Goal: Information Seeking & Learning: Find specific page/section

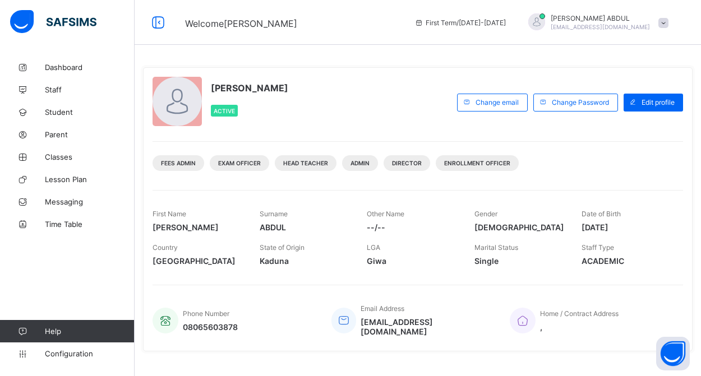
click at [668, 25] on span at bounding box center [664, 23] width 10 height 10
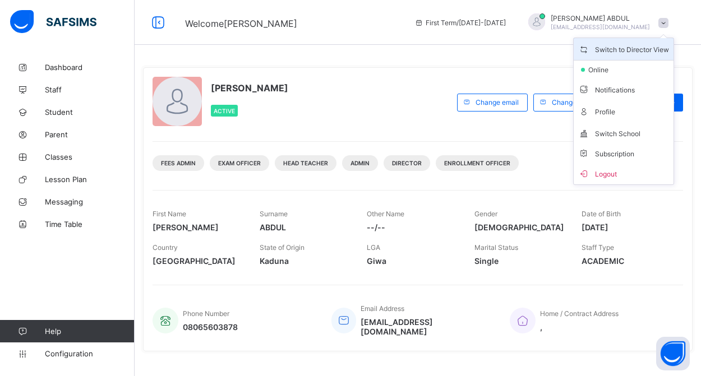
click at [659, 50] on span "Switch to Director View" at bounding box center [623, 49] width 91 height 13
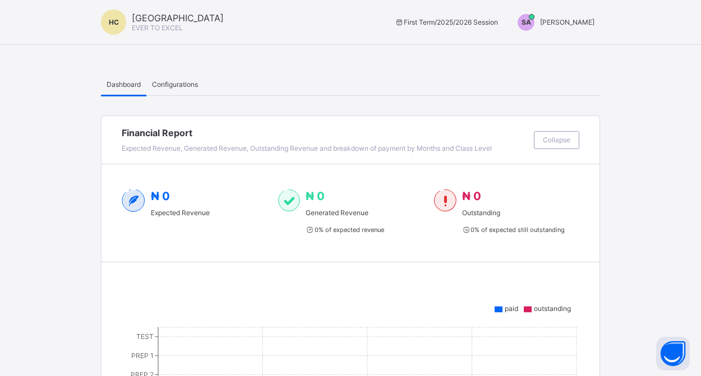
click at [571, 24] on span "[PERSON_NAME]" at bounding box center [567, 22] width 54 height 8
click at [565, 47] on span "Switch to Admin View" at bounding box center [552, 48] width 85 height 13
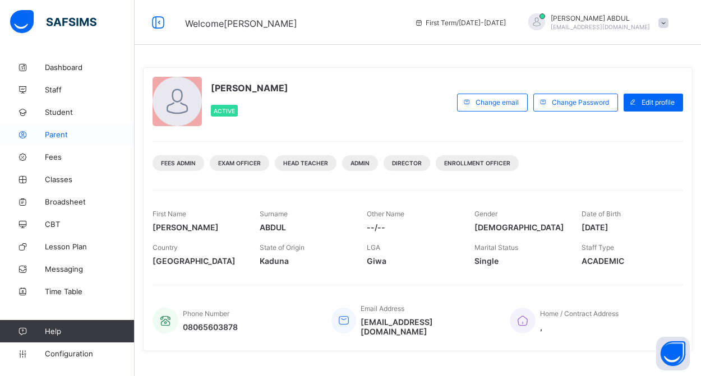
click at [66, 140] on link "Parent" at bounding box center [67, 134] width 135 height 22
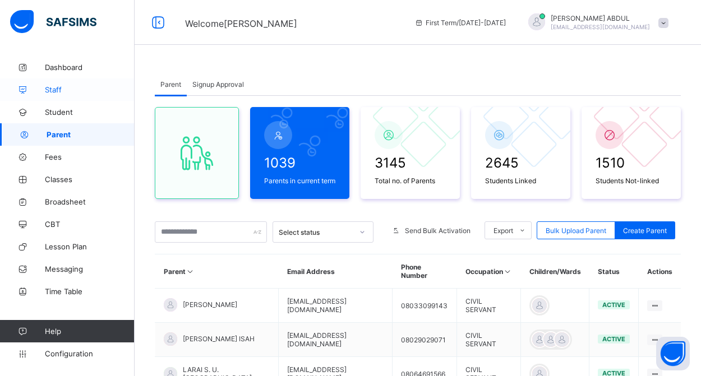
click at [61, 89] on span "Staff" at bounding box center [90, 89] width 90 height 9
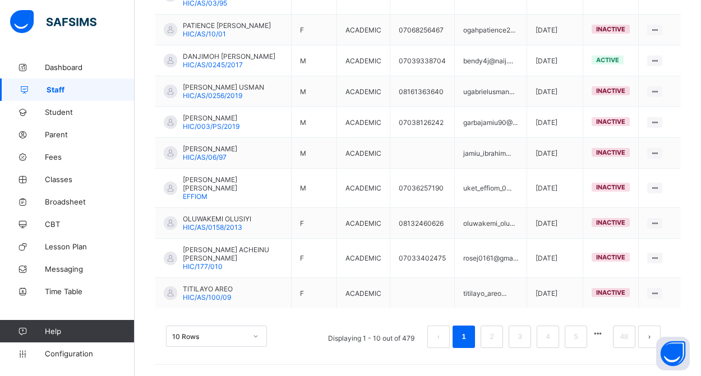
scroll to position [351, 0]
click at [622, 342] on link "48" at bounding box center [624, 337] width 15 height 15
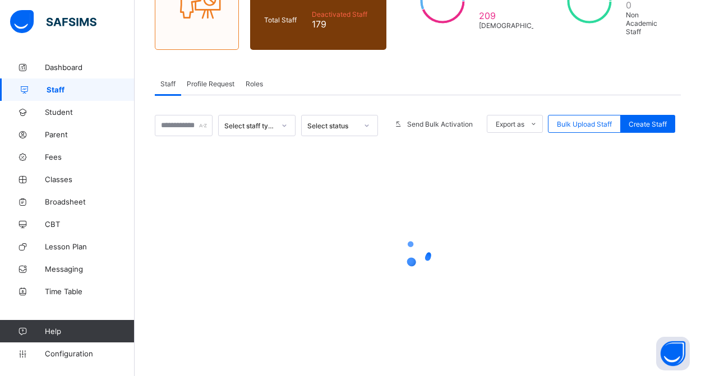
scroll to position [144, 0]
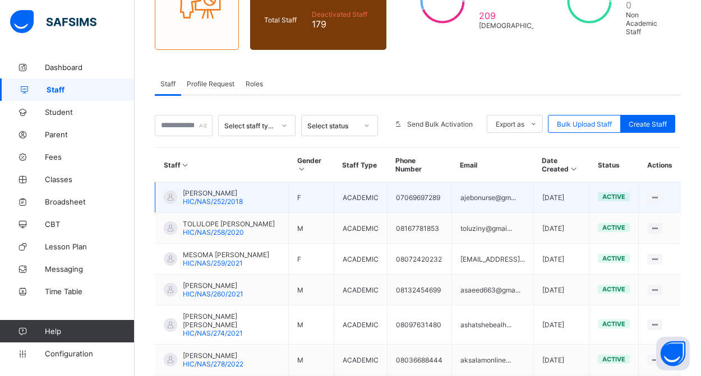
click at [197, 196] on span "[PERSON_NAME]" at bounding box center [213, 193] width 60 height 8
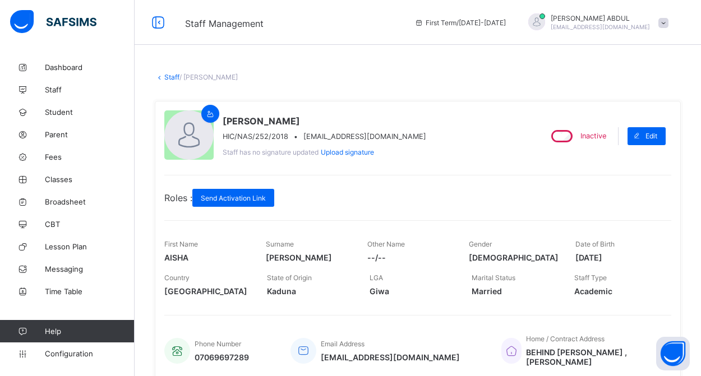
click at [172, 76] on link "Staff" at bounding box center [171, 77] width 15 height 8
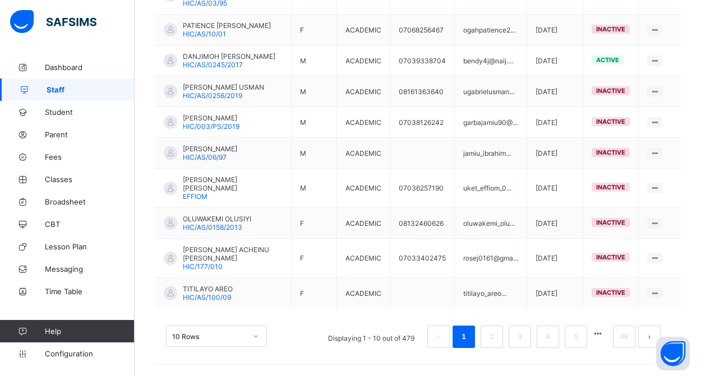
scroll to position [351, 0]
click at [622, 343] on link "48" at bounding box center [624, 337] width 15 height 15
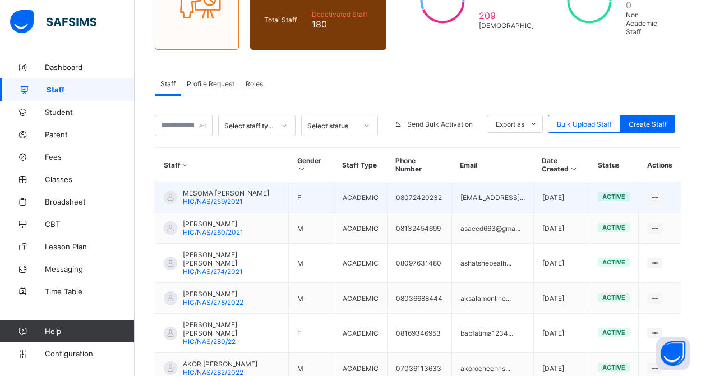
click at [218, 206] on span "HIC/NAS/259/2021" at bounding box center [213, 201] width 60 height 8
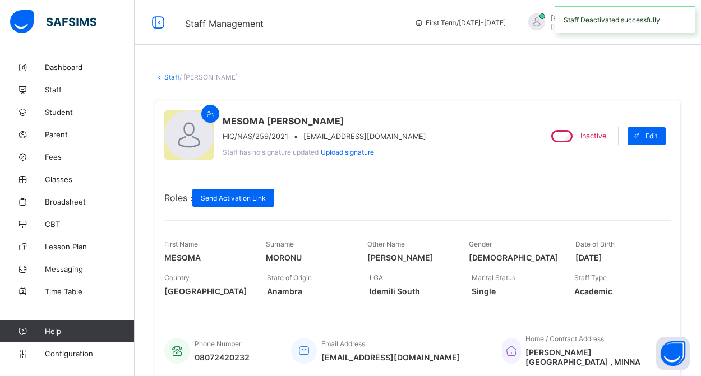
click at [173, 79] on link "Staff" at bounding box center [171, 77] width 15 height 8
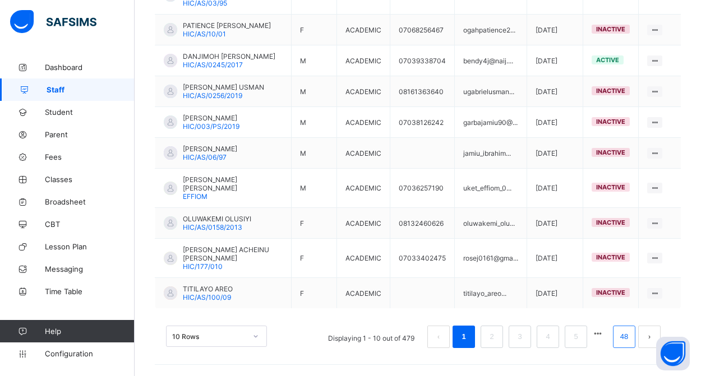
click at [624, 339] on link "48" at bounding box center [624, 337] width 15 height 15
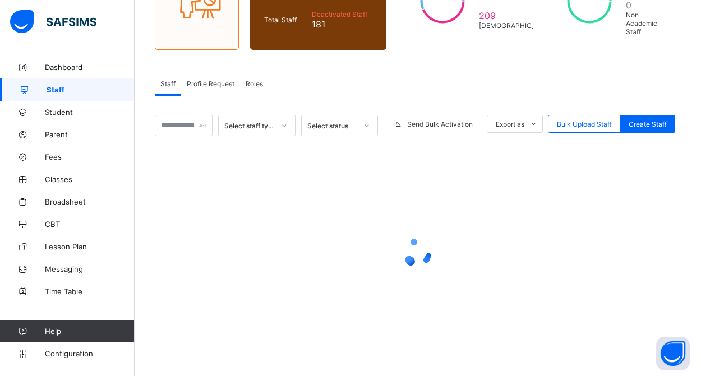
scroll to position [144, 0]
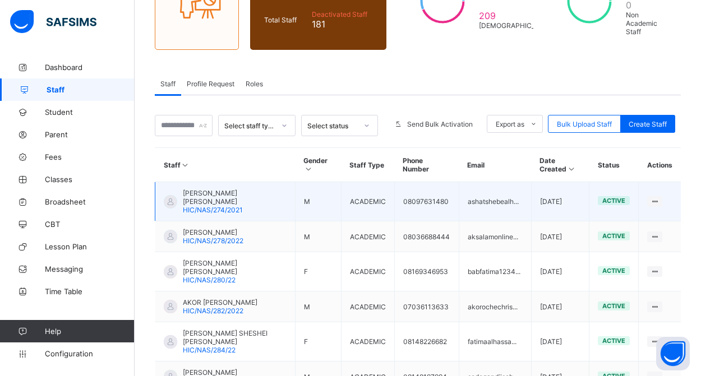
click at [212, 205] on span "[PERSON_NAME] [PERSON_NAME]" at bounding box center [235, 197] width 104 height 17
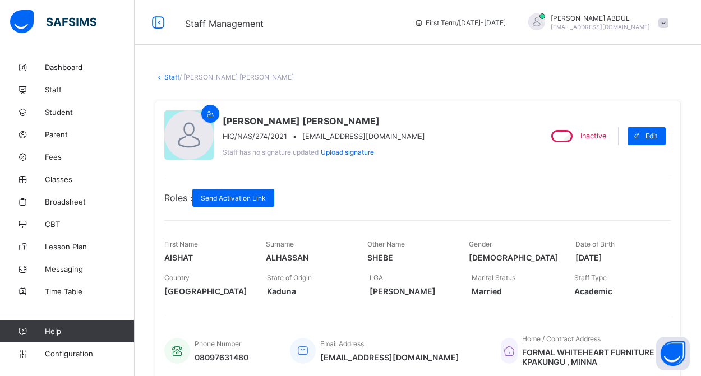
click at [170, 77] on link "Staff" at bounding box center [171, 77] width 15 height 8
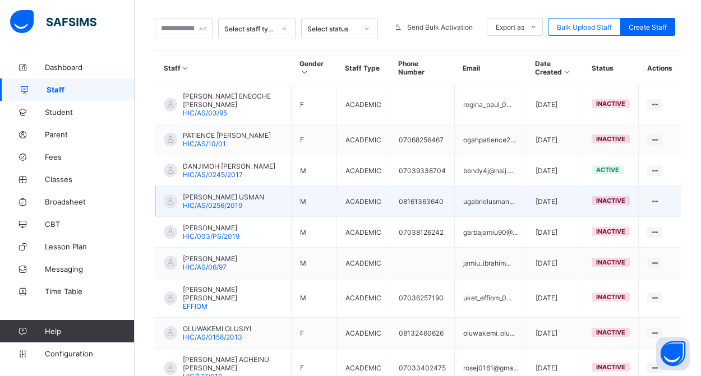
scroll to position [341, 0]
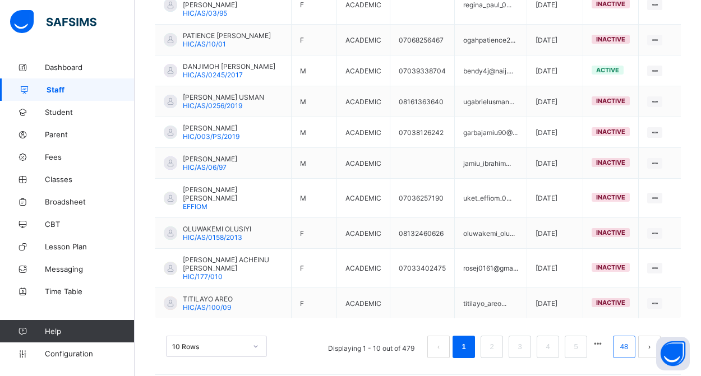
click at [620, 350] on link "48" at bounding box center [624, 347] width 15 height 15
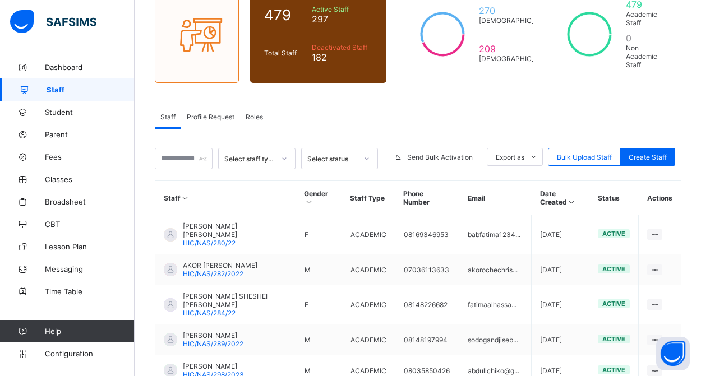
scroll to position [96, 0]
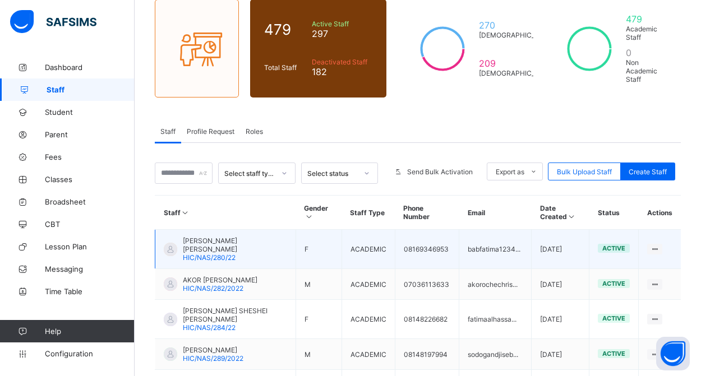
click at [215, 249] on span "[PERSON_NAME] [PERSON_NAME]" at bounding box center [235, 245] width 104 height 17
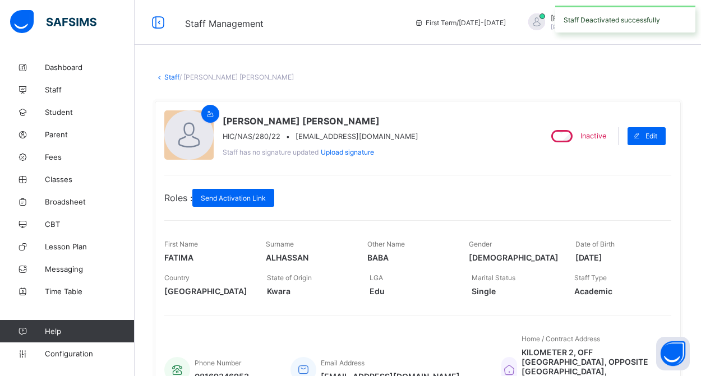
click at [167, 77] on link "Staff" at bounding box center [171, 77] width 15 height 8
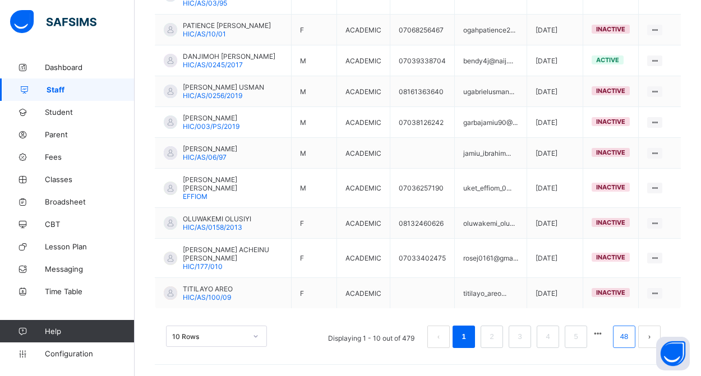
click at [626, 342] on link "48" at bounding box center [624, 337] width 15 height 15
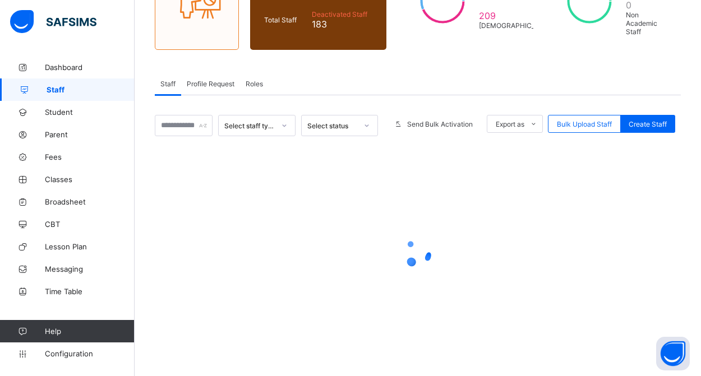
scroll to position [144, 0]
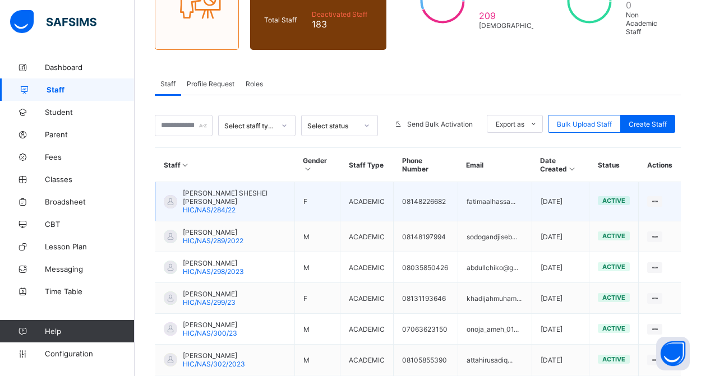
click at [208, 204] on span "[PERSON_NAME] SHESHEI [PERSON_NAME]" at bounding box center [234, 197] width 103 height 17
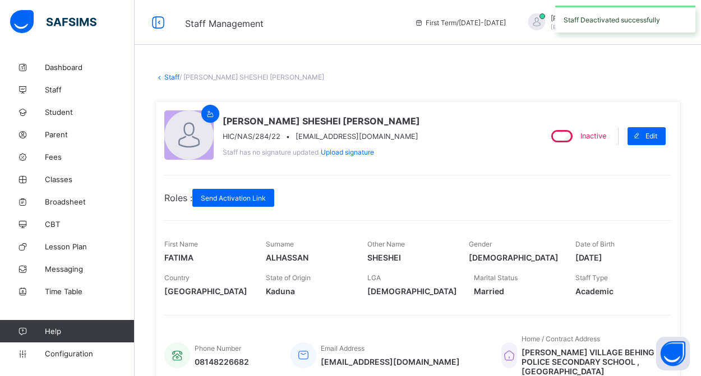
click at [168, 76] on link "Staff" at bounding box center [171, 77] width 15 height 8
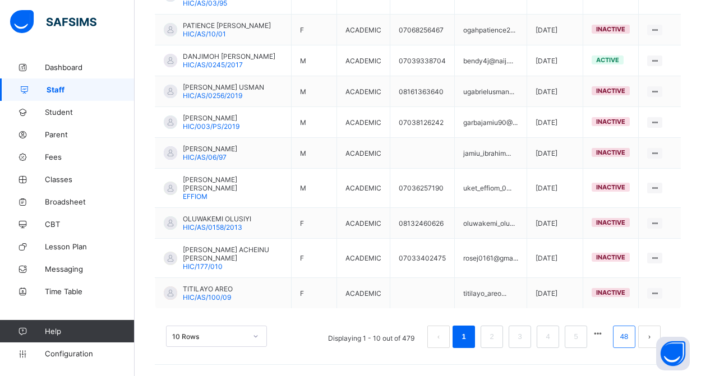
click at [626, 333] on link "48" at bounding box center [624, 337] width 15 height 15
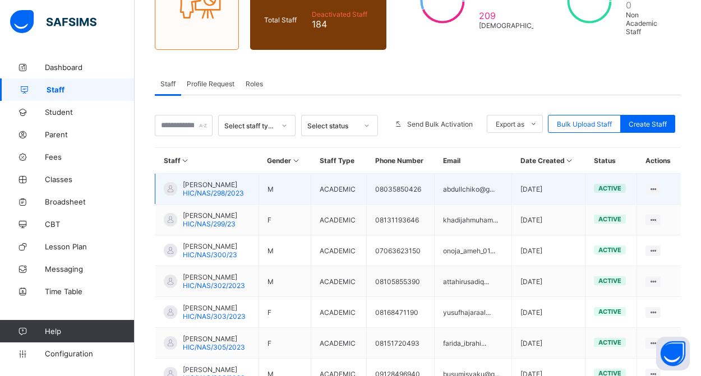
scroll to position [181, 0]
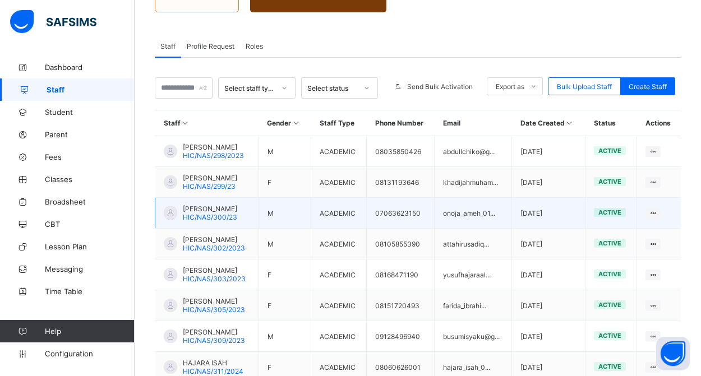
click at [209, 222] on span "HIC/NAS/300/23" at bounding box center [210, 217] width 54 height 8
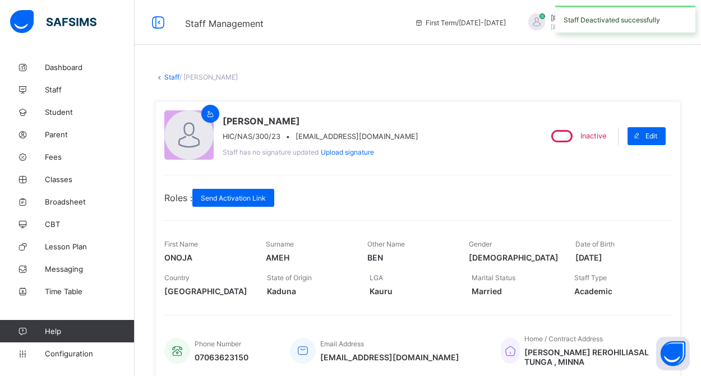
click at [172, 79] on link "Staff" at bounding box center [171, 77] width 15 height 8
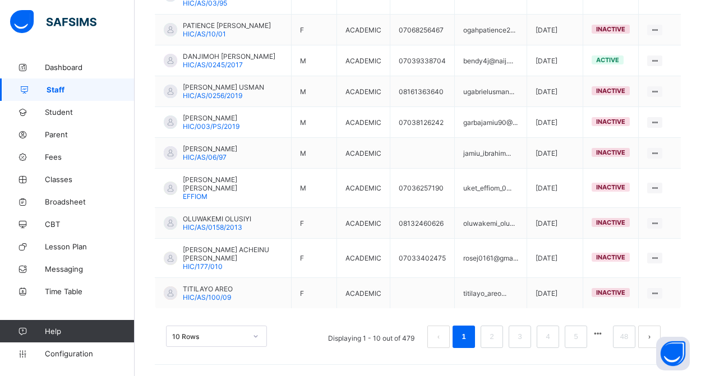
scroll to position [351, 0]
click at [619, 336] on link "48" at bounding box center [624, 337] width 15 height 15
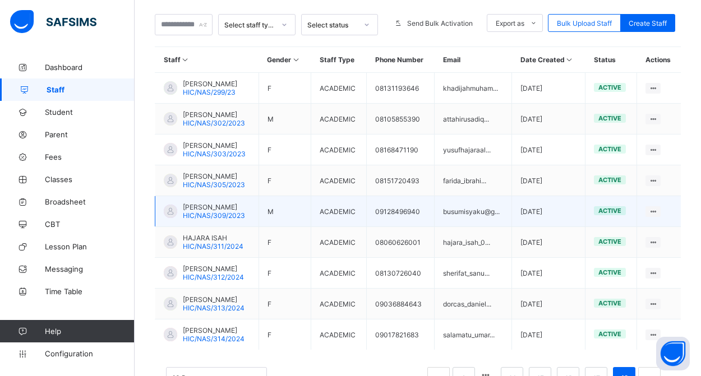
scroll to position [240, 0]
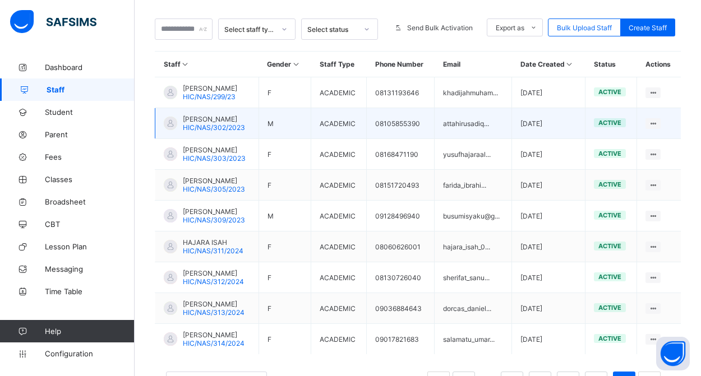
click at [229, 132] on span "HIC/NAS/302/2023" at bounding box center [214, 127] width 62 height 8
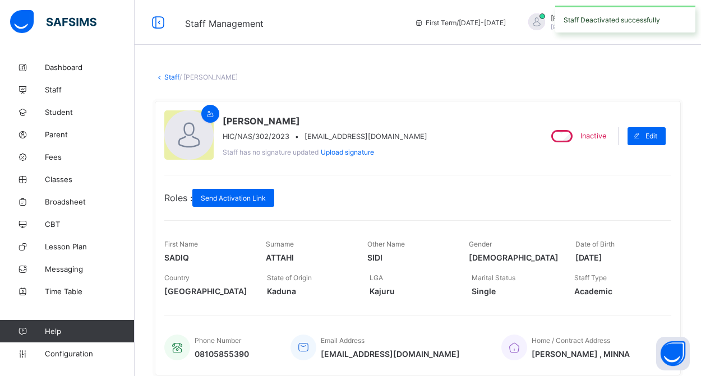
click at [164, 77] on link "Staff" at bounding box center [171, 77] width 15 height 8
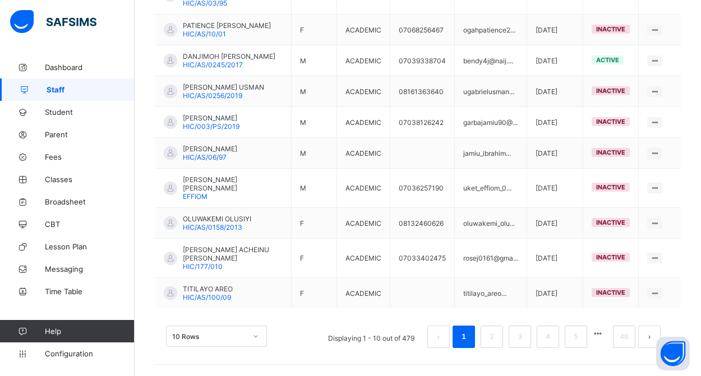
scroll to position [351, 0]
click at [625, 340] on link "48" at bounding box center [624, 337] width 15 height 15
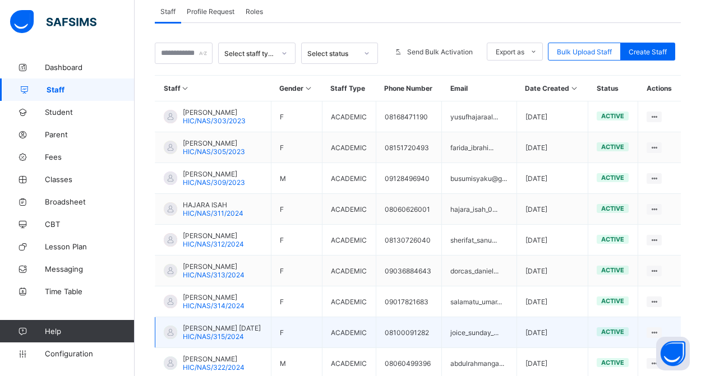
scroll to position [217, 0]
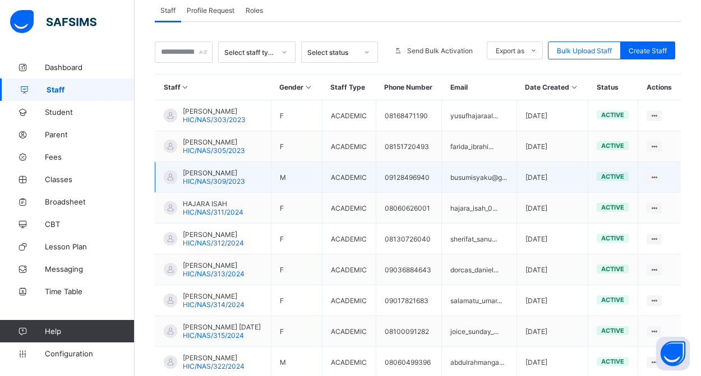
click at [232, 186] on span "HIC/NAS/309/2023" at bounding box center [214, 181] width 62 height 8
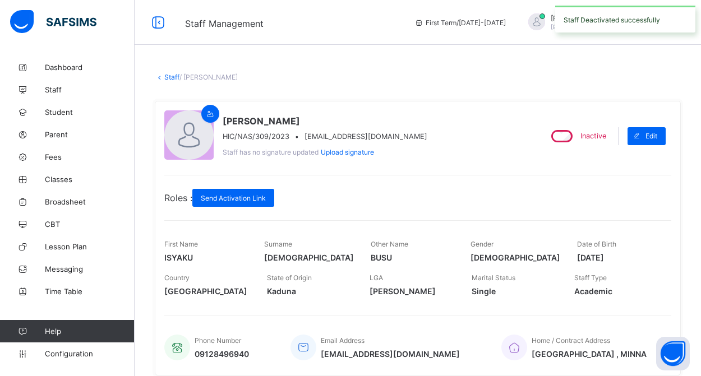
click at [167, 76] on link "Staff" at bounding box center [171, 77] width 15 height 8
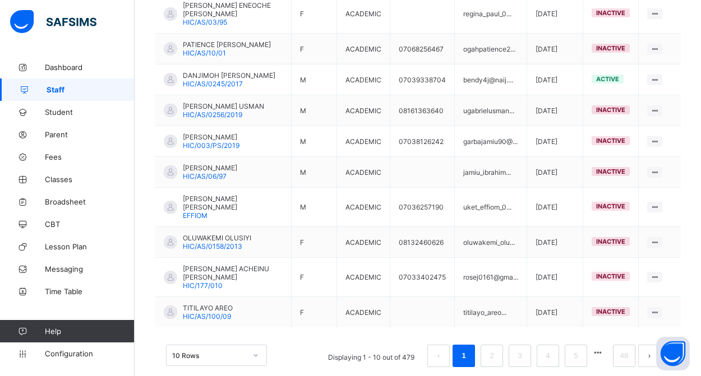
scroll to position [338, 0]
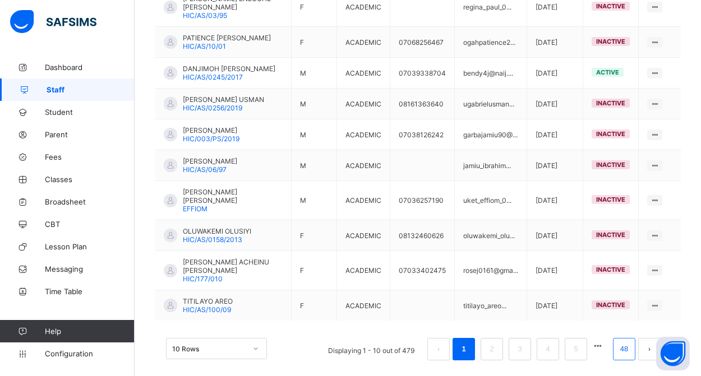
click at [617, 350] on link "48" at bounding box center [624, 349] width 15 height 15
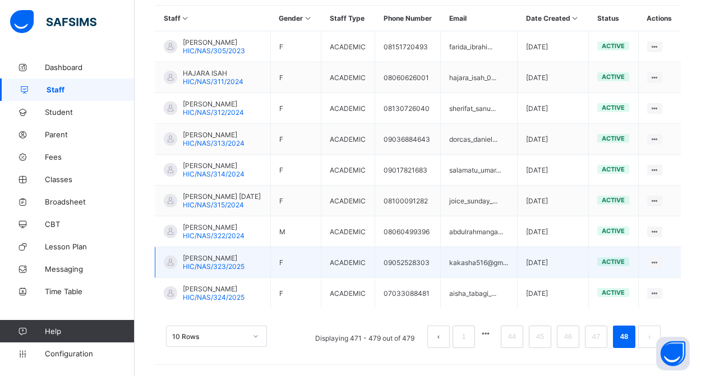
scroll to position [303, 0]
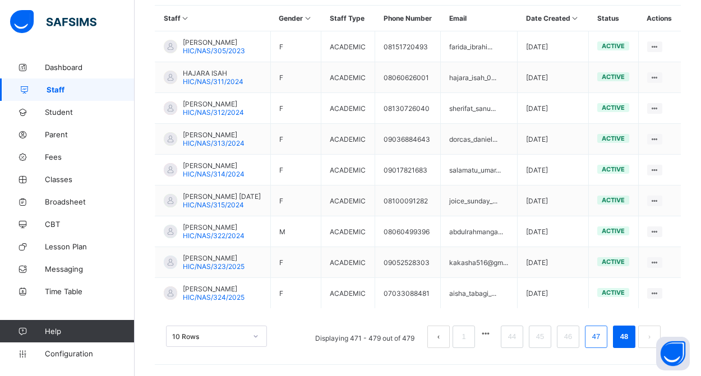
click at [598, 344] on link "47" at bounding box center [596, 337] width 15 height 15
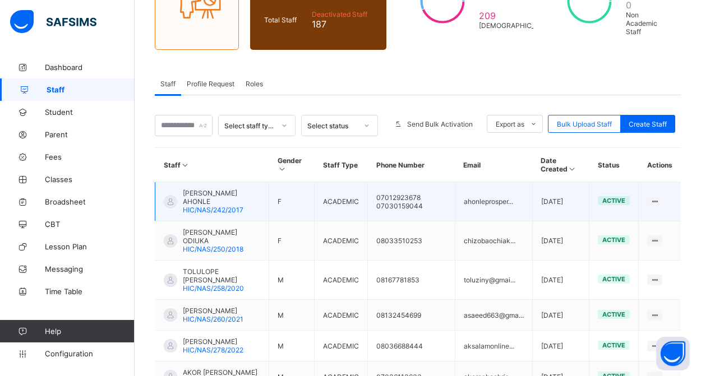
click at [239, 206] on span "[PERSON_NAME] AHONLE" at bounding box center [221, 197] width 77 height 17
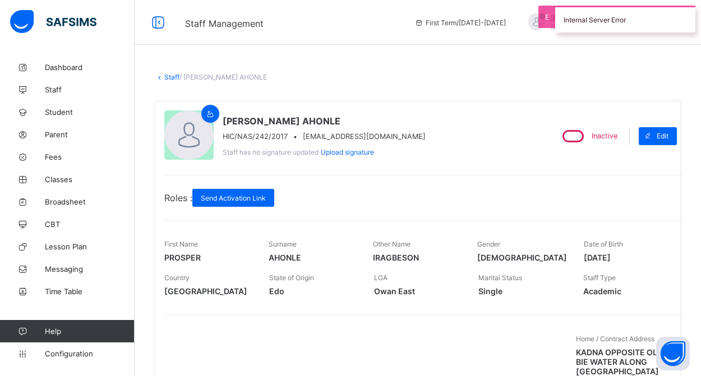
click at [173, 80] on link "Staff" at bounding box center [171, 77] width 15 height 8
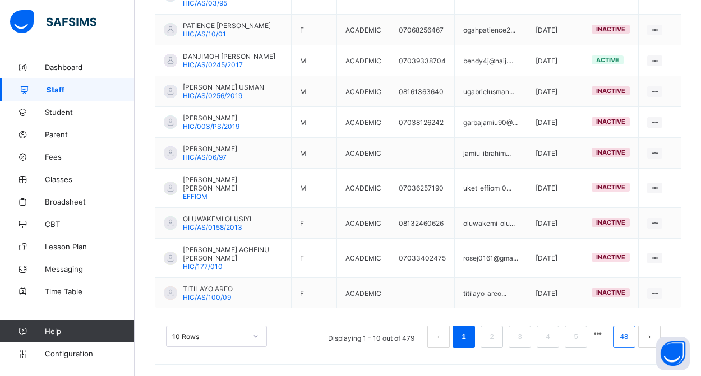
click at [621, 340] on link "48" at bounding box center [624, 337] width 15 height 15
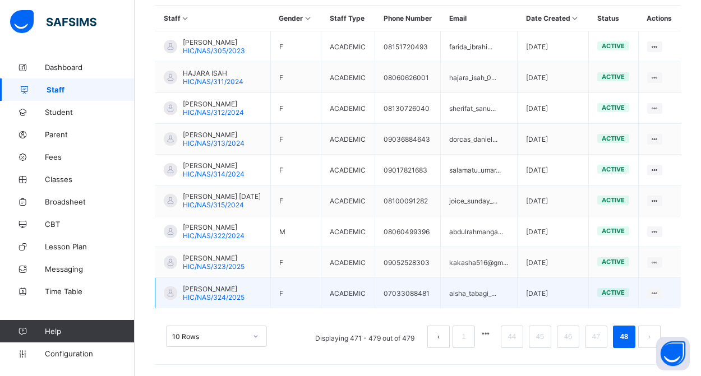
scroll to position [311, 0]
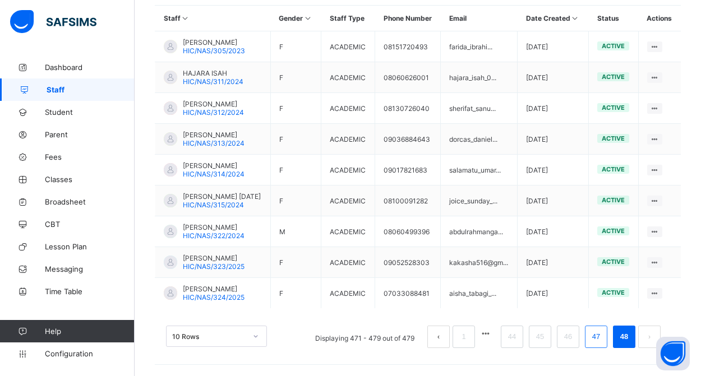
click at [598, 339] on link "47" at bounding box center [596, 337] width 15 height 15
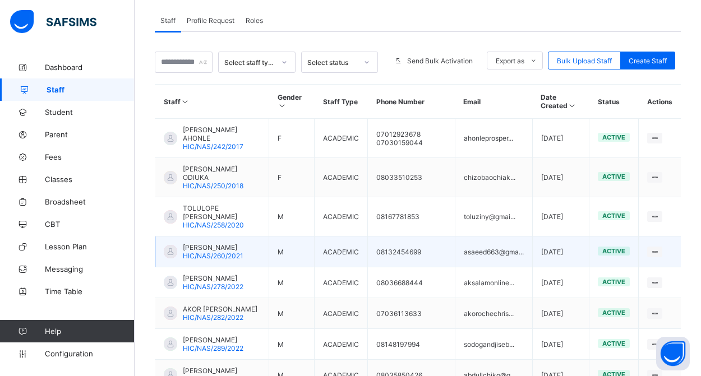
scroll to position [222, 0]
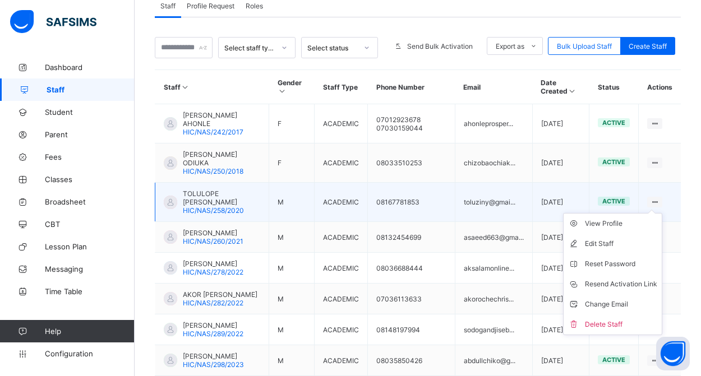
click at [647, 213] on ul "View Profile Edit Staff Reset Password Resend Activation Link Change Email Dele…" at bounding box center [612, 274] width 99 height 122
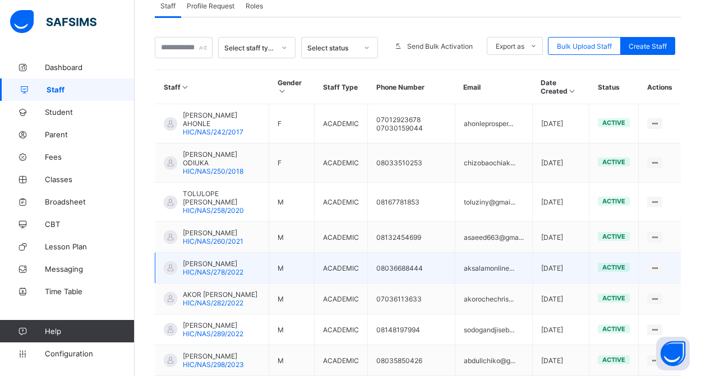
click at [201, 264] on span "[PERSON_NAME]" at bounding box center [213, 264] width 61 height 8
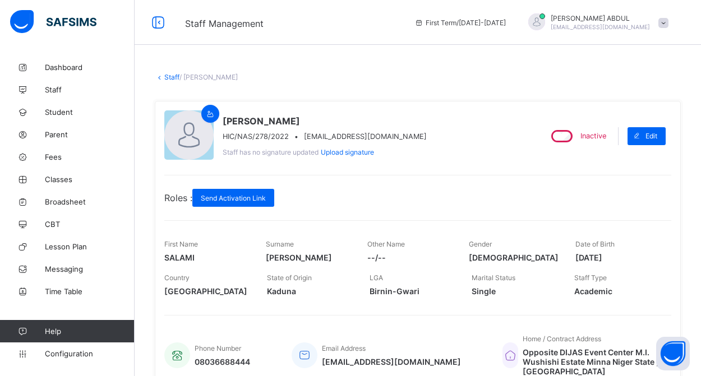
click at [173, 75] on link "Staff" at bounding box center [171, 77] width 15 height 8
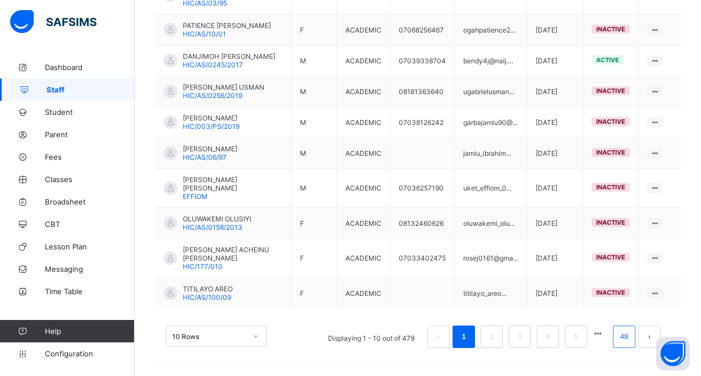
click at [625, 337] on link "48" at bounding box center [624, 337] width 15 height 15
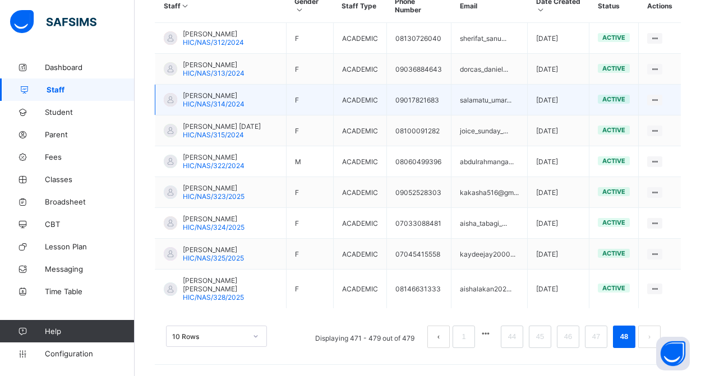
scroll to position [309, 0]
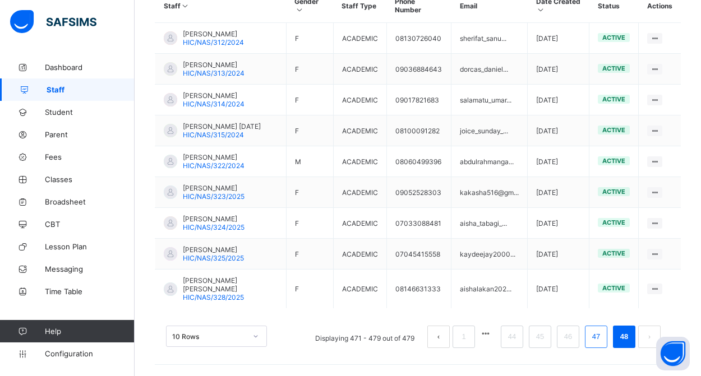
click at [599, 344] on link "47" at bounding box center [596, 337] width 15 height 15
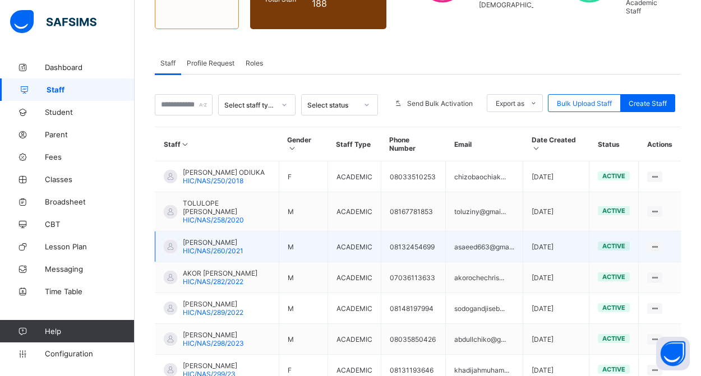
scroll to position [178, 0]
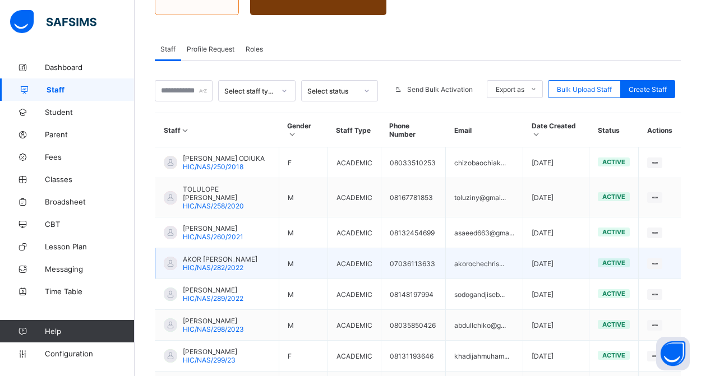
click at [232, 265] on span "HIC/NAS/282/2022" at bounding box center [213, 268] width 61 height 8
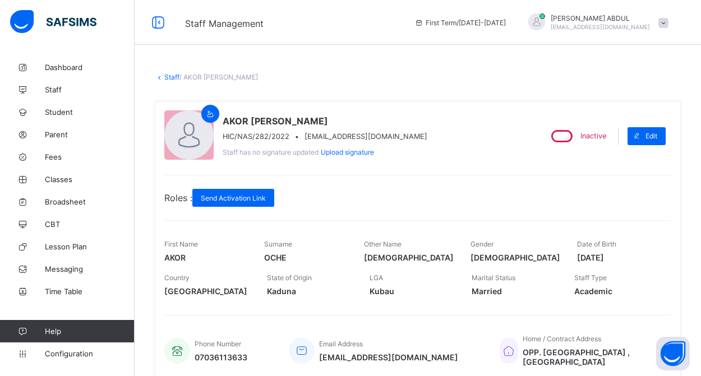
click at [173, 79] on link "Staff" at bounding box center [171, 77] width 15 height 8
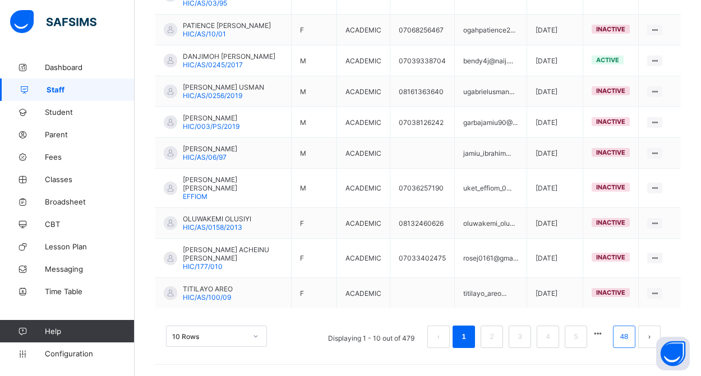
click at [622, 336] on link "48" at bounding box center [624, 337] width 15 height 15
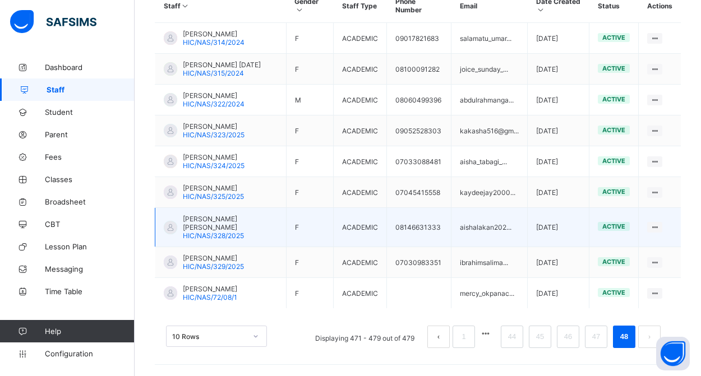
scroll to position [320, 0]
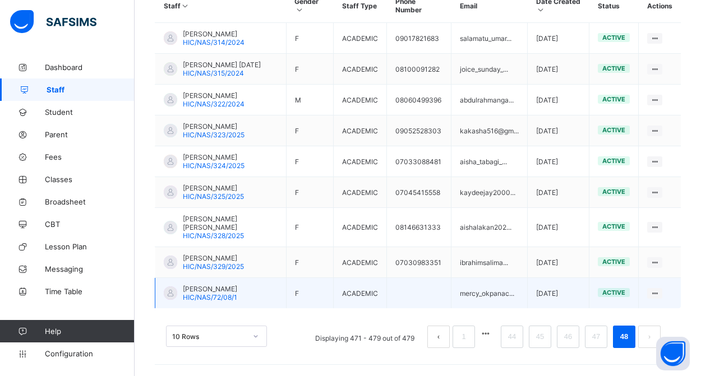
click at [228, 293] on span "[PERSON_NAME]" at bounding box center [210, 289] width 54 height 8
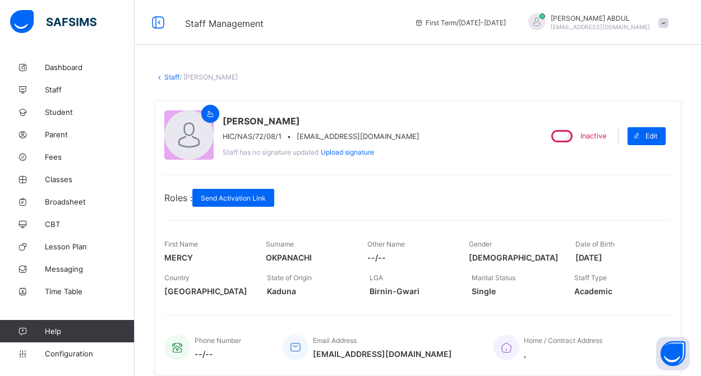
click at [171, 79] on link "Staff" at bounding box center [171, 77] width 15 height 8
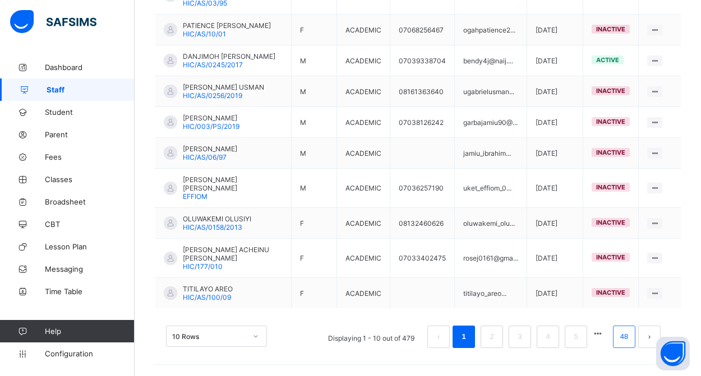
click at [626, 338] on link "48" at bounding box center [624, 337] width 15 height 15
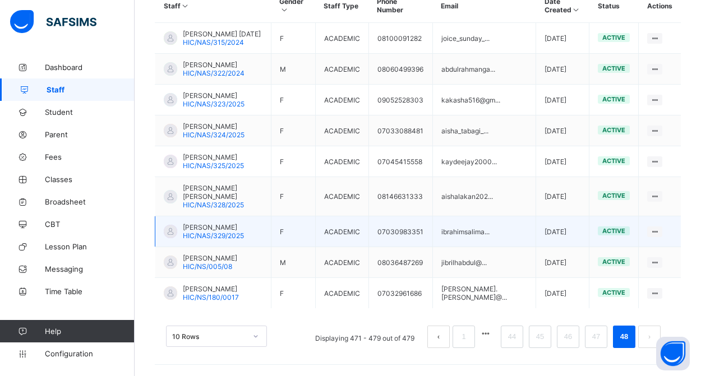
scroll to position [328, 0]
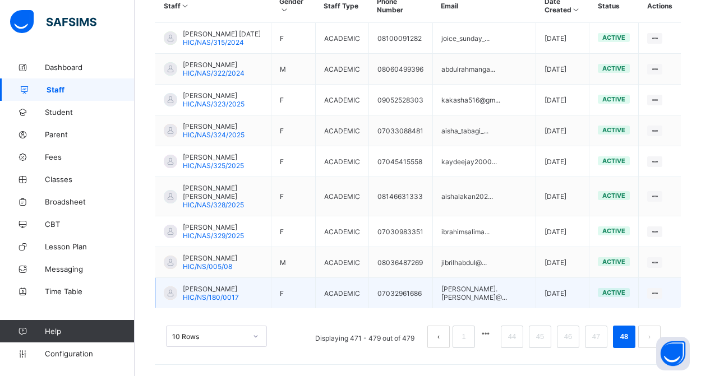
click at [214, 292] on span "[PERSON_NAME]" at bounding box center [211, 289] width 56 height 8
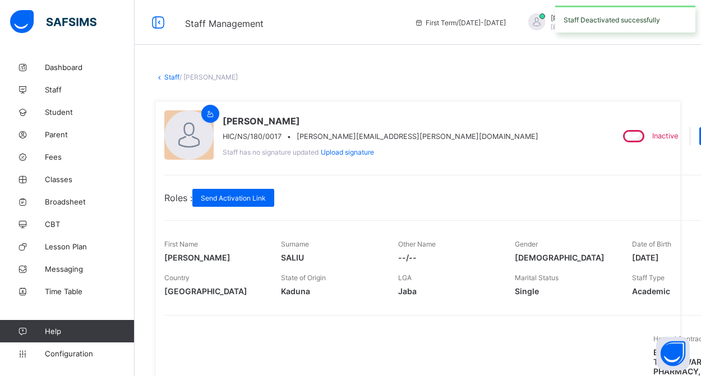
click at [163, 76] on icon at bounding box center [160, 77] width 10 height 8
click at [168, 76] on link "Staff" at bounding box center [171, 77] width 15 height 8
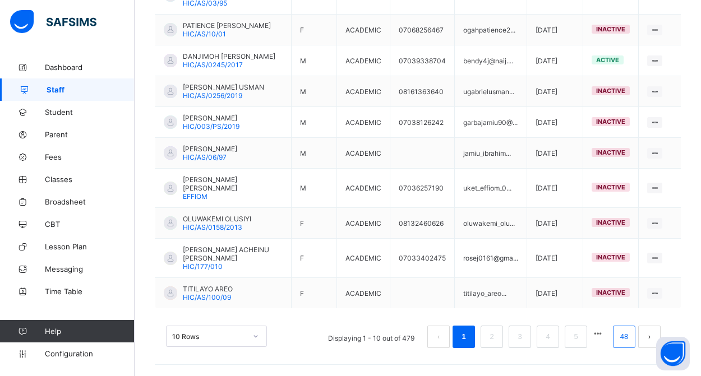
click at [627, 336] on link "48" at bounding box center [624, 337] width 15 height 15
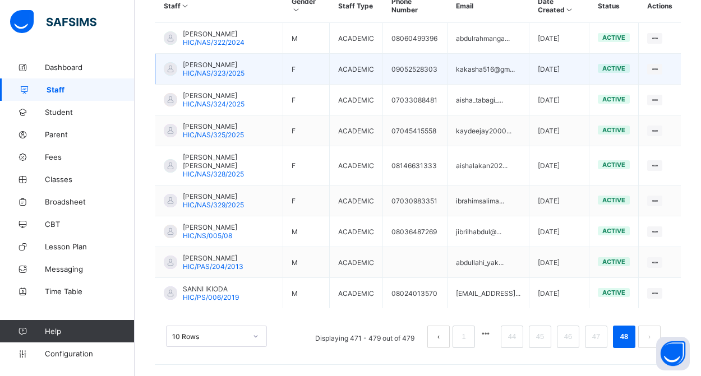
scroll to position [328, 0]
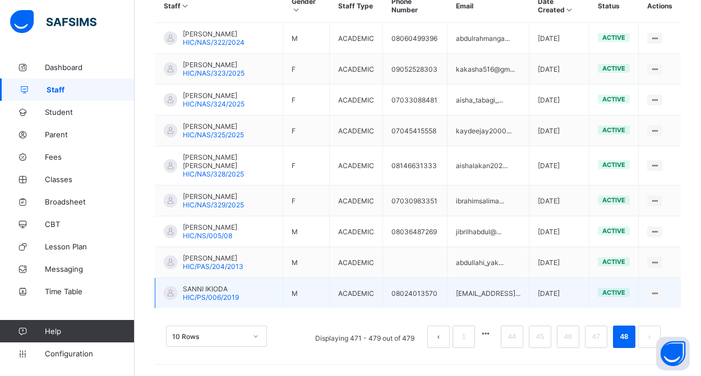
click at [220, 296] on span "HIC/PS/006/2019" at bounding box center [211, 297] width 56 height 8
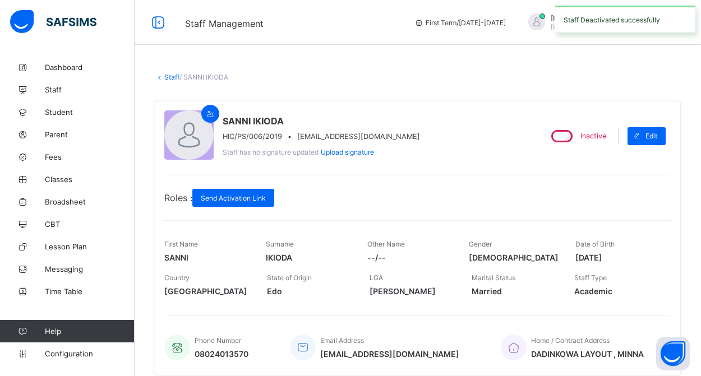
click at [167, 77] on link "Staff" at bounding box center [171, 77] width 15 height 8
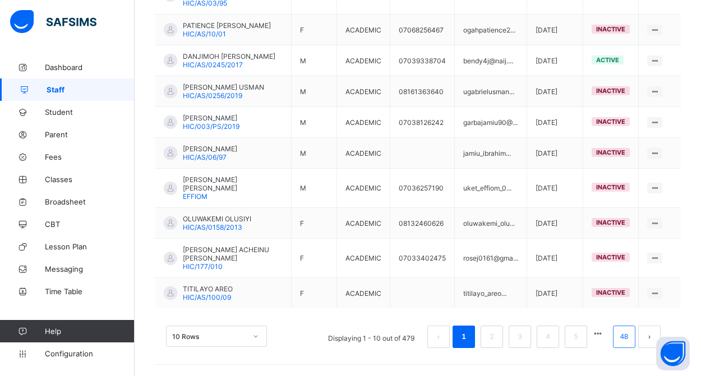
click at [624, 339] on link "48" at bounding box center [624, 337] width 15 height 15
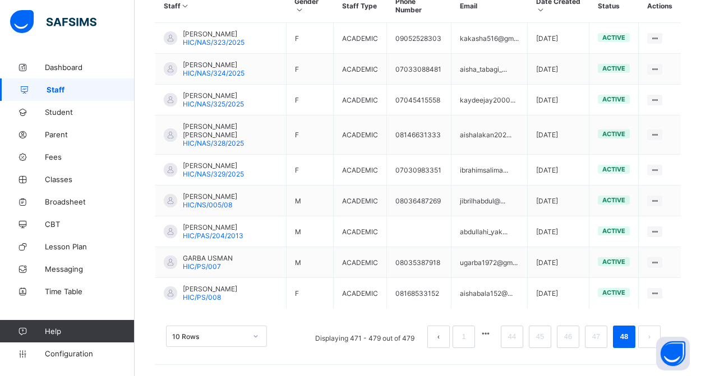
scroll to position [320, 0]
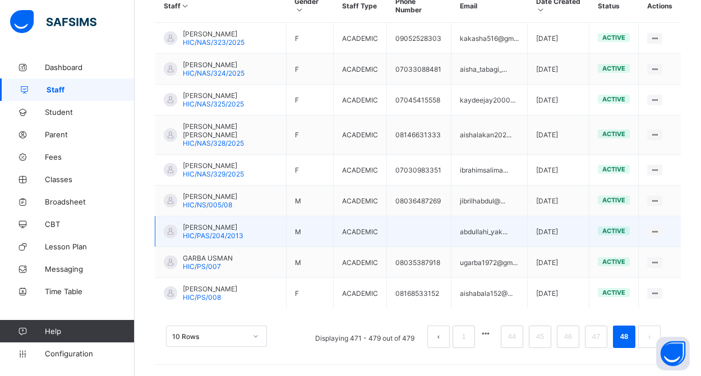
click at [199, 223] on span "[PERSON_NAME]" at bounding box center [213, 227] width 61 height 8
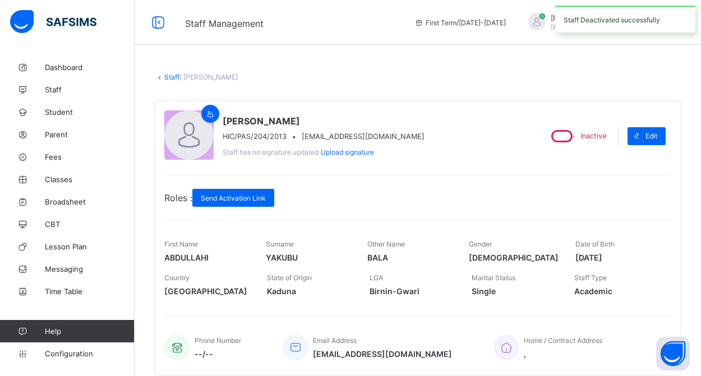
click at [172, 78] on link "Staff" at bounding box center [171, 77] width 15 height 8
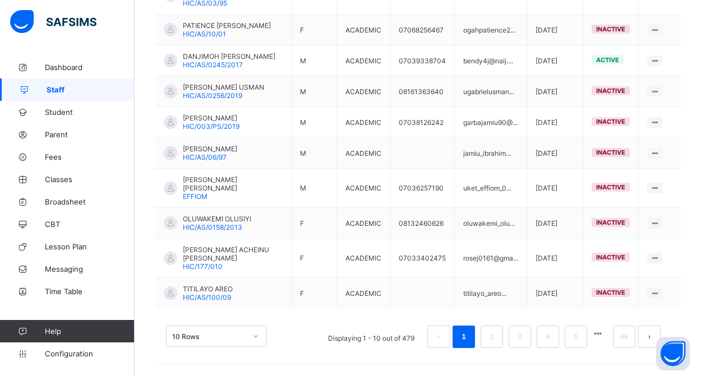
scroll to position [351, 0]
click at [621, 339] on link "48" at bounding box center [624, 337] width 15 height 15
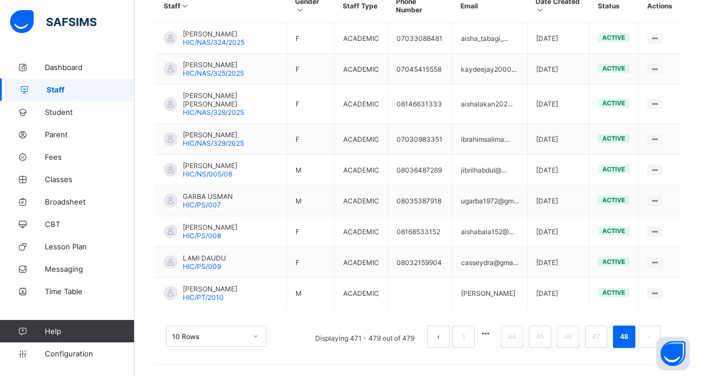
scroll to position [320, 0]
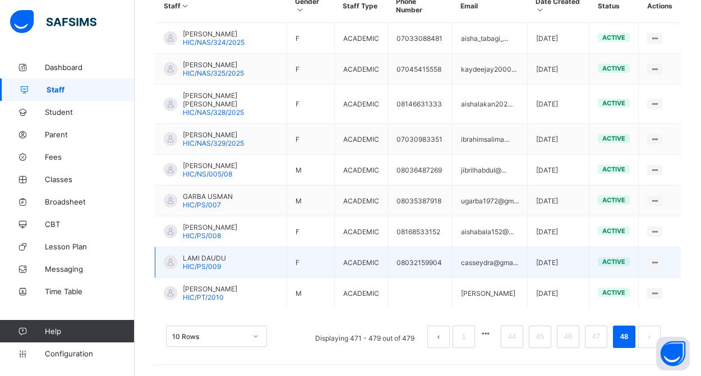
click at [213, 254] on span "LAMI DAUDU" at bounding box center [204, 258] width 43 height 8
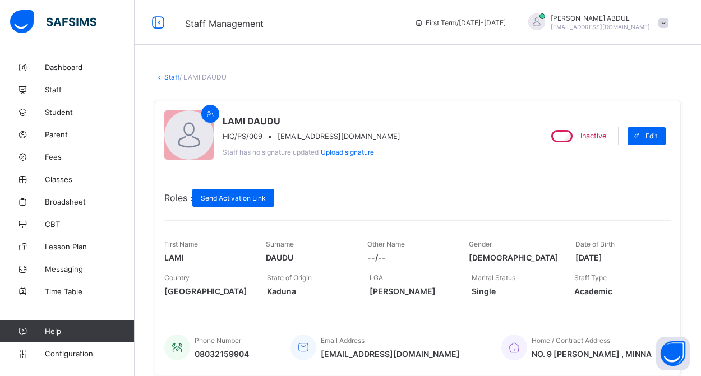
click at [172, 79] on link "Staff" at bounding box center [171, 77] width 15 height 8
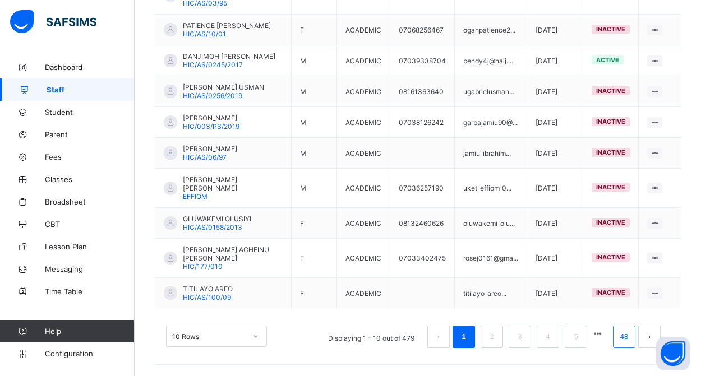
click at [628, 342] on link "48" at bounding box center [624, 337] width 15 height 15
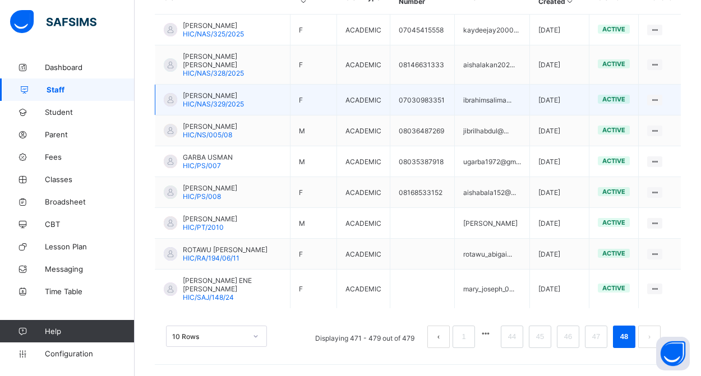
scroll to position [320, 0]
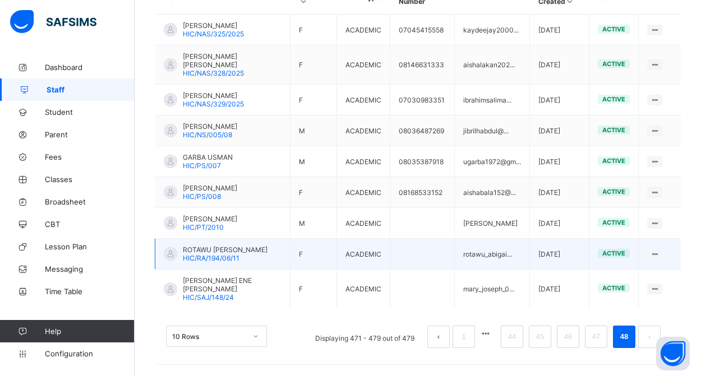
click at [233, 263] on span "HIC/RA/194/06/11" at bounding box center [211, 258] width 57 height 8
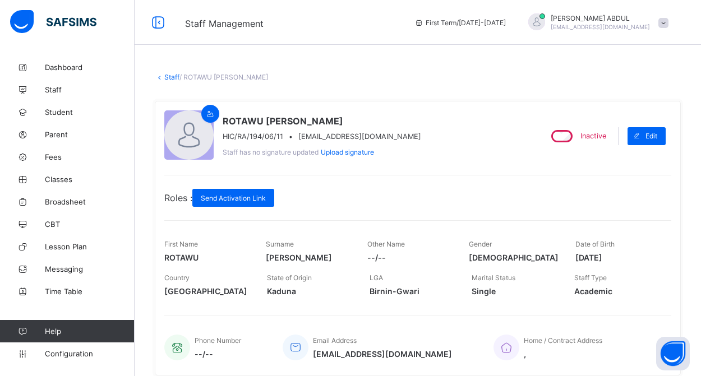
click at [173, 79] on link "Staff" at bounding box center [171, 77] width 15 height 8
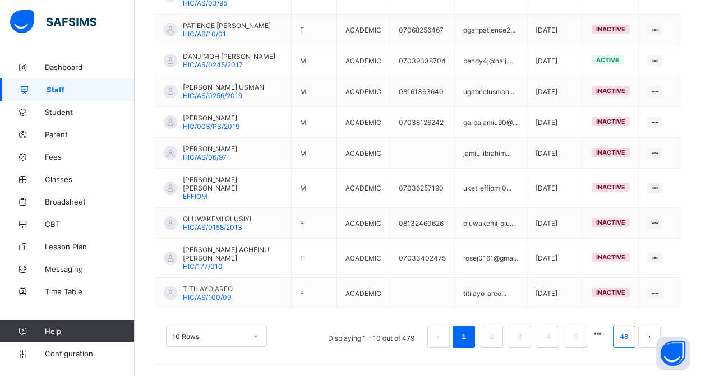
scroll to position [351, 0]
click at [628, 344] on li "48" at bounding box center [624, 337] width 22 height 22
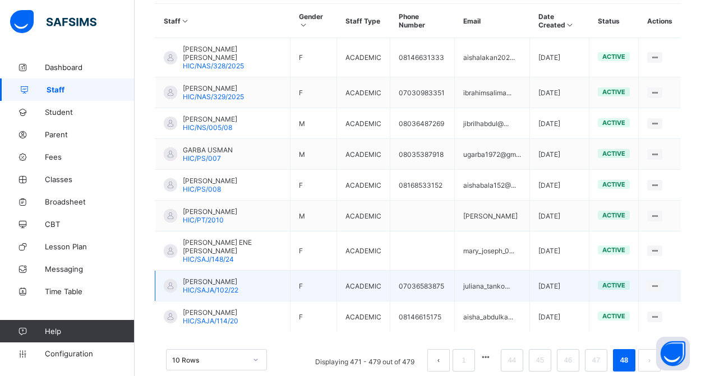
scroll to position [284, 0]
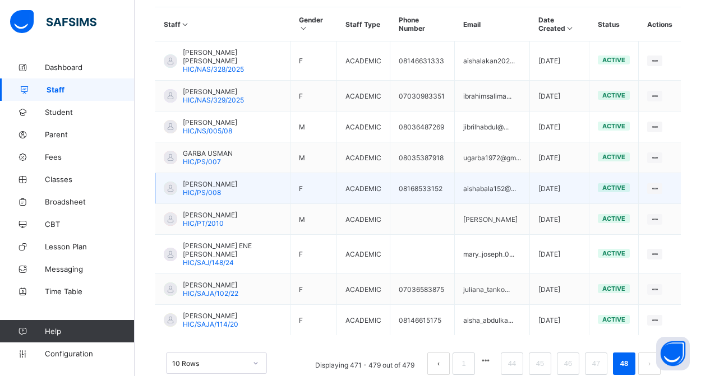
click at [235, 187] on span "[PERSON_NAME]" at bounding box center [210, 184] width 54 height 8
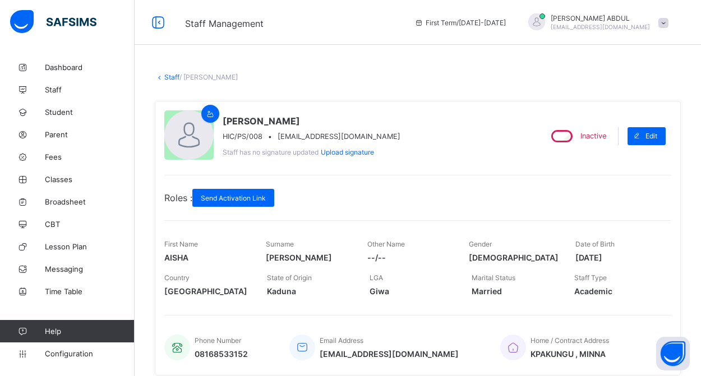
click at [172, 79] on link "Staff" at bounding box center [171, 77] width 15 height 8
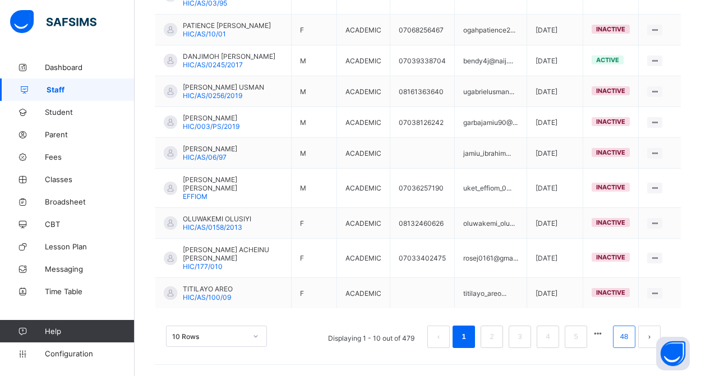
click at [622, 340] on link "48" at bounding box center [624, 337] width 15 height 15
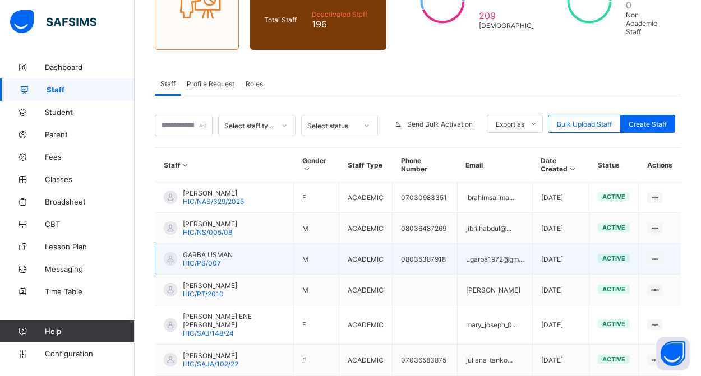
click at [223, 259] on span "GARBA USMAN" at bounding box center [208, 255] width 50 height 8
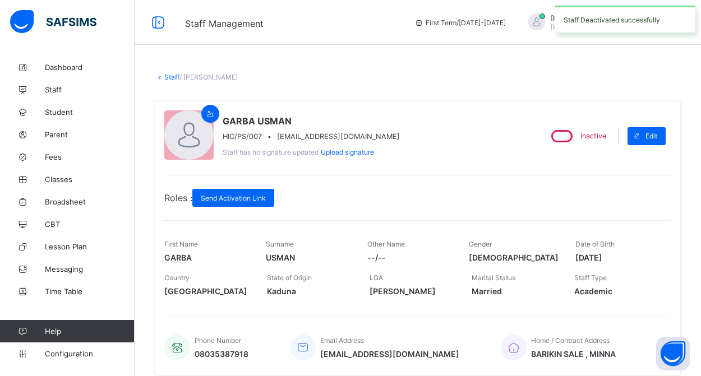
click at [171, 76] on link "Staff" at bounding box center [171, 77] width 15 height 8
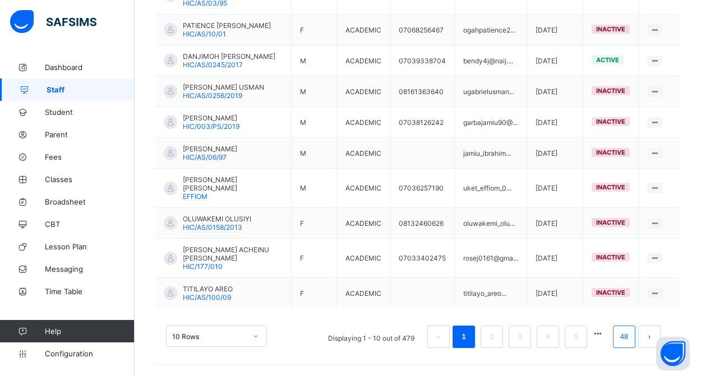
click at [625, 336] on link "48" at bounding box center [624, 337] width 15 height 15
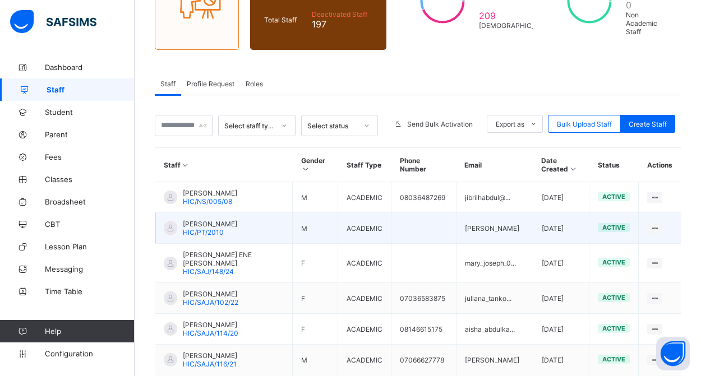
click at [207, 228] on span "[PERSON_NAME]" at bounding box center [210, 224] width 54 height 8
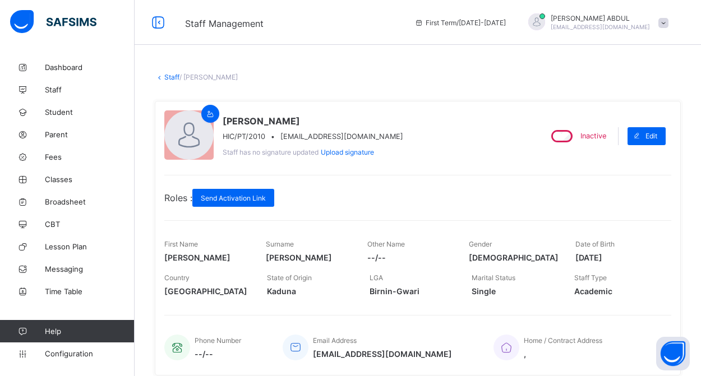
click at [168, 77] on link "Staff" at bounding box center [171, 77] width 15 height 8
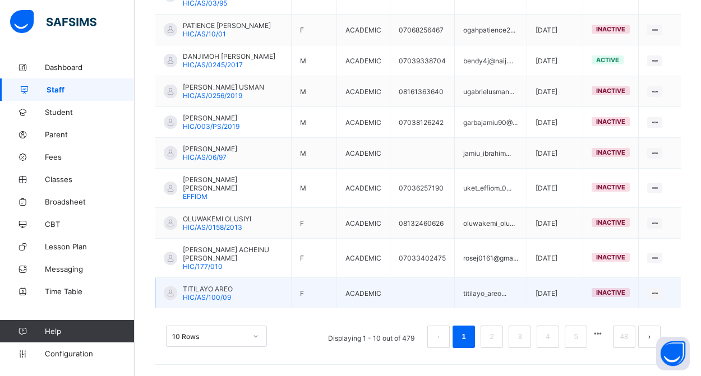
scroll to position [351, 0]
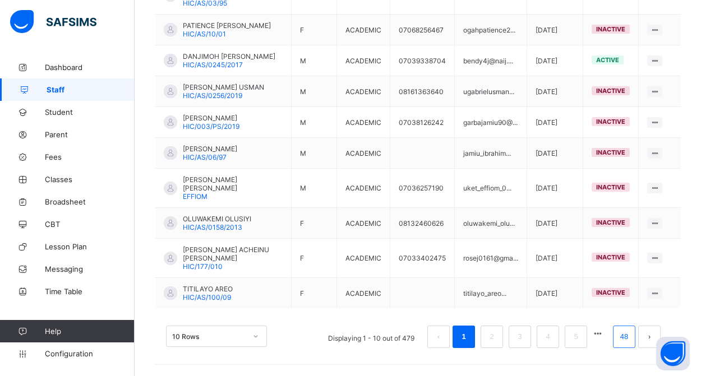
click at [622, 337] on link "48" at bounding box center [624, 337] width 15 height 15
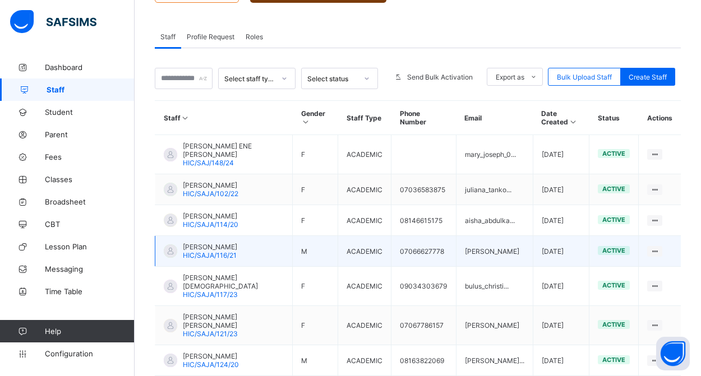
scroll to position [195, 0]
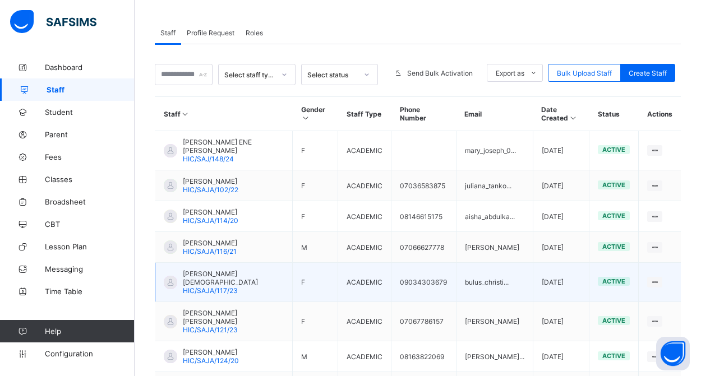
click at [234, 287] on span "HIC/SAJA/117/23" at bounding box center [210, 291] width 55 height 8
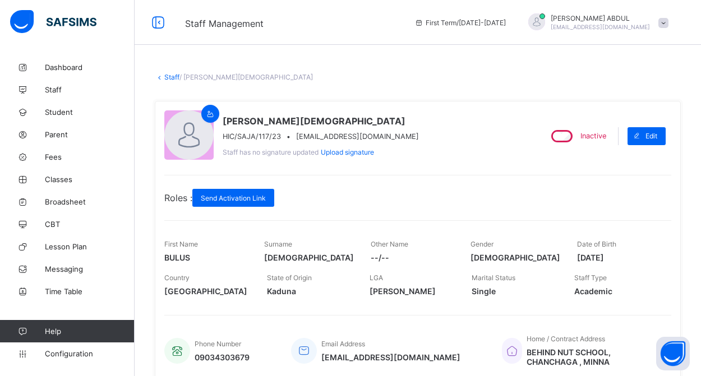
click at [167, 77] on link "Staff" at bounding box center [171, 77] width 15 height 8
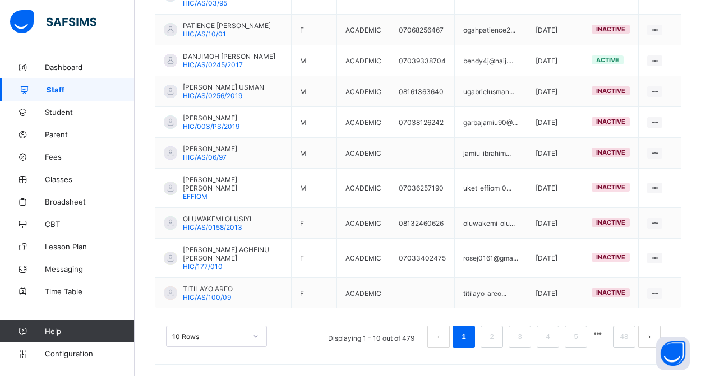
scroll to position [351, 0]
click at [623, 341] on link "48" at bounding box center [624, 337] width 15 height 15
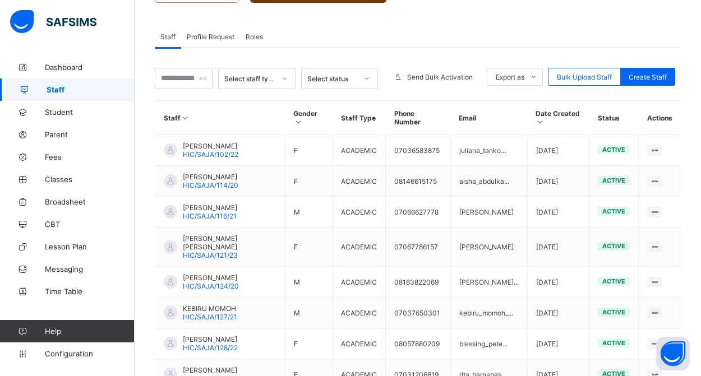
scroll to position [223, 0]
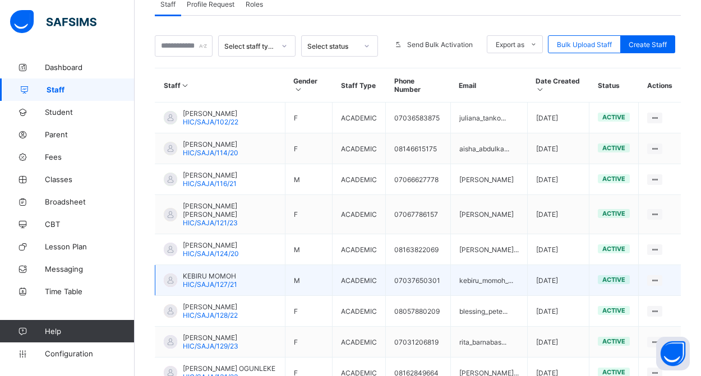
click at [204, 272] on span "KEBIRU MOMOH" at bounding box center [210, 276] width 54 height 8
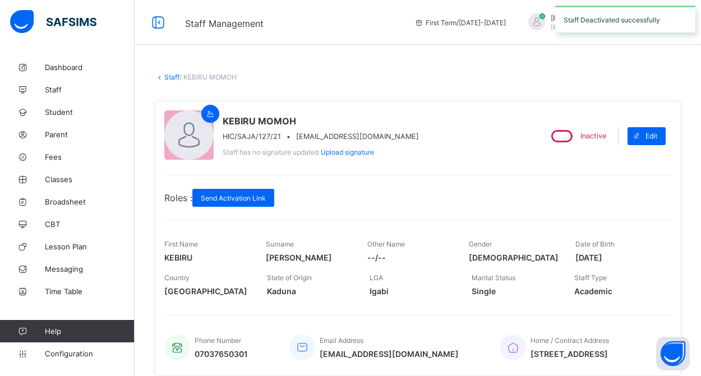
click at [169, 77] on link "Staff" at bounding box center [171, 77] width 15 height 8
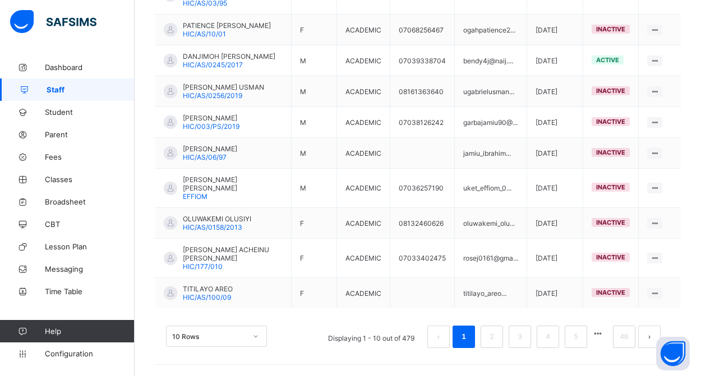
scroll to position [351, 0]
click at [626, 340] on link "48" at bounding box center [624, 337] width 15 height 15
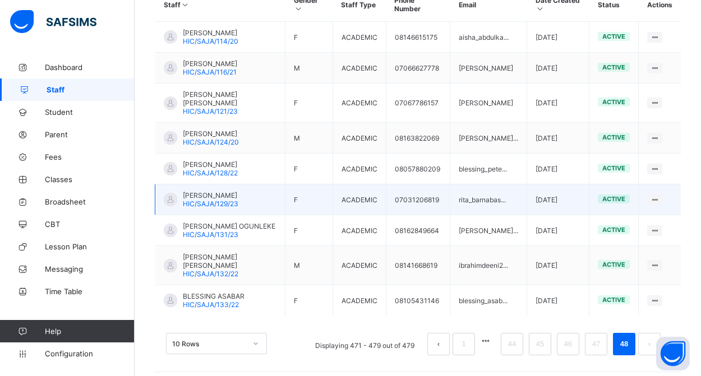
scroll to position [306, 0]
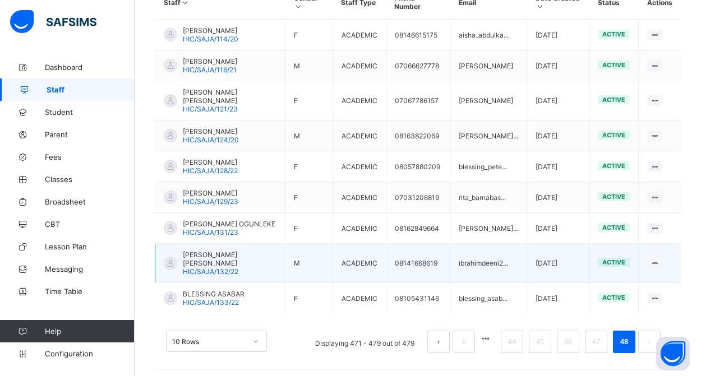
click at [220, 268] on span "[PERSON_NAME] [PERSON_NAME]" at bounding box center [230, 259] width 94 height 17
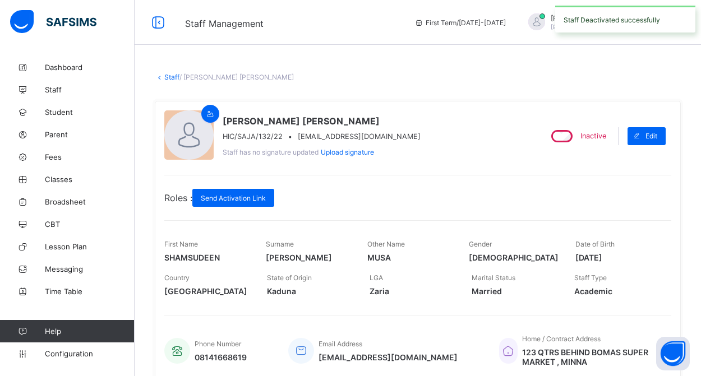
click at [172, 79] on link "Staff" at bounding box center [171, 77] width 15 height 8
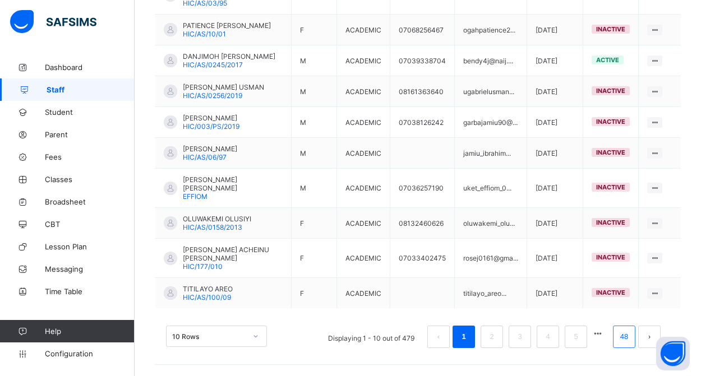
click at [628, 339] on link "48" at bounding box center [624, 337] width 15 height 15
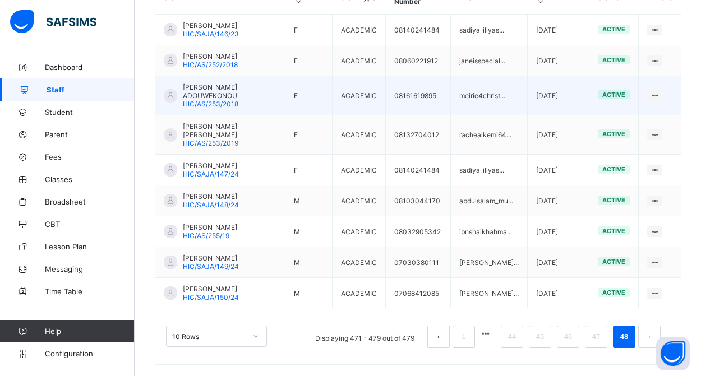
scroll to position [311, 0]
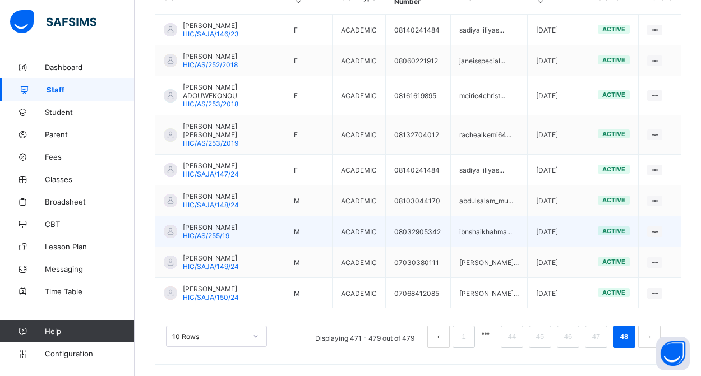
click at [237, 228] on span "[PERSON_NAME]" at bounding box center [210, 227] width 54 height 8
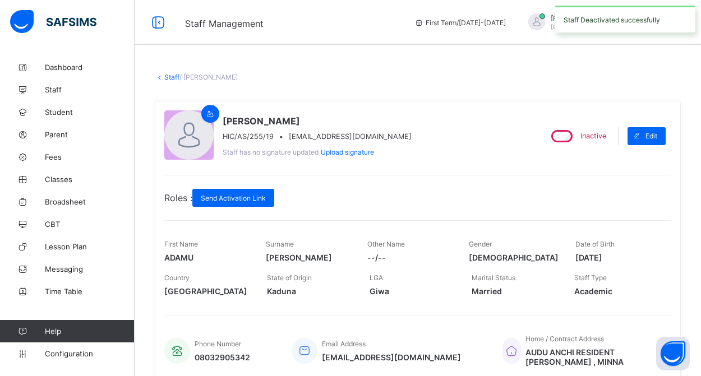
click at [173, 77] on link "Staff" at bounding box center [171, 77] width 15 height 8
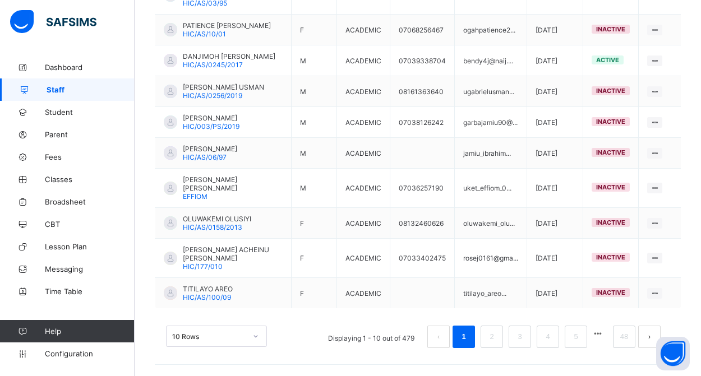
click at [600, 337] on button "button" at bounding box center [598, 334] width 15 height 10
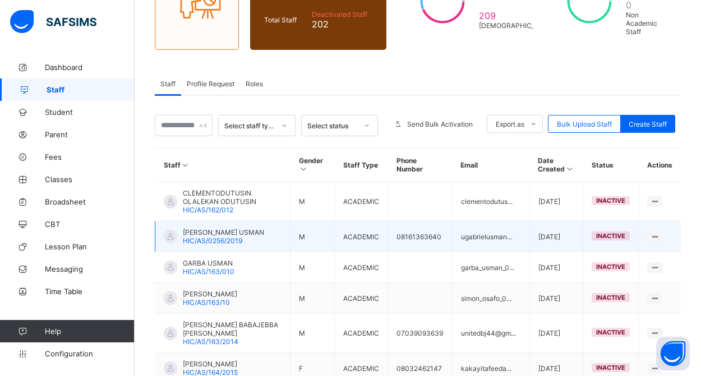
click at [219, 237] on span "[PERSON_NAME] USMAN" at bounding box center [223, 232] width 81 height 8
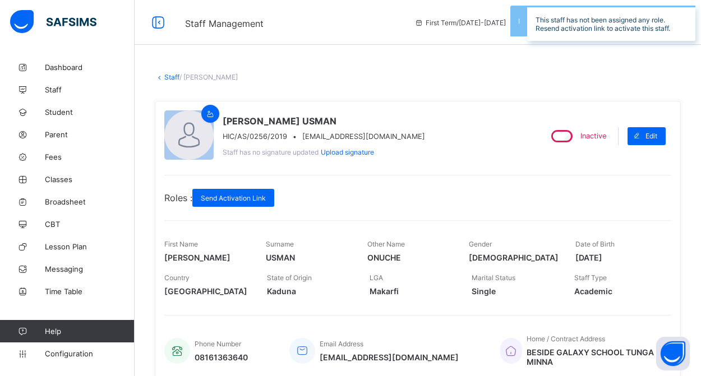
click at [170, 76] on link "Staff" at bounding box center [171, 77] width 15 height 8
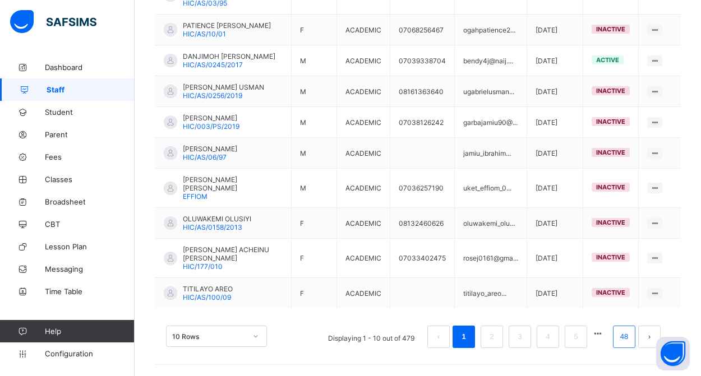
click at [623, 336] on link "48" at bounding box center [624, 337] width 15 height 15
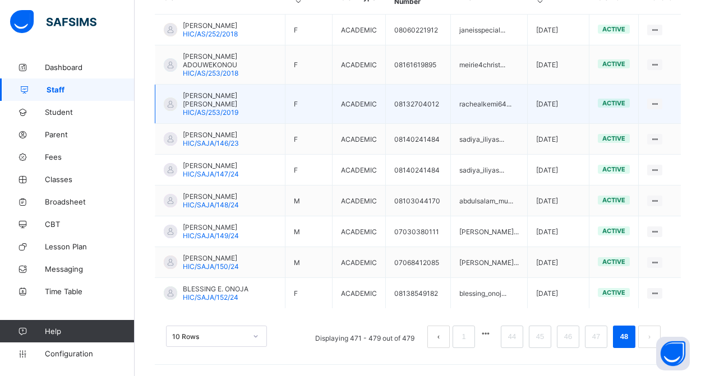
scroll to position [311, 0]
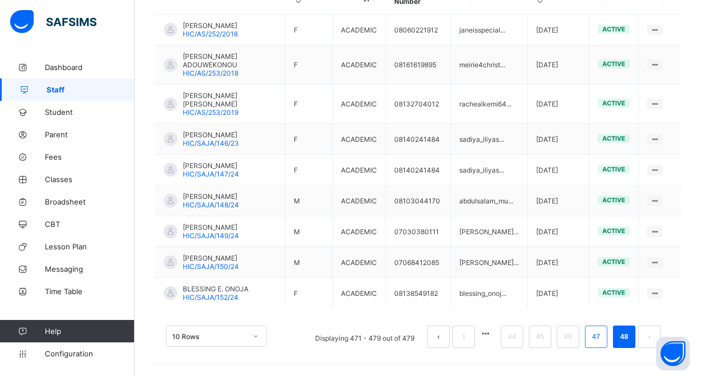
click at [594, 334] on link "47" at bounding box center [596, 337] width 15 height 15
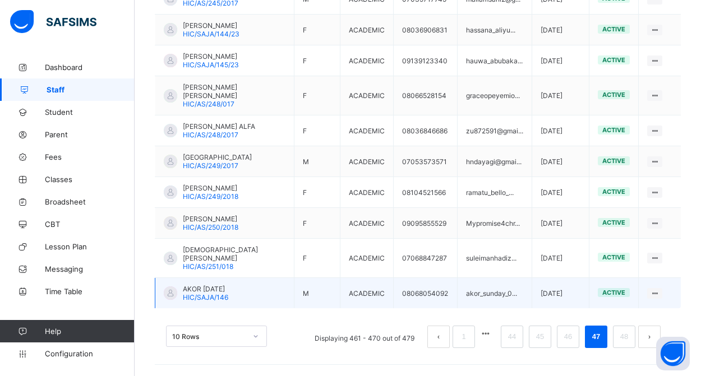
scroll to position [359, 0]
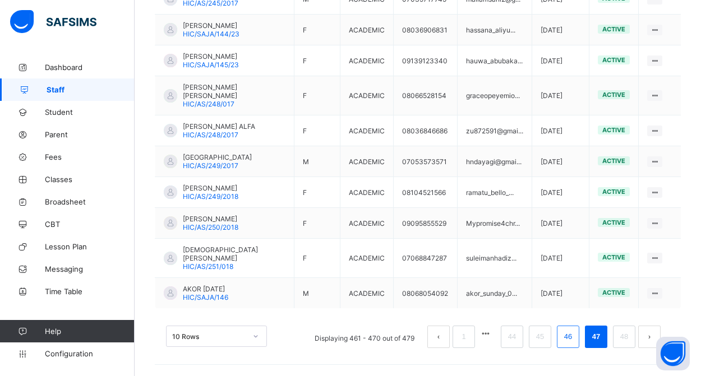
click at [571, 336] on link "46" at bounding box center [568, 337] width 15 height 15
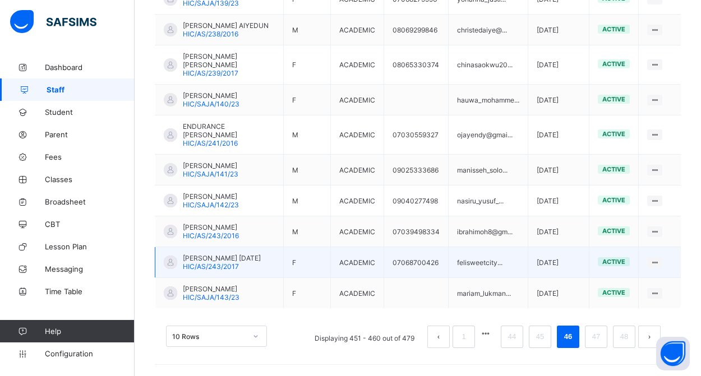
scroll to position [347, 0]
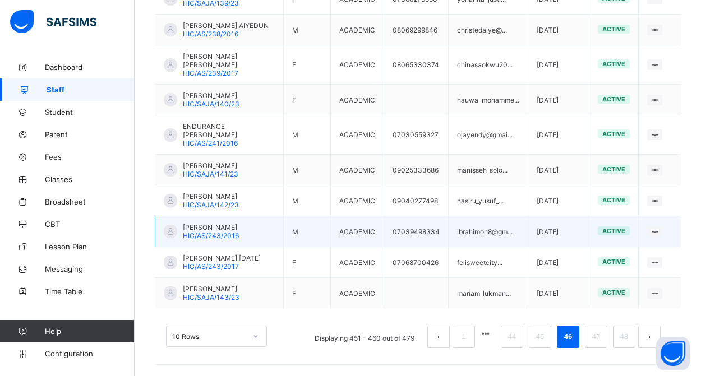
click at [236, 232] on span "[PERSON_NAME]" at bounding box center [211, 227] width 56 height 8
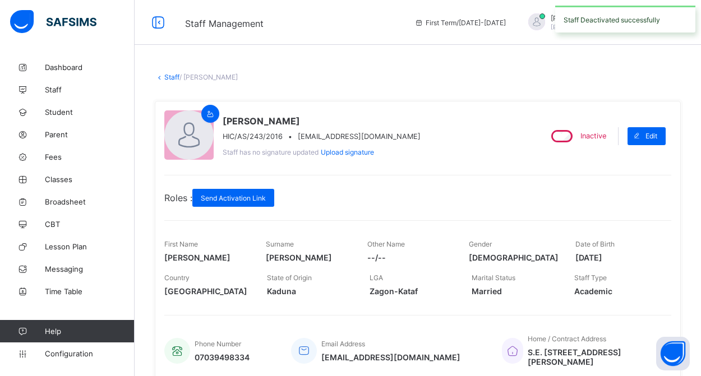
click at [169, 77] on link "Staff" at bounding box center [171, 77] width 15 height 8
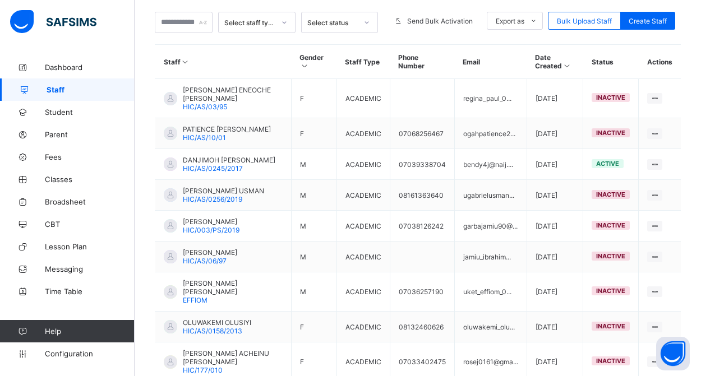
scroll to position [336, 0]
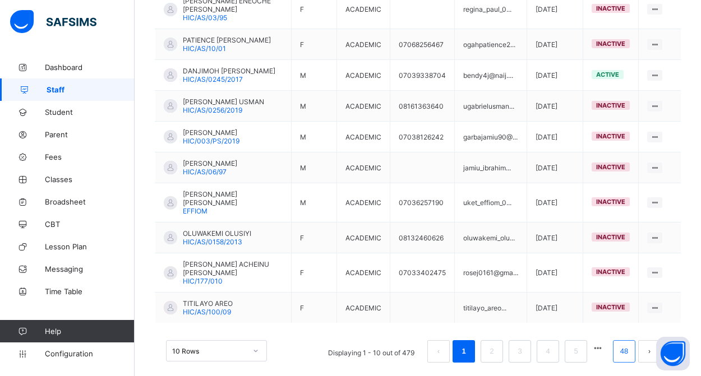
click at [622, 357] on link "48" at bounding box center [624, 351] width 15 height 15
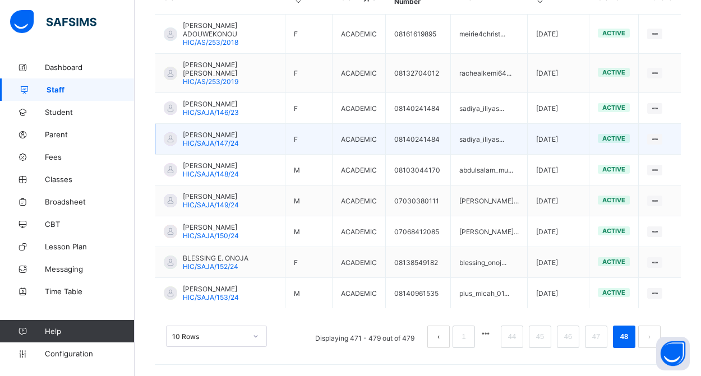
scroll to position [311, 0]
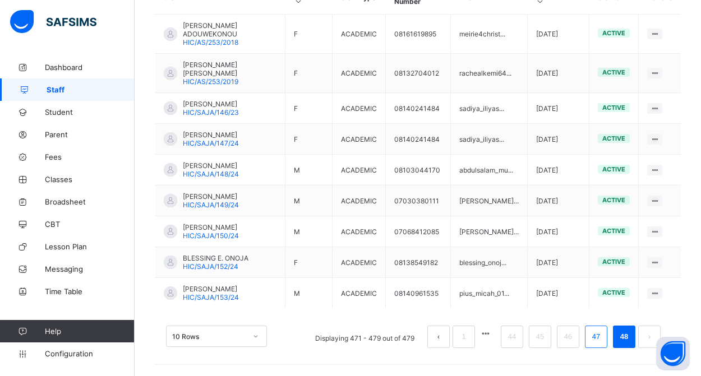
click at [591, 338] on link "47" at bounding box center [596, 337] width 15 height 15
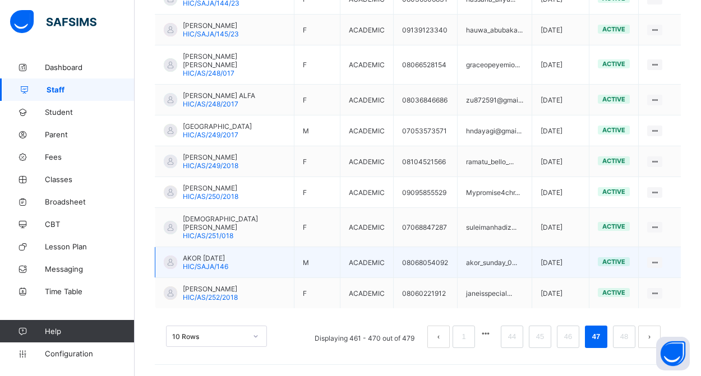
scroll to position [359, 0]
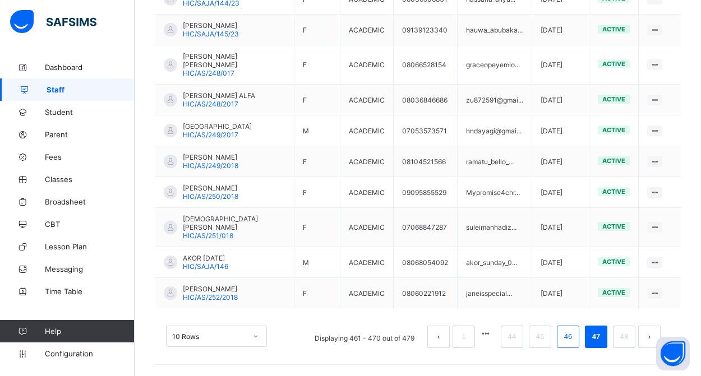
click at [572, 339] on link "46" at bounding box center [568, 337] width 15 height 15
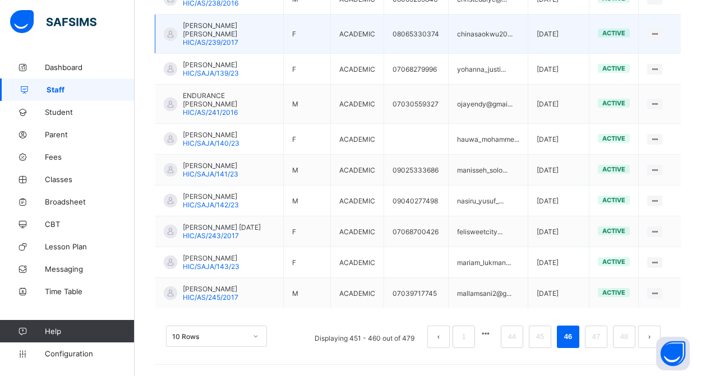
scroll to position [367, 0]
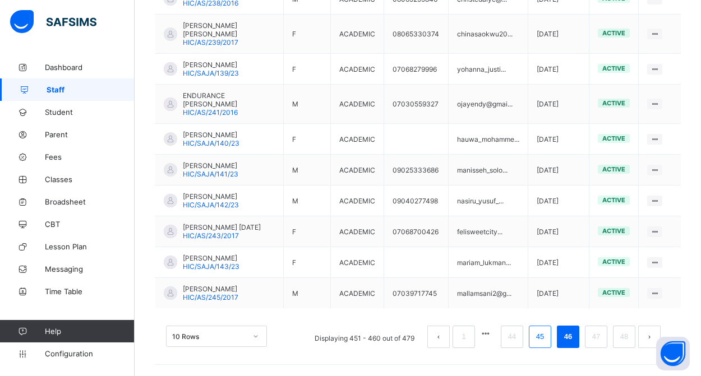
click at [545, 336] on link "45" at bounding box center [540, 337] width 15 height 15
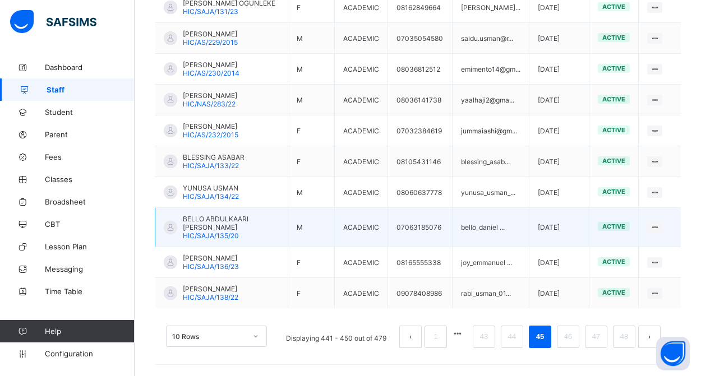
scroll to position [351, 0]
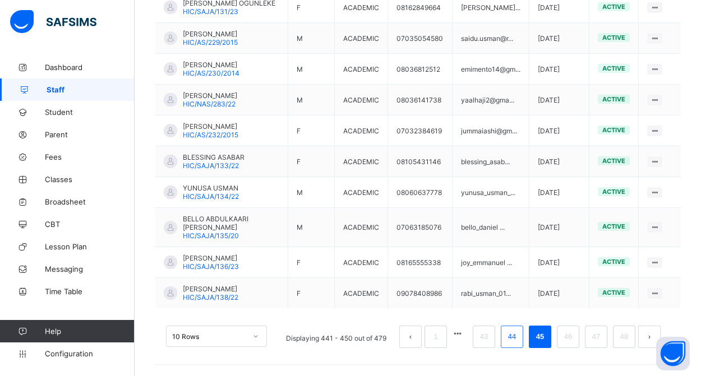
click at [512, 336] on link "44" at bounding box center [512, 337] width 15 height 15
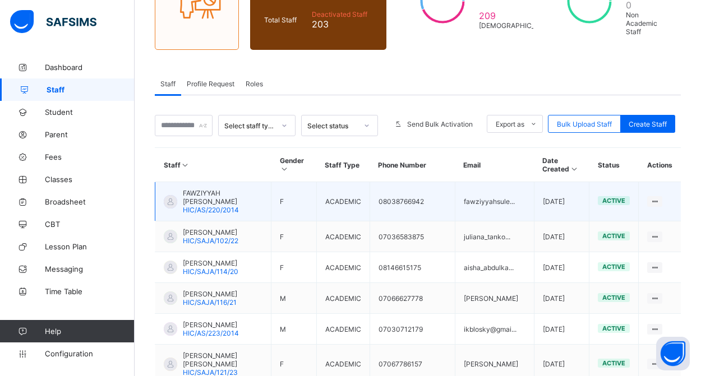
click at [235, 206] on span "FAWZIYYAH [PERSON_NAME]" at bounding box center [223, 197] width 80 height 17
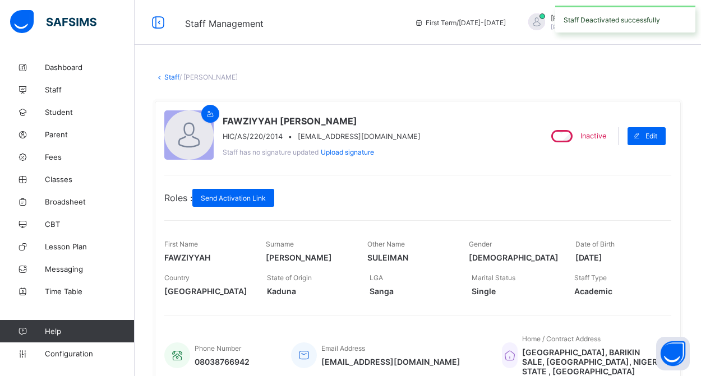
click at [172, 76] on link "Staff" at bounding box center [171, 77] width 15 height 8
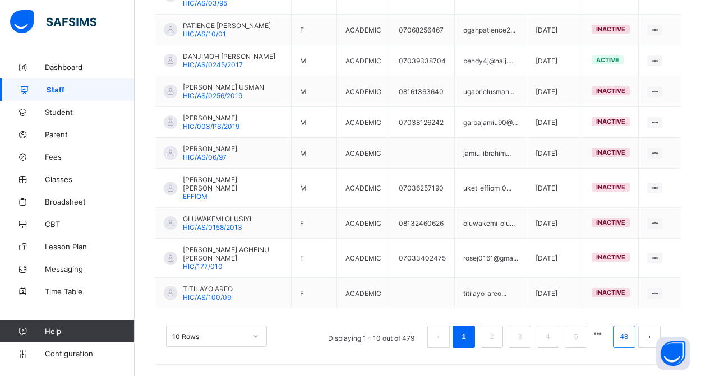
click at [626, 341] on link "48" at bounding box center [624, 337] width 15 height 15
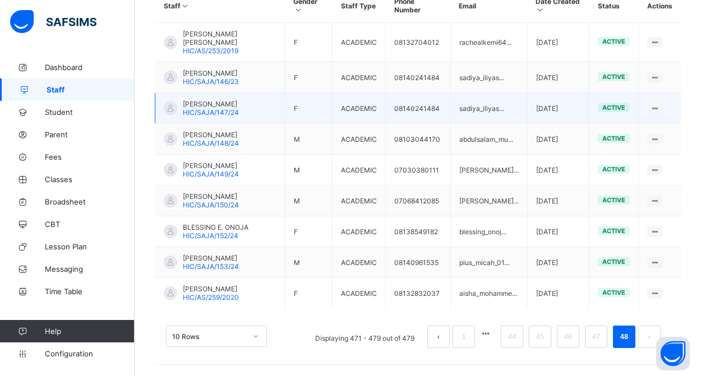
scroll to position [311, 0]
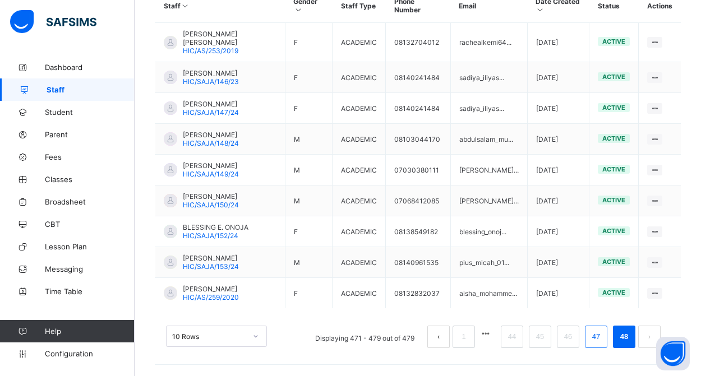
click at [591, 339] on link "47" at bounding box center [596, 337] width 15 height 15
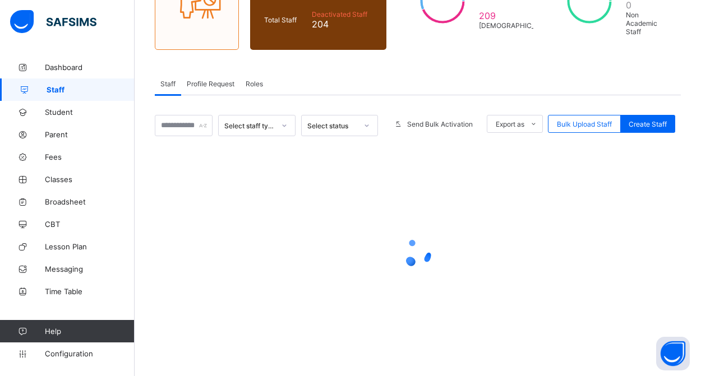
scroll to position [144, 0]
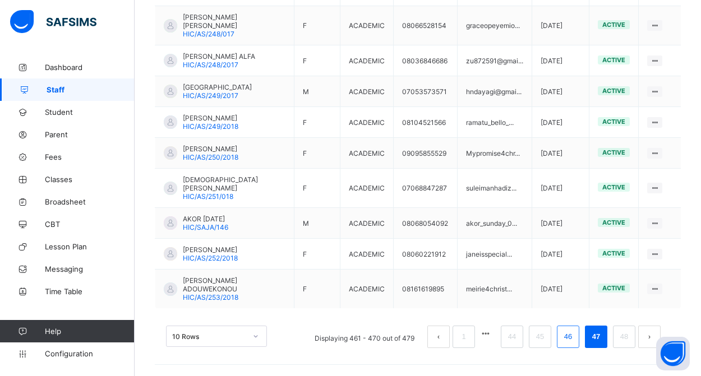
click at [572, 338] on link "46" at bounding box center [568, 337] width 15 height 15
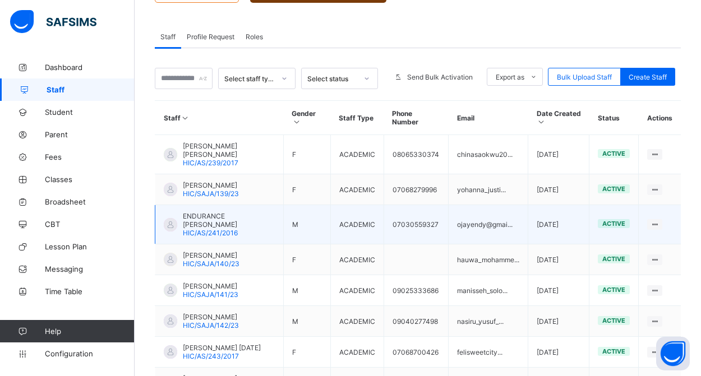
scroll to position [191, 0]
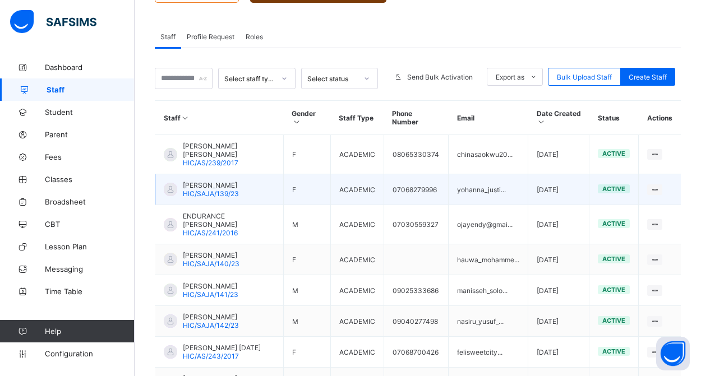
click at [232, 193] on span "HIC/SAJA/139/23" at bounding box center [211, 194] width 56 height 8
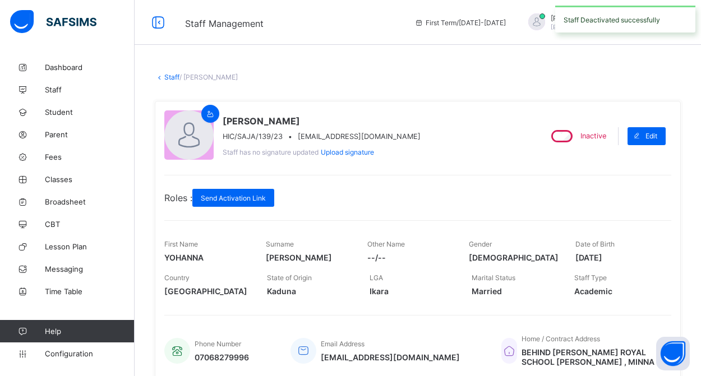
click at [171, 80] on link "Staff" at bounding box center [171, 77] width 15 height 8
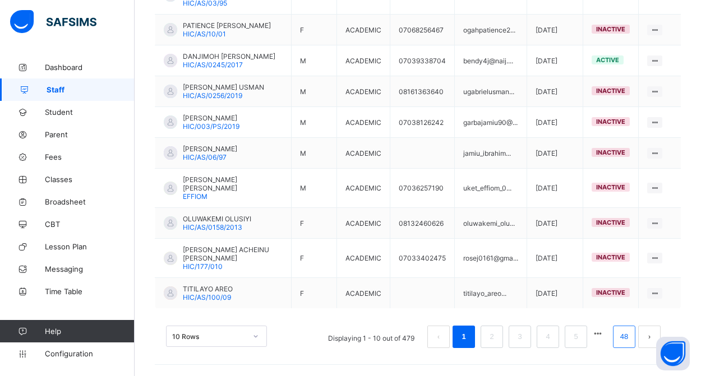
click at [624, 341] on link "48" at bounding box center [624, 337] width 15 height 15
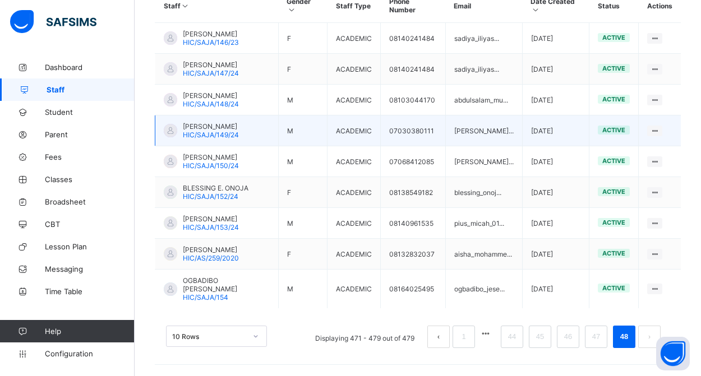
scroll to position [303, 0]
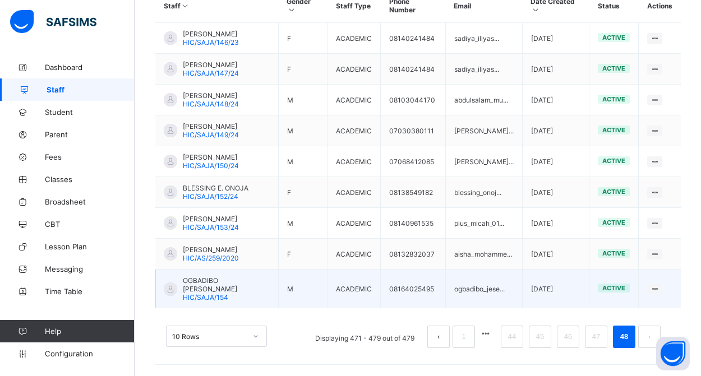
click at [236, 293] on div "OGBADIBO [PERSON_NAME] HIC/SAJA/154" at bounding box center [226, 289] width 87 height 25
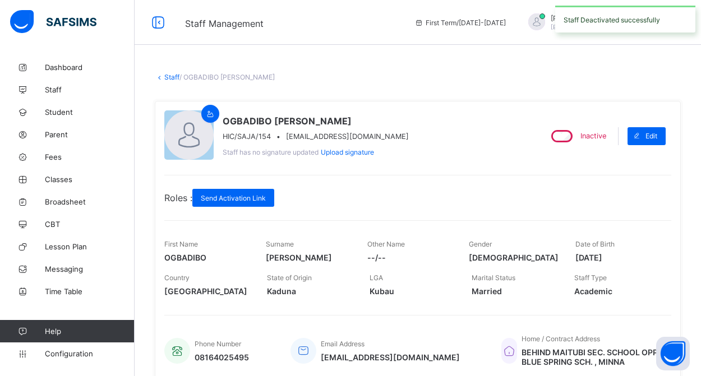
click at [170, 77] on link "Staff" at bounding box center [171, 77] width 15 height 8
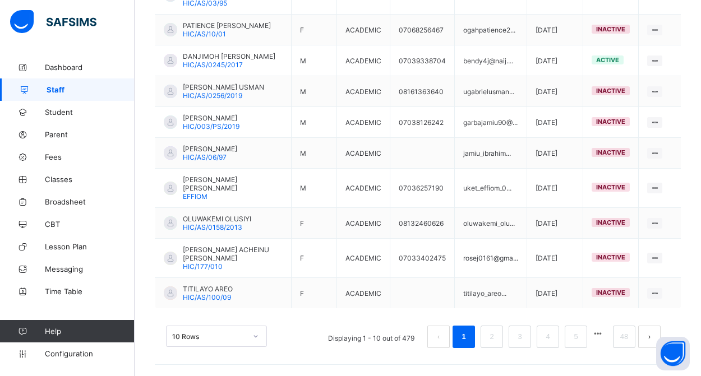
scroll to position [351, 0]
click at [619, 337] on link "48" at bounding box center [624, 337] width 15 height 15
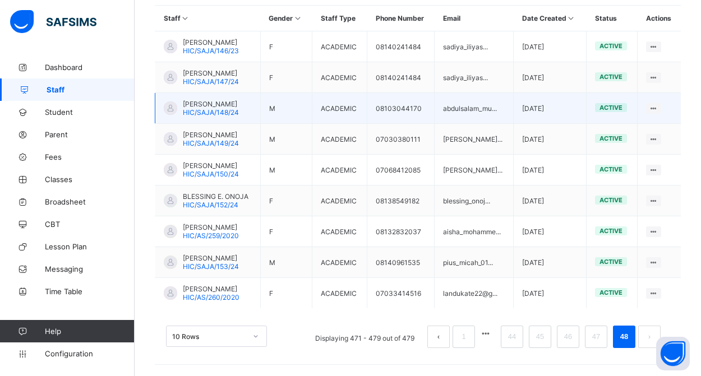
scroll to position [303, 0]
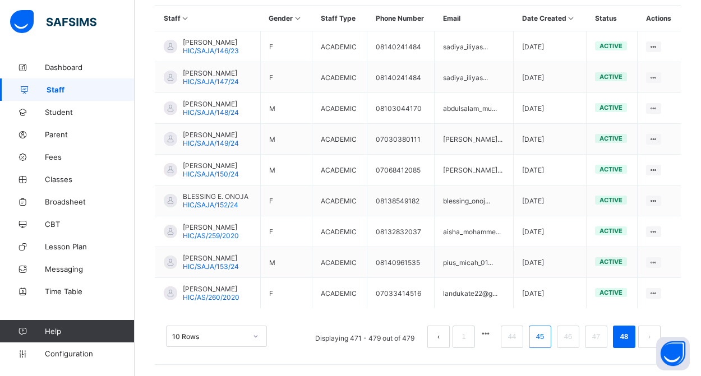
click at [542, 342] on link "45" at bounding box center [540, 337] width 15 height 15
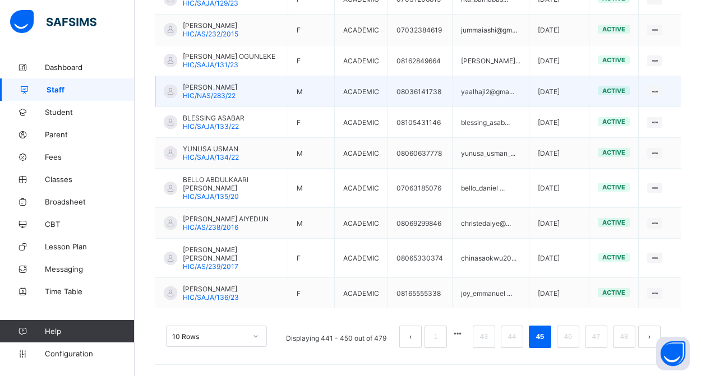
scroll to position [359, 0]
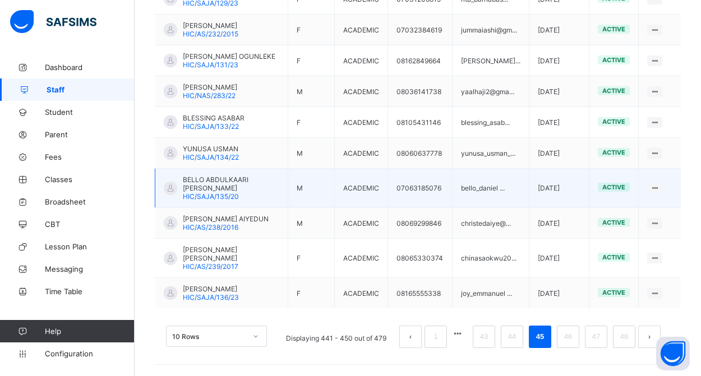
click at [220, 176] on span "BELLO ABDULKAARI [PERSON_NAME]" at bounding box center [231, 184] width 97 height 17
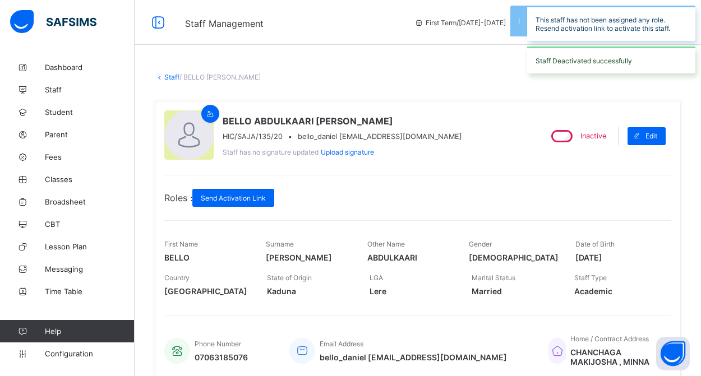
click at [164, 76] on link "Staff" at bounding box center [171, 77] width 15 height 8
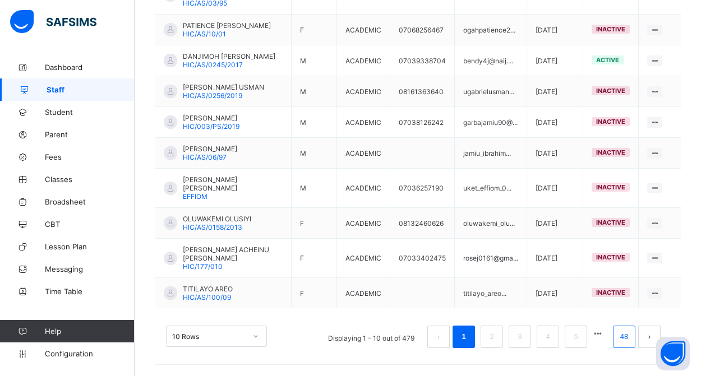
click at [629, 337] on link "48" at bounding box center [624, 337] width 15 height 15
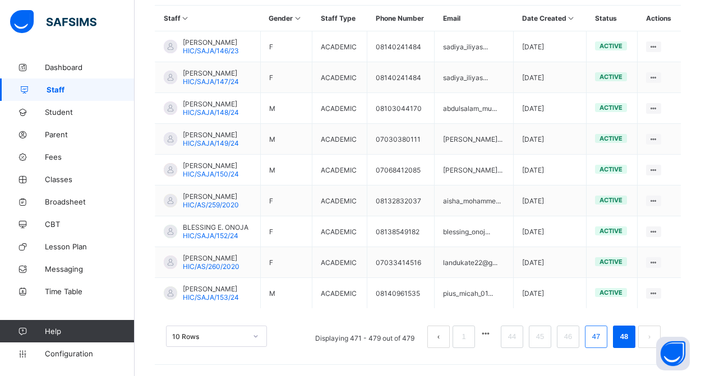
scroll to position [303, 0]
click at [511, 343] on link "44" at bounding box center [512, 337] width 15 height 15
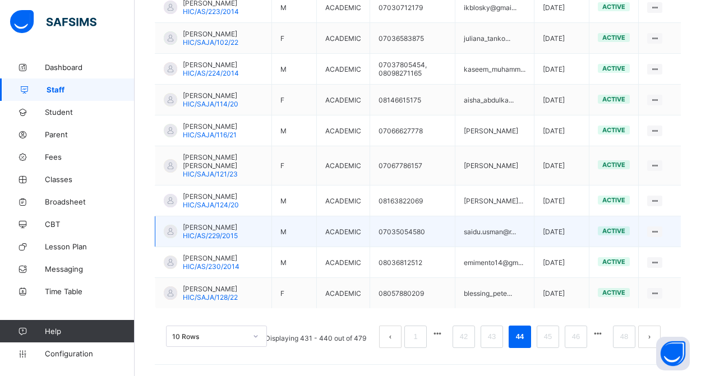
scroll to position [367, 0]
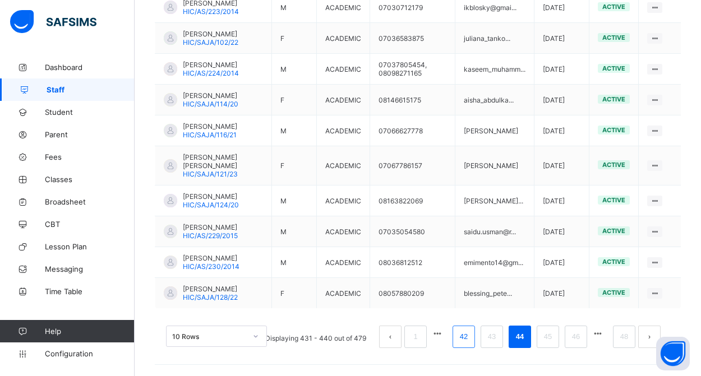
click at [467, 339] on link "42" at bounding box center [464, 337] width 15 height 15
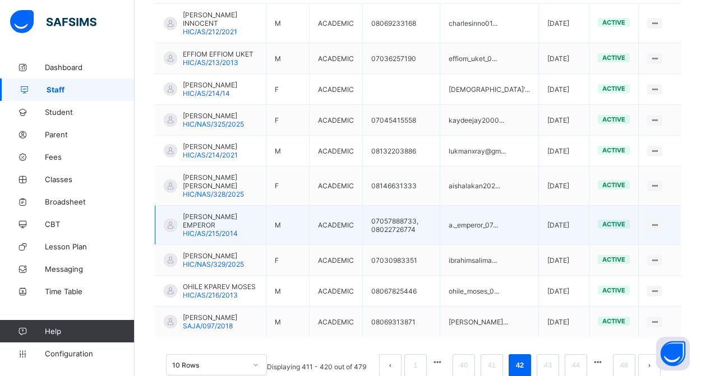
scroll to position [331, 0]
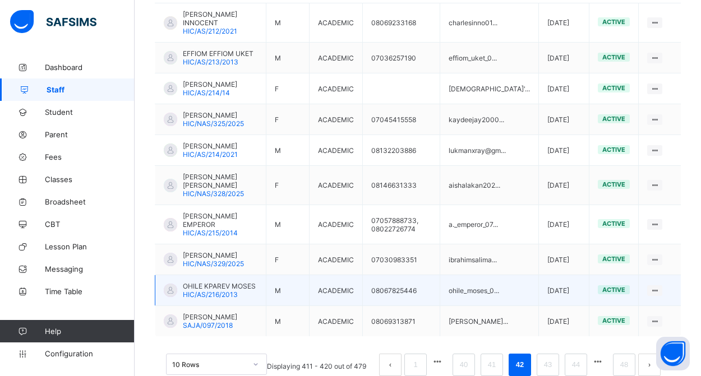
click at [211, 299] on span "HIC/AS/216/2013" at bounding box center [210, 295] width 55 height 8
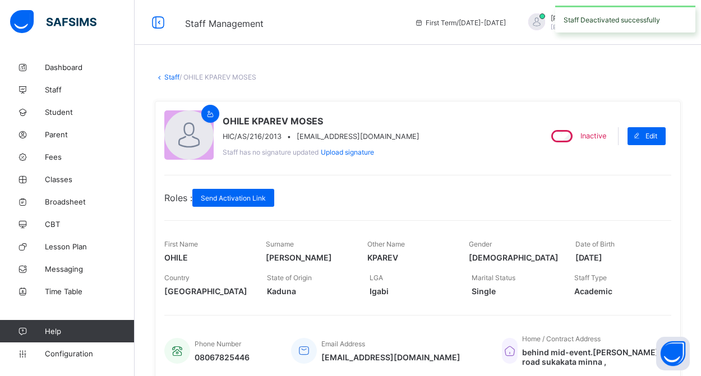
click at [170, 78] on link "Staff" at bounding box center [171, 77] width 15 height 8
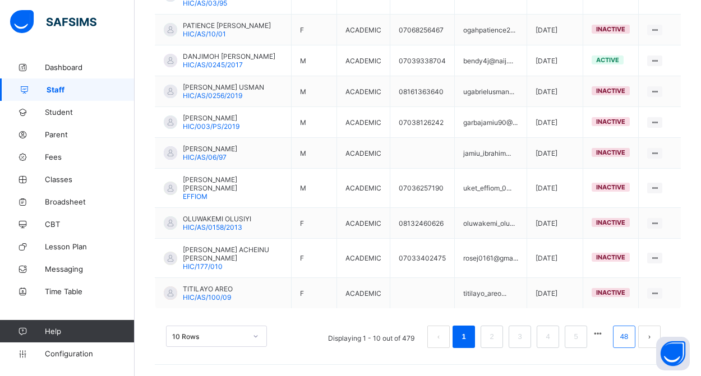
scroll to position [351, 0]
click at [627, 343] on link "48" at bounding box center [624, 337] width 15 height 15
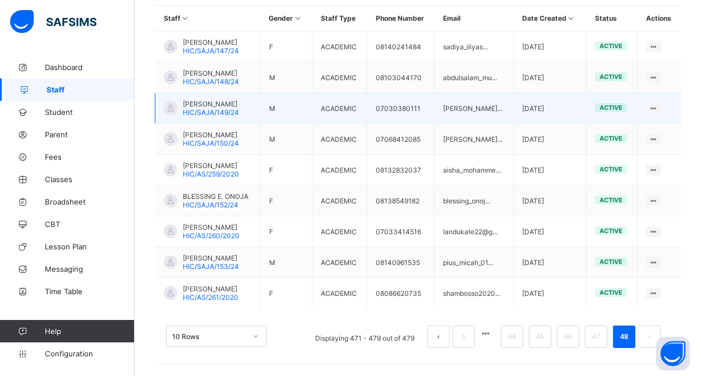
scroll to position [311, 0]
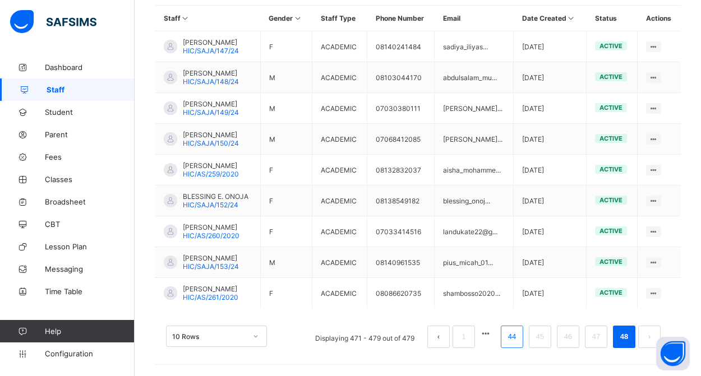
click at [517, 338] on link "44" at bounding box center [512, 337] width 15 height 15
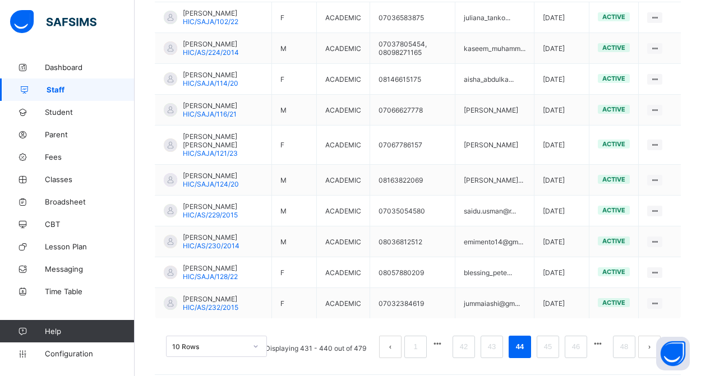
scroll to position [323, 0]
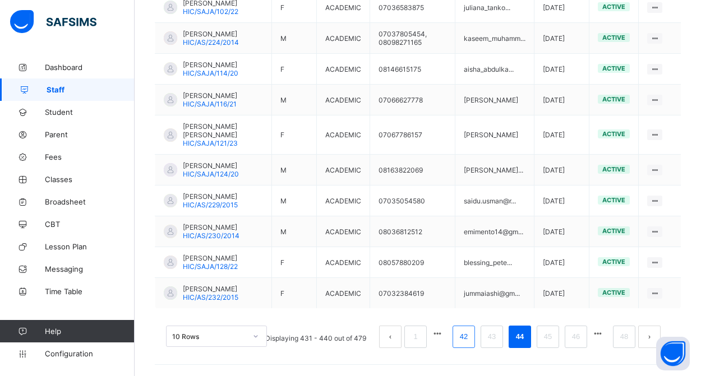
click at [459, 337] on link "42" at bounding box center [464, 337] width 15 height 15
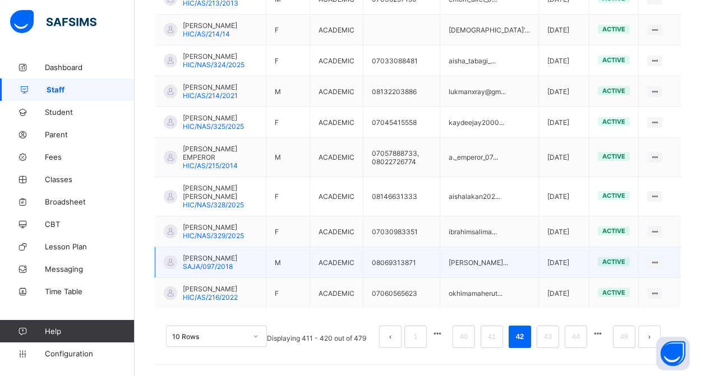
scroll to position [359, 0]
click at [229, 262] on span "[PERSON_NAME]" at bounding box center [210, 258] width 54 height 8
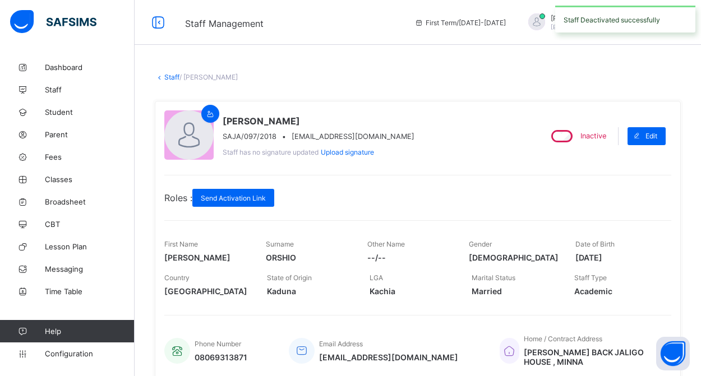
click at [172, 77] on link "Staff" at bounding box center [171, 77] width 15 height 8
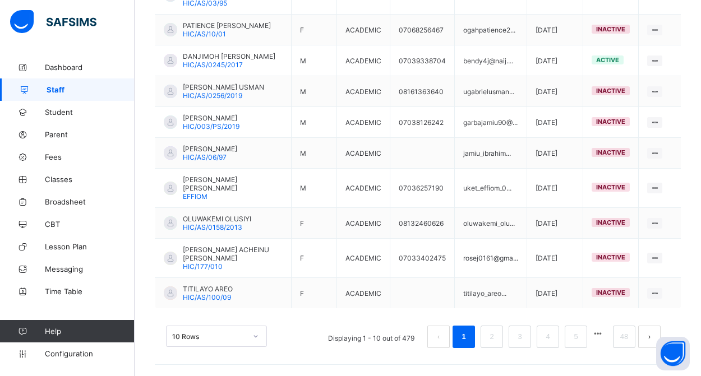
scroll to position [351, 0]
click at [622, 338] on link "48" at bounding box center [624, 337] width 15 height 15
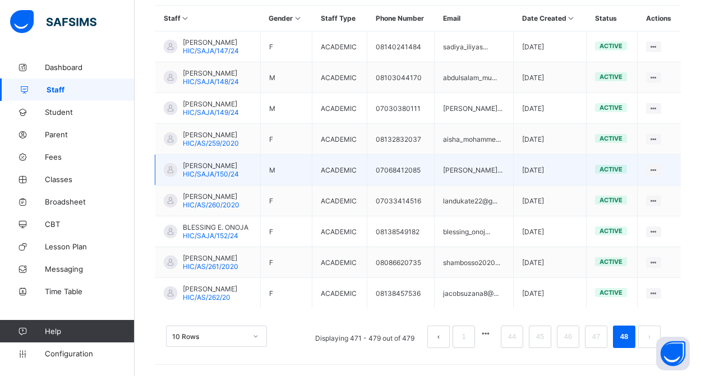
scroll to position [311, 0]
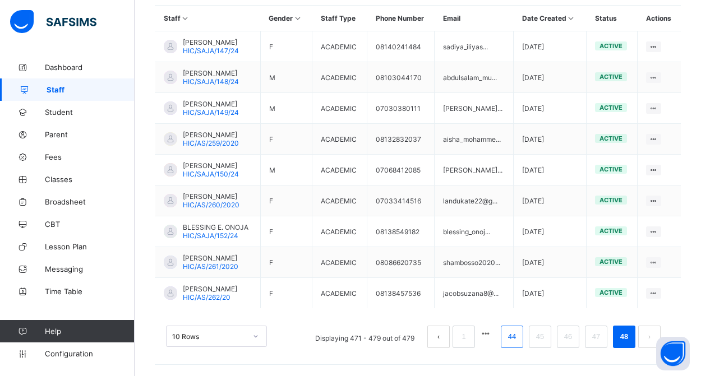
click at [509, 337] on link "44" at bounding box center [512, 337] width 15 height 15
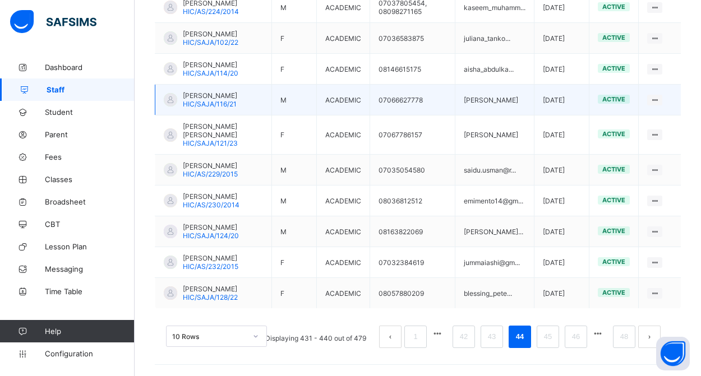
scroll to position [359, 0]
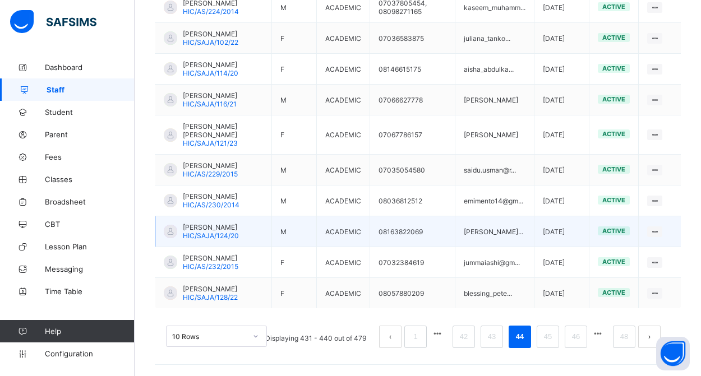
click at [239, 235] on div "[PERSON_NAME]/SAJA/124/20" at bounding box center [211, 231] width 56 height 17
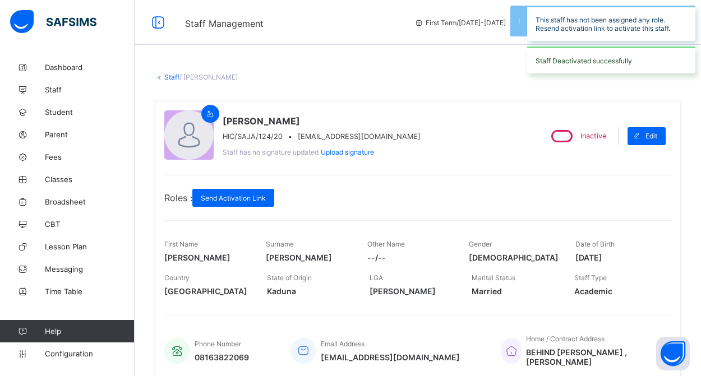
click at [169, 76] on link "Staff" at bounding box center [171, 77] width 15 height 8
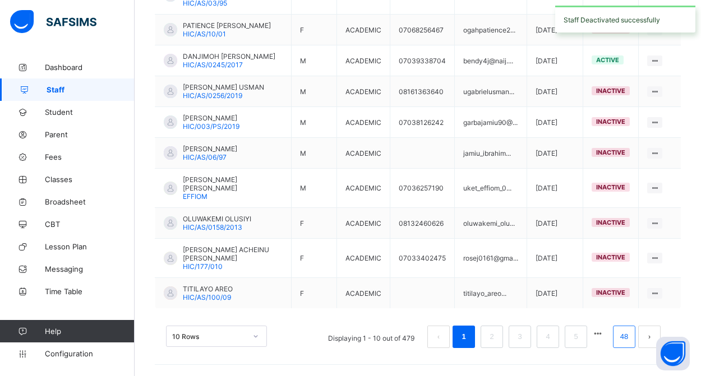
click at [621, 336] on link "48" at bounding box center [624, 337] width 15 height 15
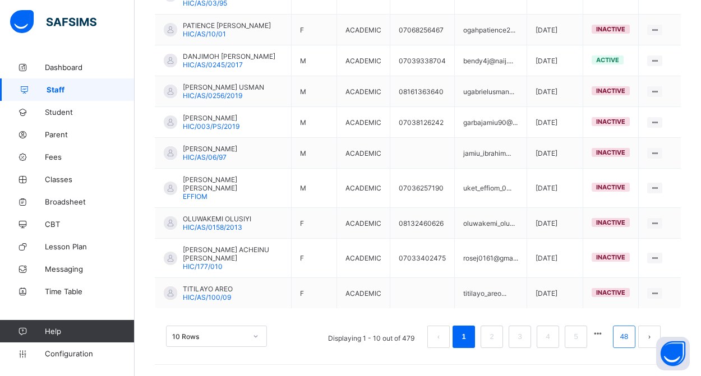
scroll to position [144, 0]
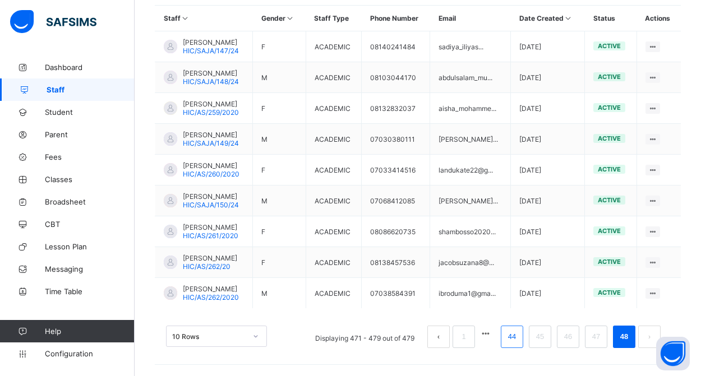
click at [513, 337] on link "44" at bounding box center [512, 337] width 15 height 15
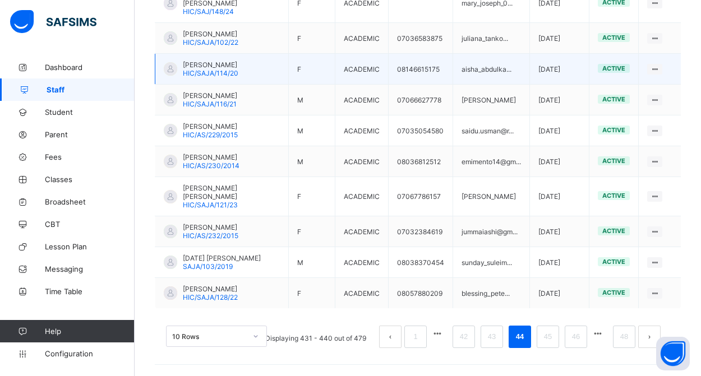
scroll to position [351, 0]
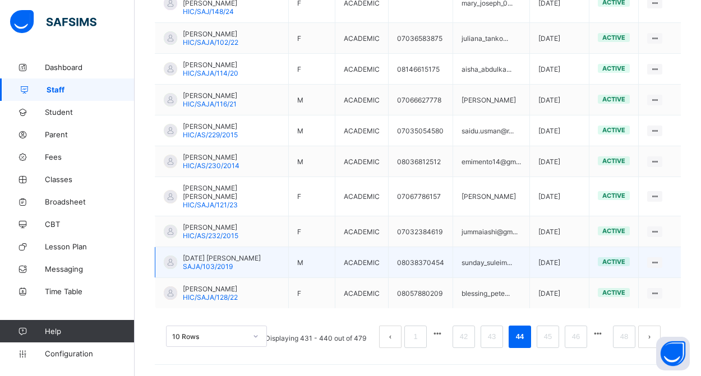
click at [227, 254] on span "[DATE] [PERSON_NAME]" at bounding box center [222, 258] width 78 height 8
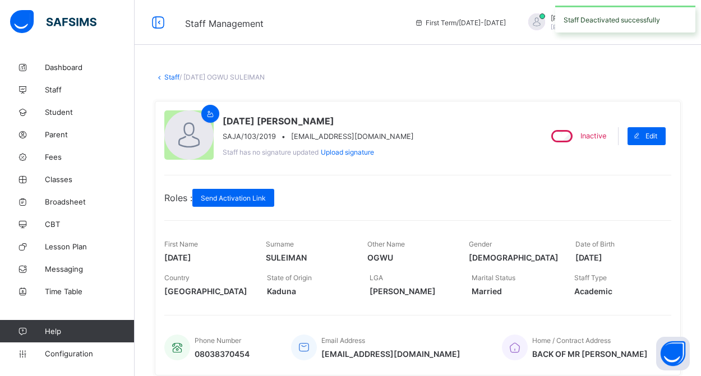
click at [168, 77] on link "Staff" at bounding box center [171, 77] width 15 height 8
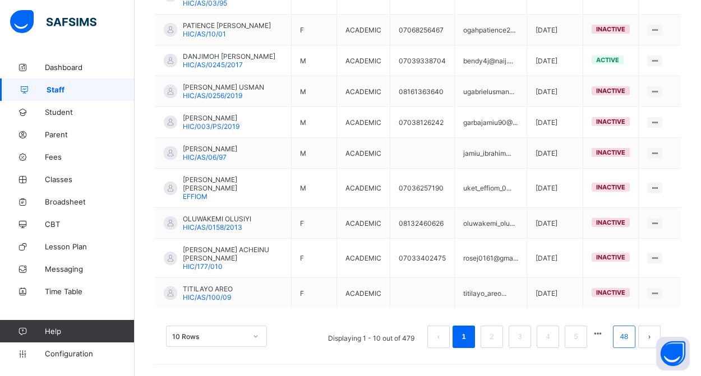
click at [627, 338] on link "48" at bounding box center [624, 337] width 15 height 15
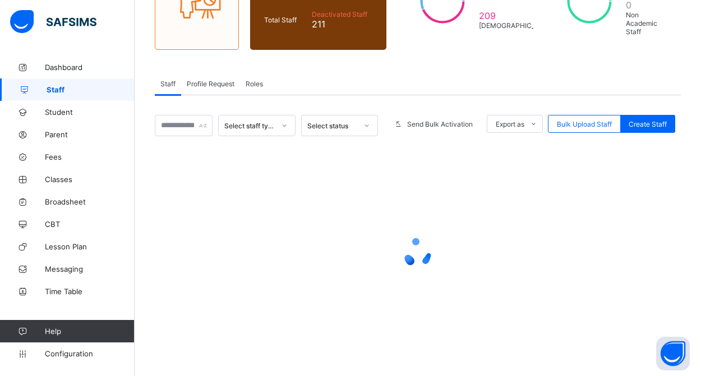
scroll to position [144, 0]
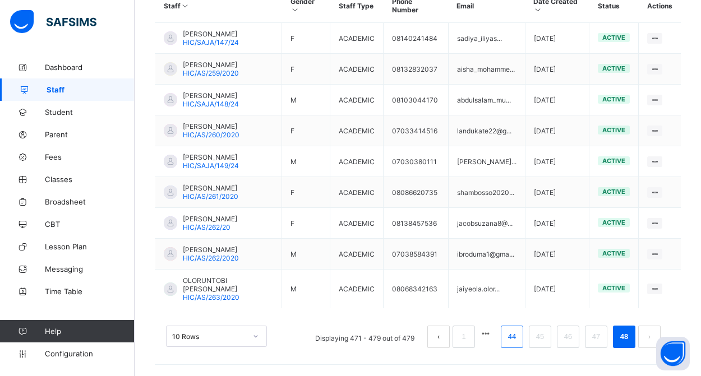
click at [509, 336] on link "44" at bounding box center [512, 337] width 15 height 15
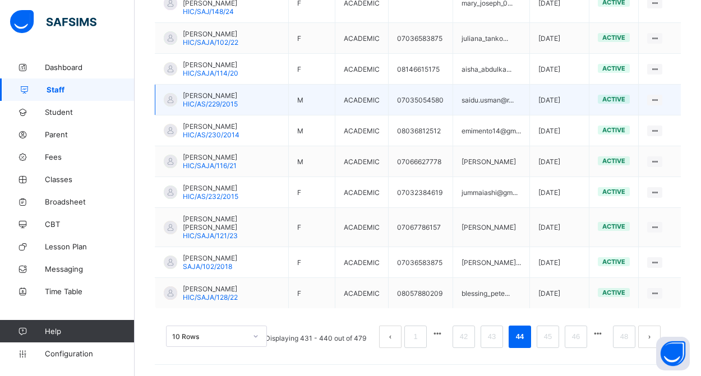
scroll to position [342, 0]
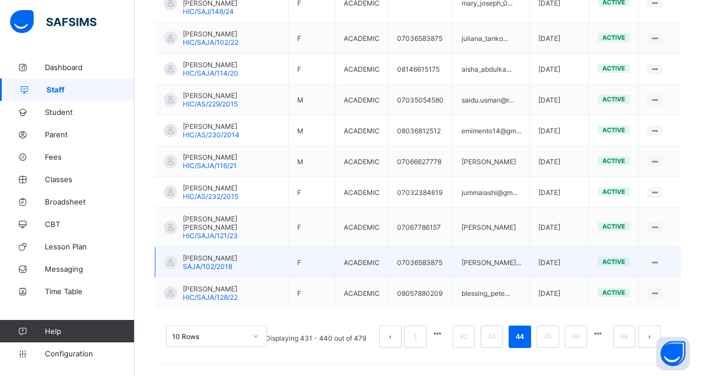
click at [247, 265] on td "[PERSON_NAME] [PERSON_NAME]/102/2018" at bounding box center [222, 262] width 134 height 31
click at [228, 265] on span "SAJA/102/2018" at bounding box center [207, 267] width 49 height 8
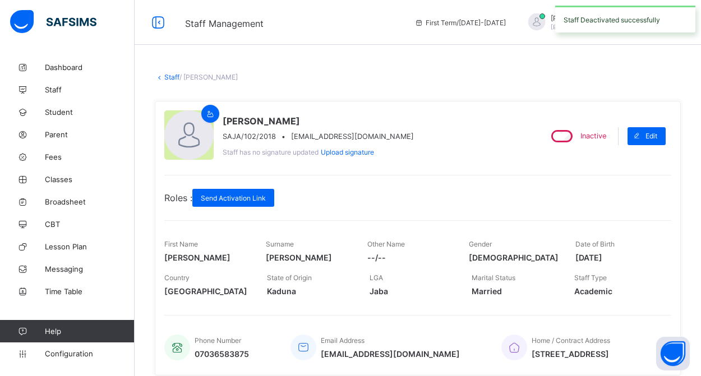
click at [169, 76] on link "Staff" at bounding box center [171, 77] width 15 height 8
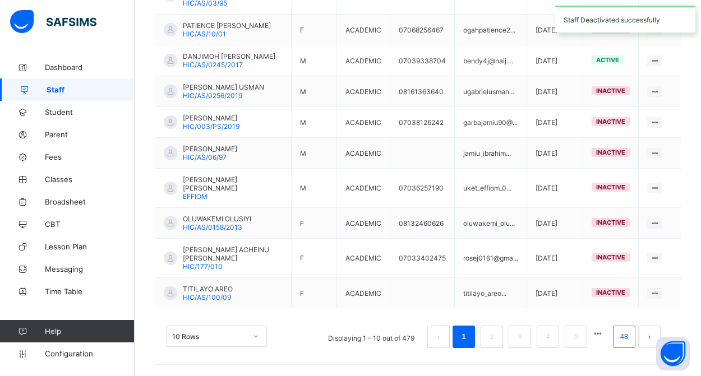
scroll to position [351, 0]
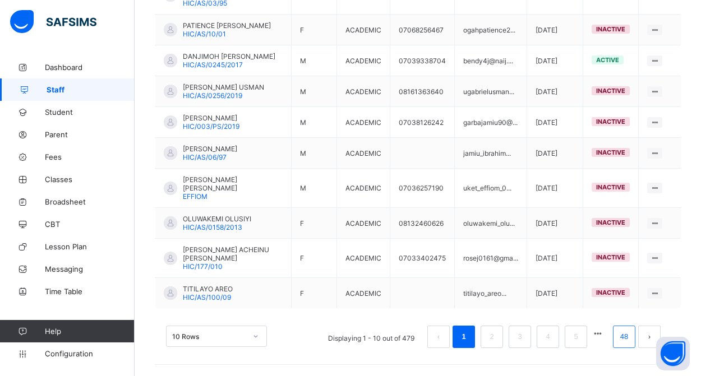
click at [624, 338] on link "48" at bounding box center [624, 337] width 15 height 15
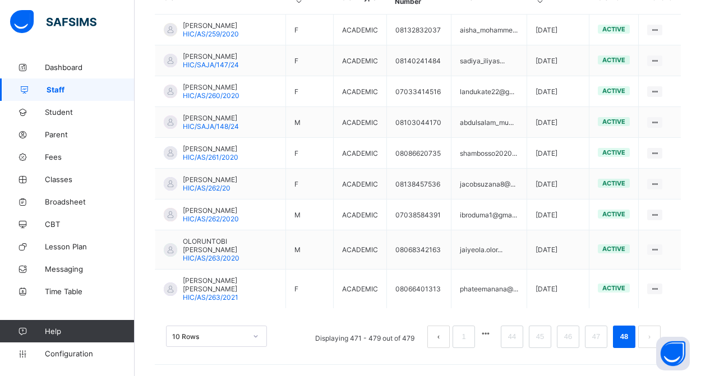
scroll to position [328, 0]
click at [513, 337] on link "44" at bounding box center [512, 337] width 15 height 15
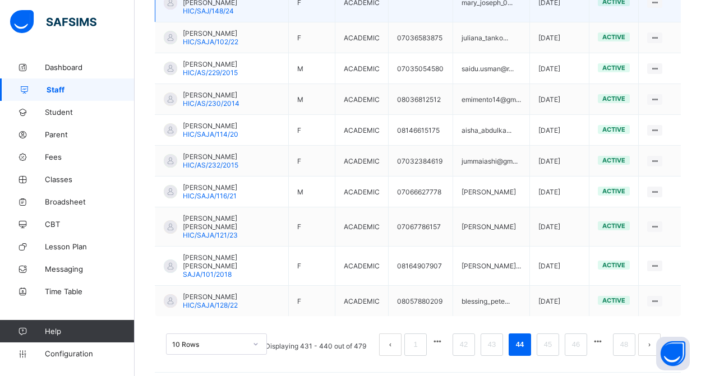
scroll to position [342, 0]
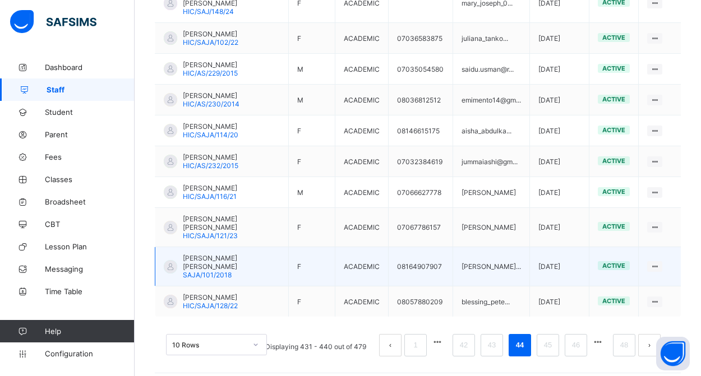
click at [232, 261] on span "[PERSON_NAME] [PERSON_NAME]" at bounding box center [231, 262] width 97 height 17
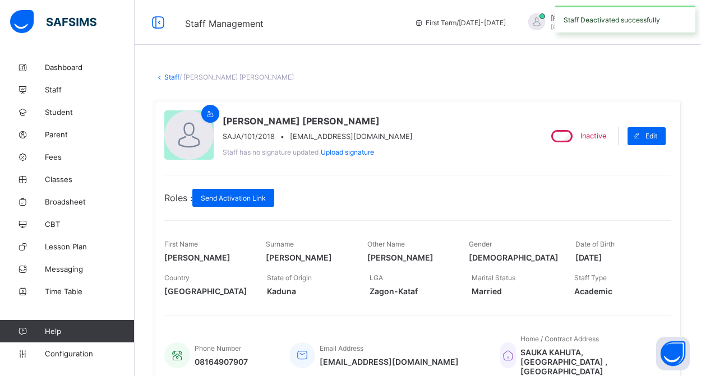
click at [171, 77] on link "Staff" at bounding box center [171, 77] width 15 height 8
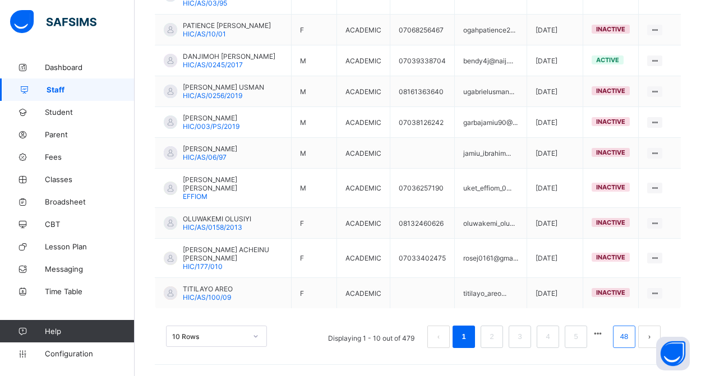
click at [626, 342] on link "48" at bounding box center [624, 337] width 15 height 15
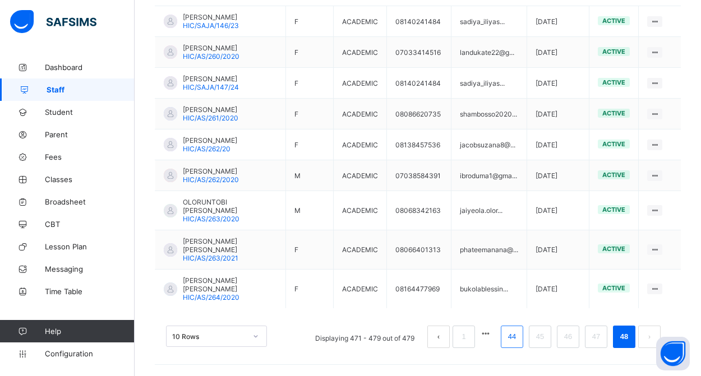
click at [508, 336] on link "44" at bounding box center [512, 337] width 15 height 15
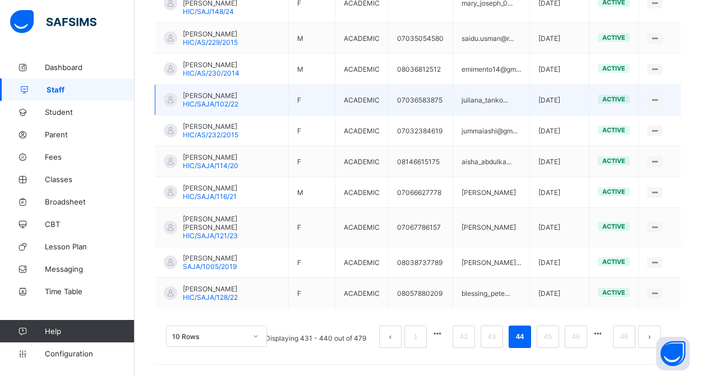
scroll to position [342, 0]
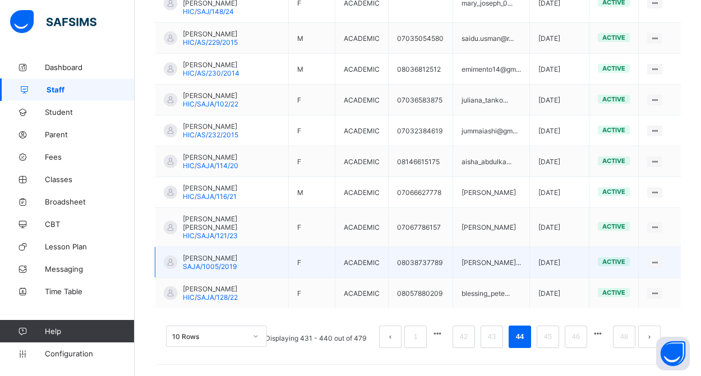
click at [237, 263] on div "[PERSON_NAME] SAJA/1005/2019" at bounding box center [210, 262] width 54 height 17
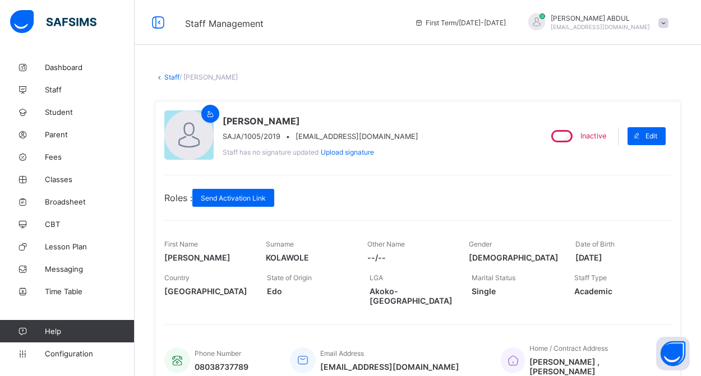
click at [171, 77] on link "Staff" at bounding box center [171, 77] width 15 height 8
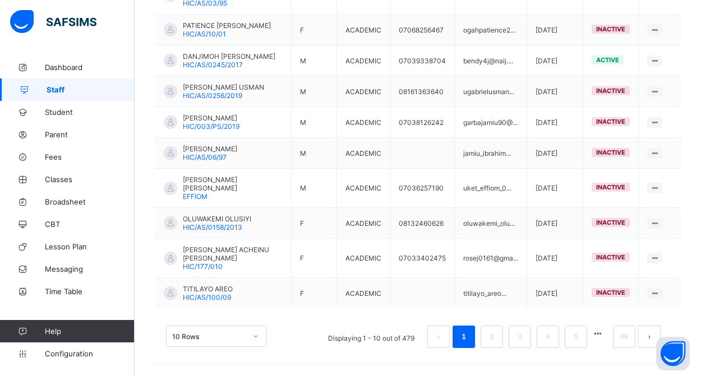
scroll to position [351, 0]
click at [623, 340] on link "48" at bounding box center [624, 337] width 15 height 15
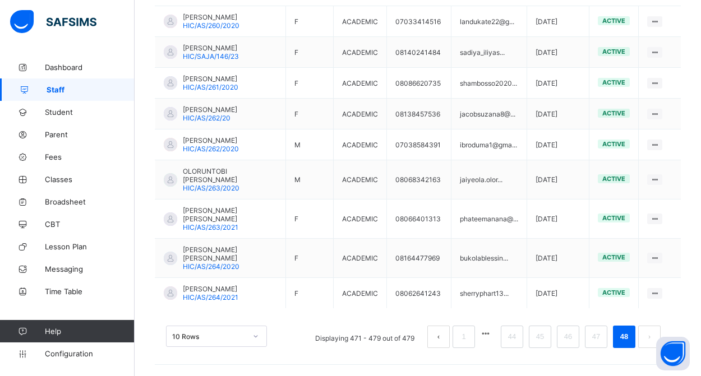
scroll to position [337, 0]
click at [512, 338] on link "44" at bounding box center [512, 337] width 15 height 15
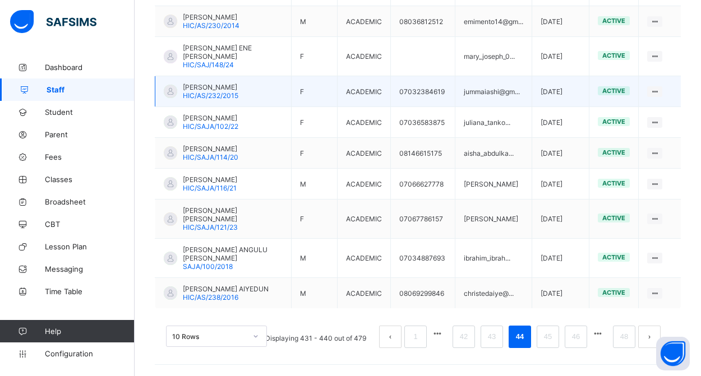
scroll to position [351, 0]
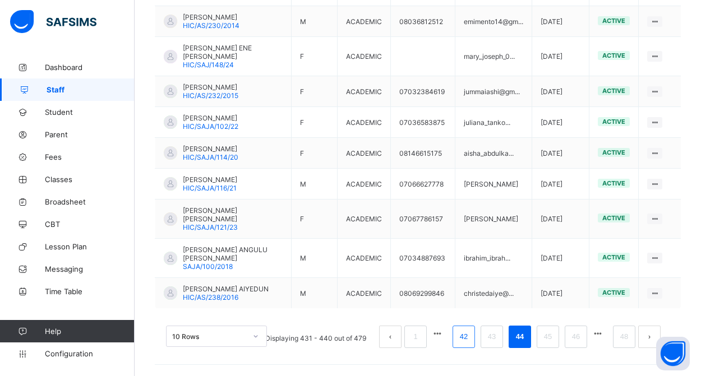
click at [472, 338] on li "42" at bounding box center [464, 337] width 22 height 22
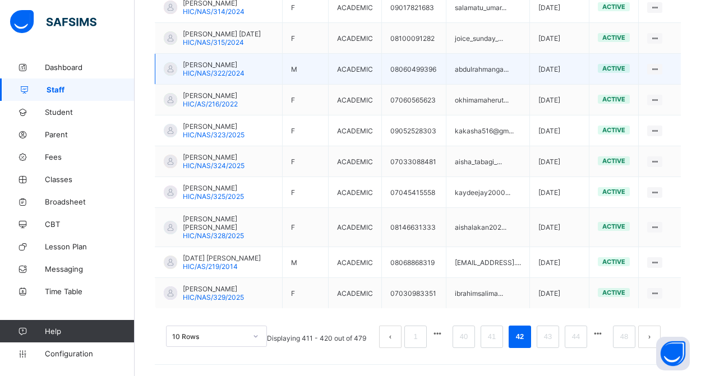
scroll to position [359, 0]
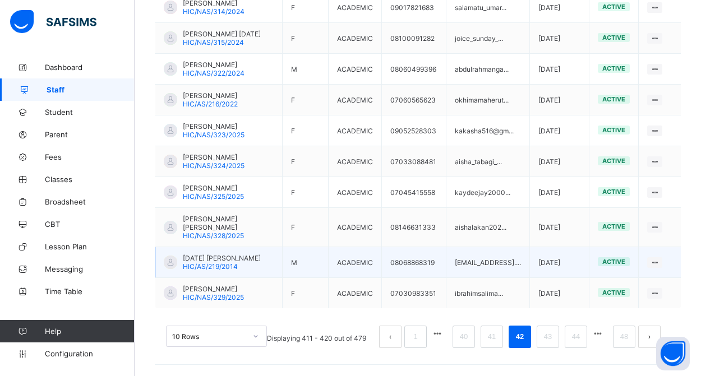
click at [235, 258] on span "[DATE] [PERSON_NAME]" at bounding box center [222, 258] width 78 height 8
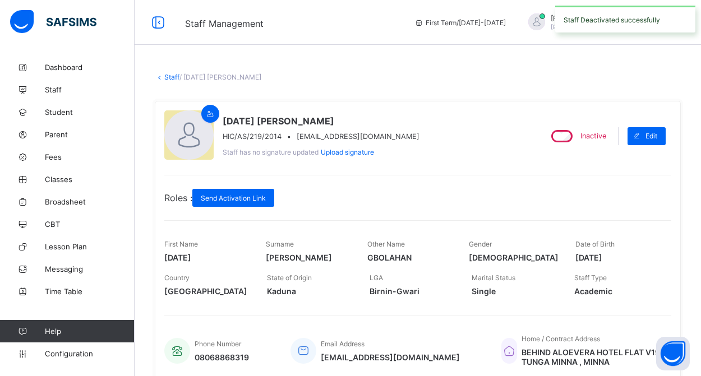
click at [172, 79] on link "Staff" at bounding box center [171, 77] width 15 height 8
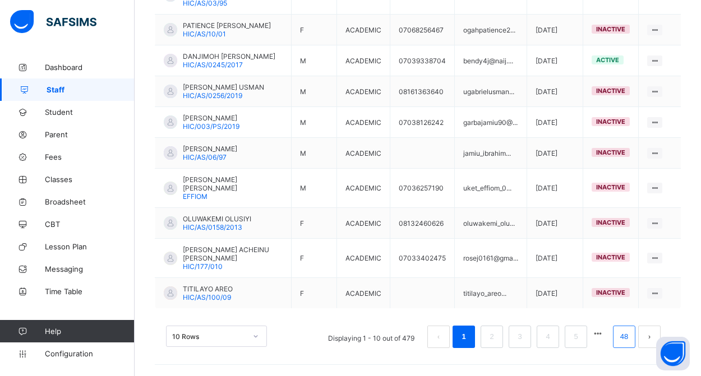
click at [627, 339] on link "48" at bounding box center [624, 337] width 15 height 15
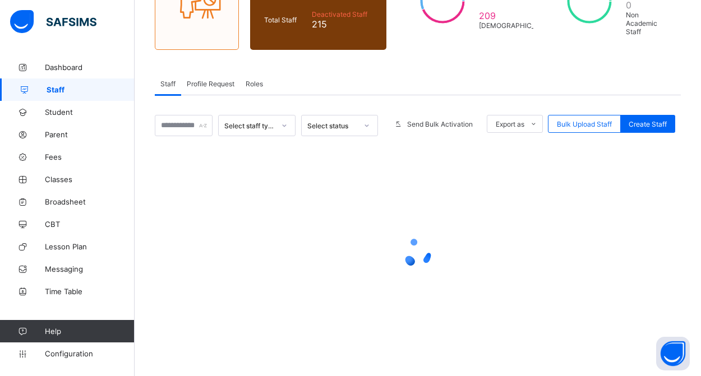
scroll to position [144, 0]
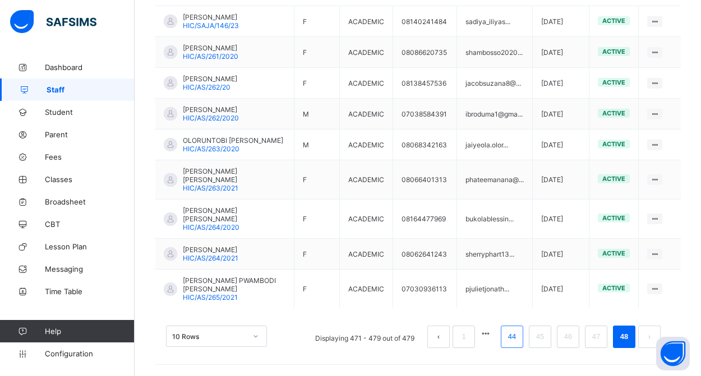
click at [511, 337] on link "44" at bounding box center [512, 337] width 15 height 15
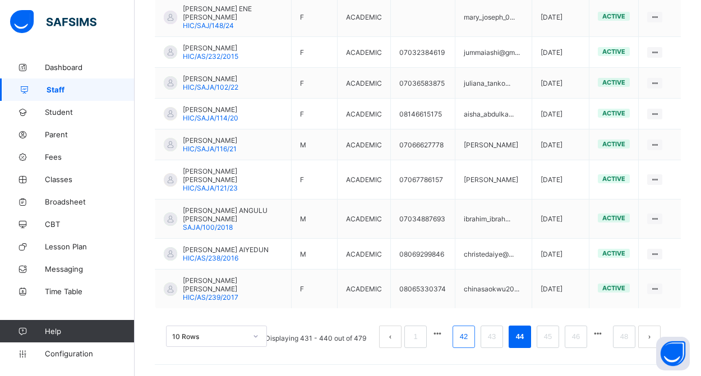
click at [457, 338] on link "42" at bounding box center [464, 337] width 15 height 15
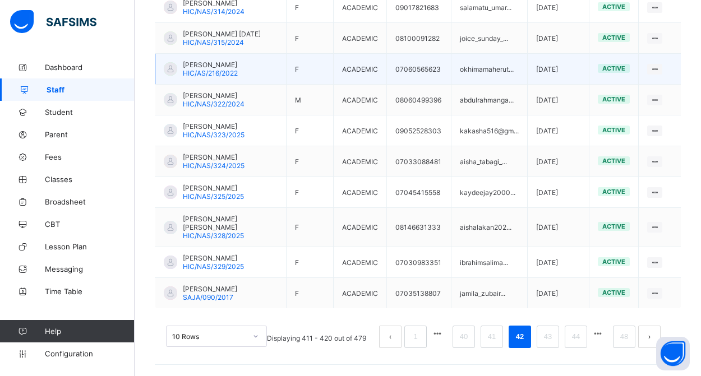
scroll to position [351, 0]
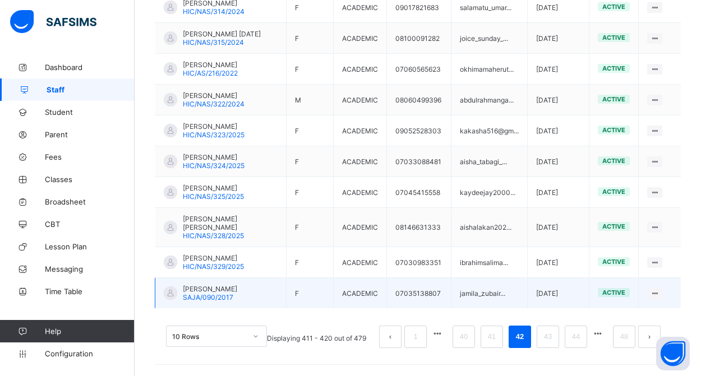
click at [243, 291] on td "[PERSON_NAME] SAJA/090/2017" at bounding box center [220, 293] width 131 height 31
click at [226, 291] on span "[PERSON_NAME]" at bounding box center [210, 289] width 54 height 8
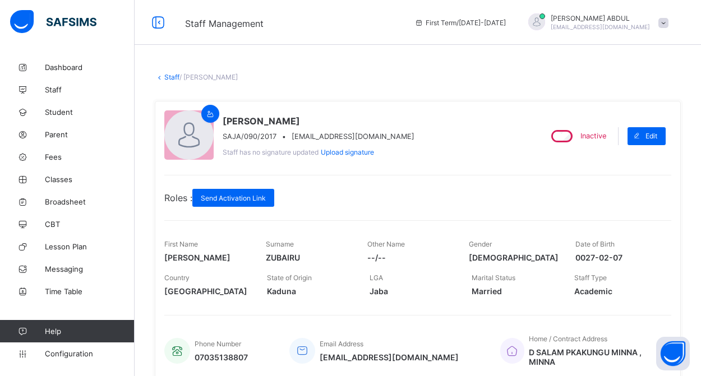
click at [171, 76] on link "Staff" at bounding box center [171, 77] width 15 height 8
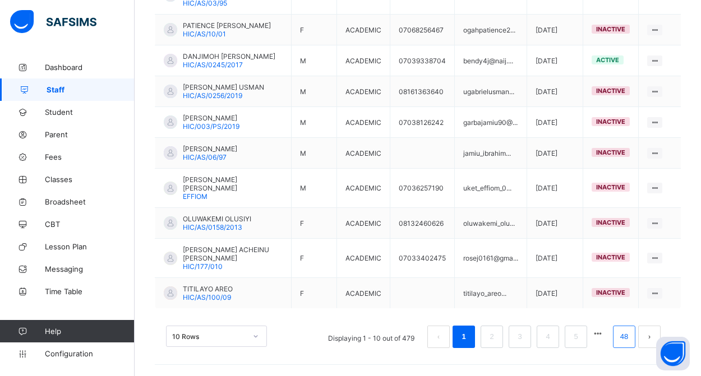
click at [622, 337] on link "48" at bounding box center [624, 337] width 15 height 15
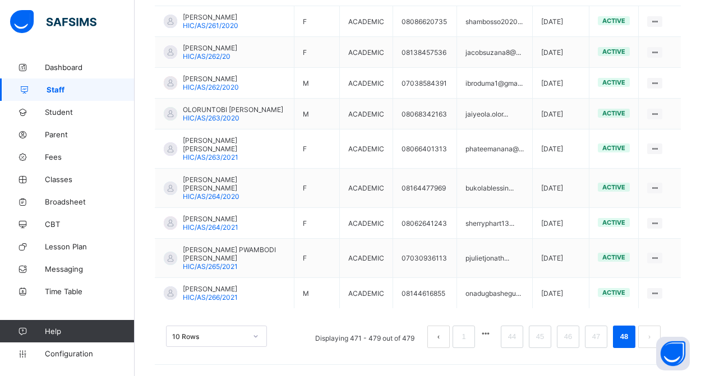
scroll to position [353, 0]
click at [513, 343] on link "44" at bounding box center [512, 337] width 15 height 15
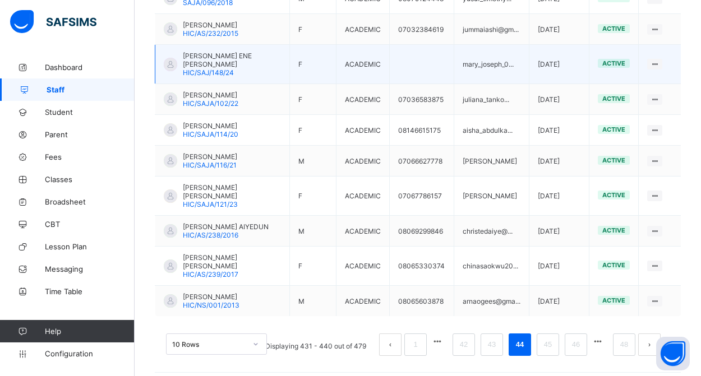
scroll to position [342, 0]
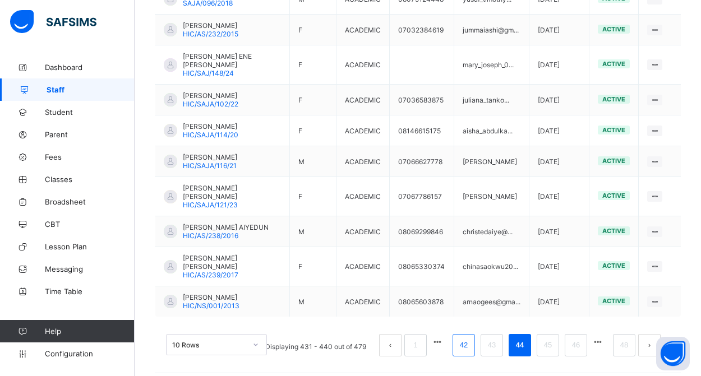
click at [466, 338] on link "42" at bounding box center [464, 345] width 15 height 15
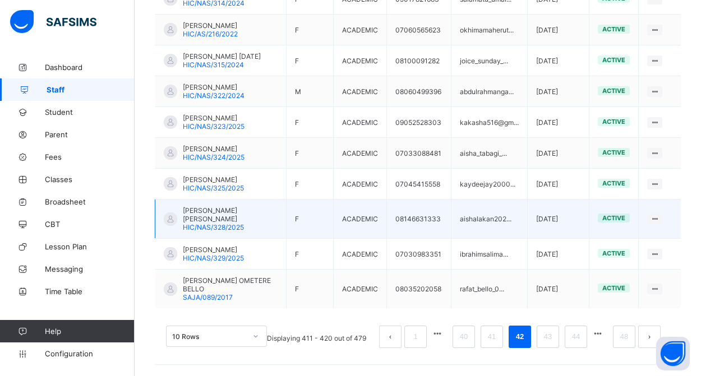
scroll to position [351, 0]
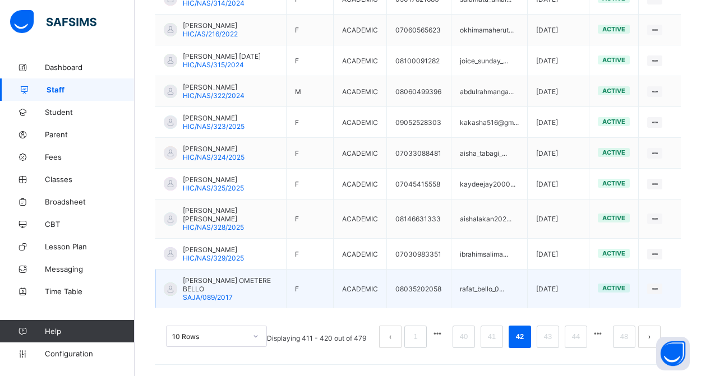
click at [246, 290] on span "[PERSON_NAME] OMETERE BELLO" at bounding box center [230, 285] width 95 height 17
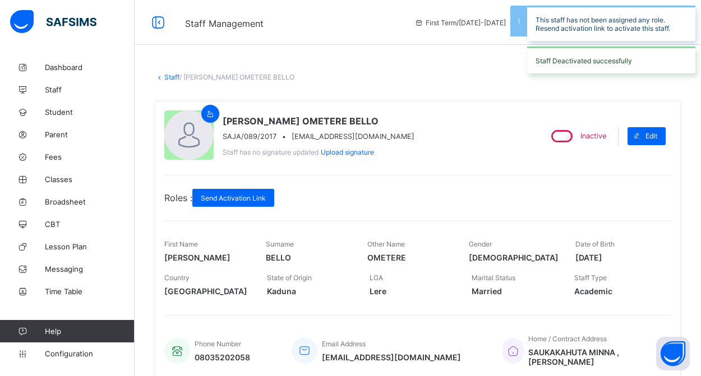
click at [171, 77] on link "Staff" at bounding box center [171, 77] width 15 height 8
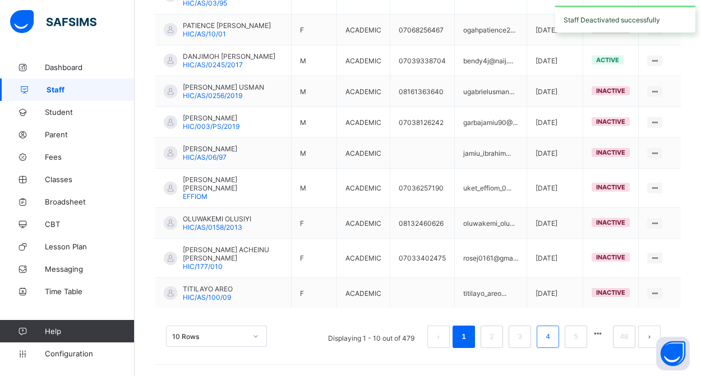
scroll to position [351, 0]
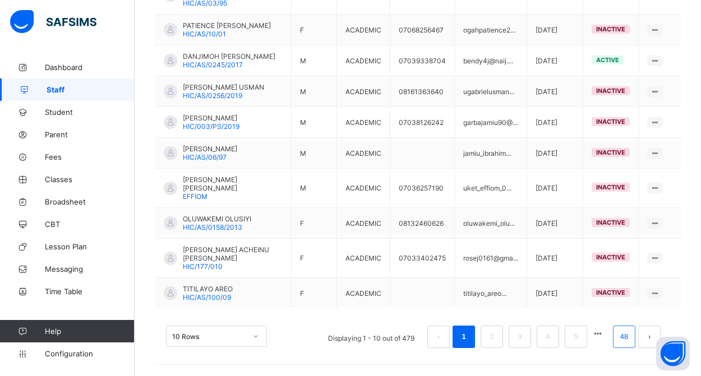
click at [621, 338] on link "48" at bounding box center [624, 337] width 15 height 15
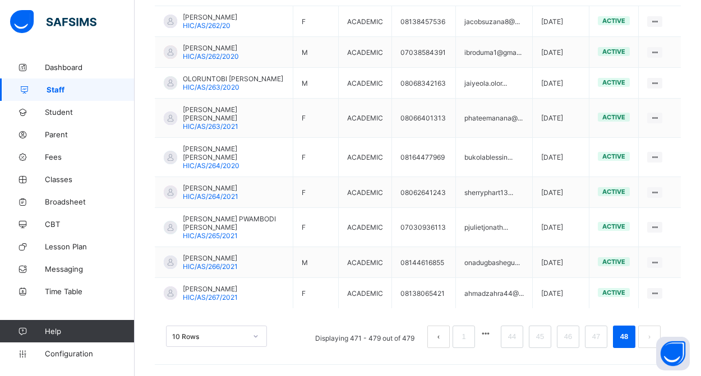
scroll to position [345, 0]
click at [507, 341] on link "44" at bounding box center [512, 337] width 15 height 15
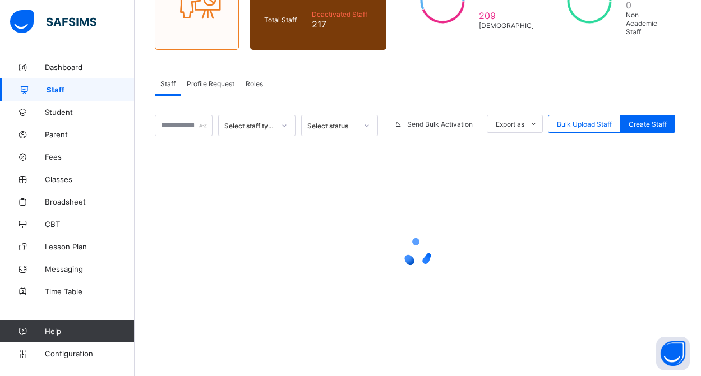
scroll to position [144, 0]
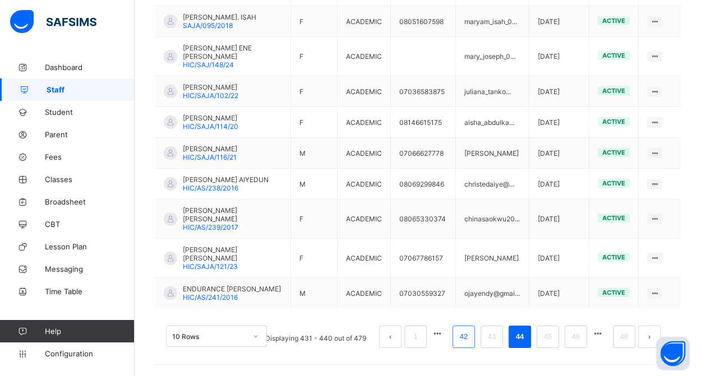
click at [466, 340] on link "42" at bounding box center [464, 337] width 15 height 15
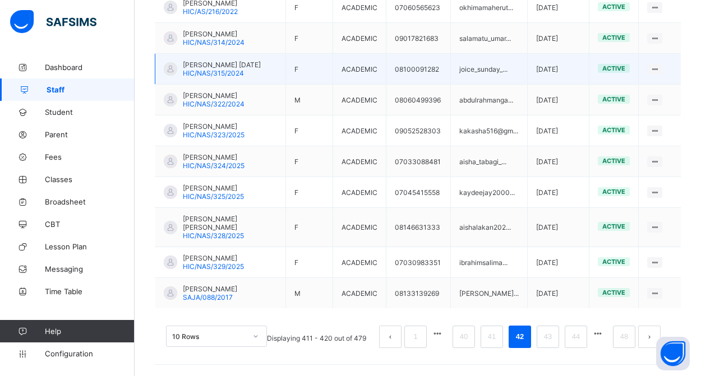
scroll to position [351, 0]
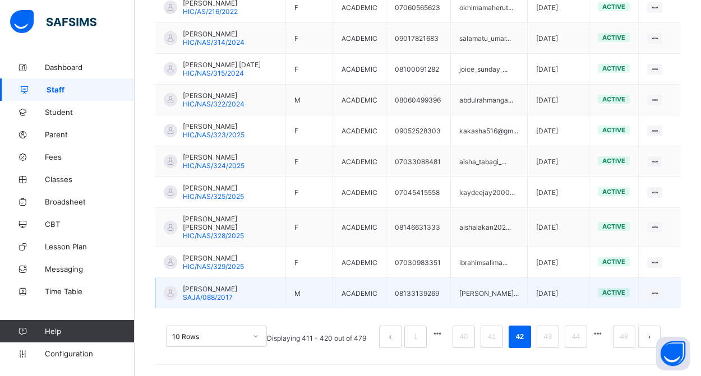
click at [235, 294] on div "[PERSON_NAME]/088/2017" at bounding box center [210, 293] width 54 height 17
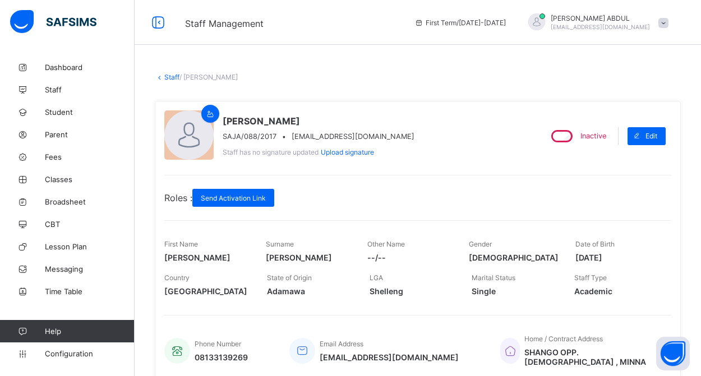
click at [169, 79] on link "Staff" at bounding box center [171, 77] width 15 height 8
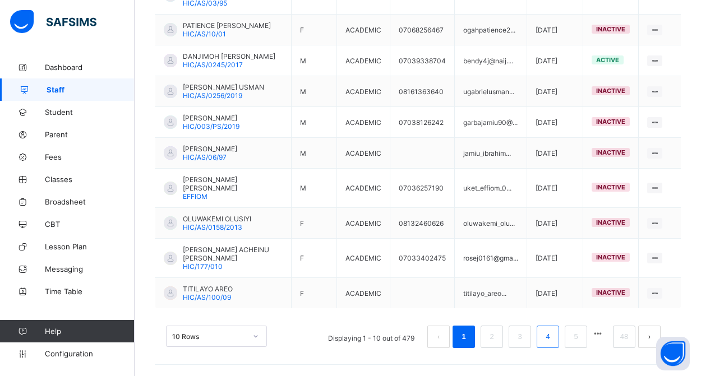
scroll to position [351, 0]
click at [621, 341] on link "48" at bounding box center [624, 337] width 15 height 15
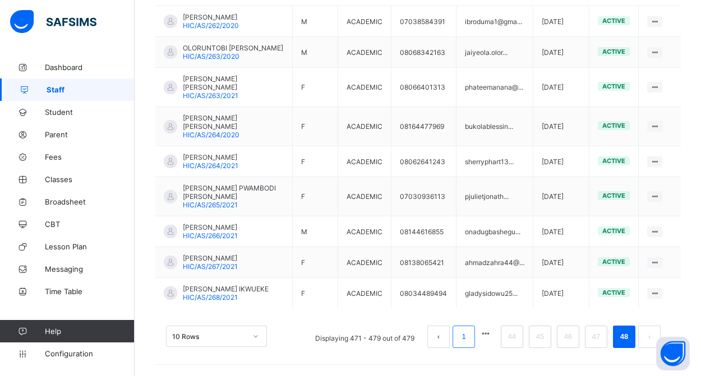
scroll to position [353, 0]
click at [517, 339] on link "44" at bounding box center [512, 337] width 15 height 15
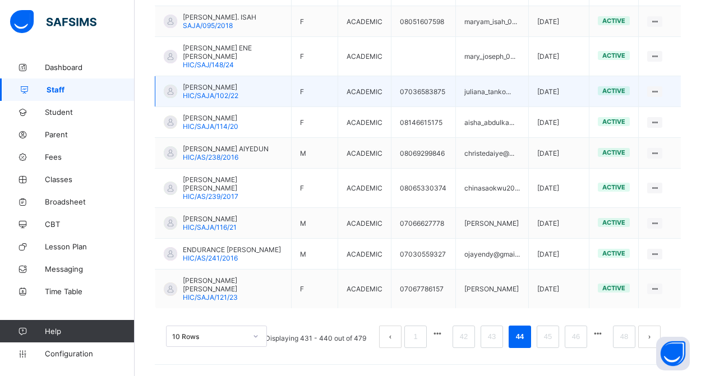
scroll to position [351, 0]
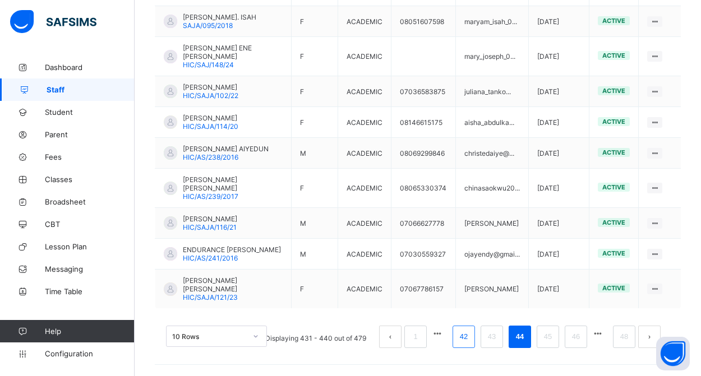
click at [466, 337] on link "42" at bounding box center [464, 337] width 15 height 15
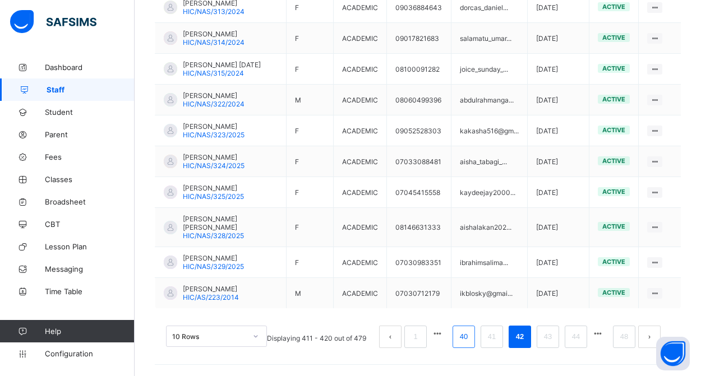
click at [470, 336] on link "40" at bounding box center [464, 337] width 15 height 15
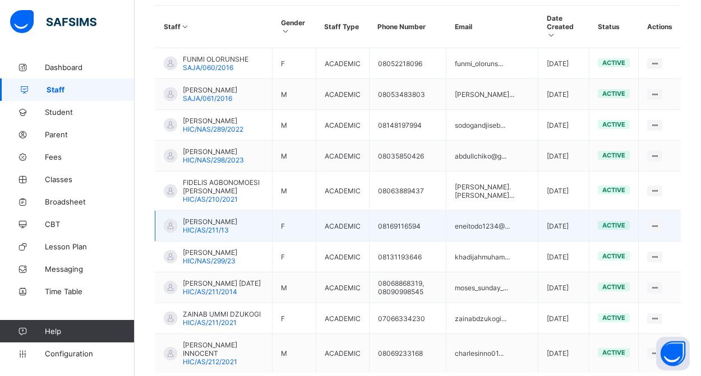
scroll to position [111, 0]
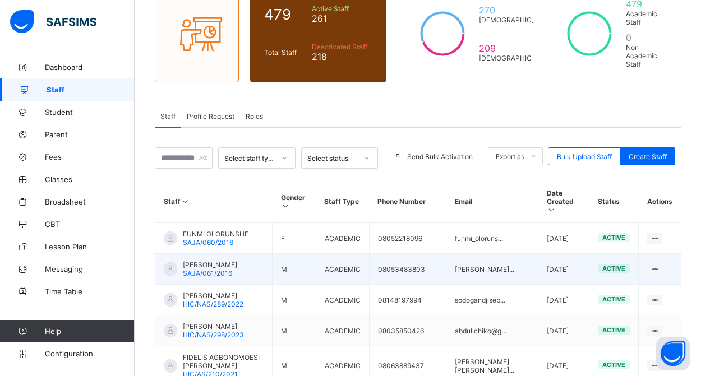
click at [235, 270] on div "[PERSON_NAME] SAJA/061/2016" at bounding box center [210, 269] width 54 height 17
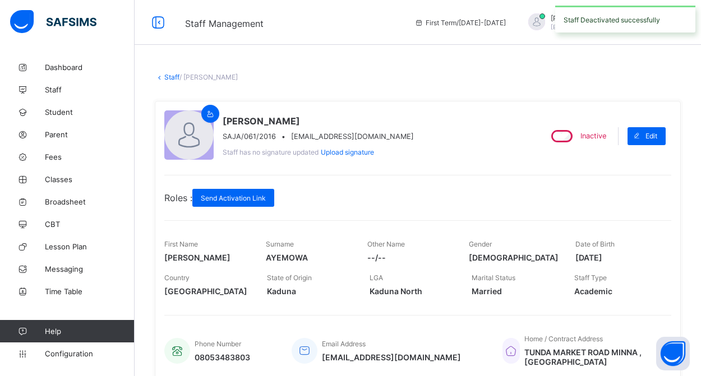
click at [168, 79] on link "Staff" at bounding box center [171, 77] width 15 height 8
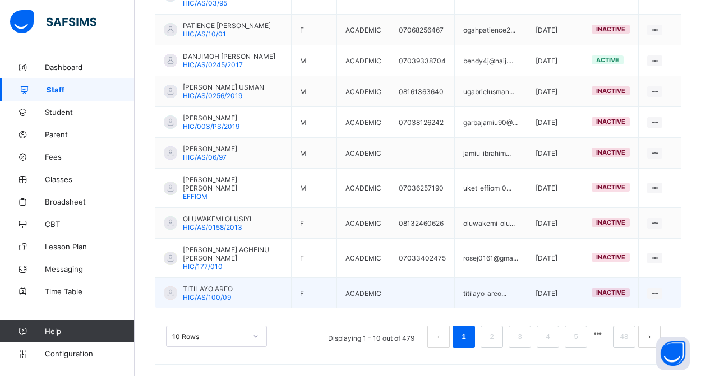
scroll to position [351, 0]
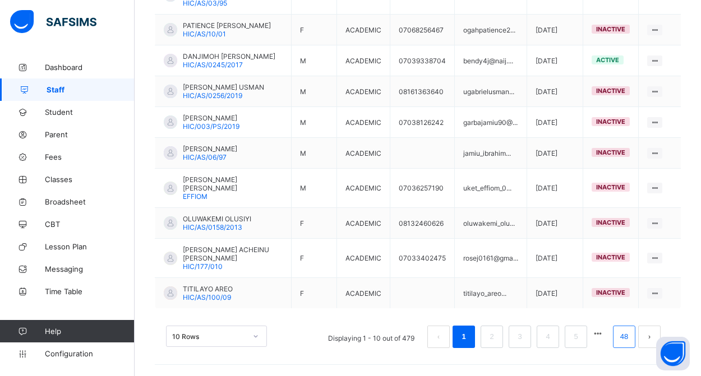
click at [618, 342] on link "48" at bounding box center [624, 337] width 15 height 15
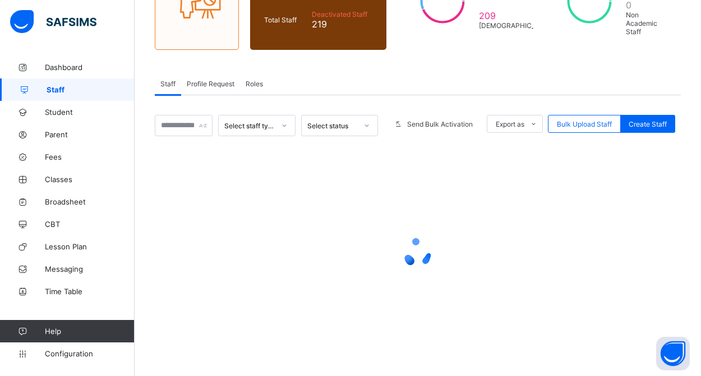
scroll to position [144, 0]
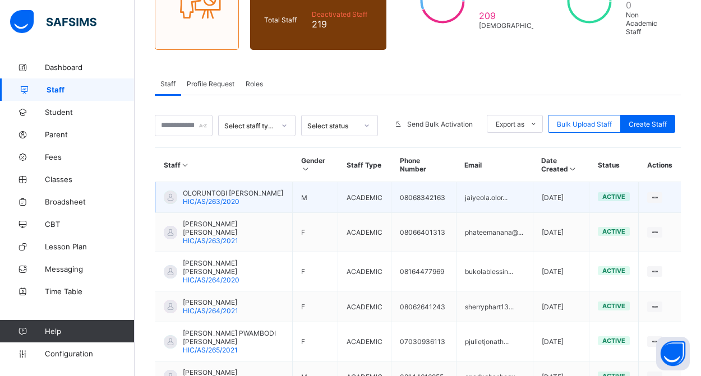
click at [250, 206] on div "OLORUNTOBI [PERSON_NAME] HIC/AS/263/2020" at bounding box center [233, 197] width 100 height 17
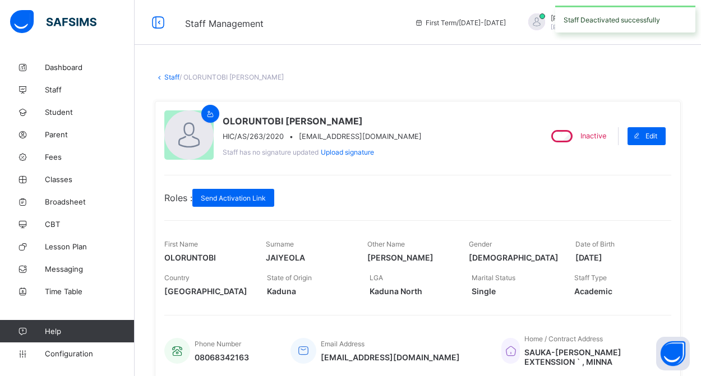
click at [173, 77] on link "Staff" at bounding box center [171, 77] width 15 height 8
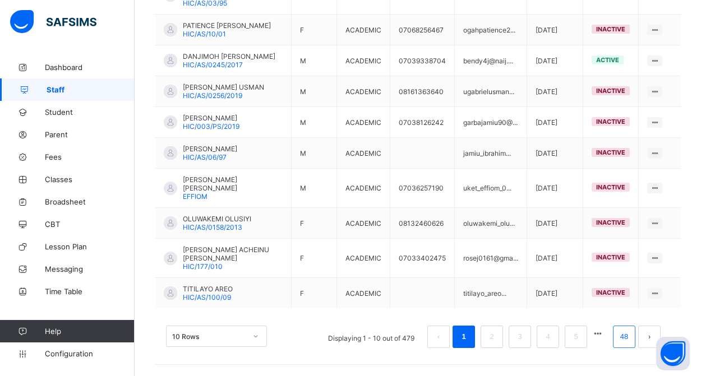
click at [626, 339] on link "48" at bounding box center [624, 337] width 15 height 15
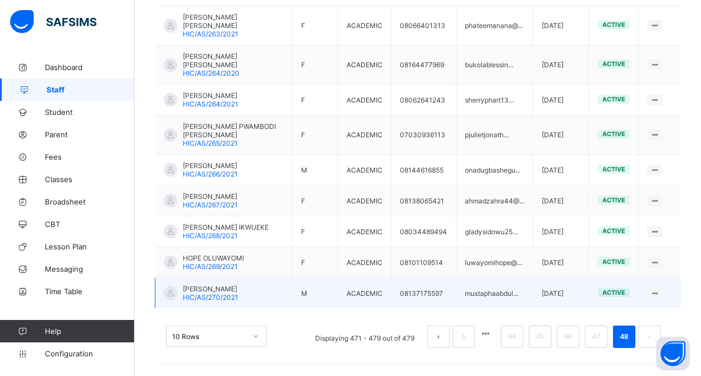
scroll to position [353, 0]
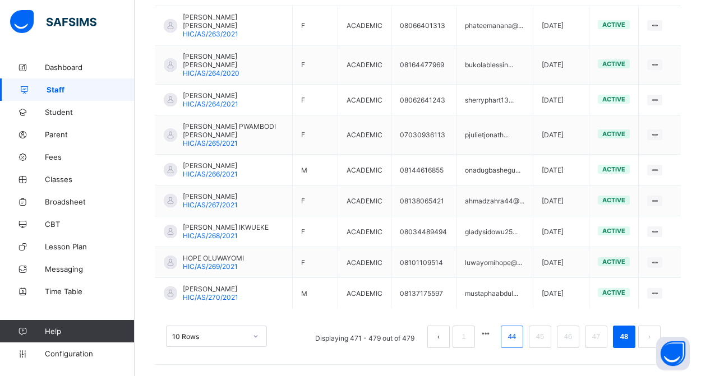
click at [511, 338] on link "44" at bounding box center [512, 337] width 15 height 15
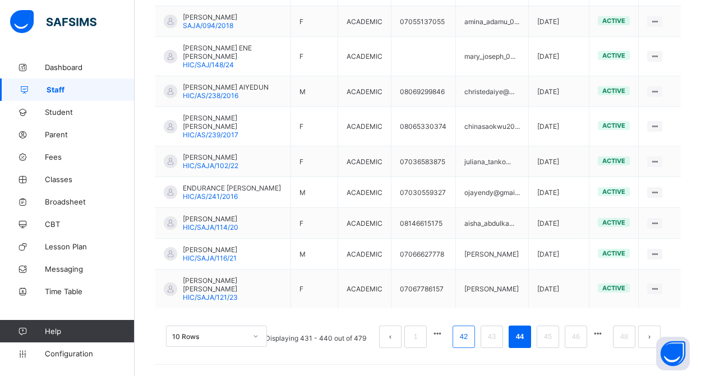
click at [466, 336] on link "42" at bounding box center [464, 337] width 15 height 15
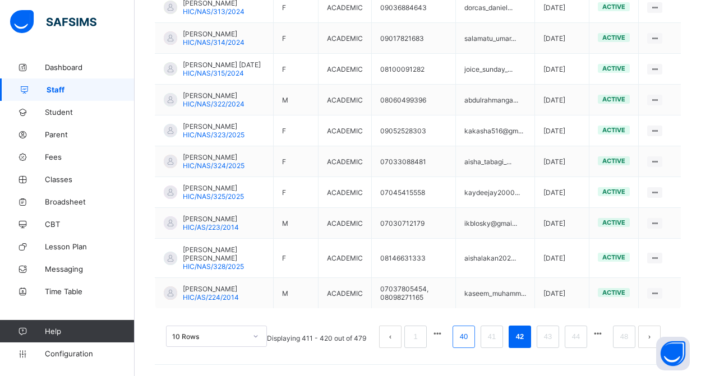
scroll to position [359, 0]
click at [464, 342] on link "40" at bounding box center [464, 337] width 15 height 15
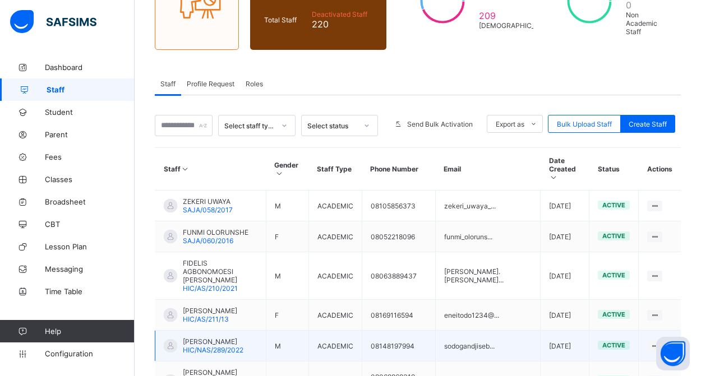
click at [214, 346] on span "[PERSON_NAME]" at bounding box center [213, 342] width 61 height 8
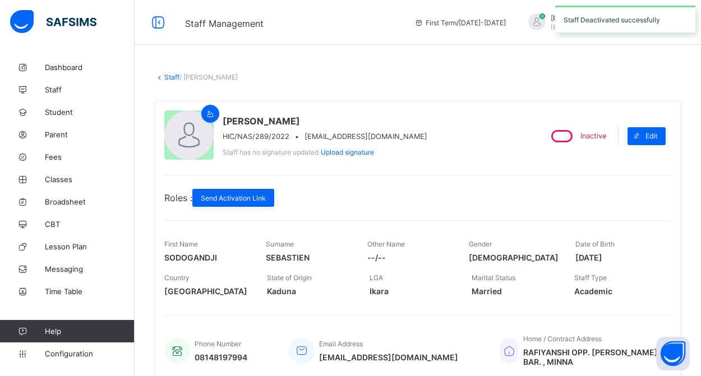
click at [171, 80] on link "Staff" at bounding box center [171, 77] width 15 height 8
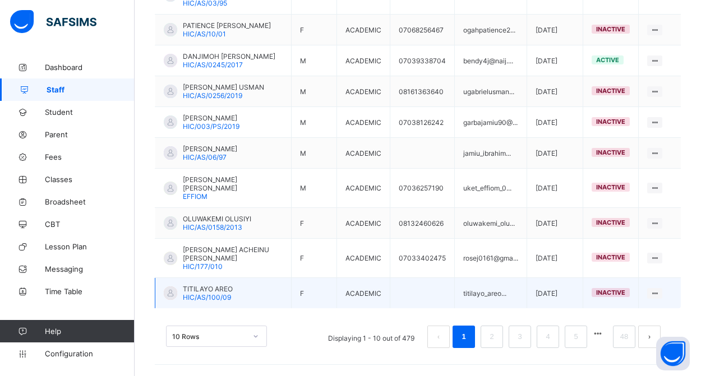
scroll to position [351, 0]
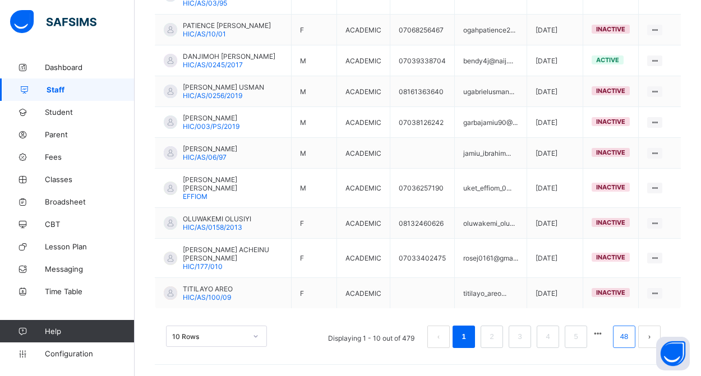
click at [621, 334] on link "48" at bounding box center [624, 337] width 15 height 15
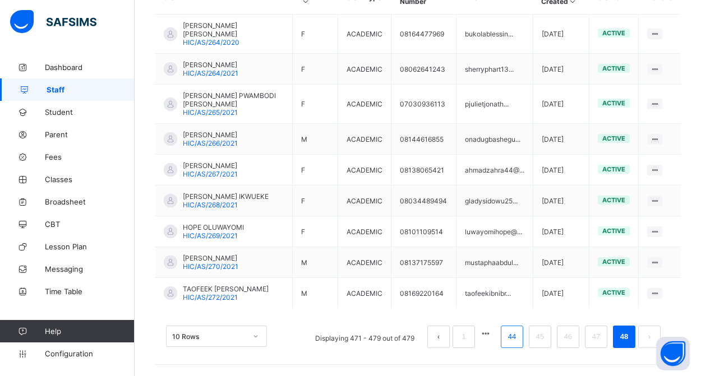
click at [515, 338] on link "44" at bounding box center [512, 337] width 15 height 15
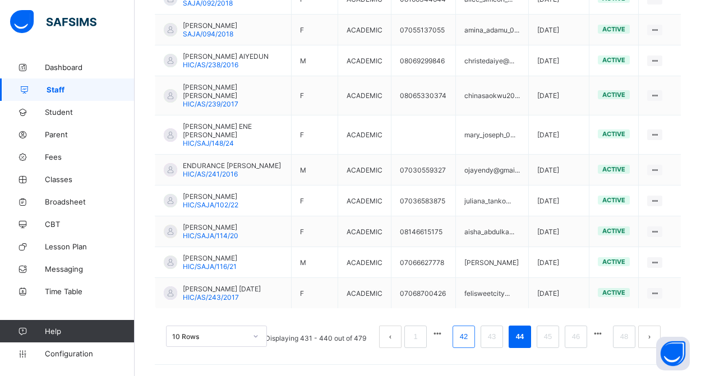
click at [461, 342] on link "42" at bounding box center [464, 337] width 15 height 15
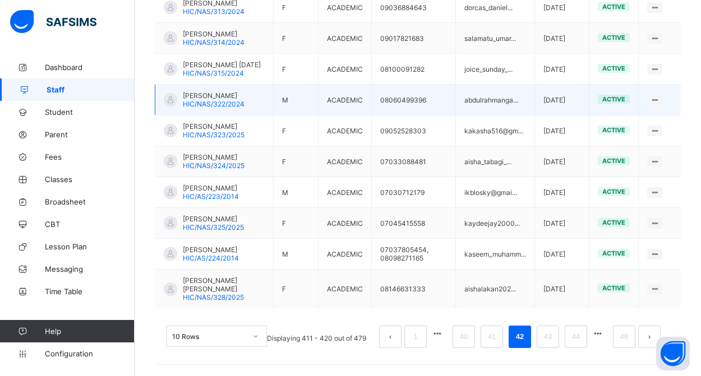
scroll to position [359, 0]
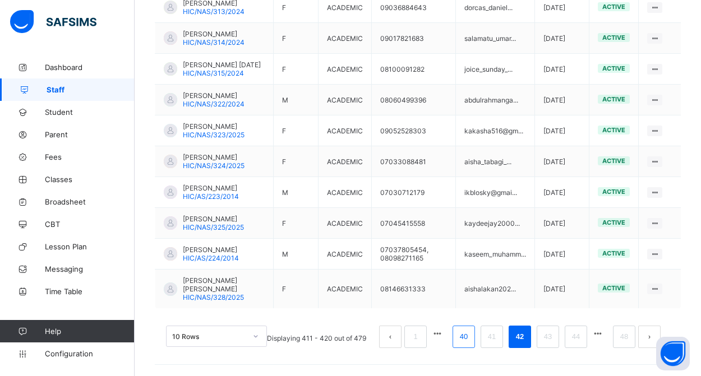
click at [465, 334] on link "40" at bounding box center [464, 337] width 15 height 15
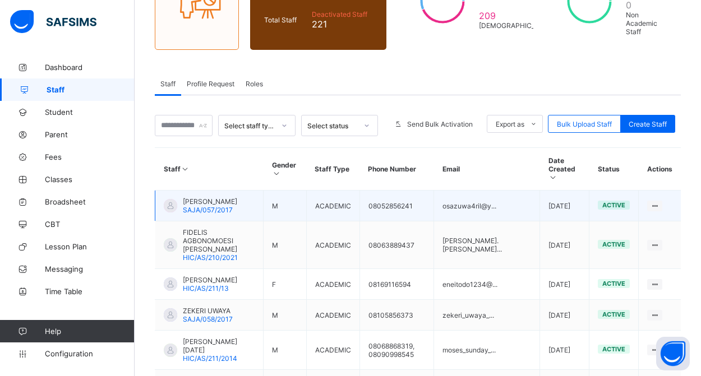
click at [222, 208] on span "SAJA/057/2017" at bounding box center [208, 210] width 50 height 8
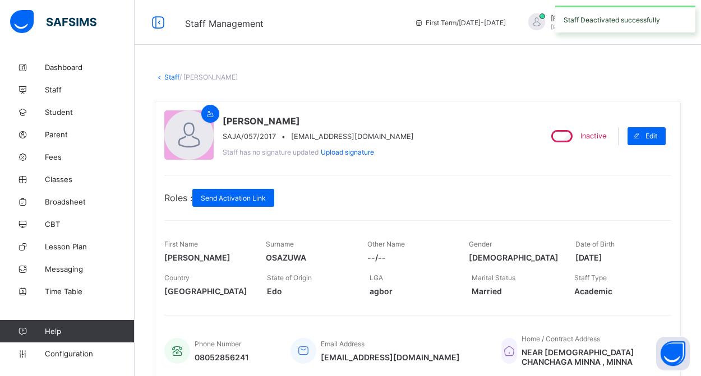
click at [169, 76] on link "Staff" at bounding box center [171, 77] width 15 height 8
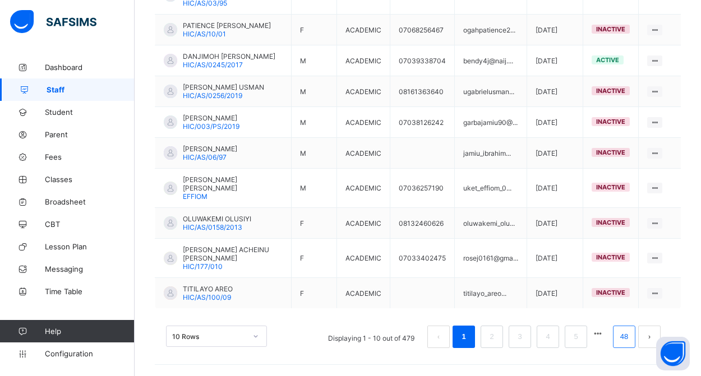
click at [621, 340] on link "48" at bounding box center [624, 337] width 15 height 15
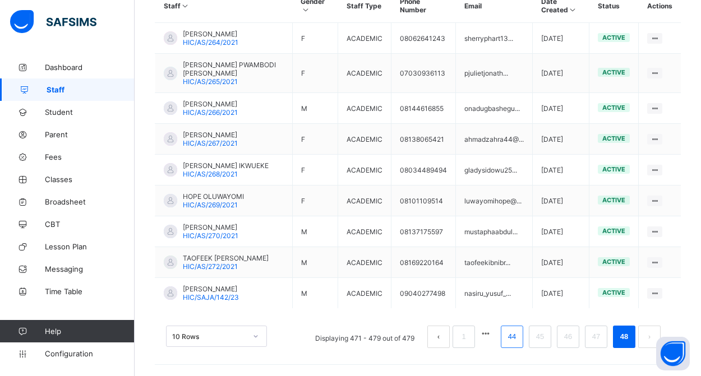
click at [514, 334] on link "44" at bounding box center [512, 337] width 15 height 15
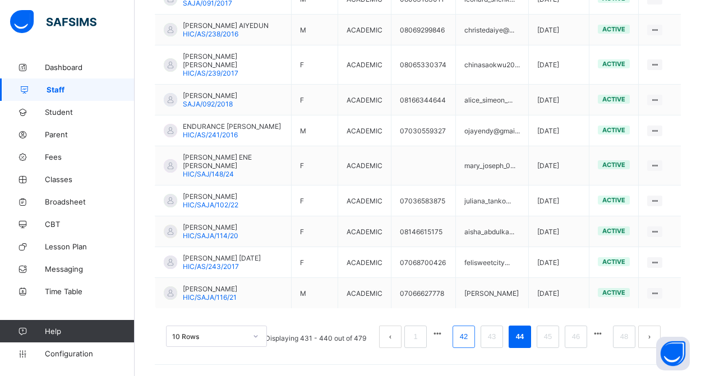
click at [465, 337] on link "42" at bounding box center [464, 337] width 15 height 15
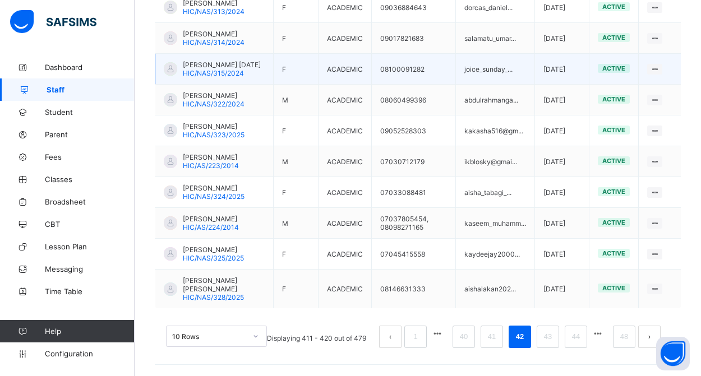
scroll to position [359, 0]
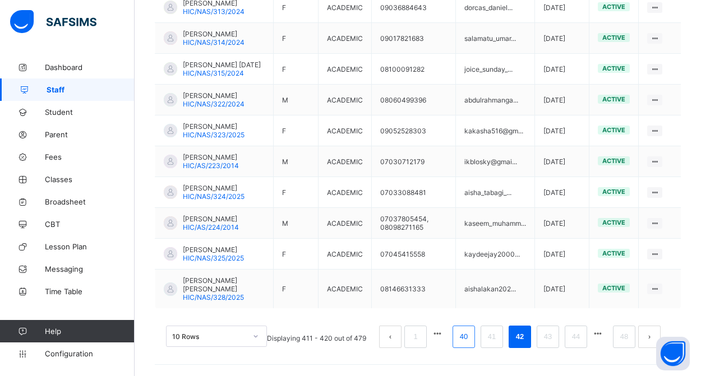
click at [466, 337] on link "40" at bounding box center [464, 337] width 15 height 15
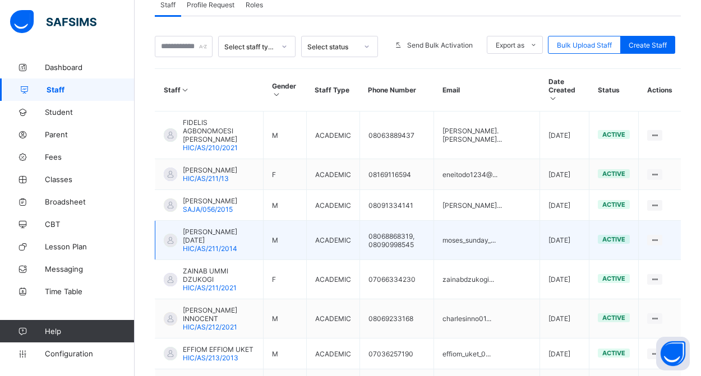
scroll to position [223, 0]
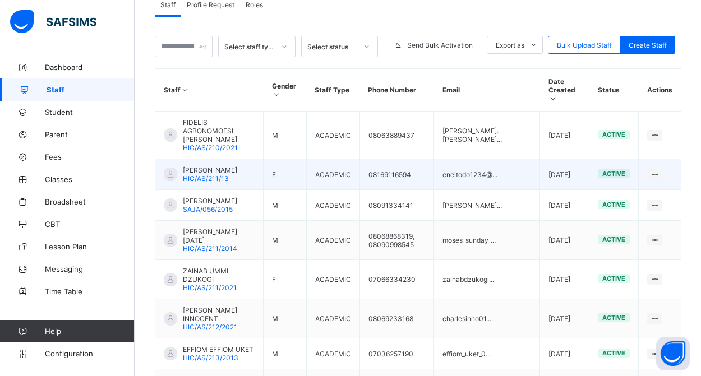
click at [210, 174] on span "HIC/AS/211/13" at bounding box center [206, 178] width 46 height 8
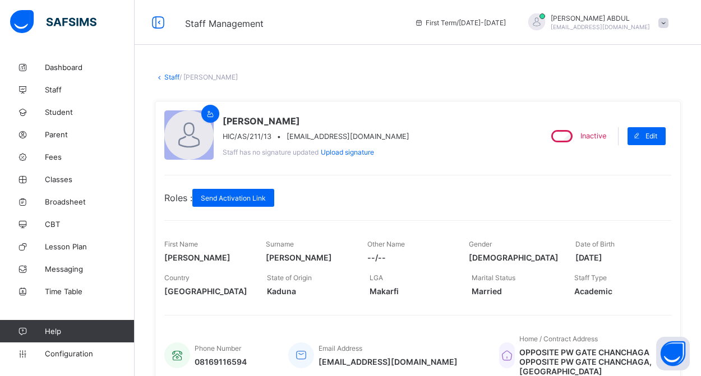
click at [175, 77] on link "Staff" at bounding box center [171, 77] width 15 height 8
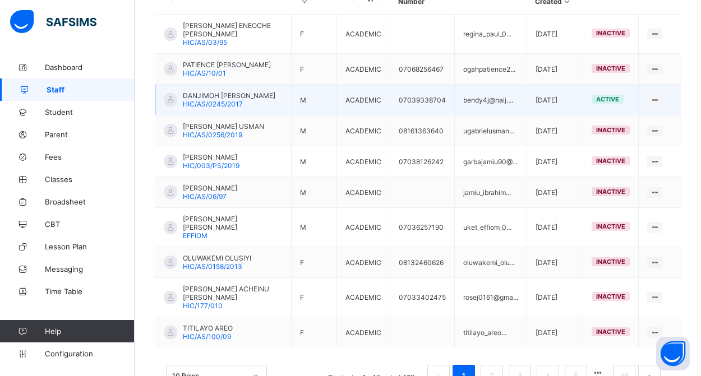
scroll to position [337, 0]
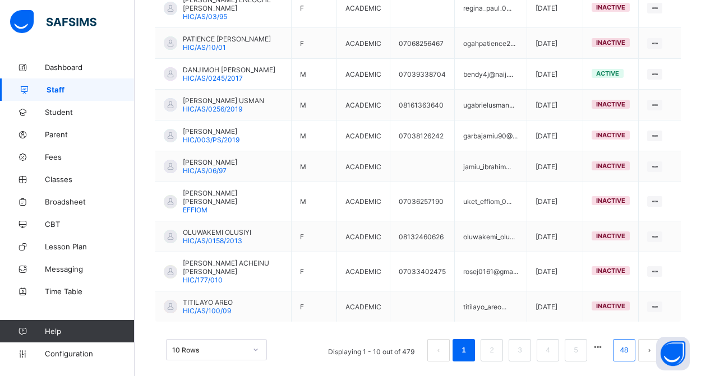
click at [624, 343] on link "48" at bounding box center [624, 350] width 15 height 15
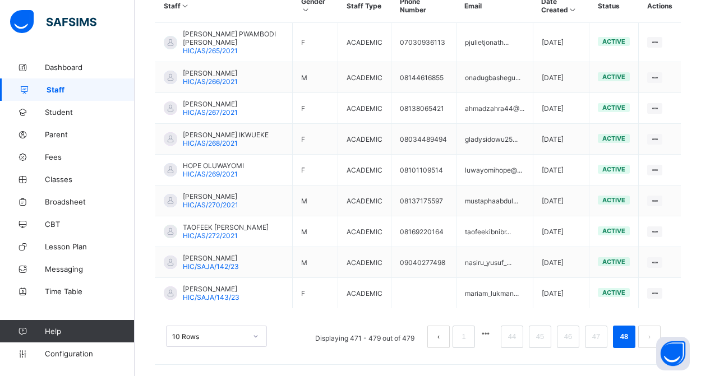
scroll to position [337, 0]
click at [509, 336] on link "44" at bounding box center [512, 337] width 15 height 15
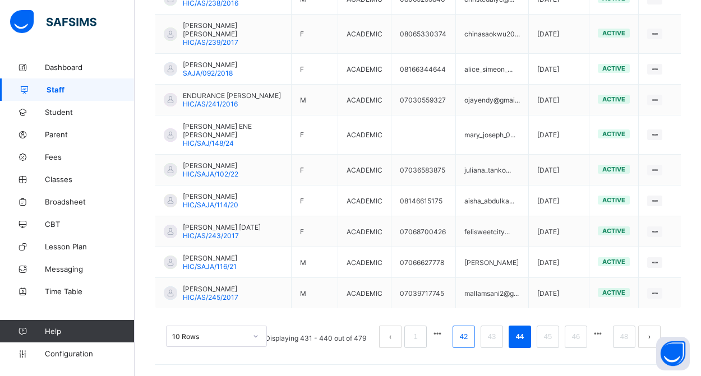
click at [462, 339] on link "42" at bounding box center [464, 337] width 15 height 15
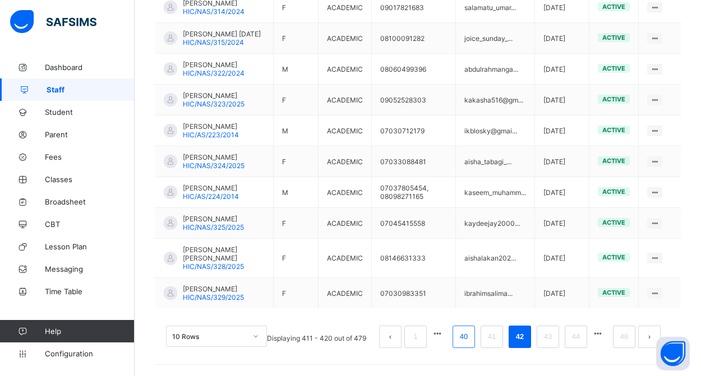
scroll to position [359, 0]
click at [464, 336] on link "40" at bounding box center [464, 337] width 15 height 15
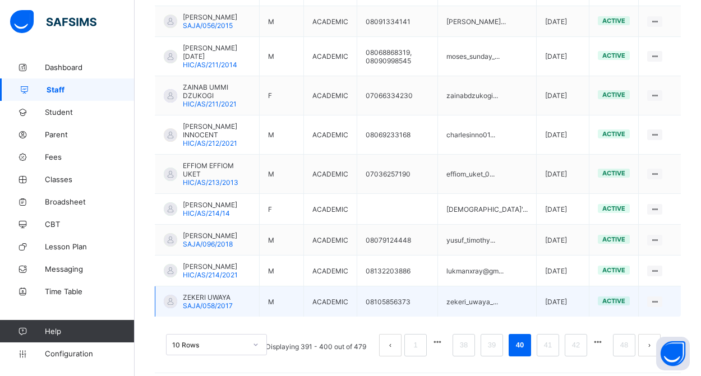
click at [220, 293] on span "ZEKERI UWAYA" at bounding box center [208, 297] width 50 height 8
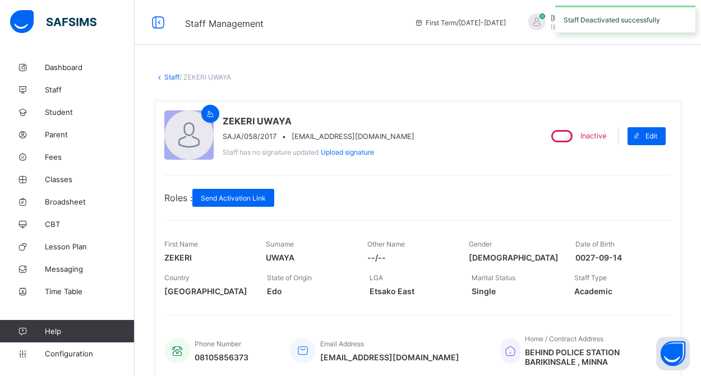
click at [172, 76] on link "Staff" at bounding box center [171, 77] width 15 height 8
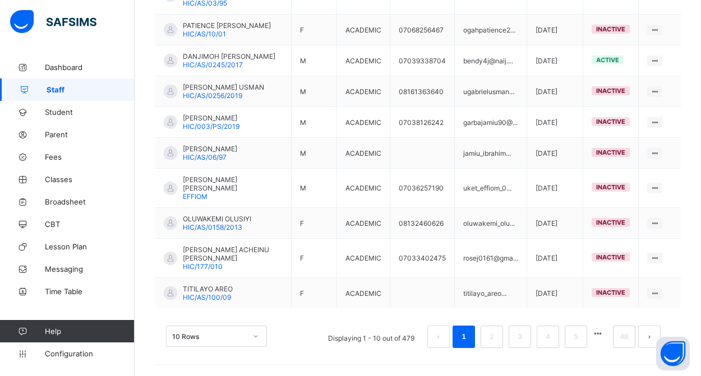
scroll to position [351, 0]
click at [623, 333] on link "48" at bounding box center [624, 337] width 15 height 15
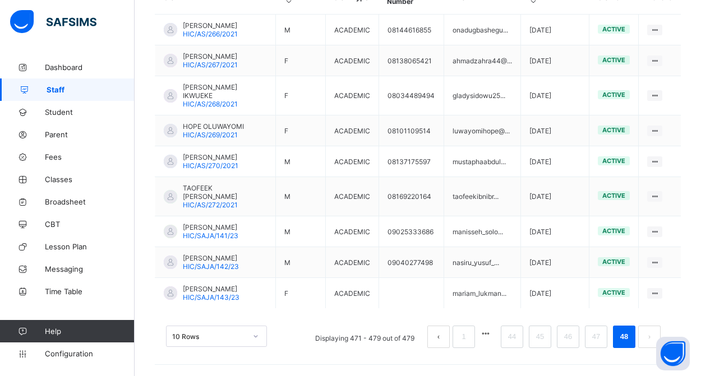
scroll to position [337, 0]
click at [509, 336] on link "44" at bounding box center [512, 337] width 15 height 15
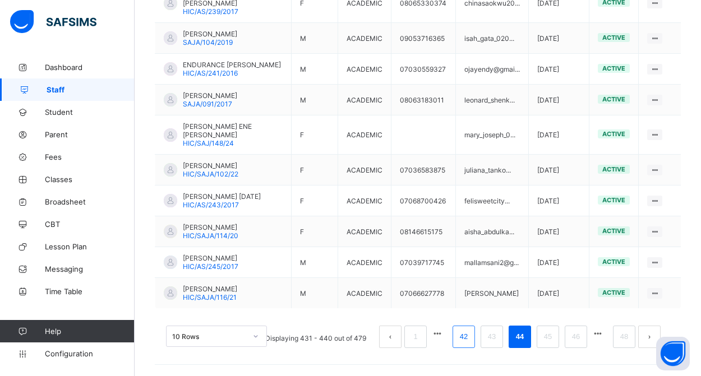
scroll to position [342, 0]
click at [463, 341] on link "42" at bounding box center [464, 337] width 15 height 15
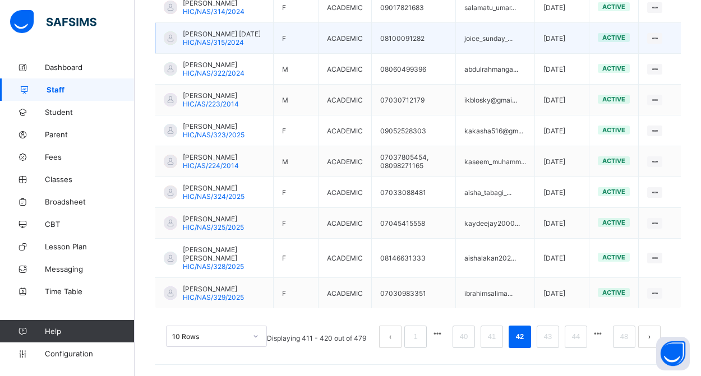
scroll to position [359, 0]
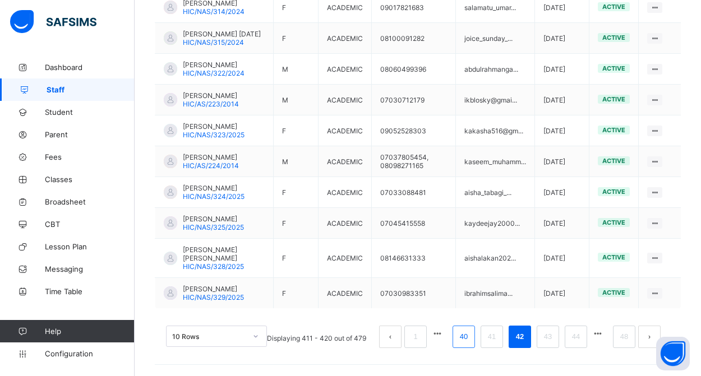
click at [467, 337] on link "40" at bounding box center [464, 337] width 15 height 15
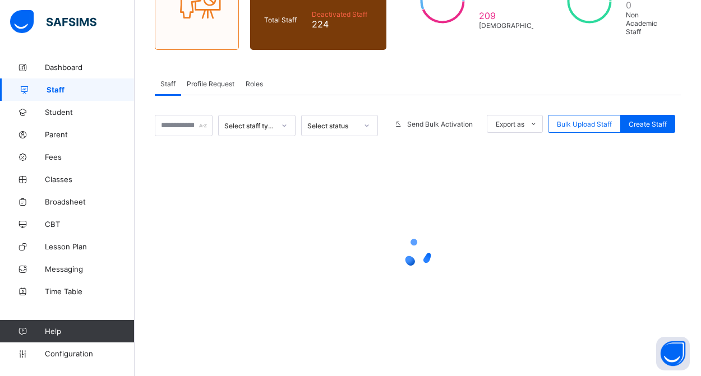
scroll to position [144, 0]
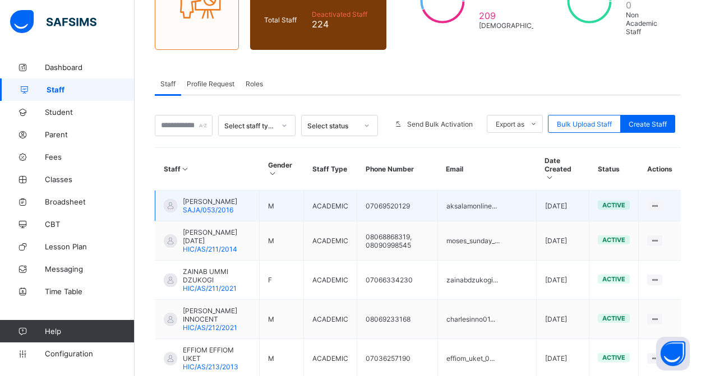
click at [231, 206] on span "SAJA/053/2016" at bounding box center [208, 210] width 50 height 8
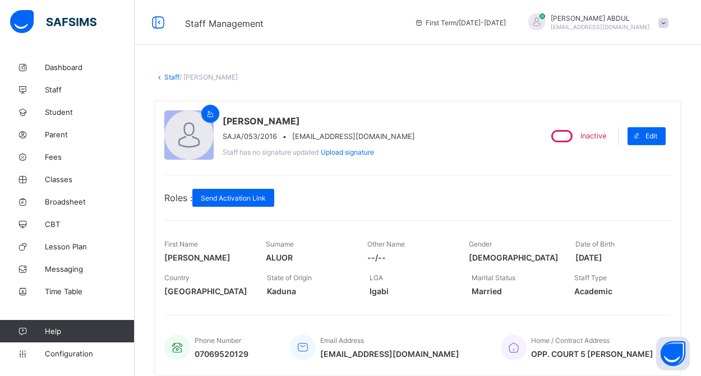
click at [174, 76] on link "Staff" at bounding box center [171, 77] width 15 height 8
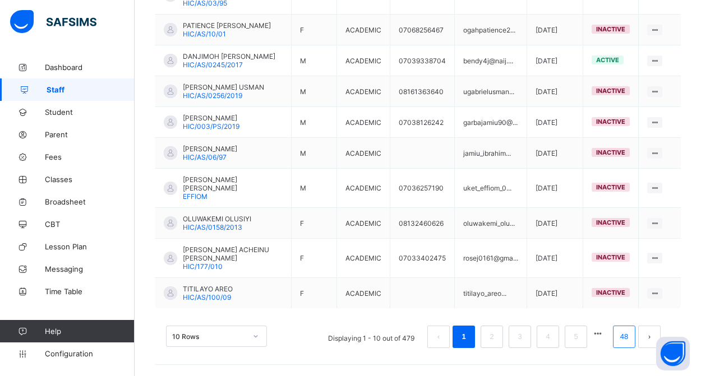
click at [621, 342] on link "48" at bounding box center [624, 337] width 15 height 15
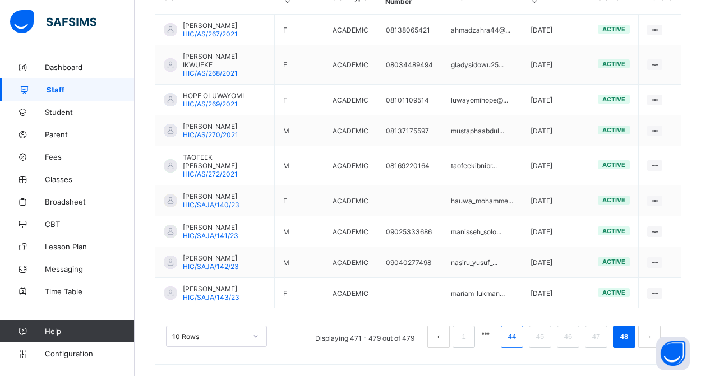
click at [516, 337] on link "44" at bounding box center [512, 337] width 15 height 15
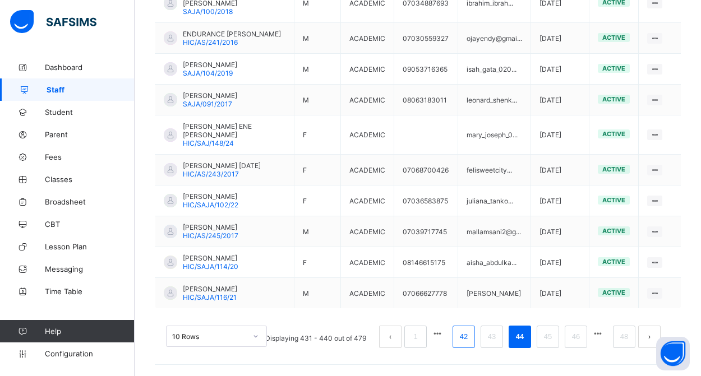
click at [463, 338] on link "42" at bounding box center [464, 337] width 15 height 15
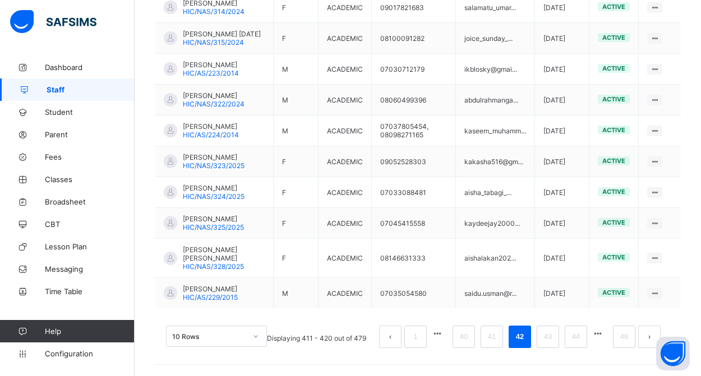
scroll to position [359, 0]
click at [468, 337] on link "40" at bounding box center [464, 337] width 15 height 15
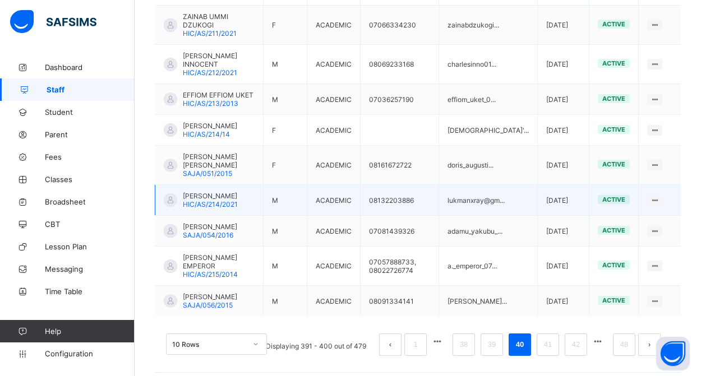
scroll to position [367, 0]
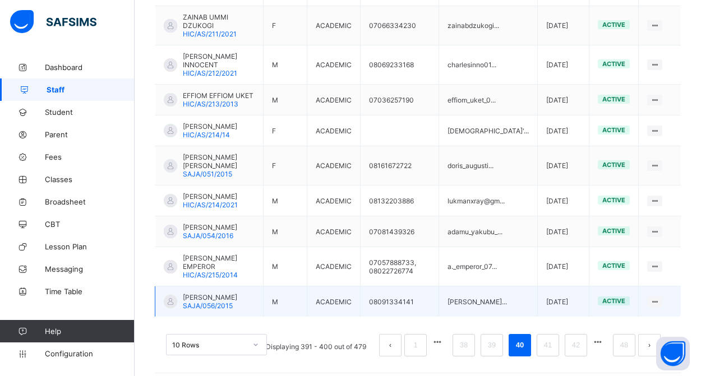
click at [201, 293] on span "[PERSON_NAME]" at bounding box center [210, 297] width 54 height 8
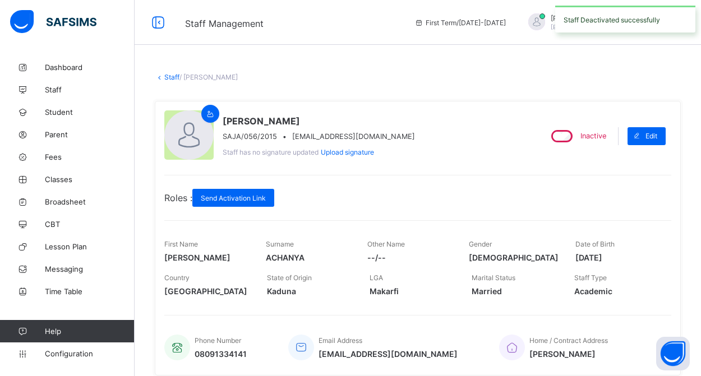
click at [173, 78] on link "Staff" at bounding box center [171, 77] width 15 height 8
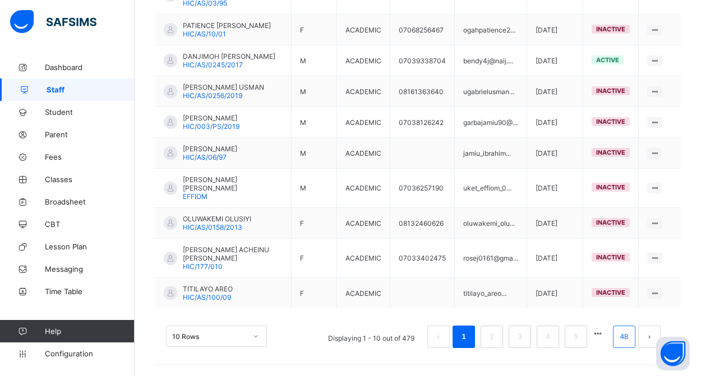
click at [625, 340] on link "48" at bounding box center [624, 337] width 15 height 15
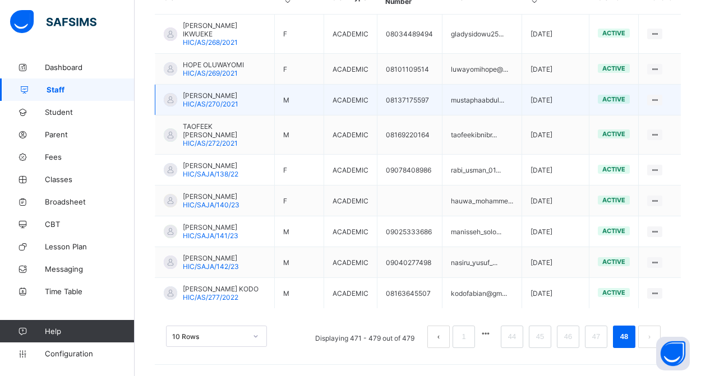
scroll to position [328, 0]
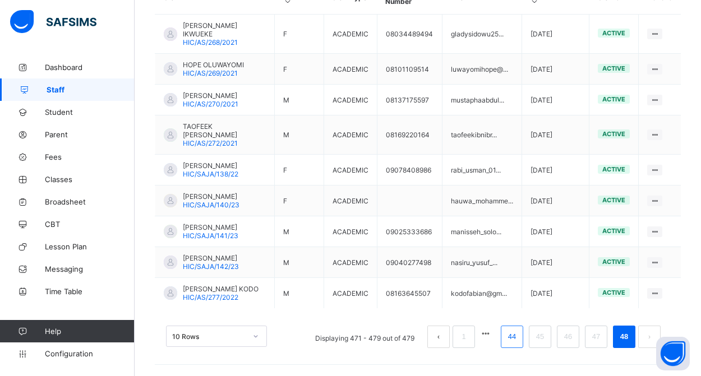
click at [509, 339] on link "44" at bounding box center [512, 337] width 15 height 15
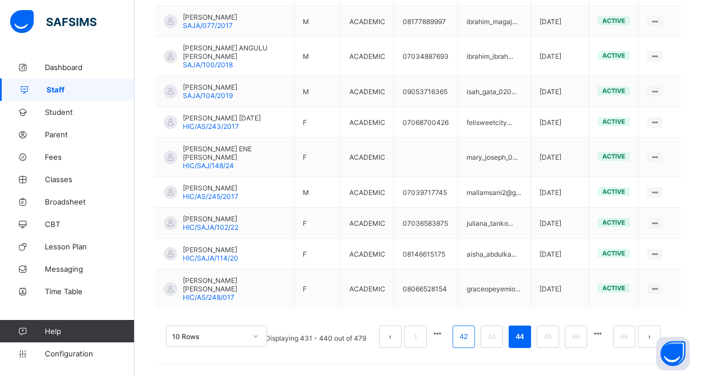
click at [463, 339] on link "42" at bounding box center [464, 337] width 15 height 15
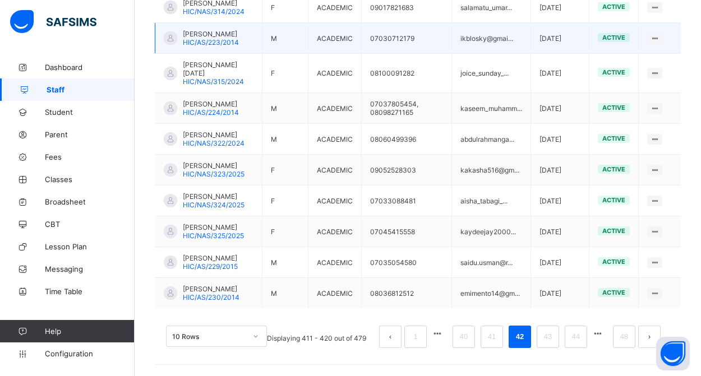
scroll to position [367, 0]
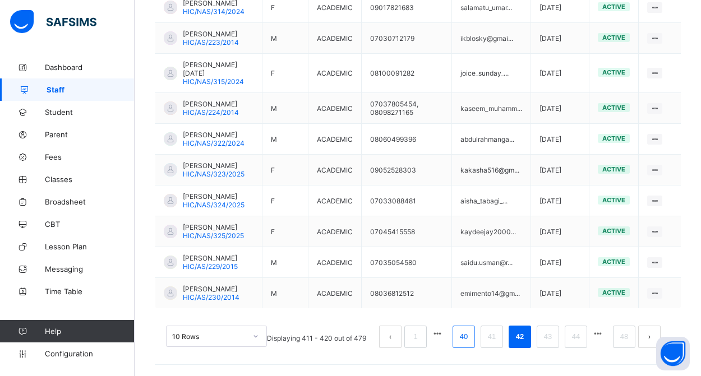
click at [466, 340] on link "40" at bounding box center [464, 337] width 15 height 15
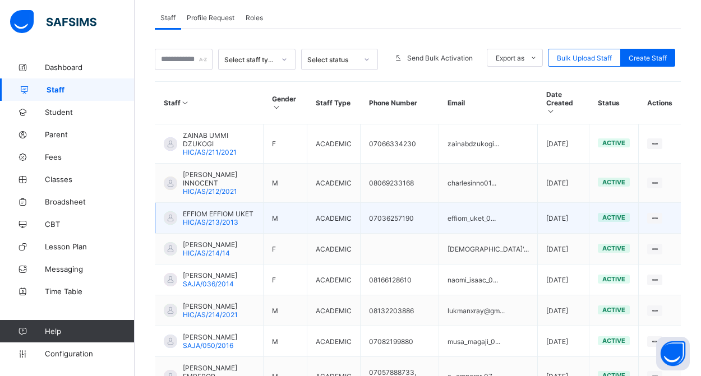
scroll to position [355, 0]
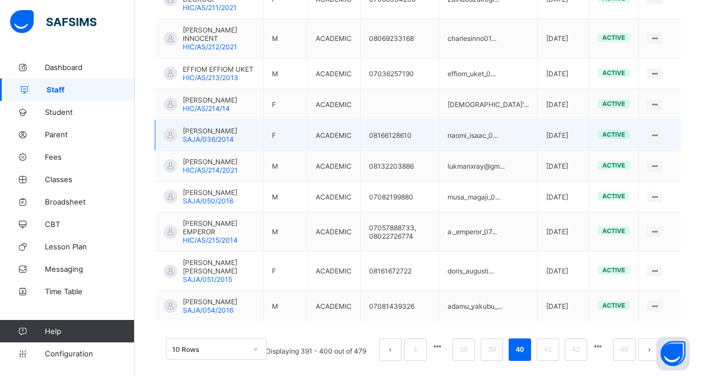
click at [219, 135] on span "[PERSON_NAME]" at bounding box center [210, 131] width 54 height 8
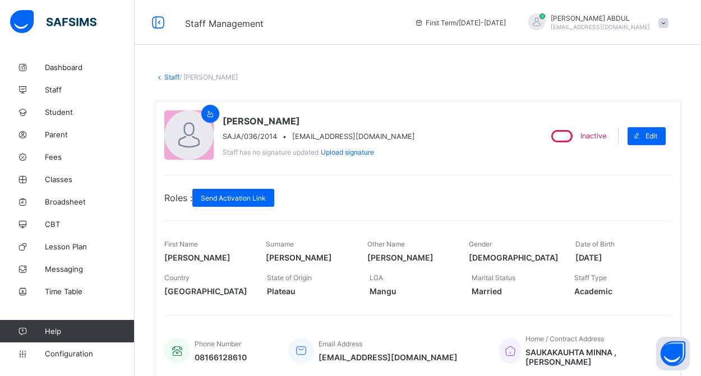
click at [173, 76] on link "Staff" at bounding box center [171, 77] width 15 height 8
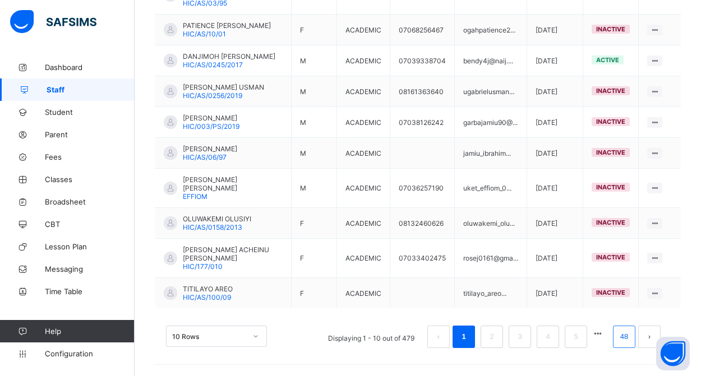
click at [619, 344] on li "48" at bounding box center [624, 337] width 22 height 22
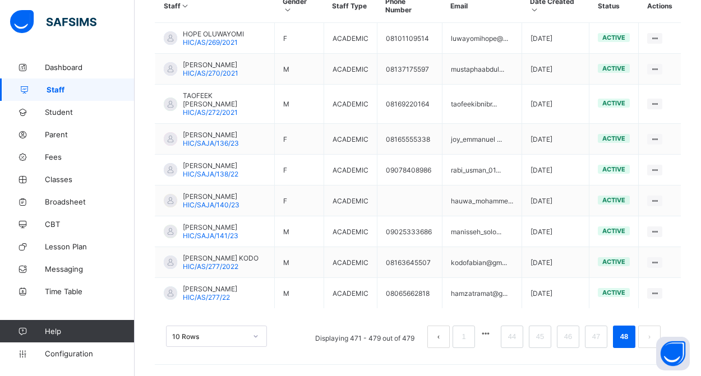
scroll to position [328, 0]
click at [513, 337] on link "44" at bounding box center [512, 337] width 15 height 15
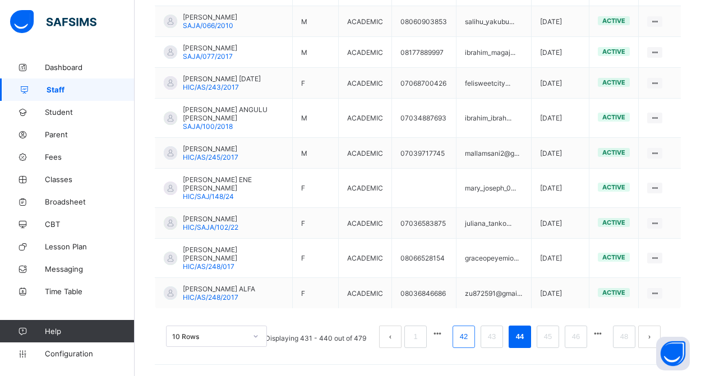
click at [467, 336] on link "42" at bounding box center [464, 337] width 15 height 15
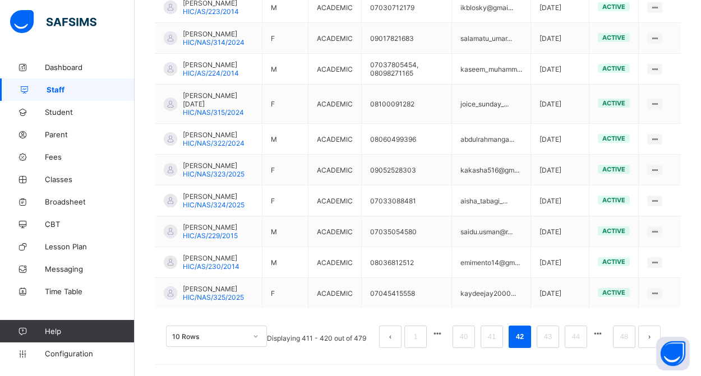
scroll to position [367, 0]
click at [465, 337] on link "40" at bounding box center [464, 337] width 15 height 15
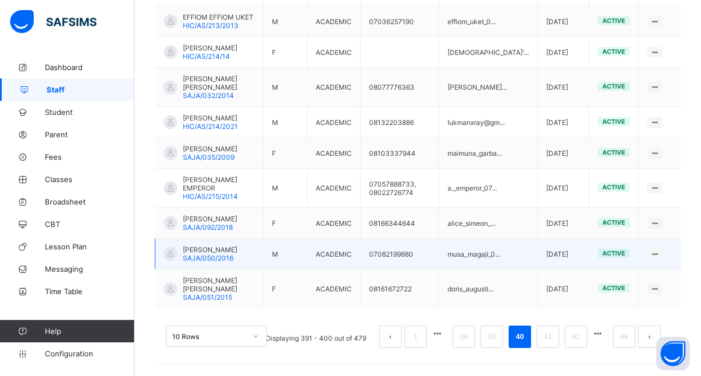
click at [212, 256] on span "SAJA/050/2016" at bounding box center [208, 258] width 50 height 8
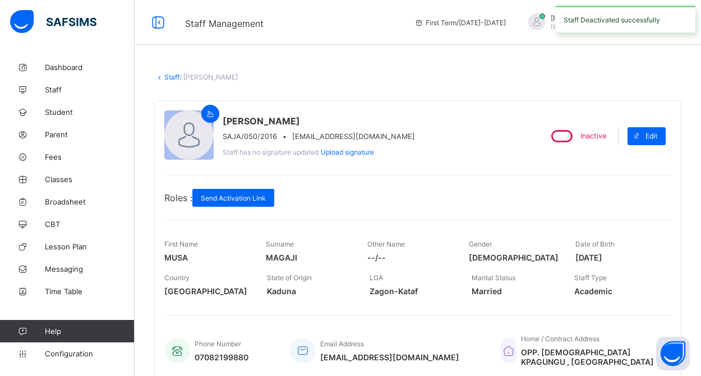
click at [169, 78] on link "Staff" at bounding box center [171, 77] width 15 height 8
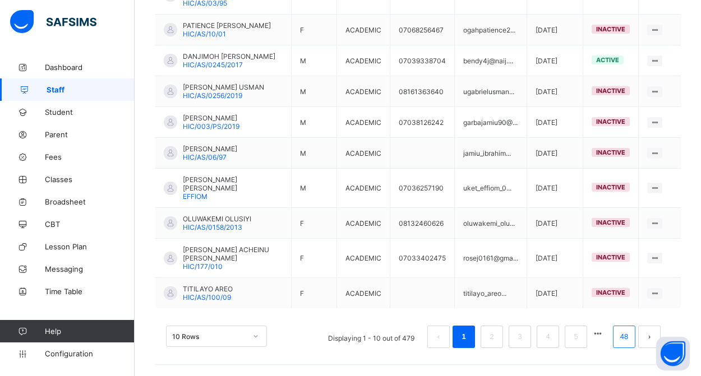
click at [626, 340] on link "48" at bounding box center [624, 337] width 15 height 15
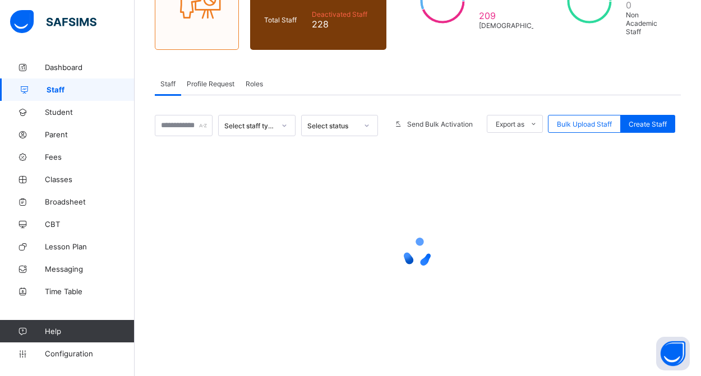
scroll to position [144, 0]
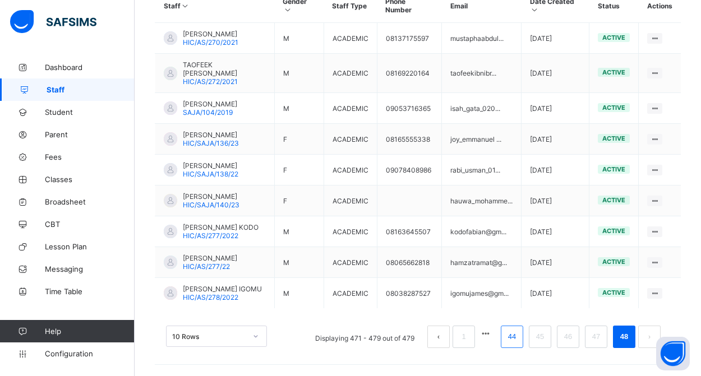
click at [518, 341] on link "44" at bounding box center [512, 337] width 15 height 15
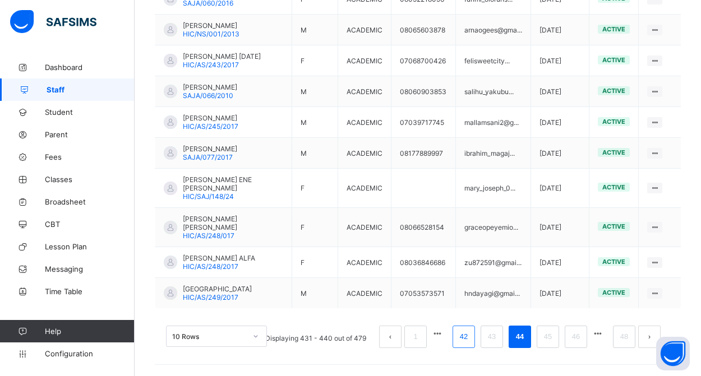
click at [464, 340] on link "42" at bounding box center [464, 337] width 15 height 15
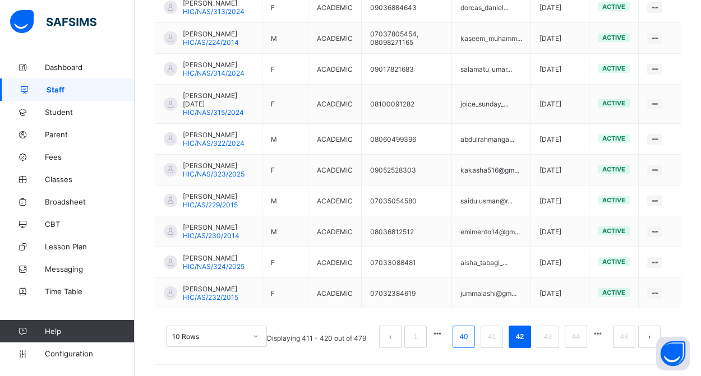
scroll to position [359, 0]
click at [467, 341] on link "40" at bounding box center [464, 337] width 15 height 15
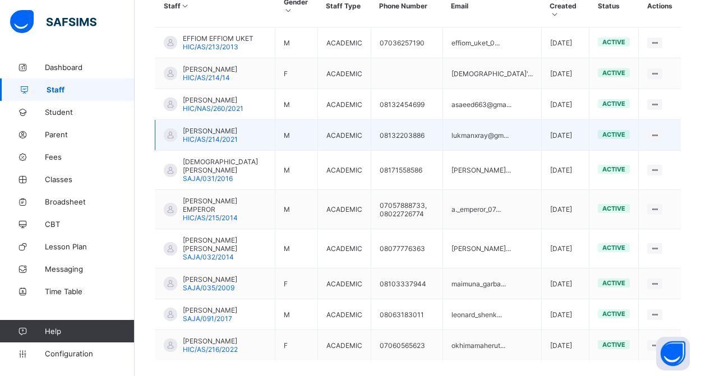
scroll to position [313, 0]
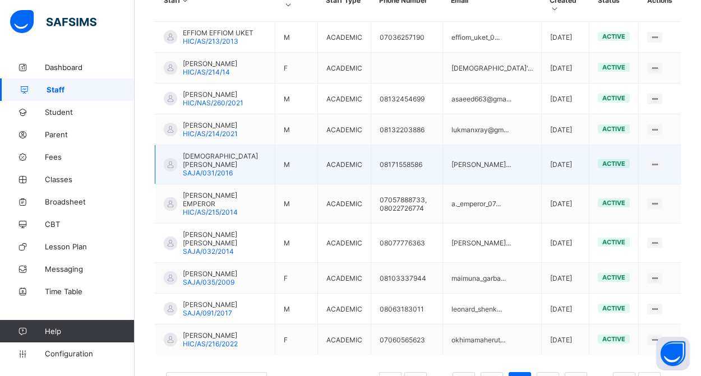
click at [211, 169] on span "[DEMOGRAPHIC_DATA][PERSON_NAME]" at bounding box center [225, 160] width 84 height 17
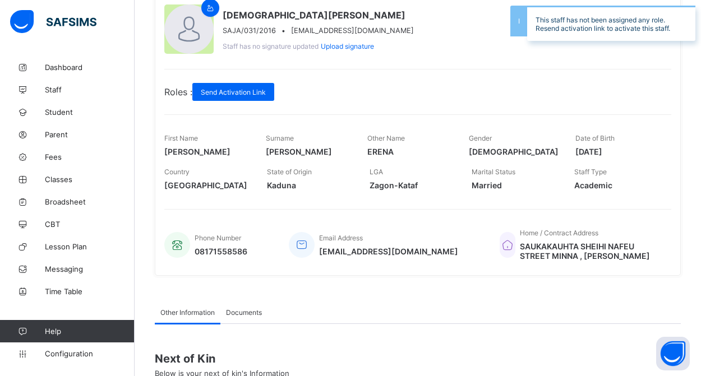
scroll to position [54, 0]
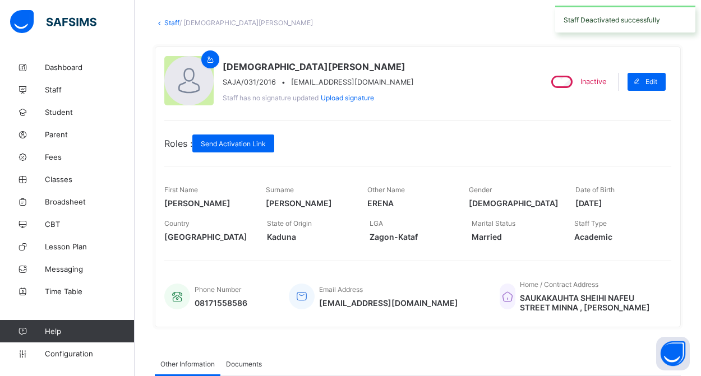
click at [164, 22] on link "Staff" at bounding box center [171, 23] width 15 height 8
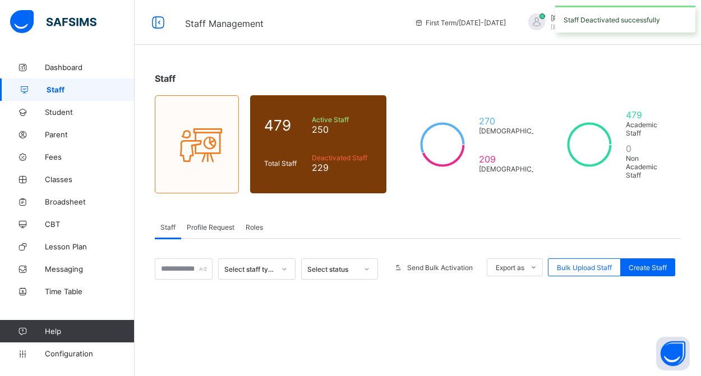
scroll to position [144, 0]
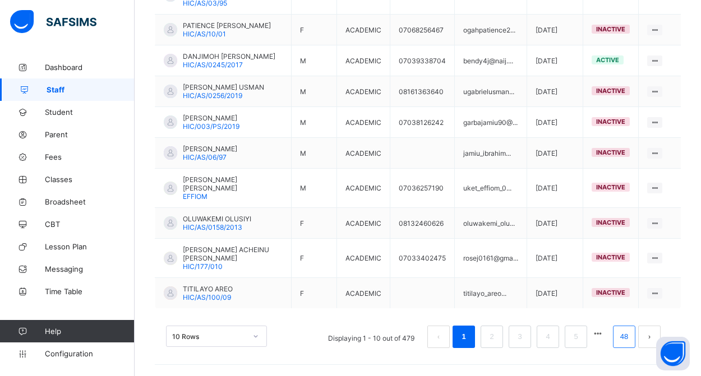
click at [621, 338] on link "48" at bounding box center [624, 337] width 15 height 15
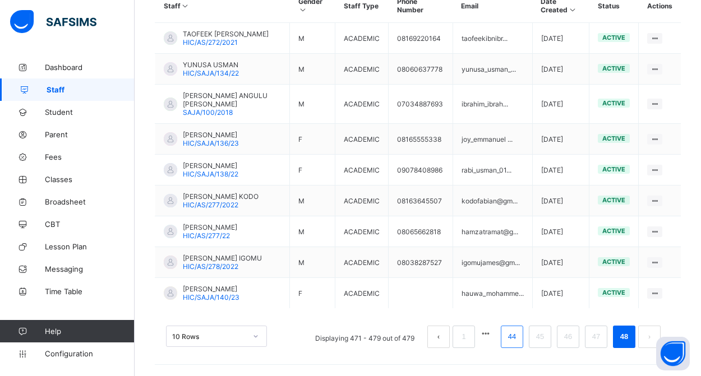
click at [513, 337] on link "44" at bounding box center [512, 337] width 15 height 15
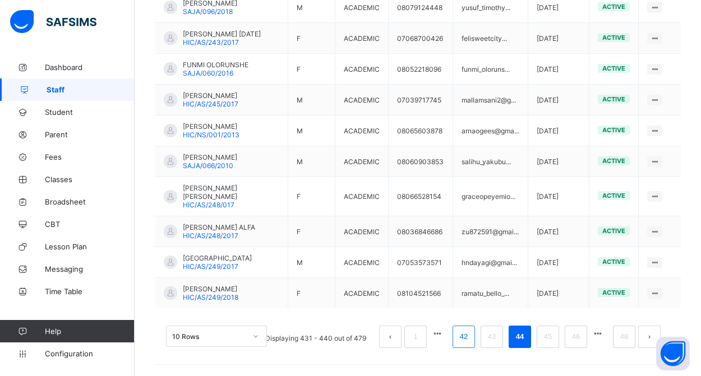
click at [463, 335] on link "42" at bounding box center [464, 337] width 15 height 15
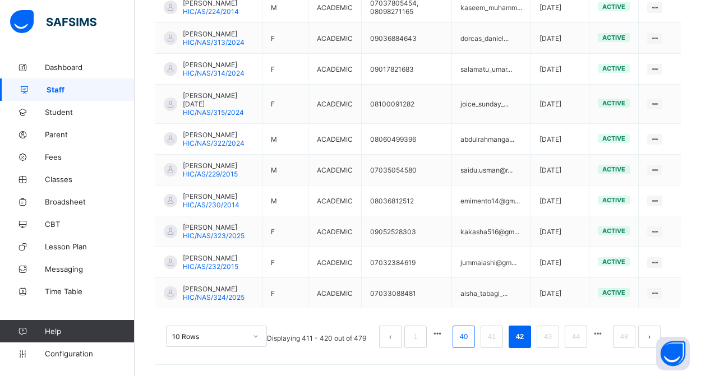
click at [463, 336] on link "40" at bounding box center [464, 337] width 15 height 15
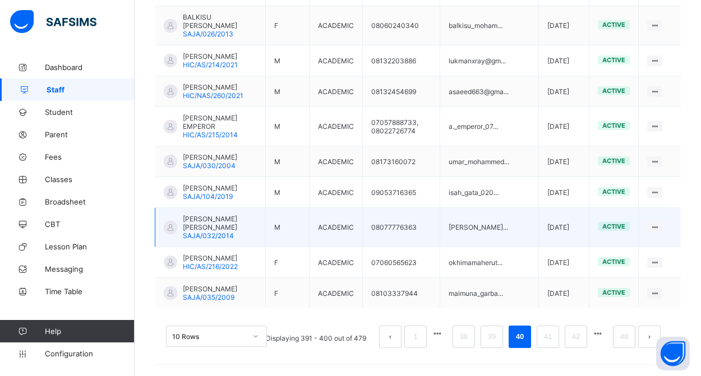
scroll to position [367, 0]
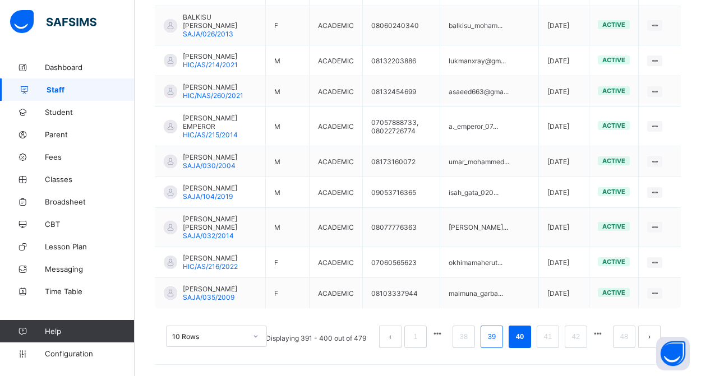
click at [488, 337] on link "39" at bounding box center [492, 337] width 15 height 15
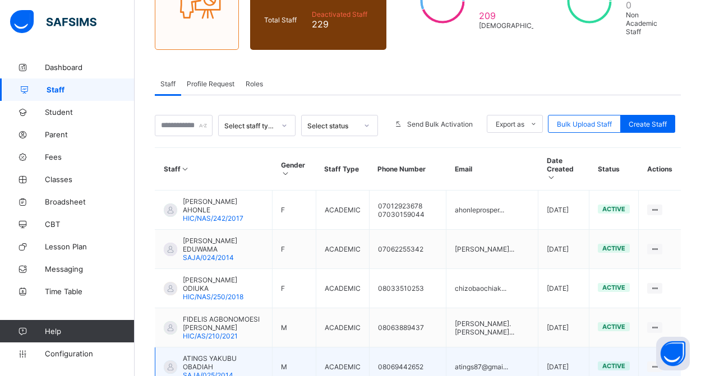
scroll to position [182, 0]
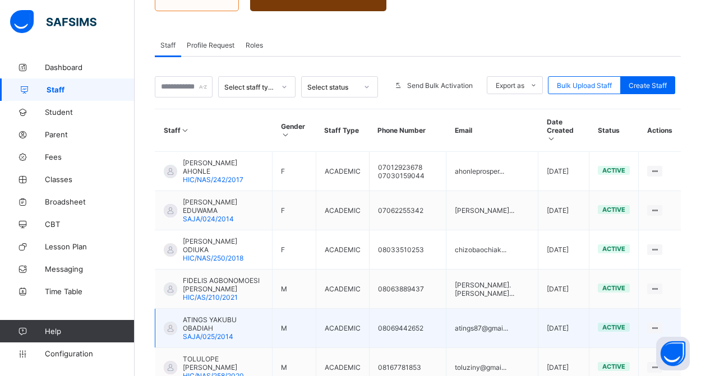
click at [222, 316] on span "ATINGS YAKUBU OBADIAH" at bounding box center [223, 324] width 81 height 17
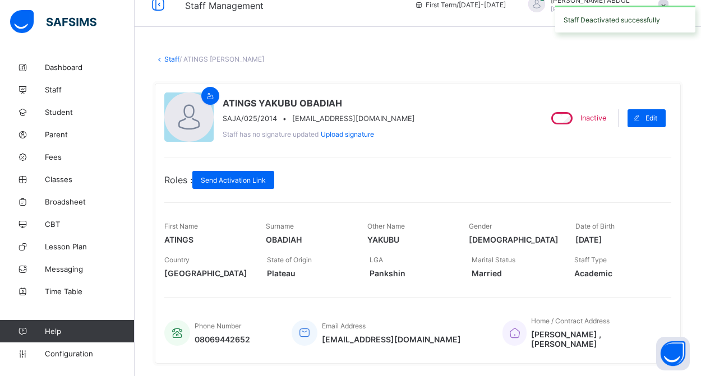
scroll to position [24, 0]
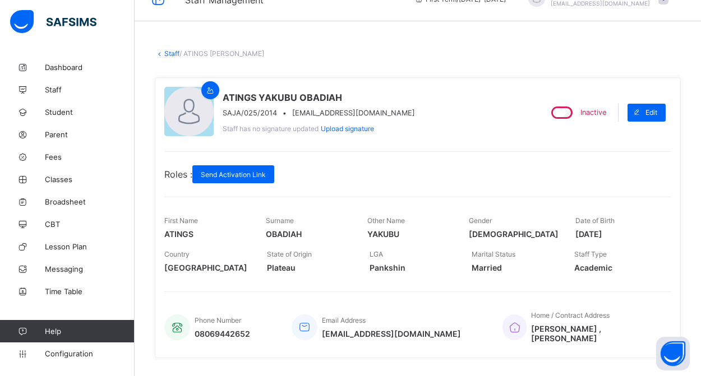
click at [171, 54] on link "Staff" at bounding box center [171, 53] width 15 height 8
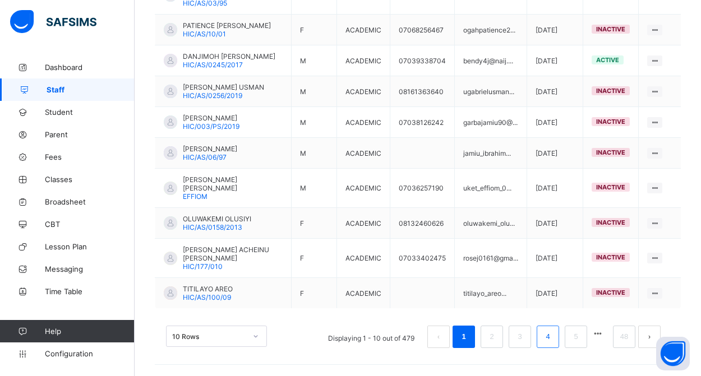
scroll to position [351, 0]
click at [628, 336] on link "48" at bounding box center [624, 337] width 15 height 15
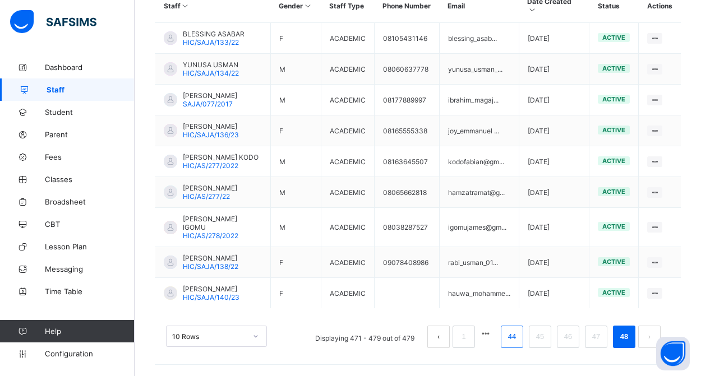
scroll to position [320, 0]
click at [509, 340] on link "44" at bounding box center [512, 337] width 15 height 15
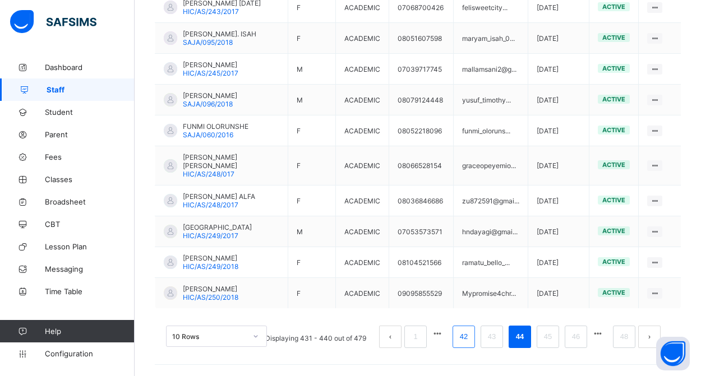
scroll to position [359, 0]
click at [456, 341] on li "42" at bounding box center [464, 337] width 22 height 22
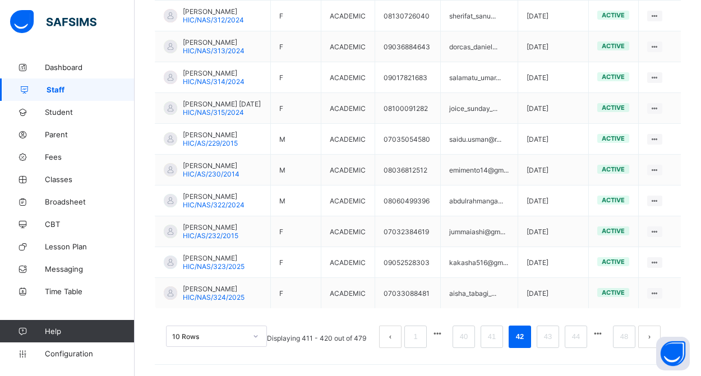
scroll to position [351, 0]
click at [461, 336] on link "40" at bounding box center [464, 337] width 15 height 15
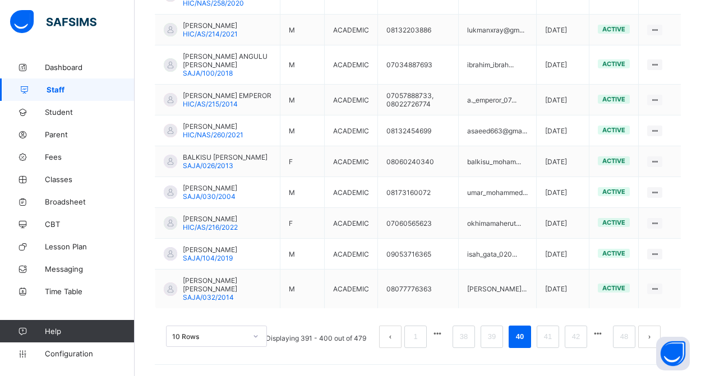
scroll to position [367, 0]
click at [461, 338] on link "38" at bounding box center [464, 337] width 15 height 15
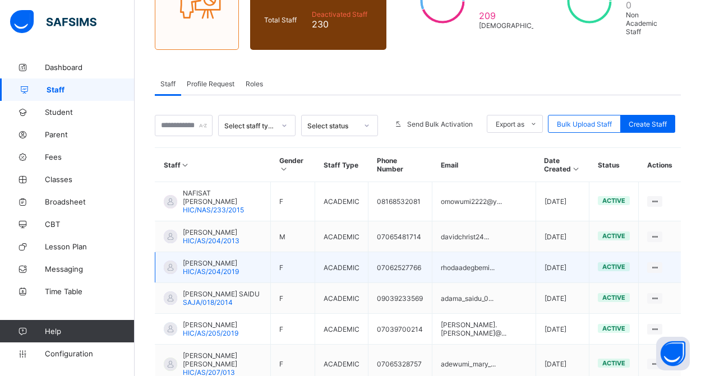
scroll to position [178, 0]
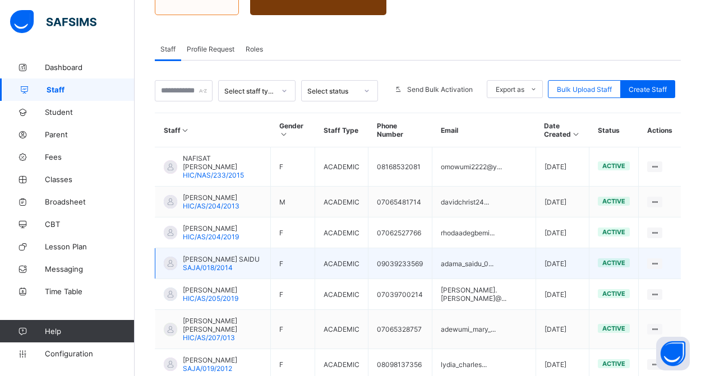
click at [240, 264] on span "[PERSON_NAME] SAIDU" at bounding box center [221, 259] width 77 height 8
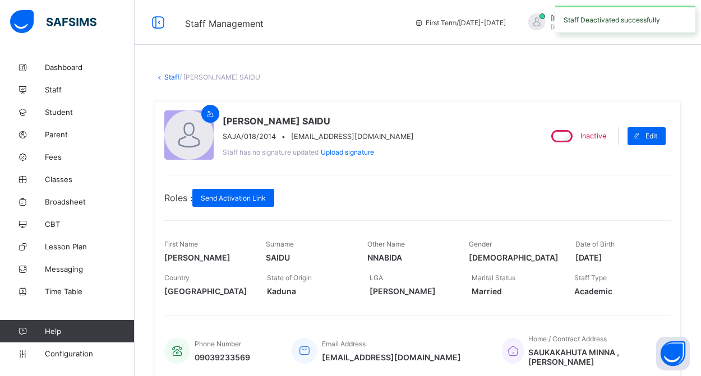
click at [169, 76] on link "Staff" at bounding box center [171, 77] width 15 height 8
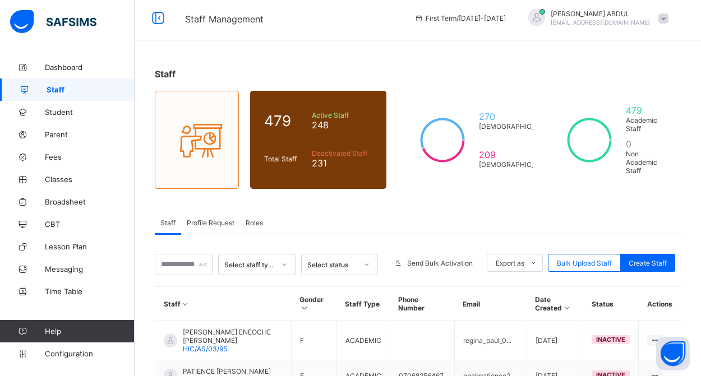
scroll to position [269, 1]
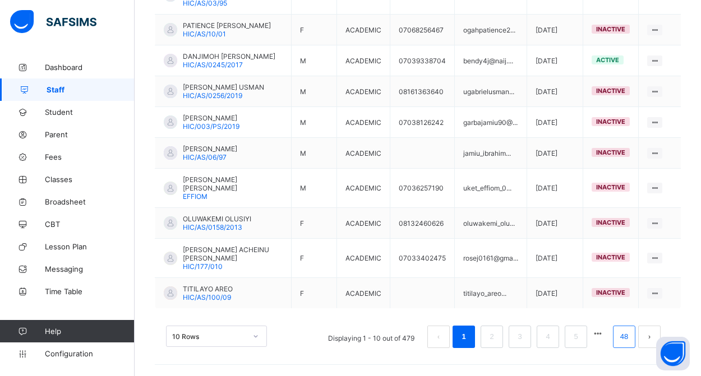
click at [625, 341] on link "48" at bounding box center [624, 337] width 15 height 15
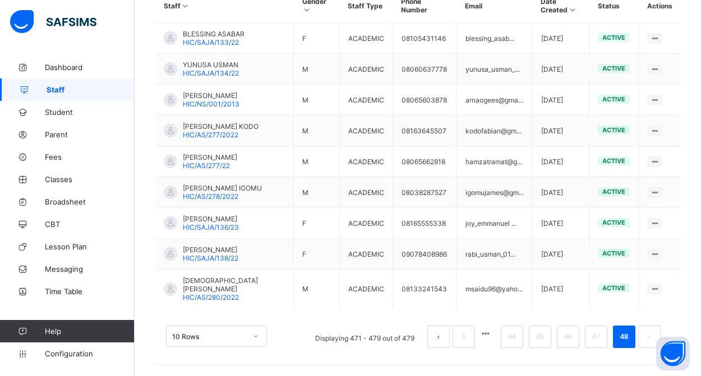
scroll to position [311, 0]
click at [509, 344] on link "44" at bounding box center [512, 337] width 15 height 15
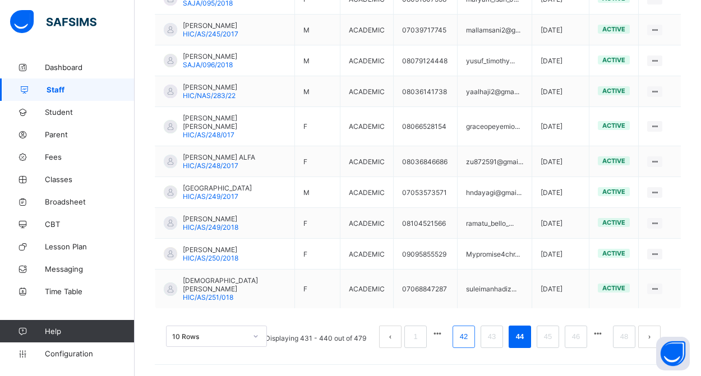
click at [463, 340] on link "42" at bounding box center [464, 337] width 15 height 15
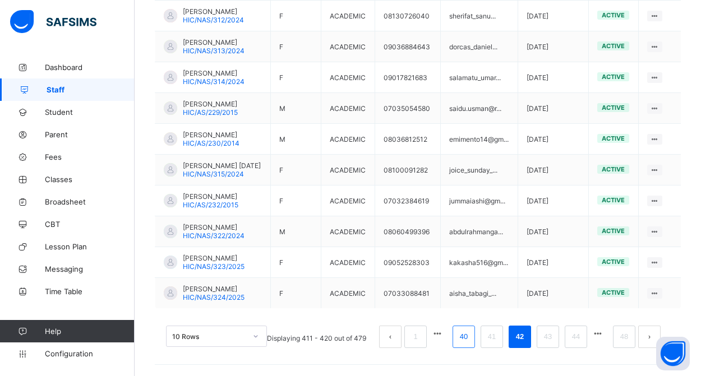
click at [464, 335] on link "40" at bounding box center [464, 337] width 15 height 15
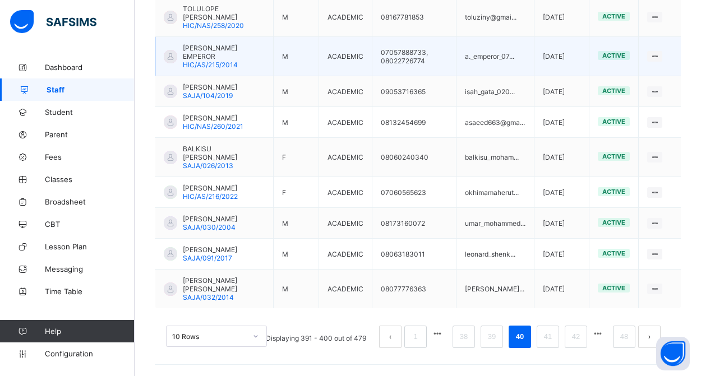
scroll to position [359, 0]
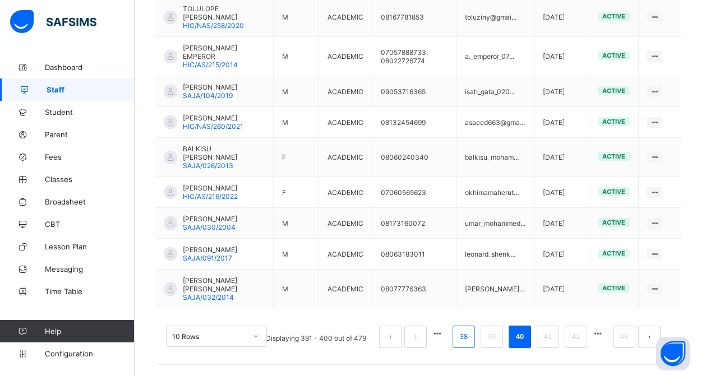
click at [467, 337] on link "38" at bounding box center [464, 337] width 15 height 15
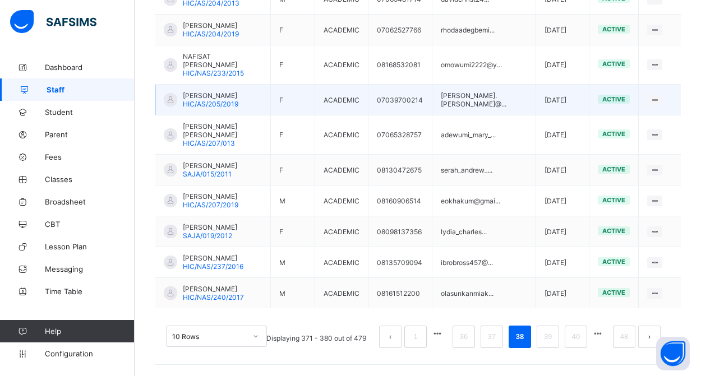
scroll to position [351, 0]
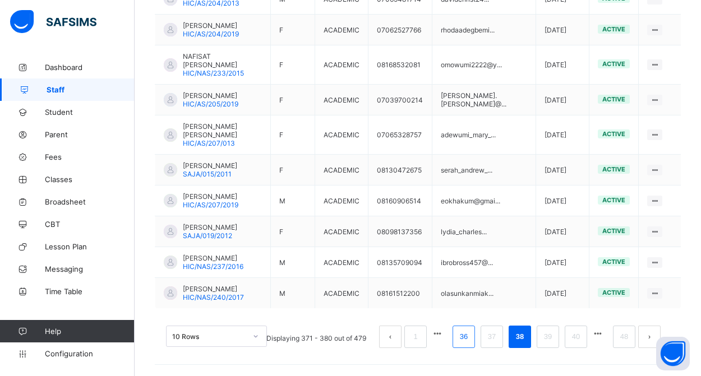
click at [464, 339] on link "36" at bounding box center [464, 337] width 15 height 15
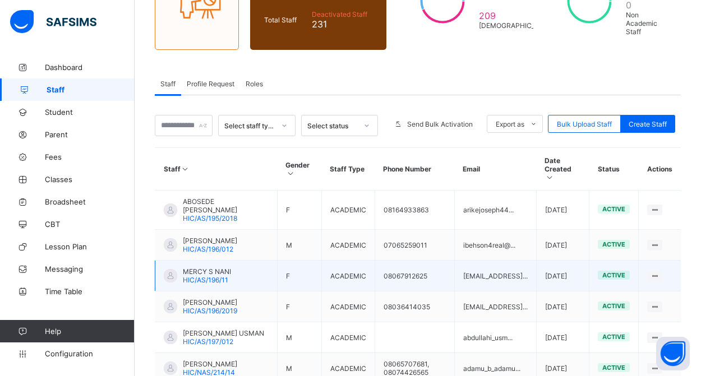
click at [215, 276] on span "HIC/AS/196/11" at bounding box center [205, 280] width 45 height 8
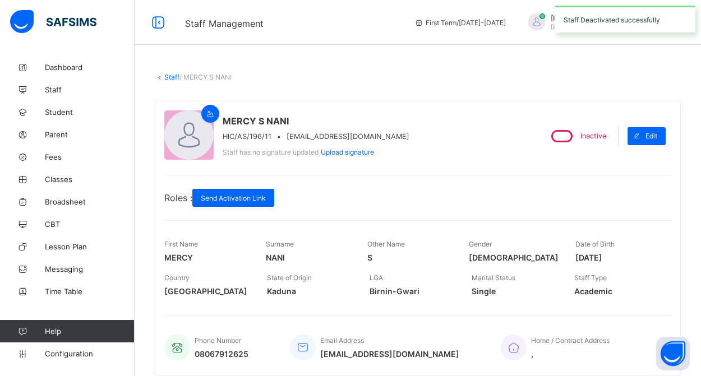
click at [172, 76] on link "Staff" at bounding box center [171, 77] width 15 height 8
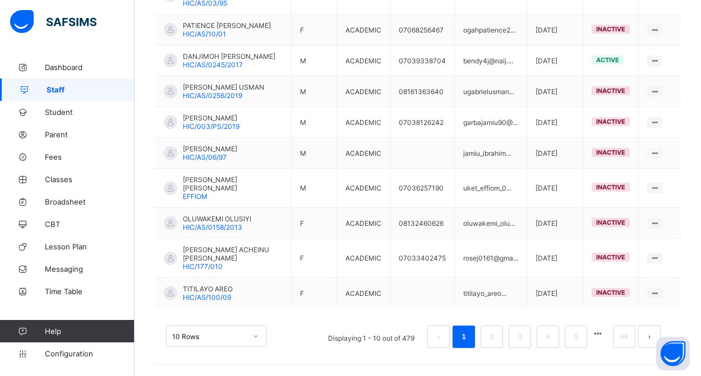
scroll to position [351, 0]
click at [619, 338] on link "48" at bounding box center [624, 337] width 15 height 15
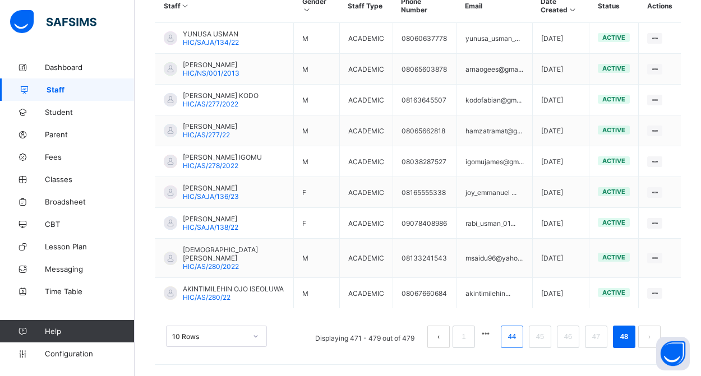
scroll to position [311, 0]
click at [507, 338] on link "44" at bounding box center [512, 337] width 15 height 15
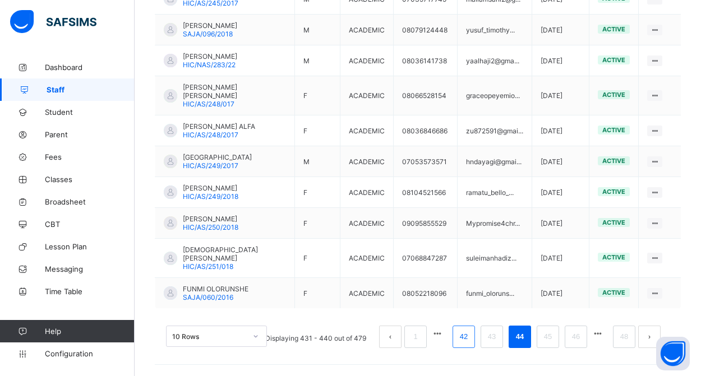
click at [466, 340] on link "42" at bounding box center [464, 337] width 15 height 15
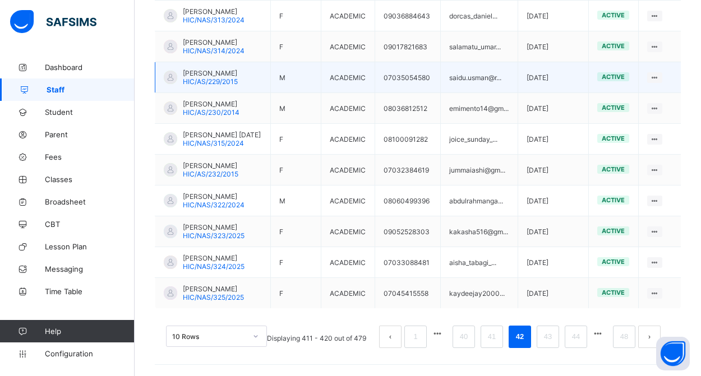
scroll to position [359, 0]
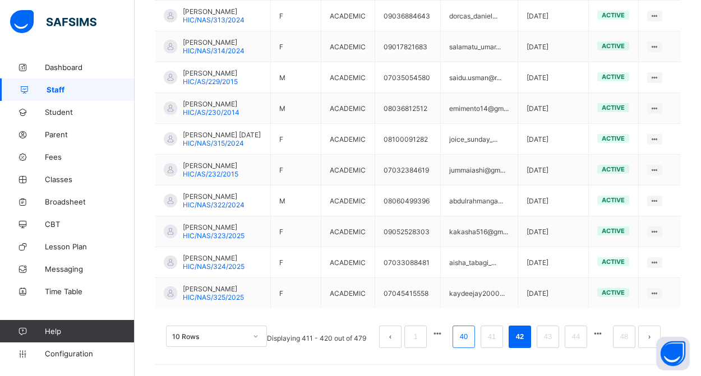
click at [463, 337] on link "40" at bounding box center [464, 337] width 15 height 15
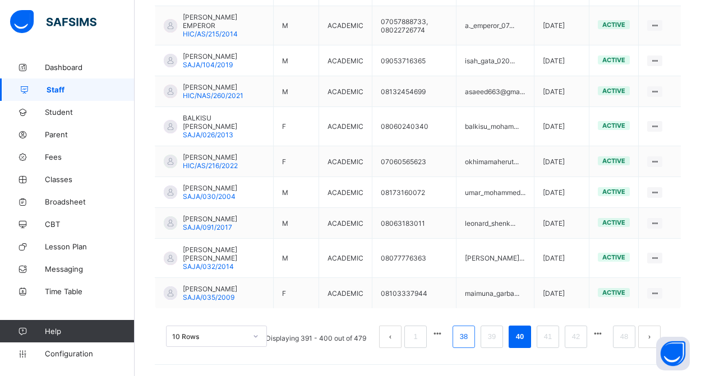
click at [467, 340] on link "38" at bounding box center [464, 337] width 15 height 15
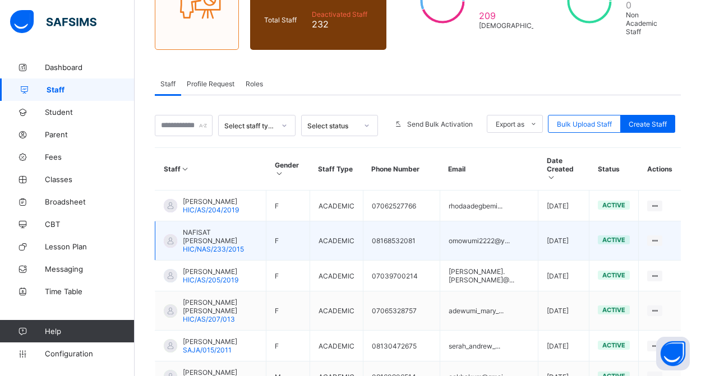
click at [230, 245] on span "NAFISAT [PERSON_NAME]" at bounding box center [220, 236] width 75 height 17
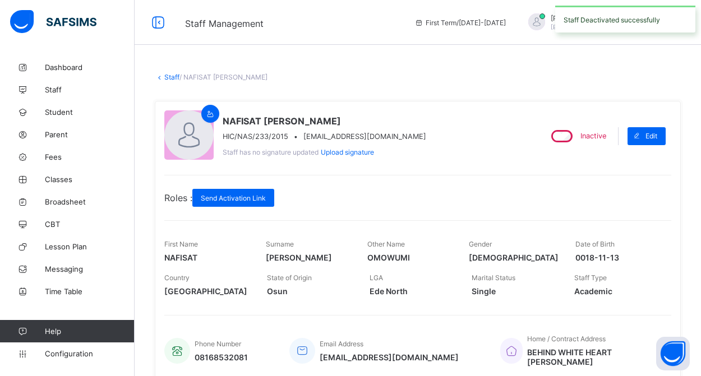
click at [176, 73] on link "Staff" at bounding box center [171, 77] width 15 height 8
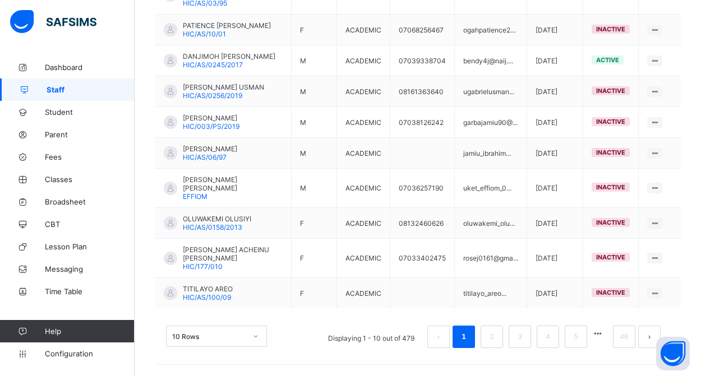
scroll to position [351, 0]
click at [622, 335] on link "48" at bounding box center [624, 337] width 15 height 15
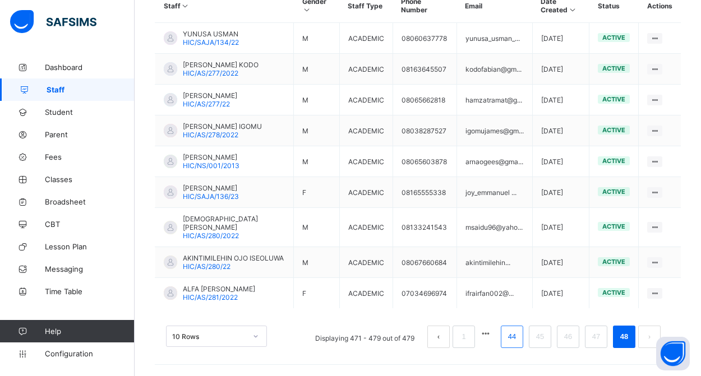
click at [508, 339] on link "44" at bounding box center [512, 337] width 15 height 15
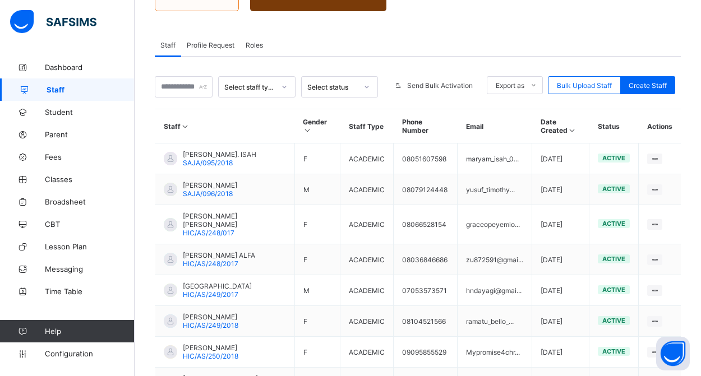
scroll to position [148, 0]
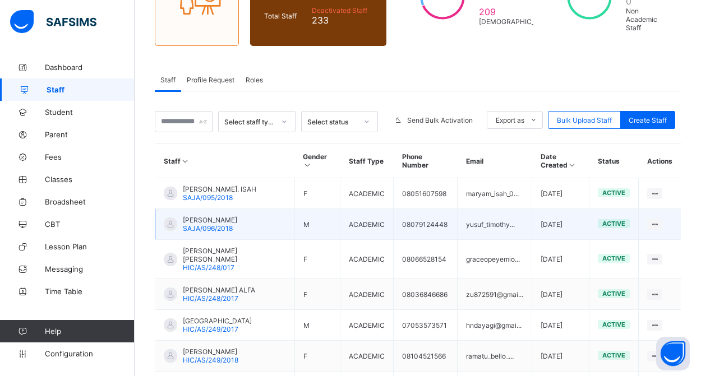
click at [231, 228] on span "SAJA/096/2018" at bounding box center [208, 228] width 50 height 8
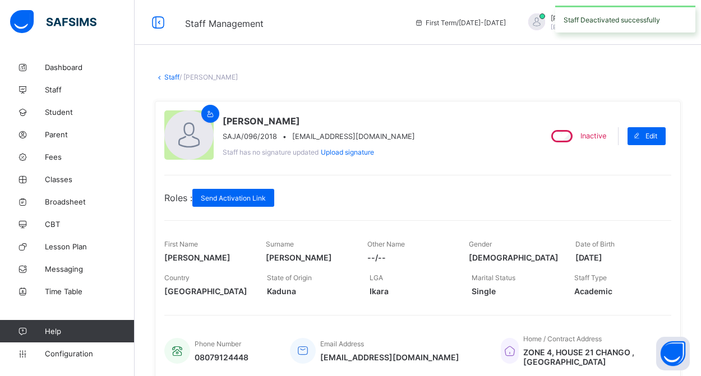
click at [171, 79] on link "Staff" at bounding box center [171, 77] width 15 height 8
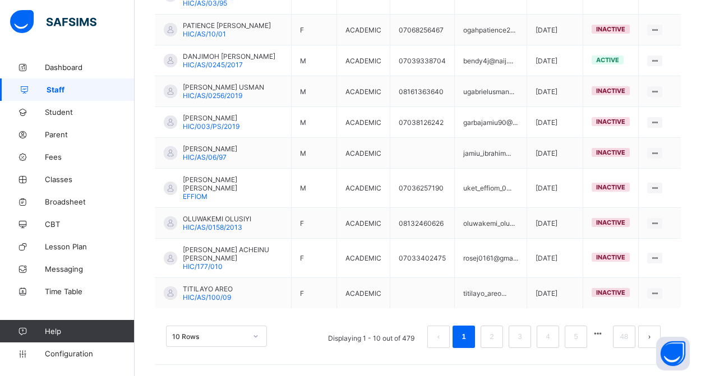
scroll to position [351, 0]
click at [622, 338] on link "48" at bounding box center [624, 337] width 15 height 15
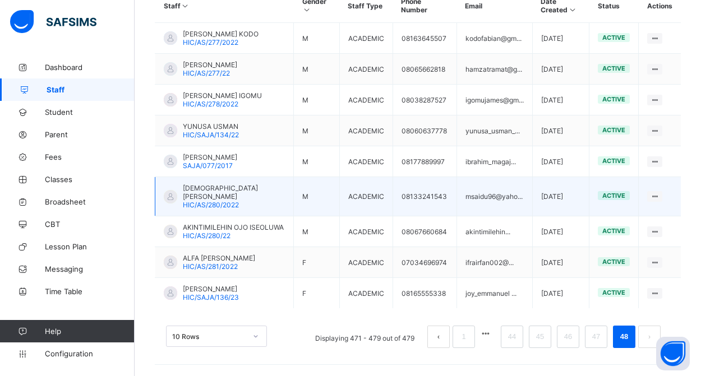
scroll to position [320, 0]
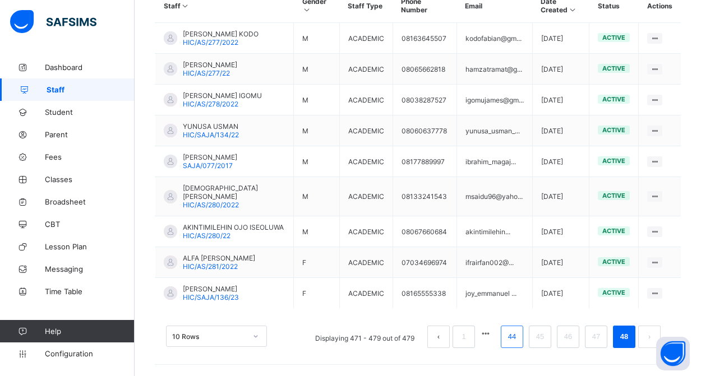
click at [512, 342] on link "44" at bounding box center [512, 337] width 15 height 15
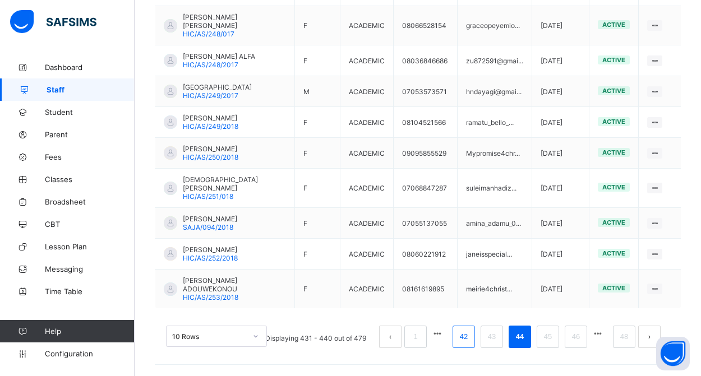
scroll to position [359, 0]
click at [465, 337] on link "42" at bounding box center [464, 337] width 15 height 15
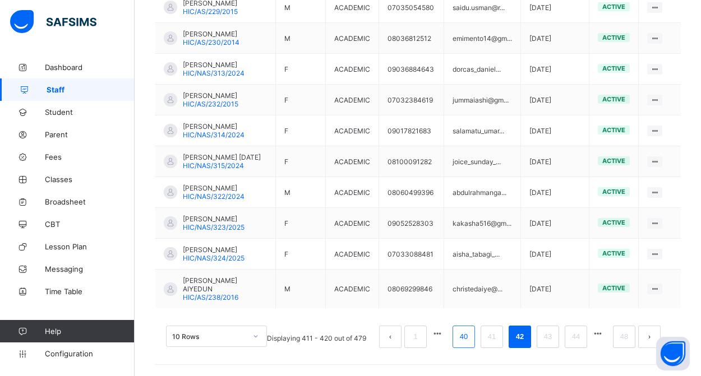
click at [459, 338] on link "40" at bounding box center [464, 337] width 15 height 15
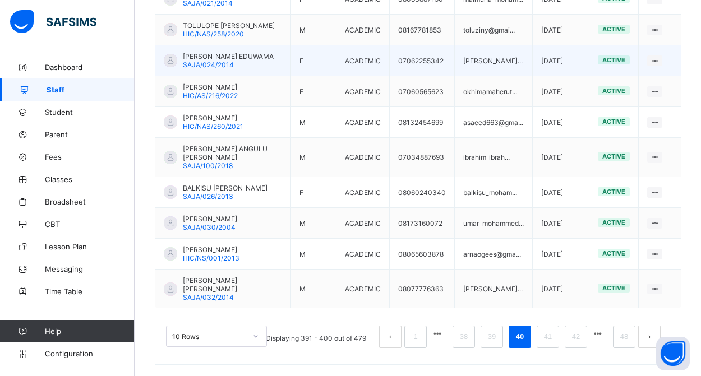
scroll to position [359, 0]
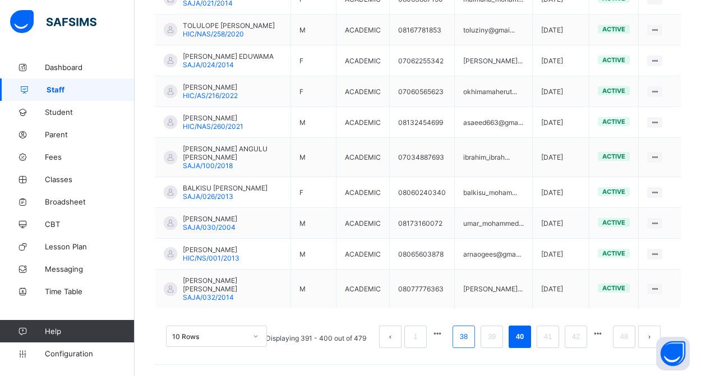
click at [465, 339] on link "38" at bounding box center [464, 337] width 15 height 15
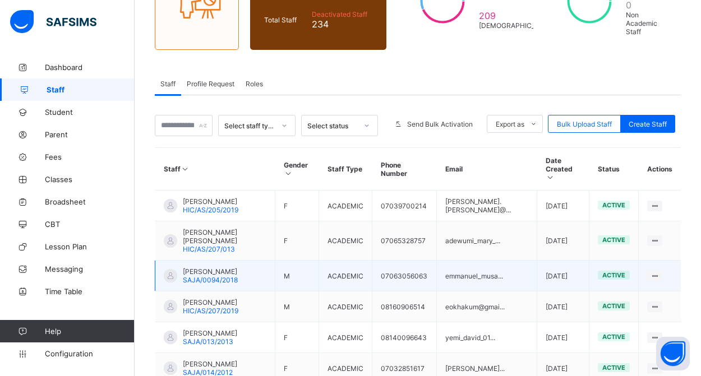
click at [213, 268] on span "[PERSON_NAME]" at bounding box center [210, 272] width 55 height 8
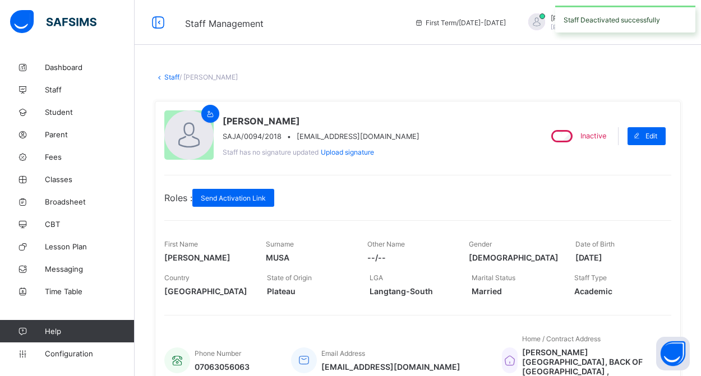
click at [170, 76] on link "Staff" at bounding box center [171, 77] width 15 height 8
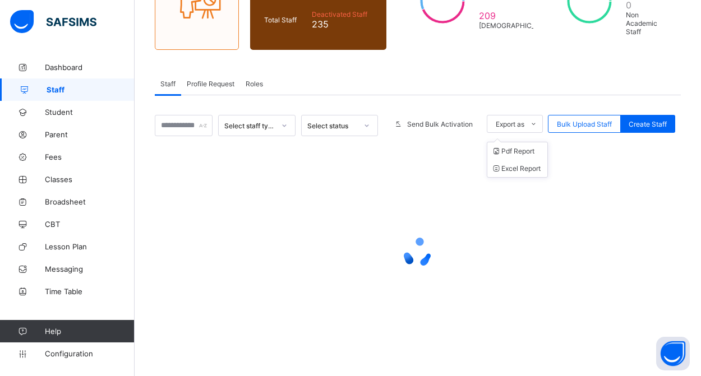
scroll to position [145, 0]
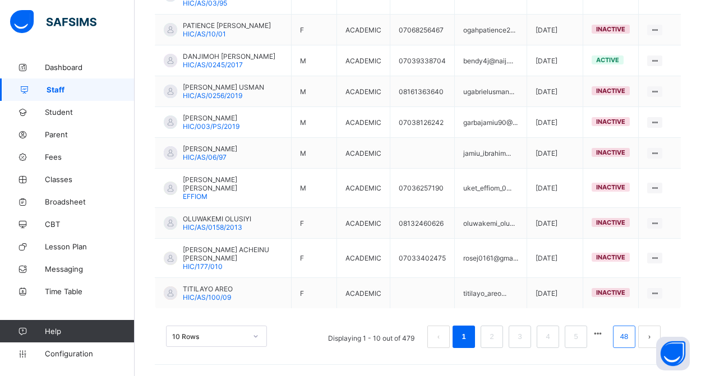
click at [624, 341] on link "48" at bounding box center [624, 337] width 15 height 15
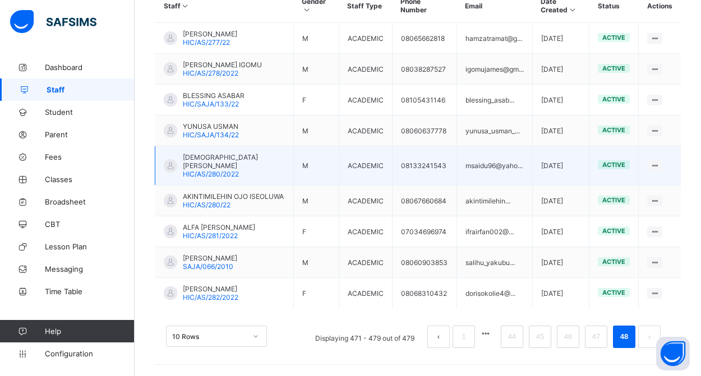
scroll to position [320, 0]
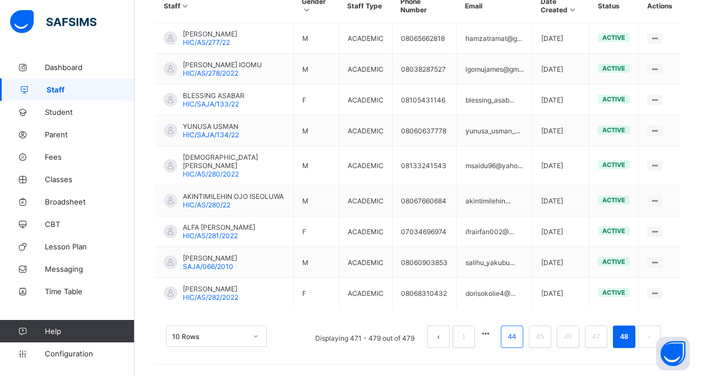
click at [508, 339] on link "44" at bounding box center [512, 337] width 15 height 15
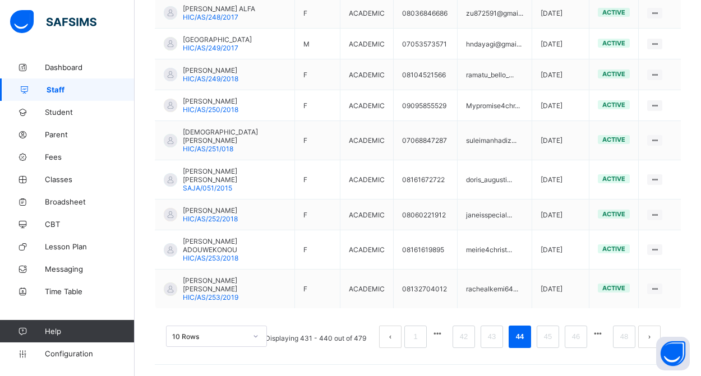
scroll to position [367, 0]
click at [461, 343] on link "42" at bounding box center [464, 337] width 15 height 15
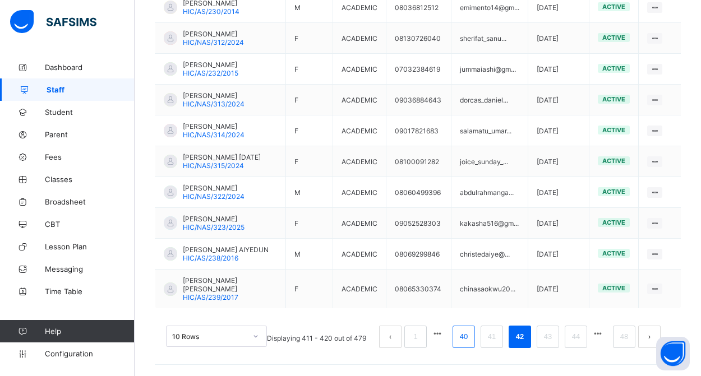
click at [462, 333] on link "40" at bounding box center [464, 337] width 15 height 15
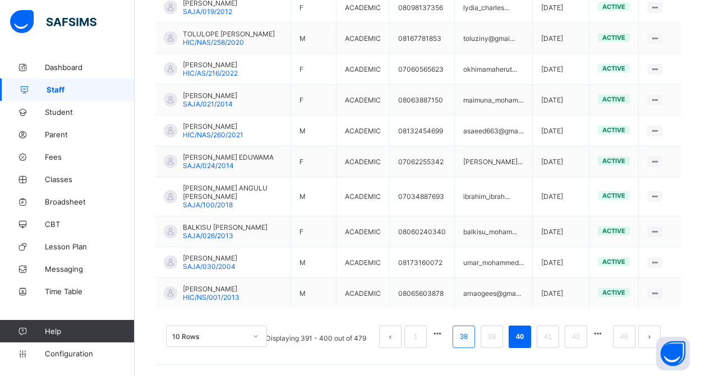
scroll to position [351, 0]
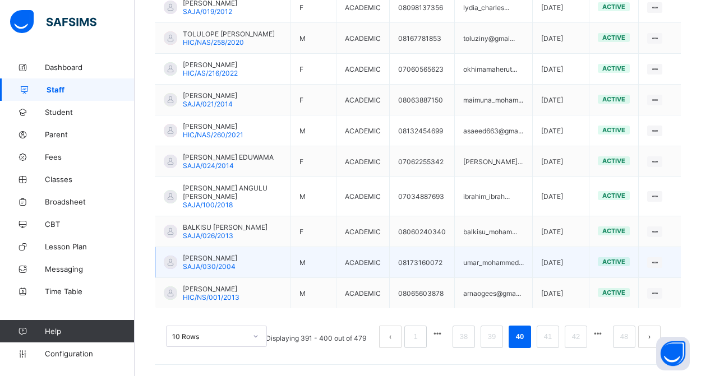
click at [236, 261] on span "[PERSON_NAME]" at bounding box center [210, 258] width 54 height 8
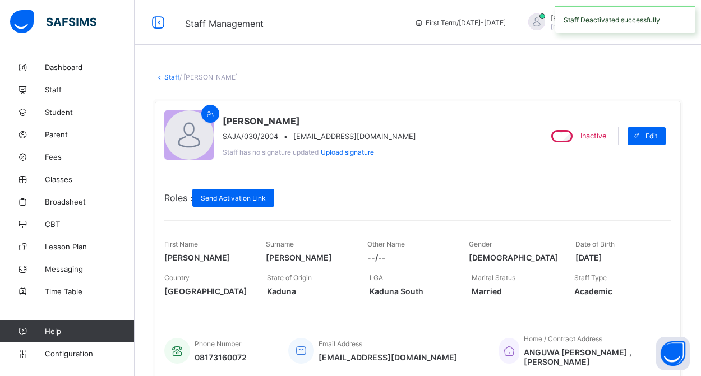
click at [168, 76] on link "Staff" at bounding box center [171, 77] width 15 height 8
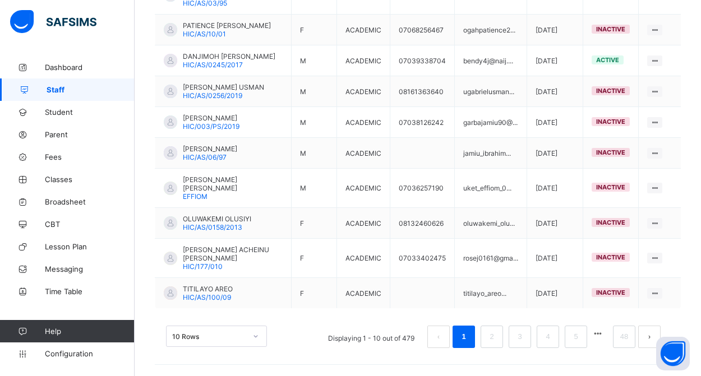
scroll to position [351, 0]
click at [623, 338] on link "48" at bounding box center [624, 337] width 15 height 15
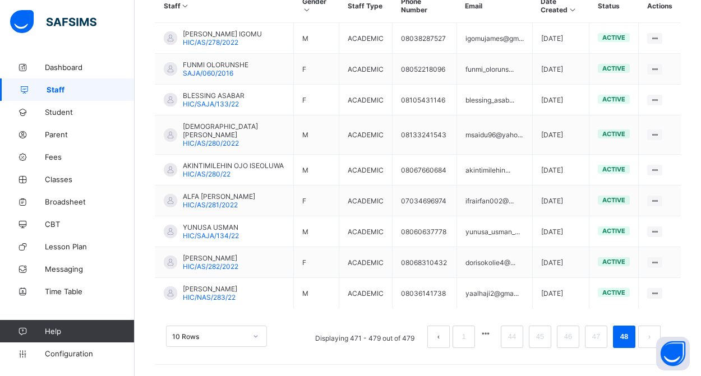
scroll to position [311, 0]
click at [508, 341] on link "44" at bounding box center [512, 337] width 15 height 15
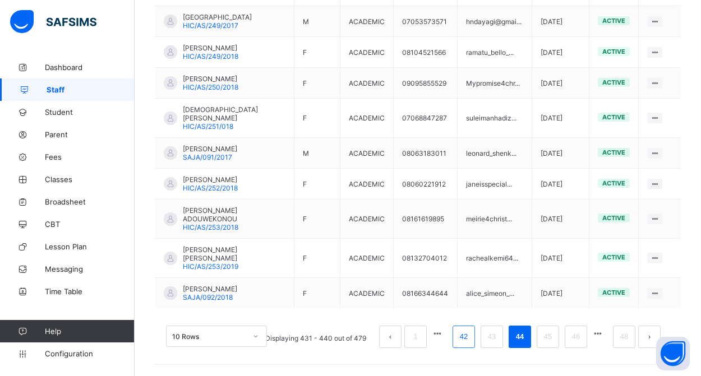
click at [461, 341] on link "42" at bounding box center [464, 337] width 15 height 15
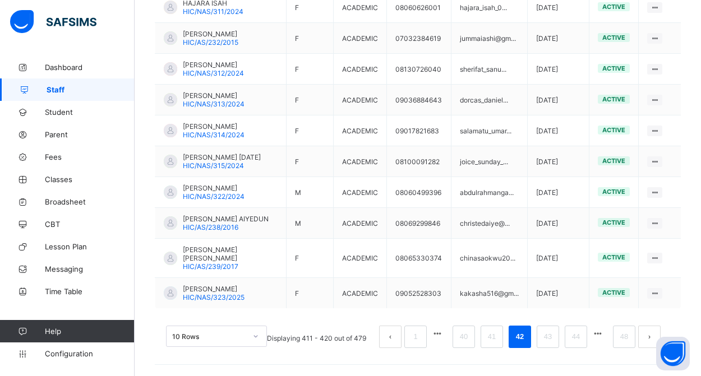
scroll to position [359, 0]
click at [465, 337] on link "40" at bounding box center [464, 337] width 15 height 15
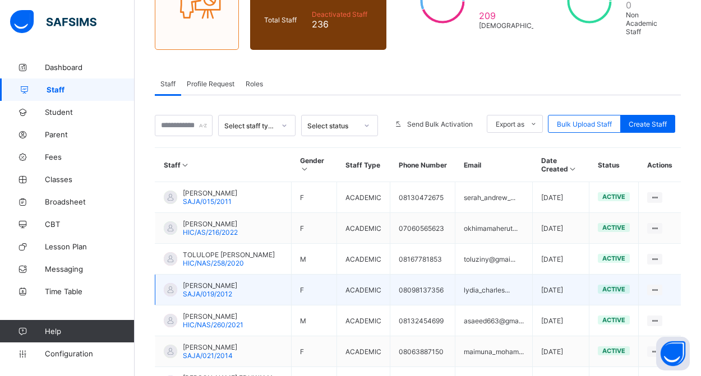
click at [240, 296] on td "[PERSON_NAME]/019/2012" at bounding box center [223, 290] width 136 height 31
click at [223, 290] on span "[PERSON_NAME]" at bounding box center [210, 286] width 54 height 8
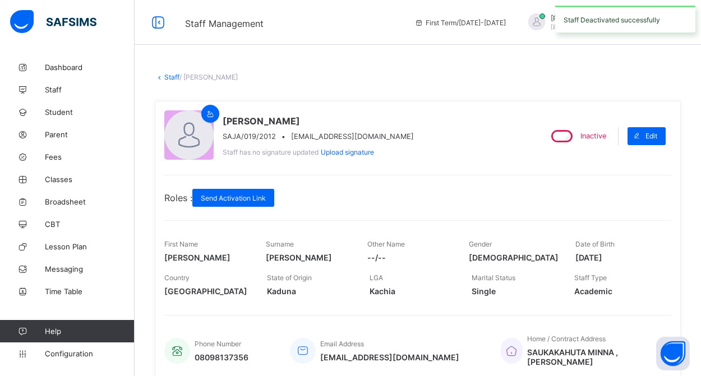
click at [171, 77] on link "Staff" at bounding box center [171, 77] width 15 height 8
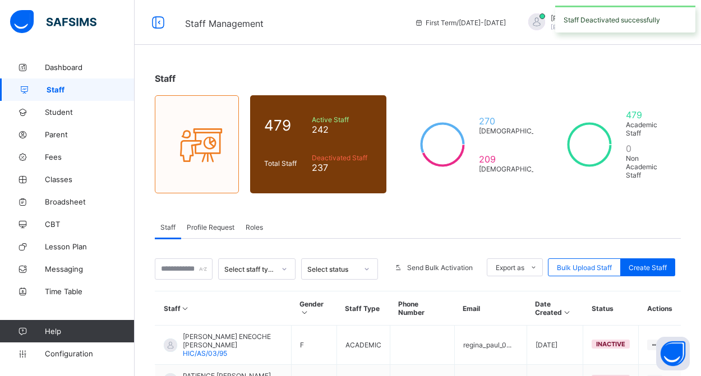
scroll to position [351, 0]
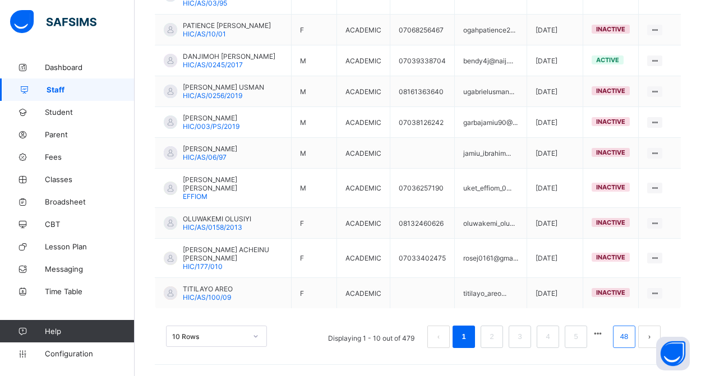
click at [623, 336] on link "48" at bounding box center [624, 337] width 15 height 15
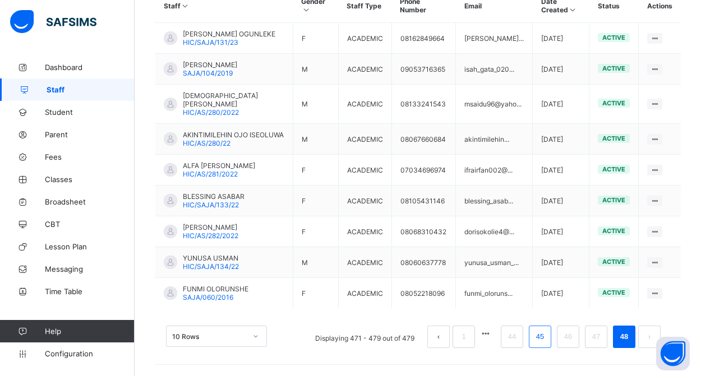
scroll to position [320, 0]
click at [516, 341] on link "44" at bounding box center [512, 337] width 15 height 15
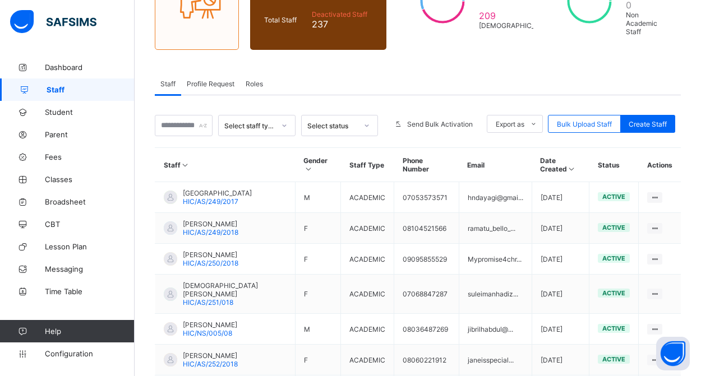
scroll to position [359, 0]
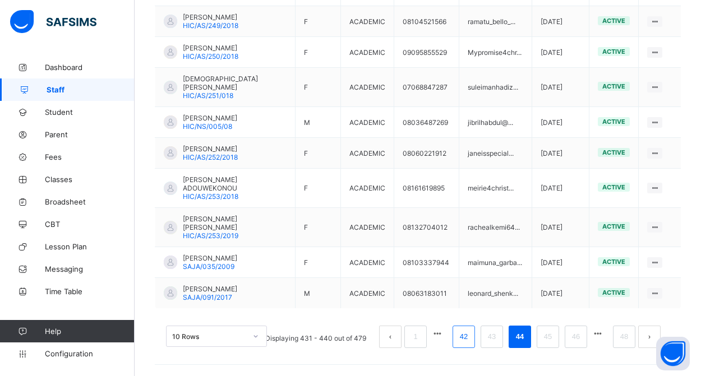
click at [465, 345] on li "42" at bounding box center [464, 337] width 22 height 22
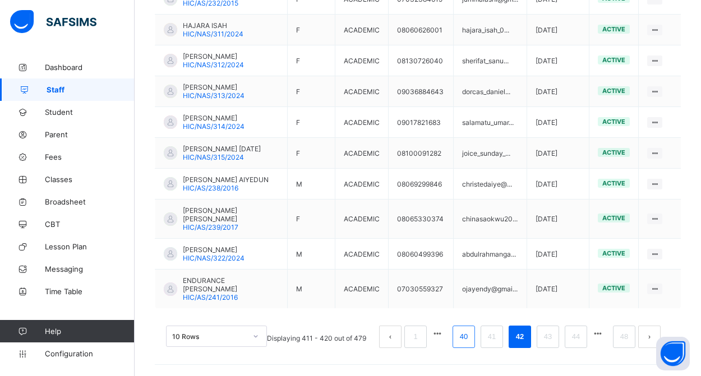
click at [463, 339] on link "40" at bounding box center [464, 337] width 15 height 15
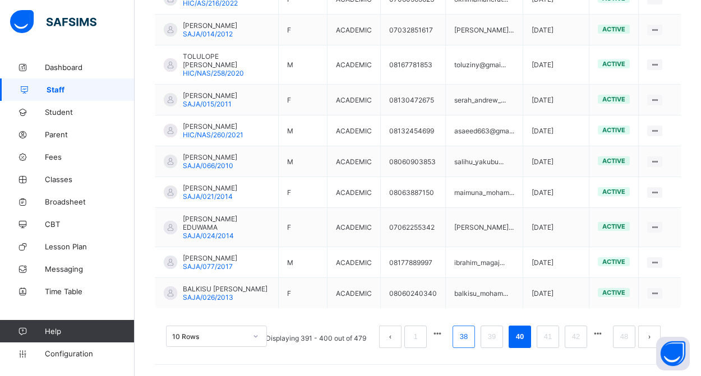
click at [458, 340] on link "38" at bounding box center [464, 337] width 15 height 15
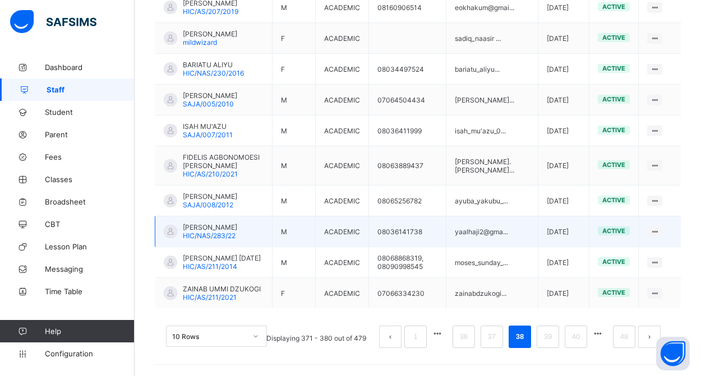
scroll to position [393, 0]
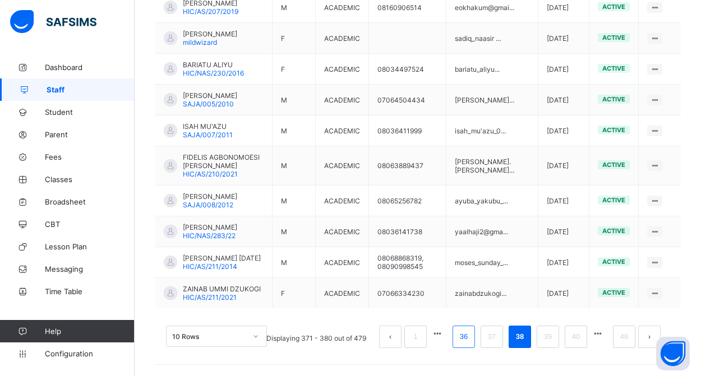
click at [462, 336] on link "36" at bounding box center [464, 337] width 15 height 15
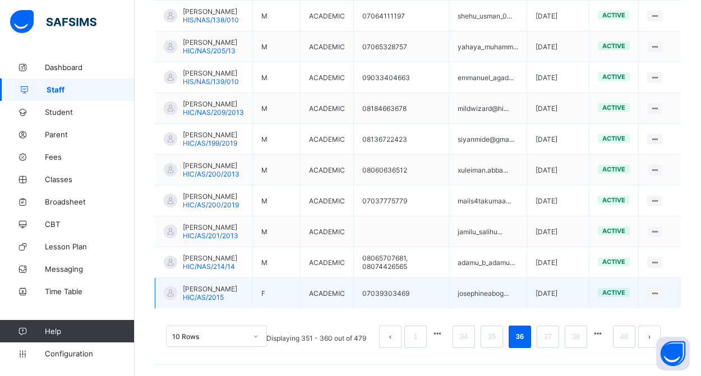
scroll to position [361, 0]
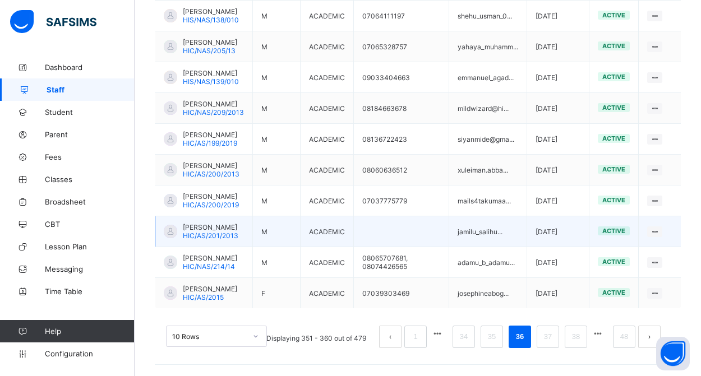
click at [225, 230] on span "[PERSON_NAME]" at bounding box center [211, 227] width 56 height 8
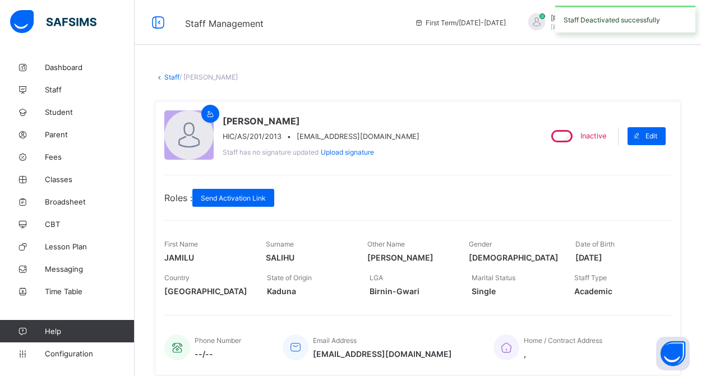
click at [171, 80] on link "Staff" at bounding box center [171, 77] width 15 height 8
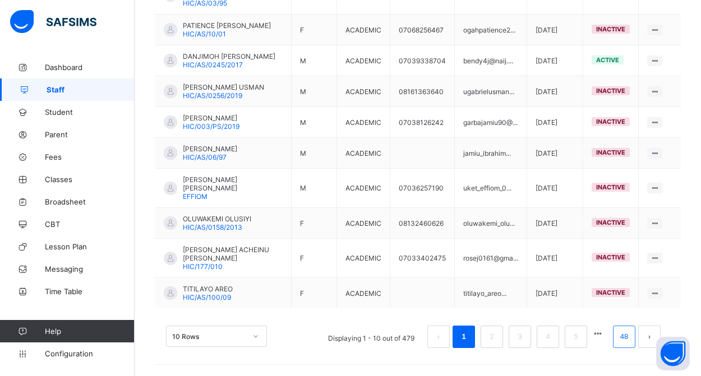
click at [624, 339] on link "48" at bounding box center [624, 337] width 15 height 15
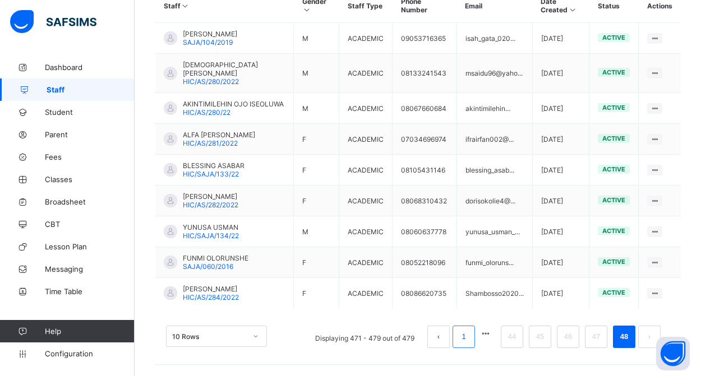
scroll to position [311, 0]
click at [508, 338] on link "44" at bounding box center [512, 337] width 15 height 15
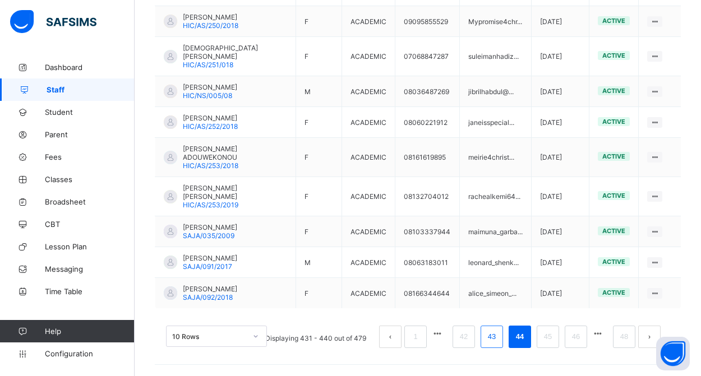
scroll to position [359, 0]
click at [465, 339] on link "42" at bounding box center [464, 337] width 15 height 15
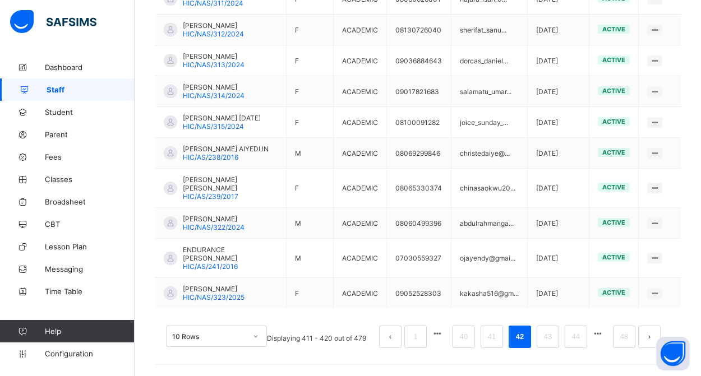
scroll to position [367, 0]
click at [463, 339] on link "40" at bounding box center [464, 337] width 15 height 15
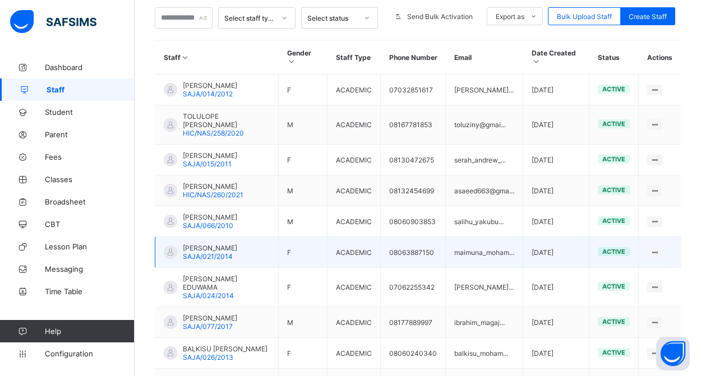
scroll to position [256, 0]
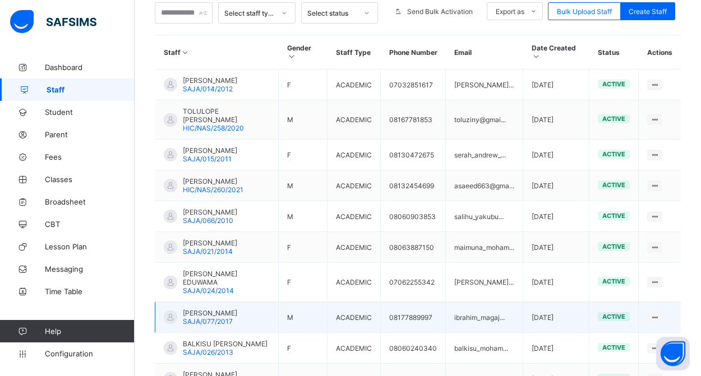
click at [228, 309] on span "[PERSON_NAME]" at bounding box center [210, 313] width 54 height 8
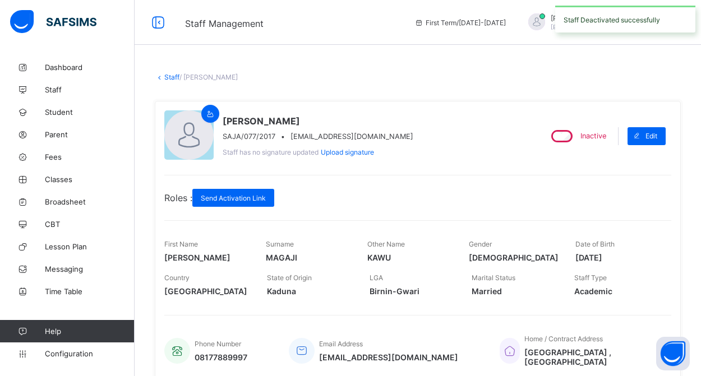
click at [169, 77] on link "Staff" at bounding box center [171, 77] width 15 height 8
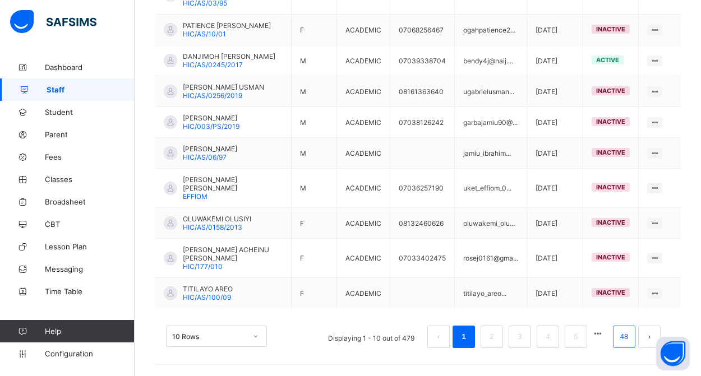
click at [622, 335] on link "48" at bounding box center [624, 337] width 15 height 15
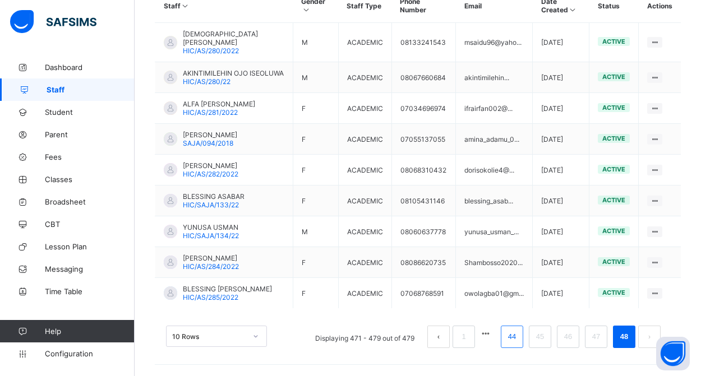
click at [511, 339] on link "44" at bounding box center [512, 337] width 15 height 15
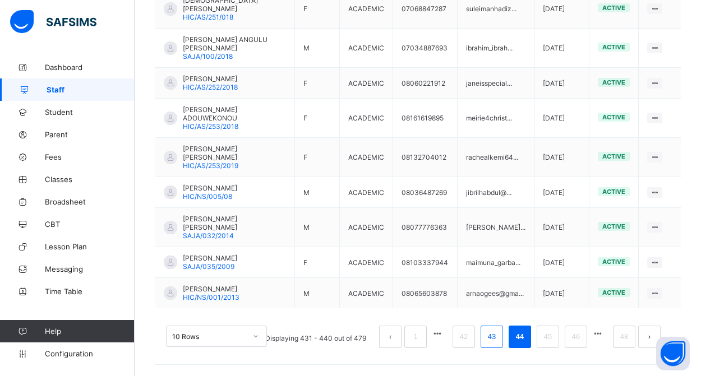
scroll to position [376, 0]
click at [468, 337] on link "42" at bounding box center [464, 337] width 15 height 15
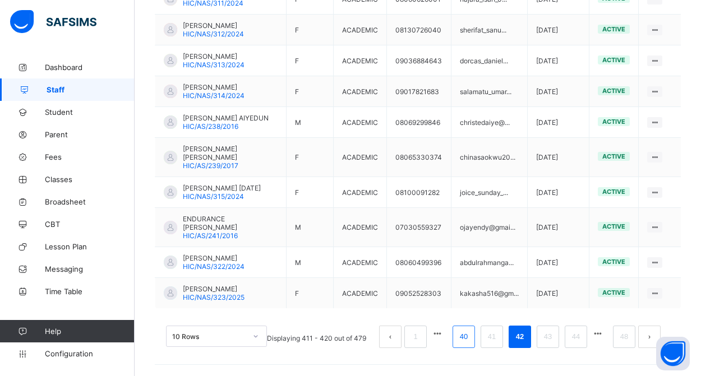
click at [466, 342] on link "40" at bounding box center [464, 337] width 15 height 15
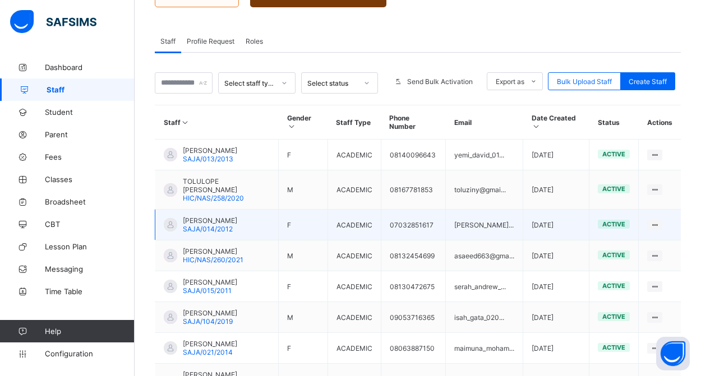
scroll to position [127, 0]
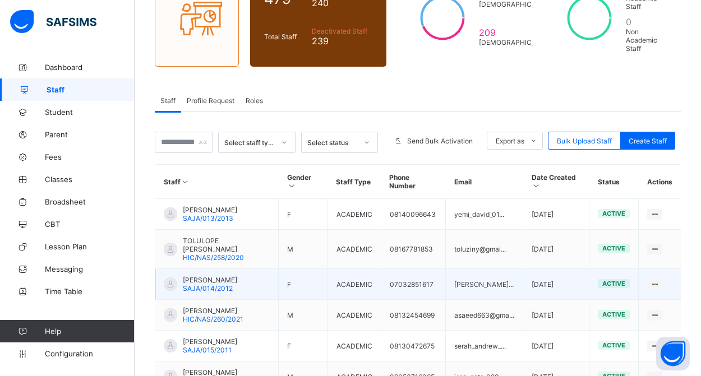
click at [223, 284] on span "SAJA/014/2012" at bounding box center [208, 288] width 50 height 8
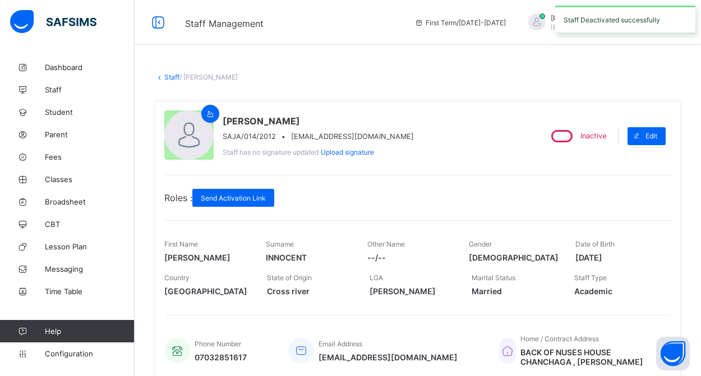
click at [169, 78] on link "Staff" at bounding box center [171, 77] width 15 height 8
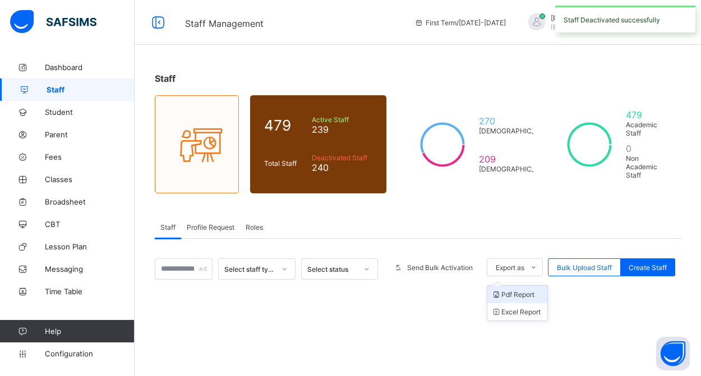
scroll to position [164, 0]
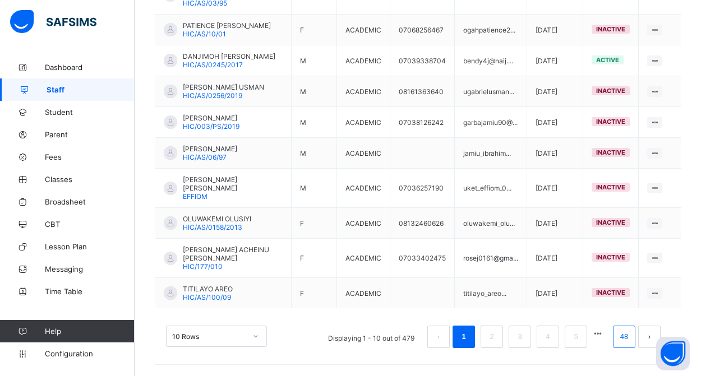
click at [627, 337] on link "48" at bounding box center [624, 337] width 15 height 15
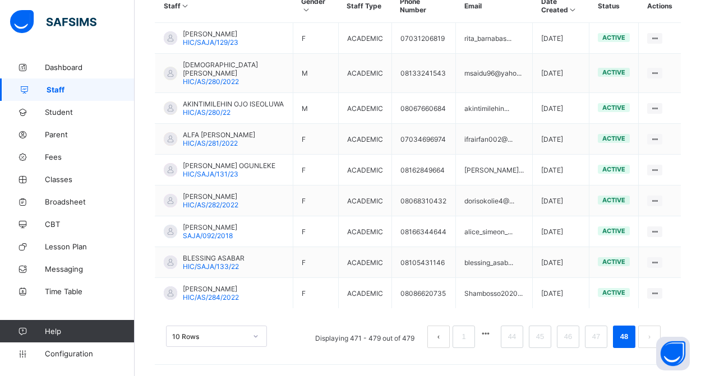
scroll to position [328, 0]
click at [514, 341] on link "44" at bounding box center [512, 337] width 15 height 15
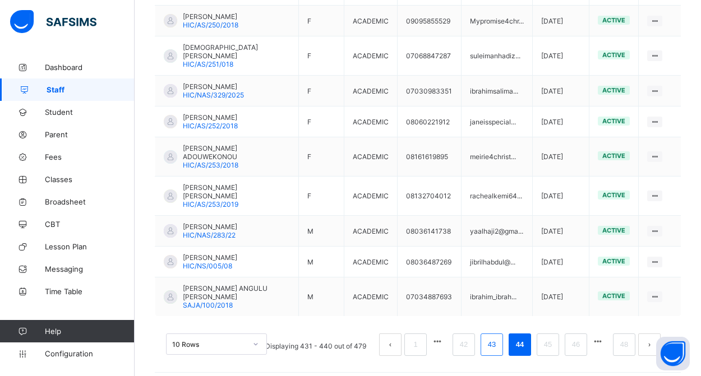
scroll to position [351, 0]
click at [468, 343] on link "42" at bounding box center [464, 345] width 15 height 15
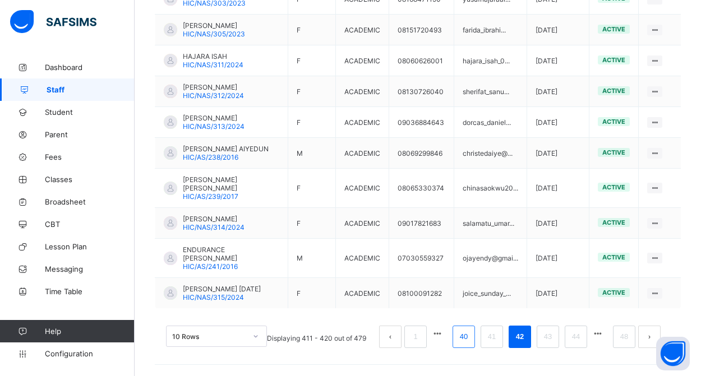
click at [466, 339] on link "40" at bounding box center [464, 337] width 15 height 15
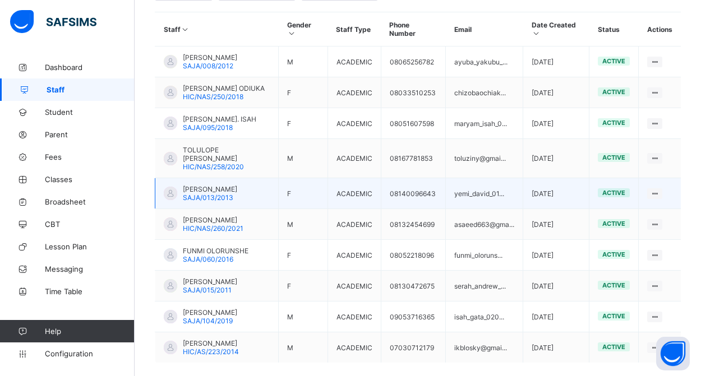
scroll to position [333, 0]
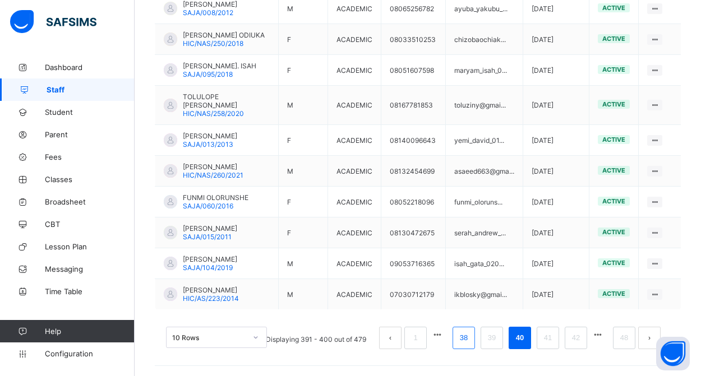
click at [463, 337] on link "38" at bounding box center [464, 338] width 15 height 15
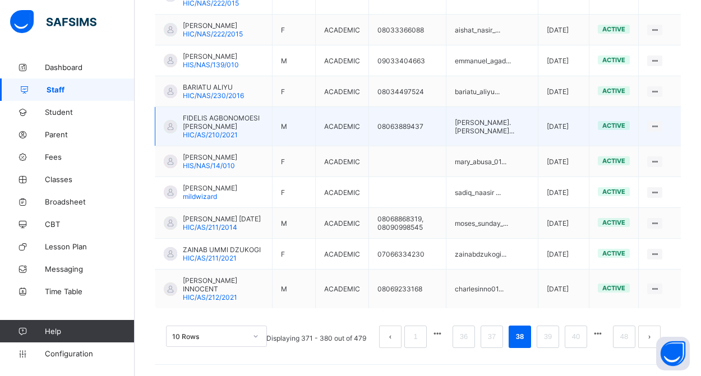
scroll to position [367, 0]
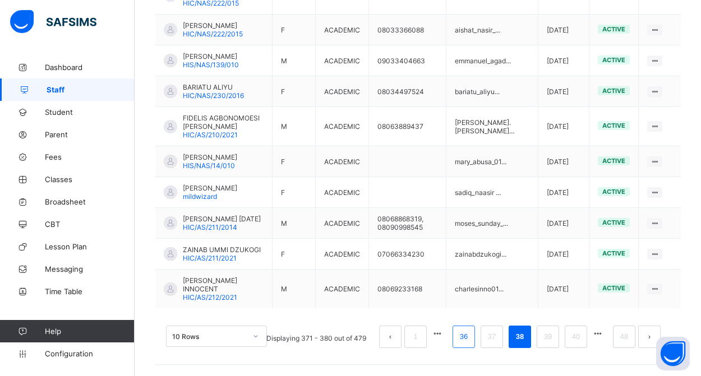
click at [463, 341] on link "36" at bounding box center [464, 337] width 15 height 15
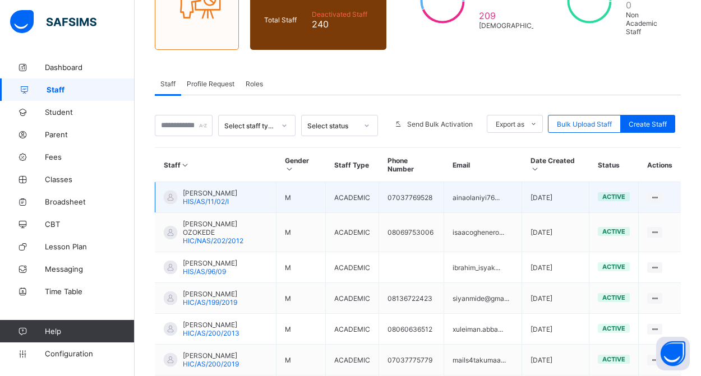
click at [222, 197] on span "HIS/AS/11/02/I" at bounding box center [206, 201] width 46 height 8
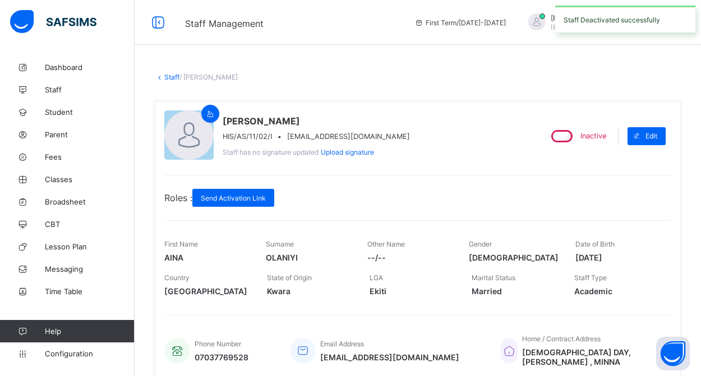
click at [173, 76] on link "Staff" at bounding box center [171, 77] width 15 height 8
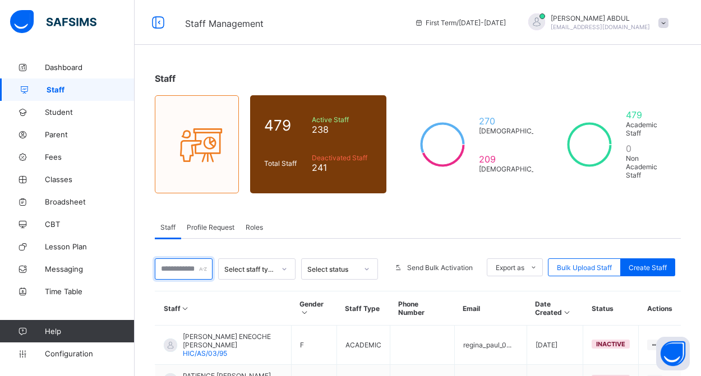
click at [193, 268] on input "text" at bounding box center [184, 269] width 58 height 21
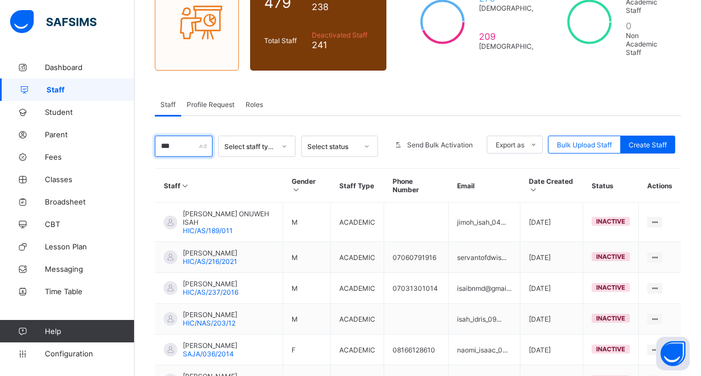
scroll to position [341, 0]
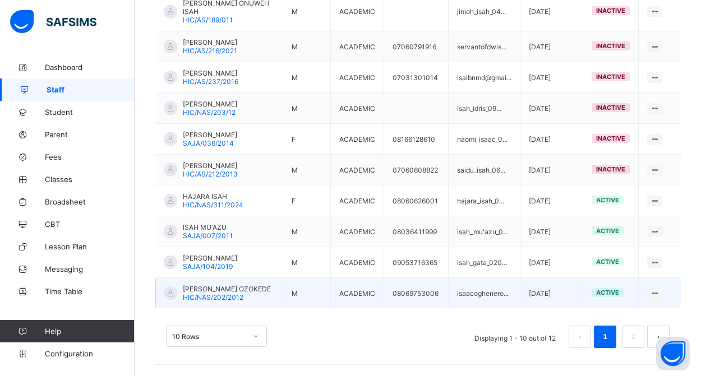
type input "***"
click at [241, 293] on span "[PERSON_NAME] OZOKEDE" at bounding box center [227, 289] width 88 height 8
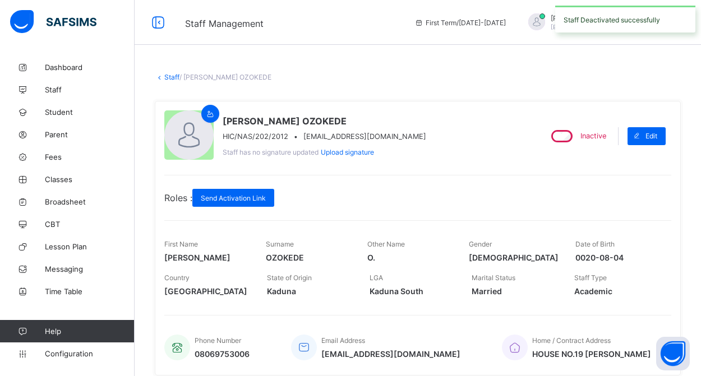
click at [167, 75] on link "Staff" at bounding box center [171, 77] width 15 height 8
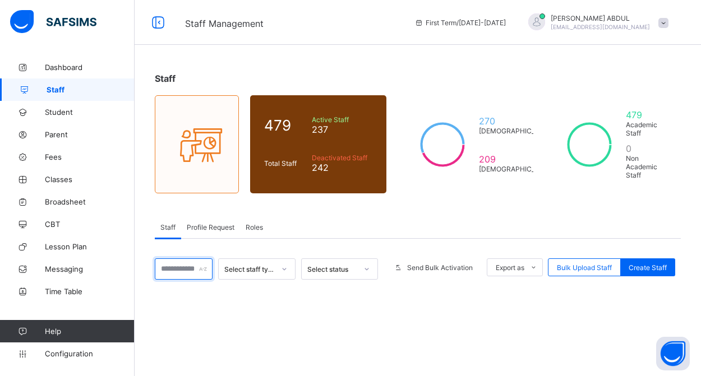
click at [198, 271] on input "text" at bounding box center [184, 269] width 58 height 21
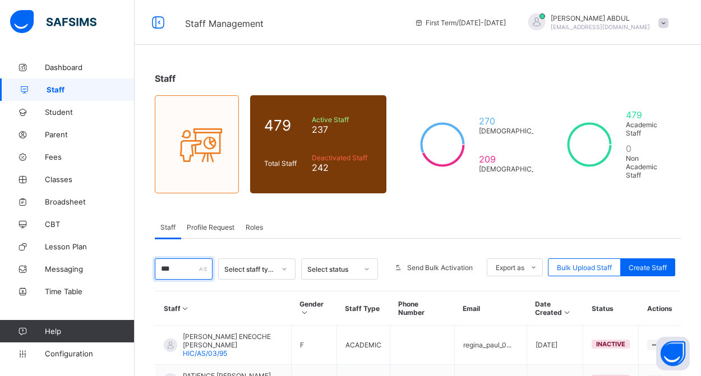
type input "****"
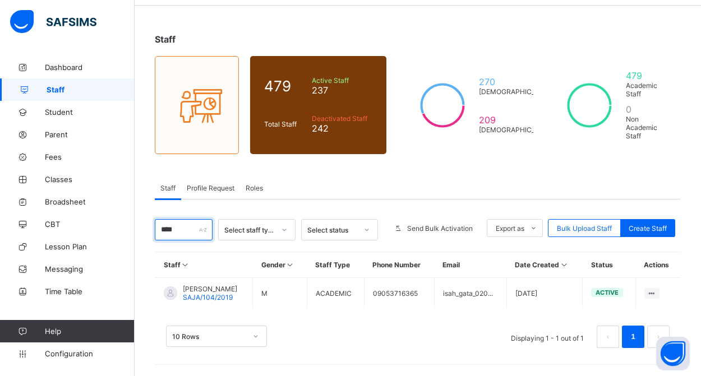
scroll to position [56, 0]
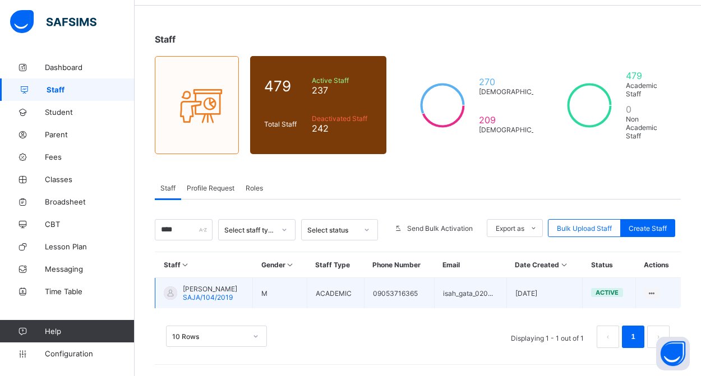
click at [220, 288] on span "[PERSON_NAME]" at bounding box center [210, 289] width 54 height 8
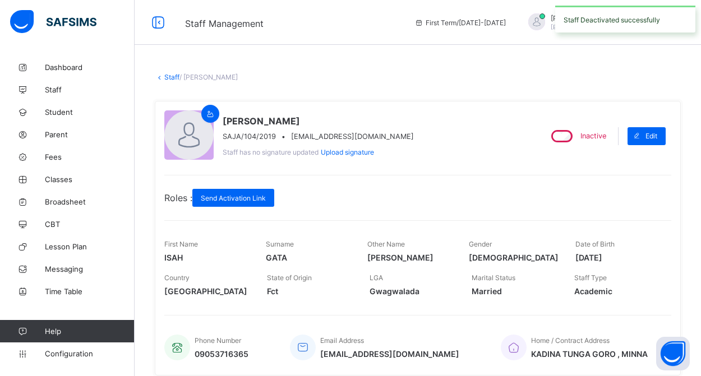
click at [171, 77] on link "Staff" at bounding box center [171, 77] width 15 height 8
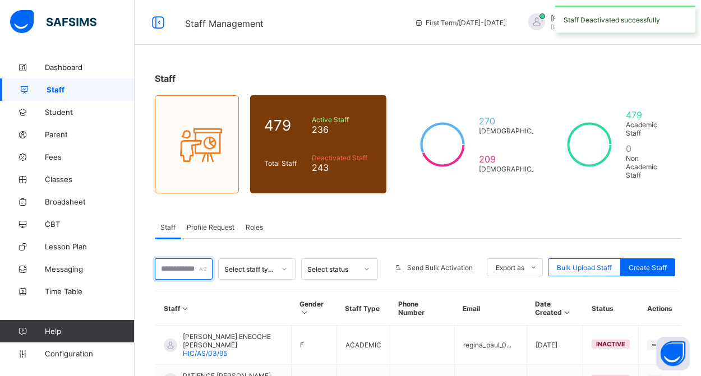
click at [198, 272] on input "text" at bounding box center [184, 269] width 58 height 21
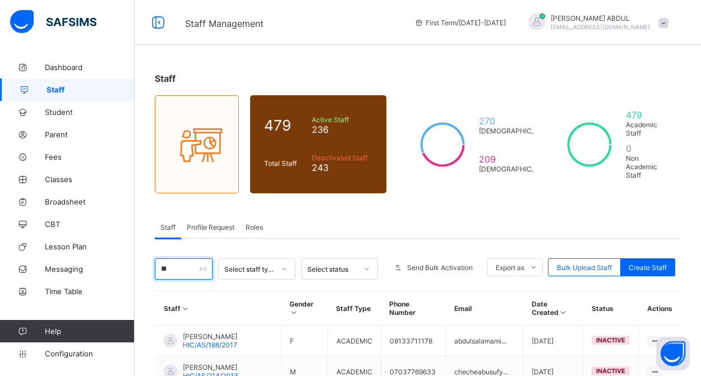
scroll to position [-1, 0]
type input "*"
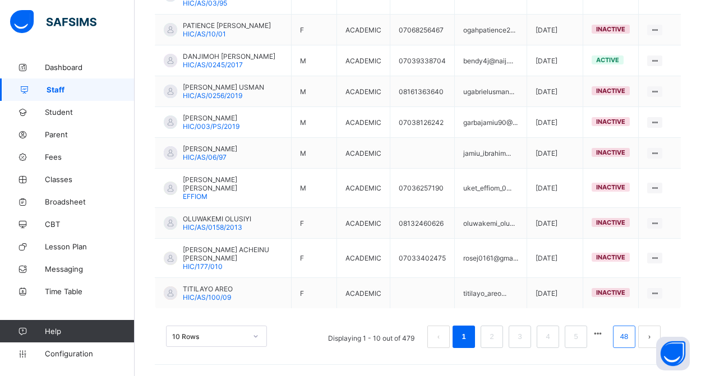
click at [626, 337] on link "48" at bounding box center [624, 337] width 15 height 15
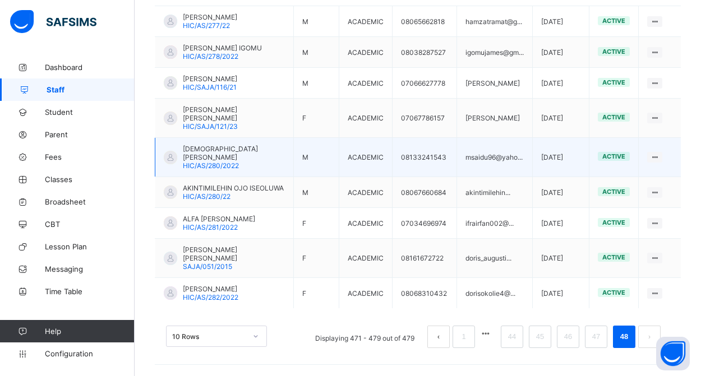
scroll to position [337, 0]
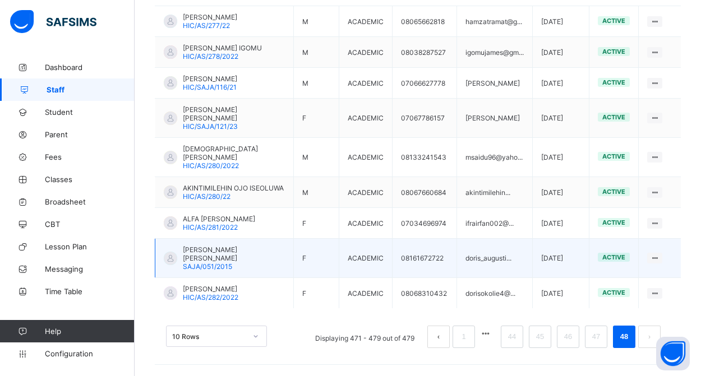
click at [223, 255] on span "[PERSON_NAME] [PERSON_NAME]" at bounding box center [234, 254] width 102 height 17
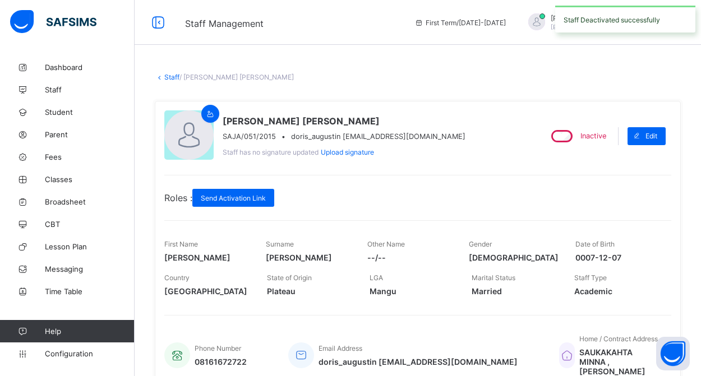
click at [171, 75] on link "Staff" at bounding box center [171, 77] width 15 height 8
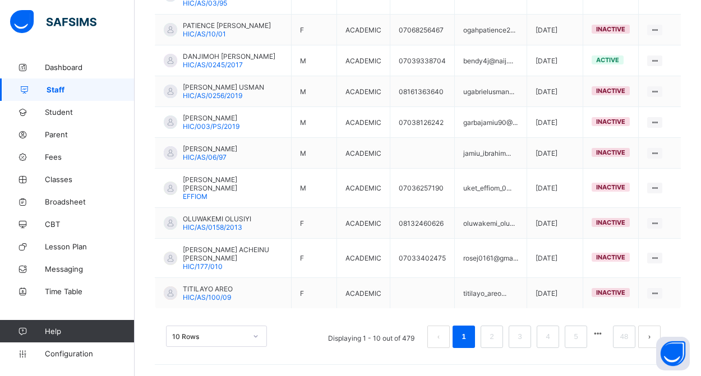
scroll to position [351, 0]
click at [625, 338] on link "48" at bounding box center [624, 337] width 15 height 15
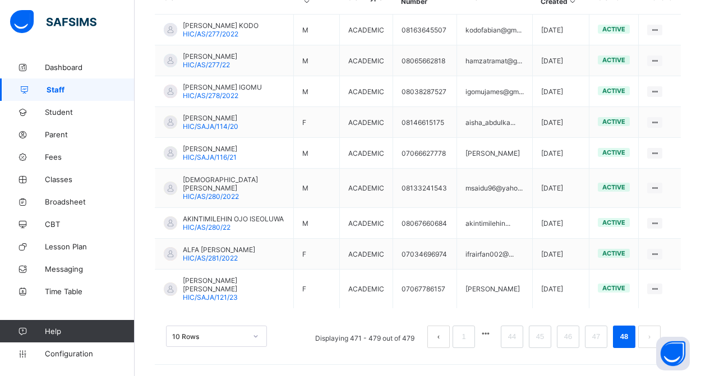
scroll to position [328, 0]
click at [508, 341] on link "44" at bounding box center [512, 337] width 15 height 15
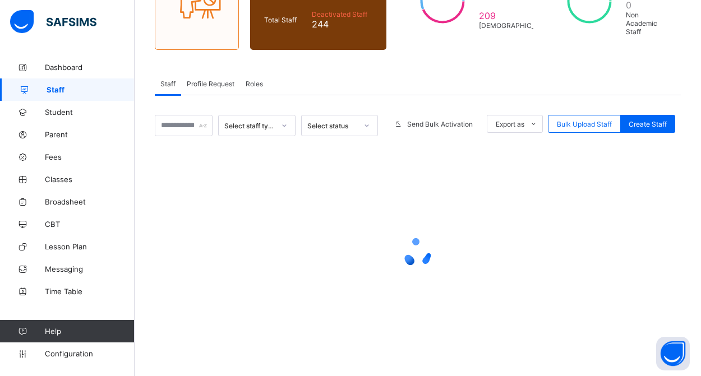
scroll to position [144, 0]
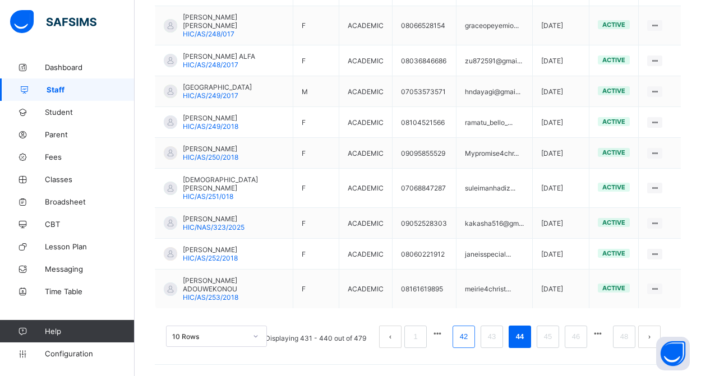
click at [465, 342] on link "42" at bounding box center [464, 337] width 15 height 15
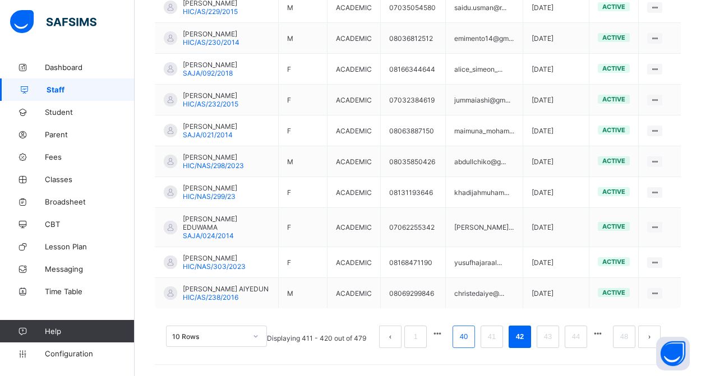
scroll to position [351, 0]
click at [466, 341] on link "40" at bounding box center [464, 337] width 15 height 15
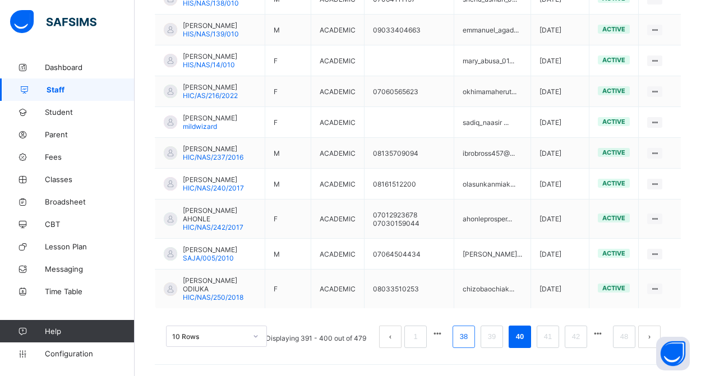
click at [461, 337] on link "38" at bounding box center [464, 337] width 15 height 15
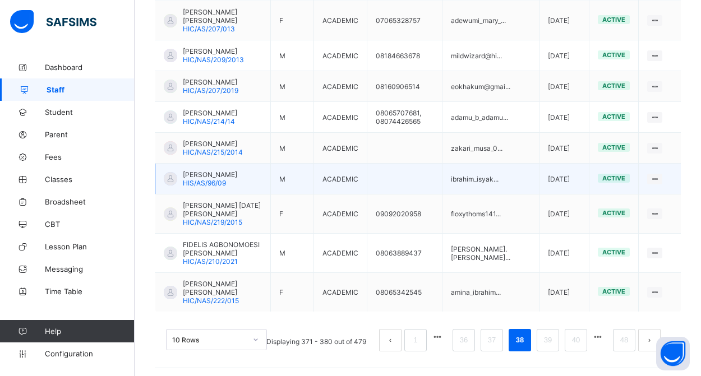
scroll to position [365, 0]
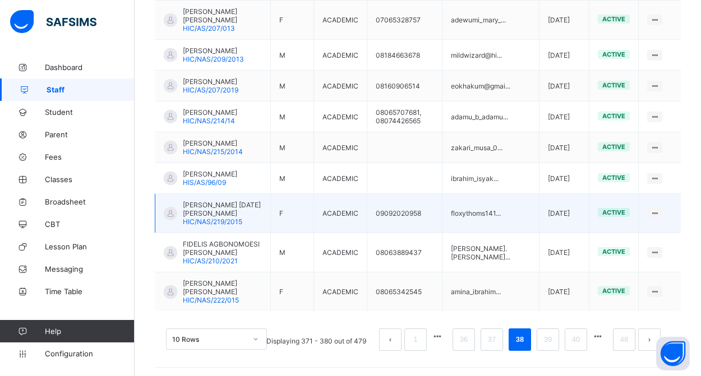
click at [237, 218] on span "[PERSON_NAME] [DATE] [PERSON_NAME]" at bounding box center [222, 209] width 79 height 17
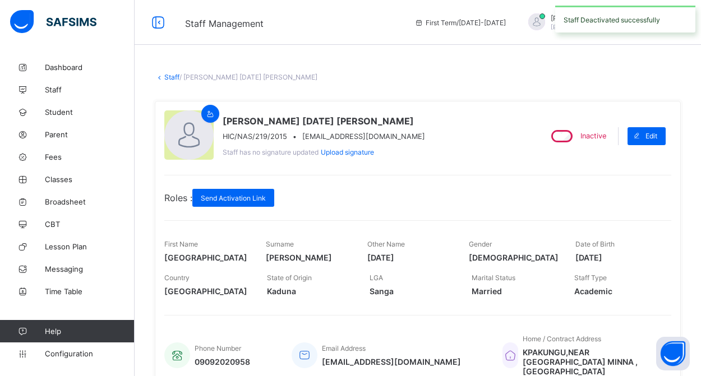
click at [168, 78] on link "Staff" at bounding box center [171, 77] width 15 height 8
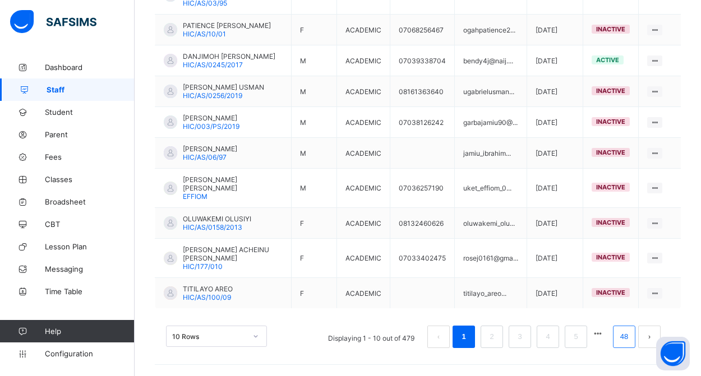
click at [624, 339] on link "48" at bounding box center [624, 337] width 15 height 15
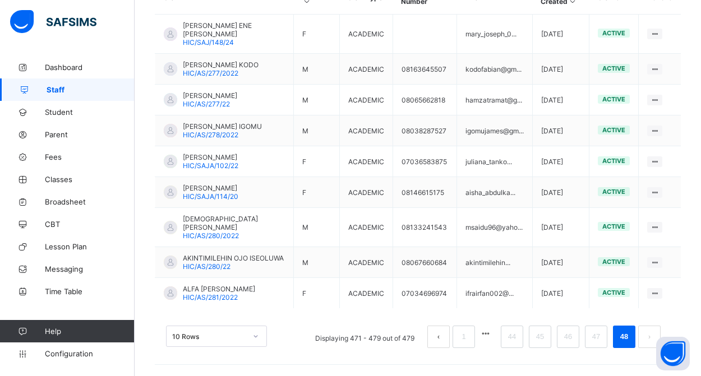
scroll to position [320, 0]
click at [507, 343] on link "44" at bounding box center [512, 337] width 15 height 15
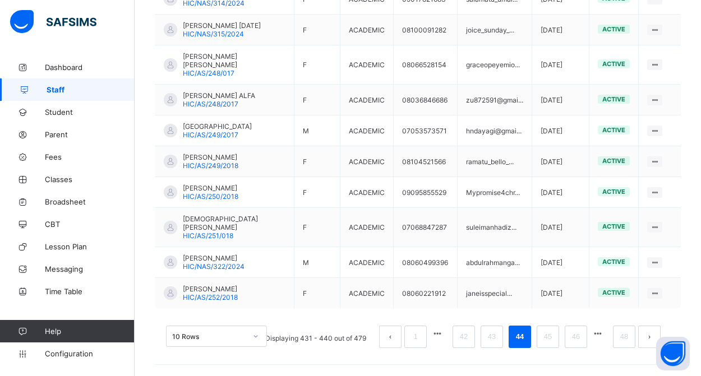
scroll to position [351, 0]
click at [462, 341] on link "42" at bounding box center [464, 337] width 15 height 15
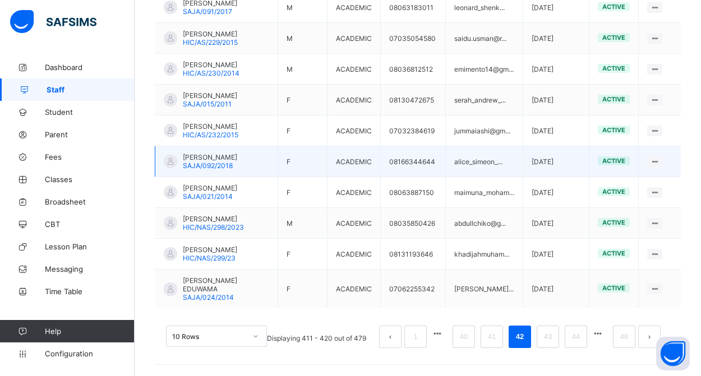
click at [210, 153] on span "[PERSON_NAME]" at bounding box center [210, 157] width 54 height 8
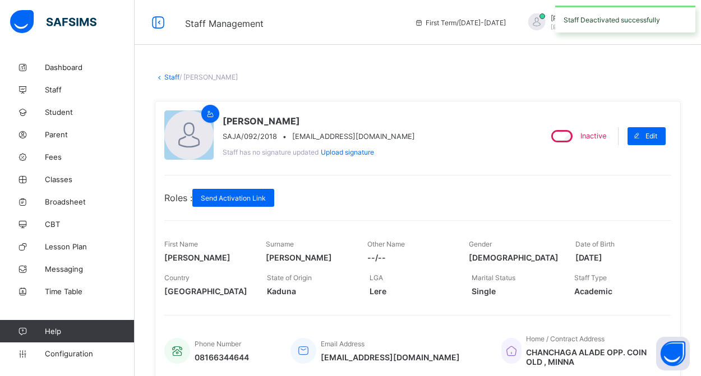
click at [166, 75] on link "Staff" at bounding box center [171, 77] width 15 height 8
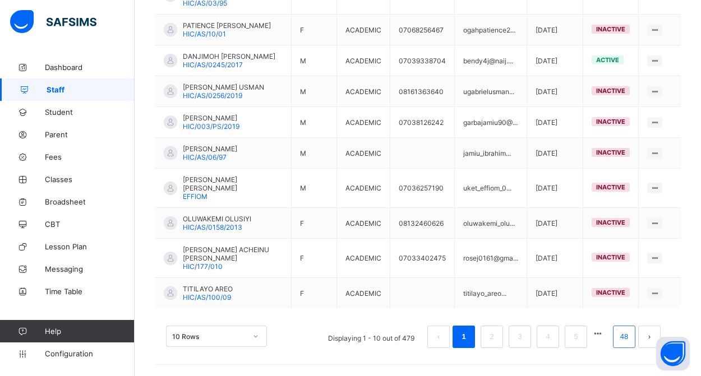
click at [623, 342] on link "48" at bounding box center [624, 337] width 15 height 15
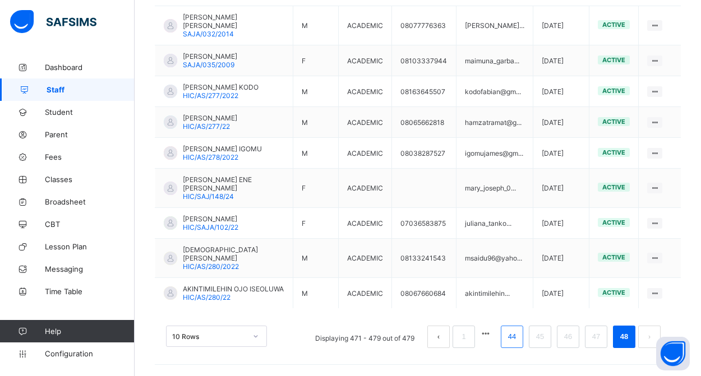
click at [510, 341] on link "44" at bounding box center [512, 337] width 15 height 15
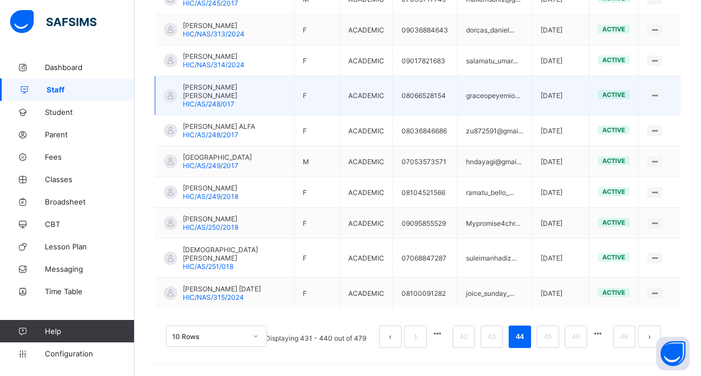
scroll to position [359, 0]
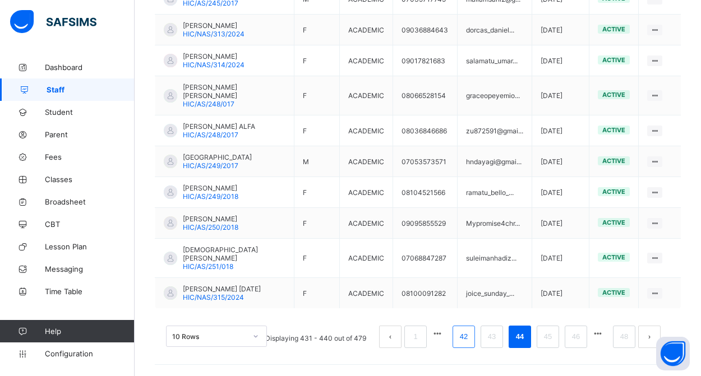
click at [462, 338] on link "42" at bounding box center [464, 337] width 15 height 15
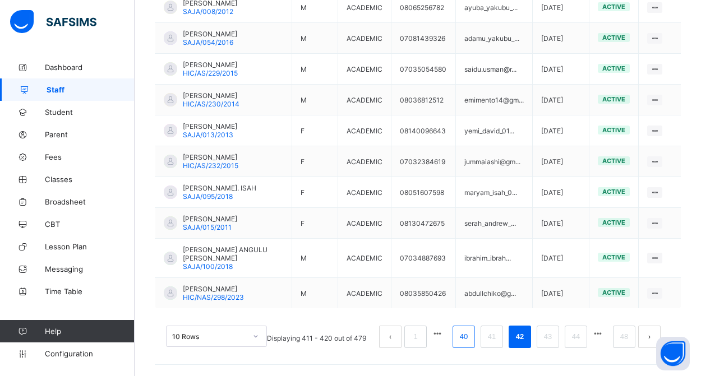
click at [461, 340] on link "40" at bounding box center [464, 337] width 15 height 15
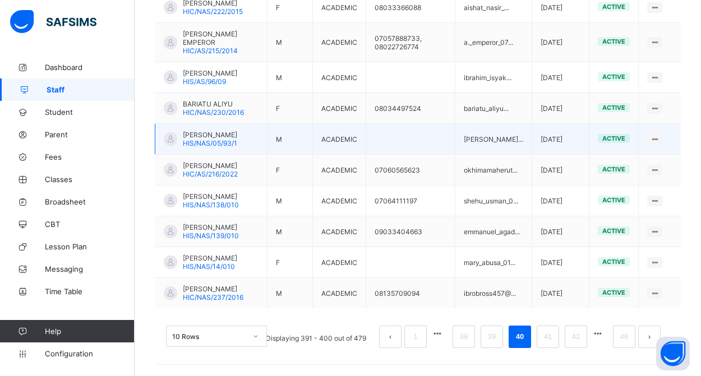
scroll to position [359, 0]
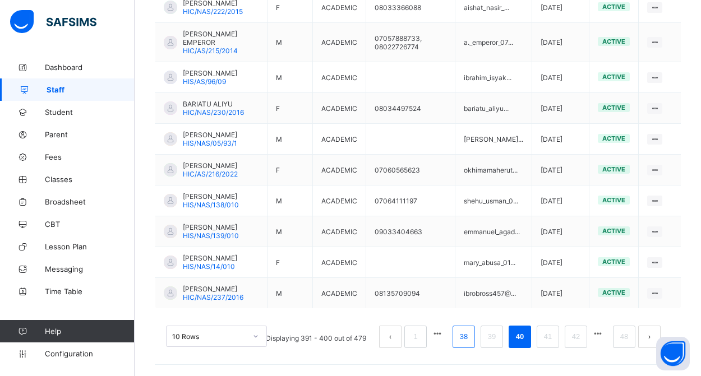
click at [462, 340] on link "38" at bounding box center [464, 337] width 15 height 15
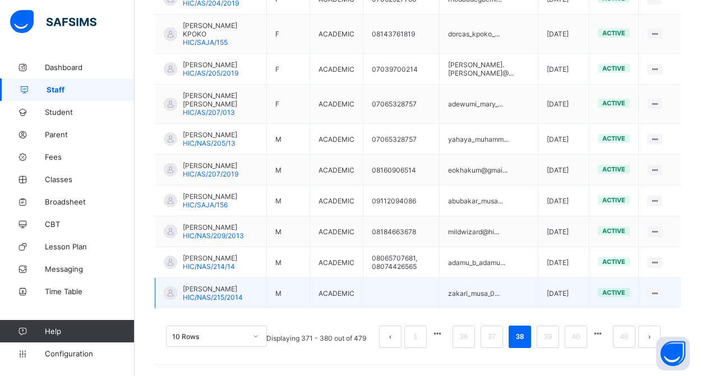
click at [213, 289] on span "[PERSON_NAME]" at bounding box center [213, 289] width 60 height 8
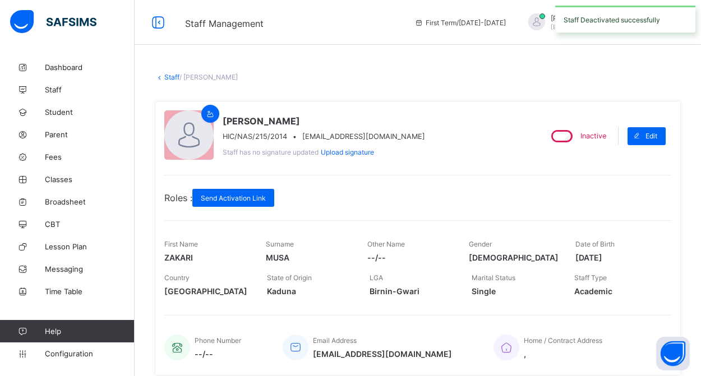
click at [168, 77] on link "Staff" at bounding box center [171, 77] width 15 height 8
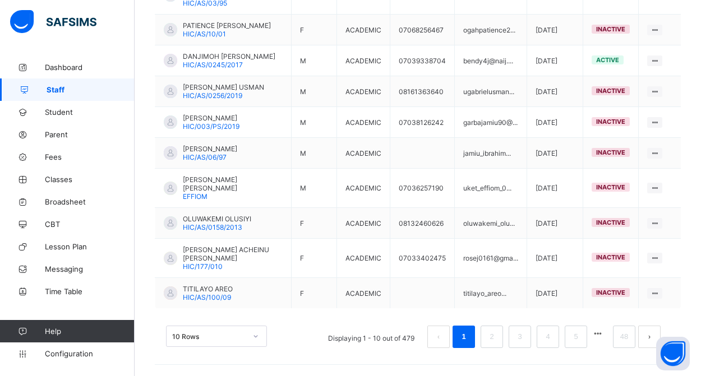
scroll to position [351, 0]
click at [619, 337] on link "48" at bounding box center [624, 337] width 15 height 15
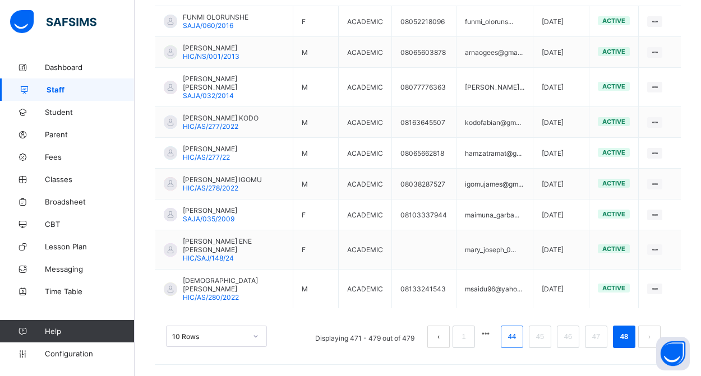
click at [511, 338] on link "44" at bounding box center [512, 337] width 15 height 15
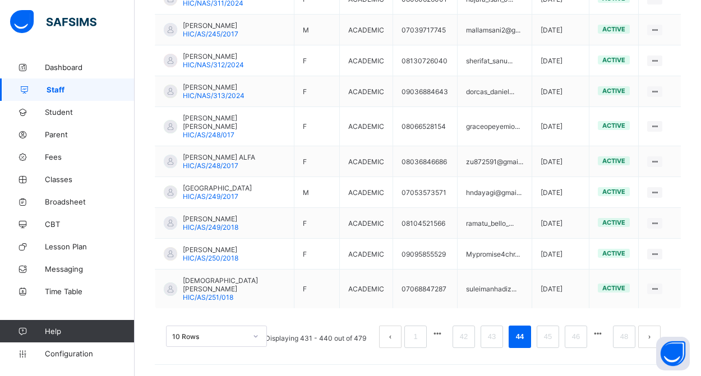
scroll to position [359, 0]
click at [466, 337] on link "42" at bounding box center [464, 337] width 15 height 15
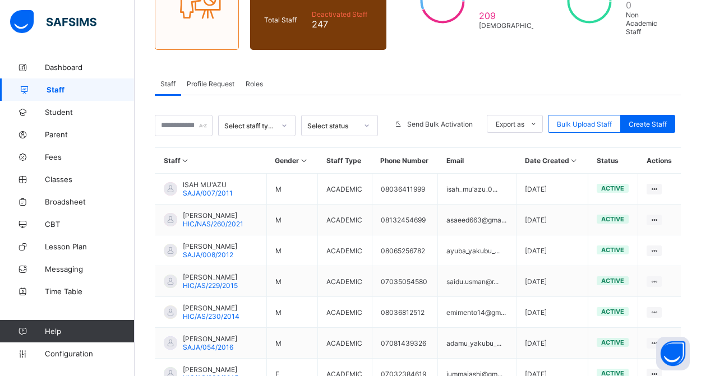
scroll to position [342, 0]
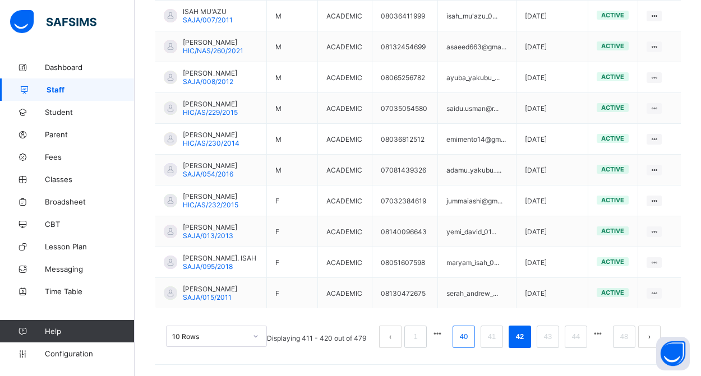
click at [461, 337] on link "40" at bounding box center [464, 337] width 15 height 15
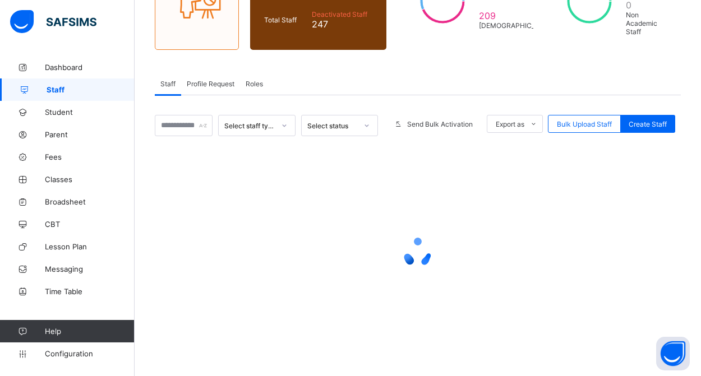
scroll to position [144, 0]
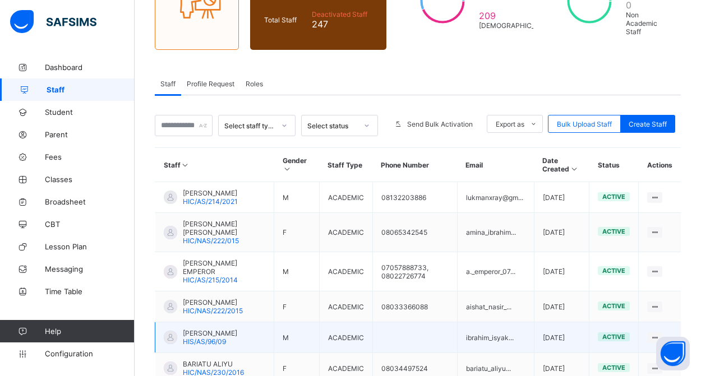
click at [206, 334] on span "[PERSON_NAME]" at bounding box center [210, 333] width 54 height 8
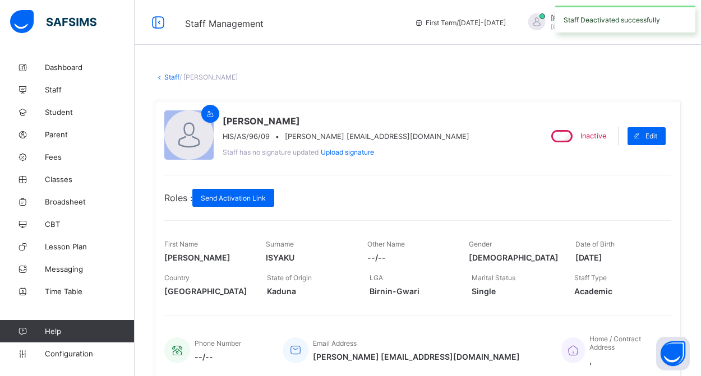
click at [173, 76] on link "Staff" at bounding box center [171, 77] width 15 height 8
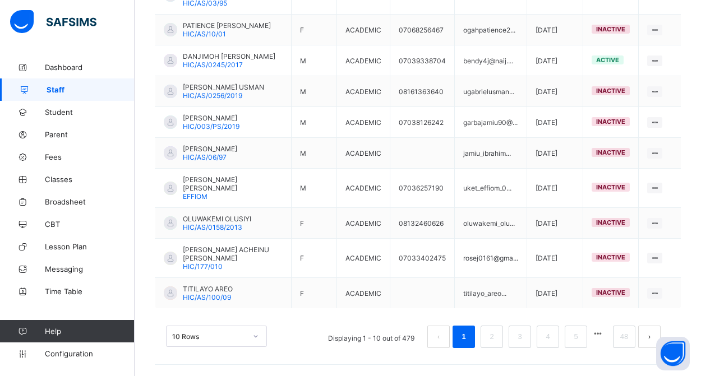
scroll to position [351, 0]
click at [624, 337] on link "48" at bounding box center [624, 337] width 15 height 15
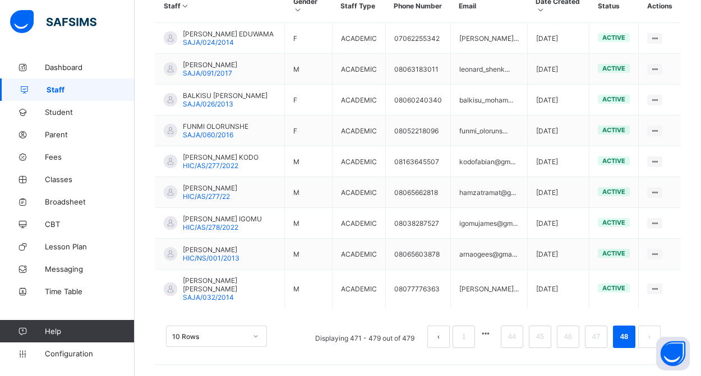
scroll to position [320, 0]
click at [512, 336] on link "44" at bounding box center [512, 337] width 15 height 15
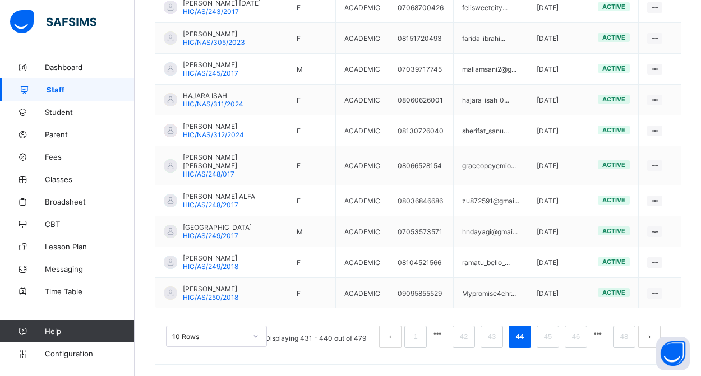
scroll to position [359, 0]
click at [465, 333] on link "42" at bounding box center [464, 337] width 15 height 15
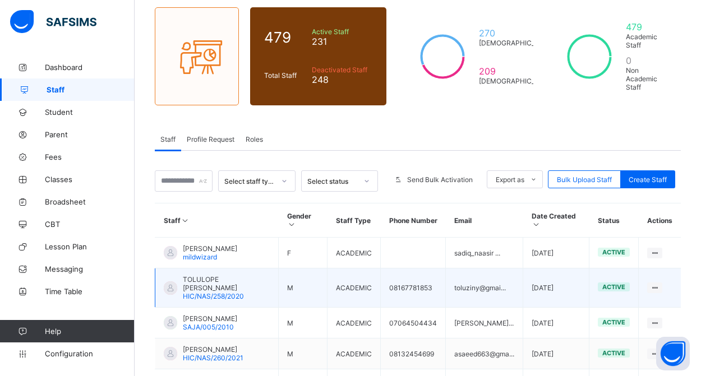
scroll to position [76, 0]
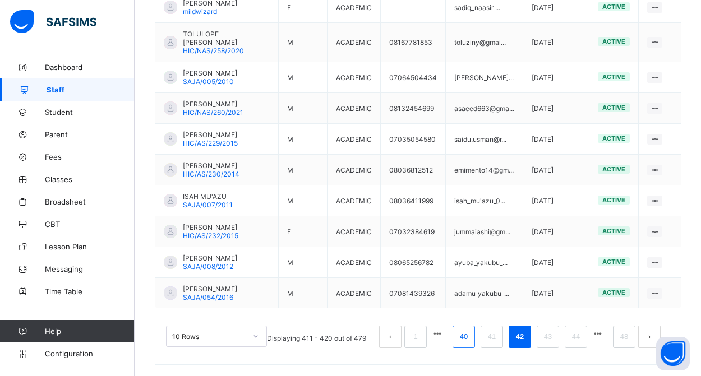
click at [470, 340] on link "40" at bounding box center [464, 337] width 15 height 15
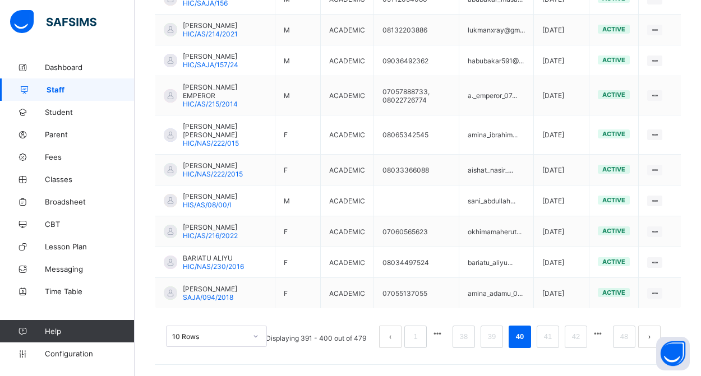
scroll to position [342, 0]
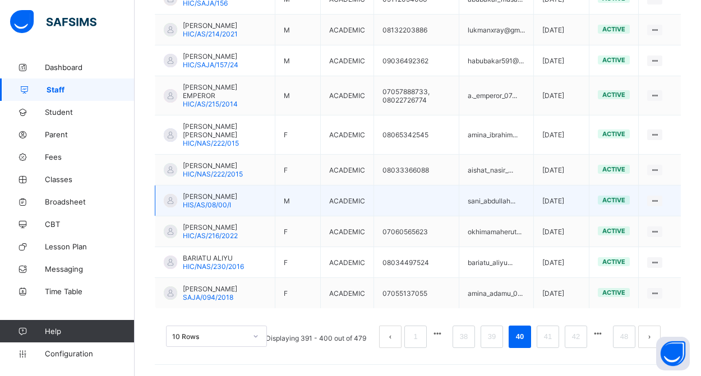
click at [203, 200] on span "[PERSON_NAME]" at bounding box center [210, 196] width 54 height 8
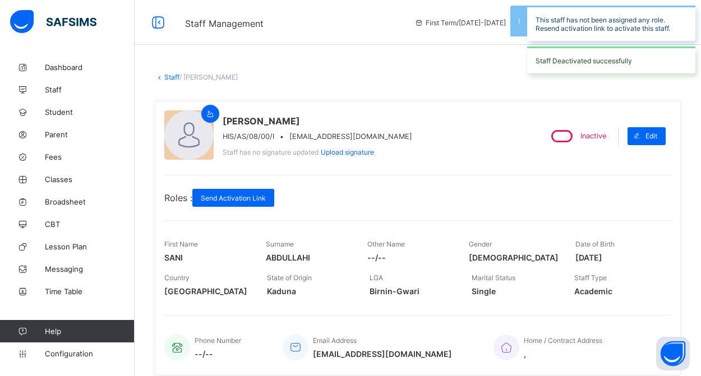
click at [171, 80] on link "Staff" at bounding box center [171, 77] width 15 height 8
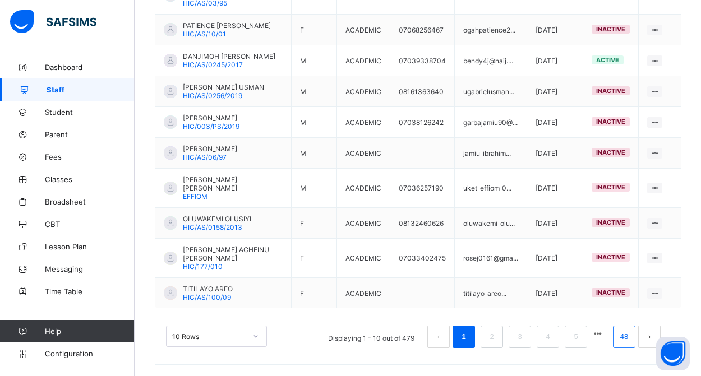
scroll to position [351, 0]
click at [621, 342] on link "48" at bounding box center [624, 337] width 15 height 15
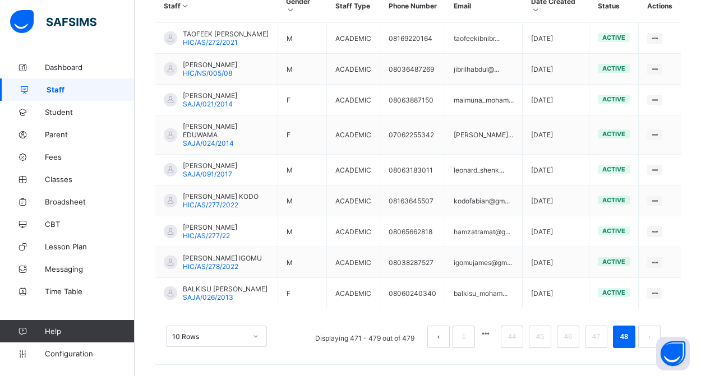
scroll to position [337, 0]
click at [512, 336] on link "44" at bounding box center [512, 337] width 15 height 15
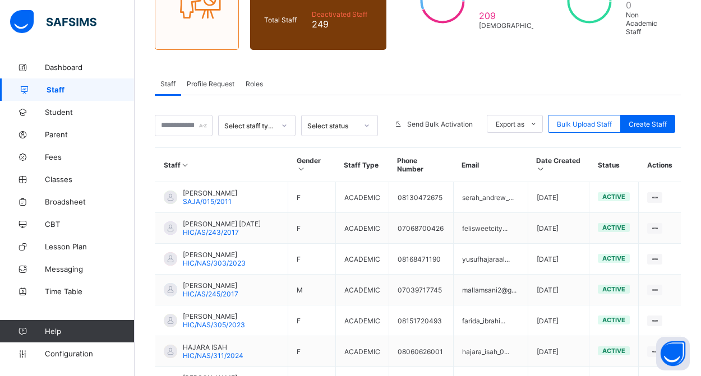
scroll to position [351, 0]
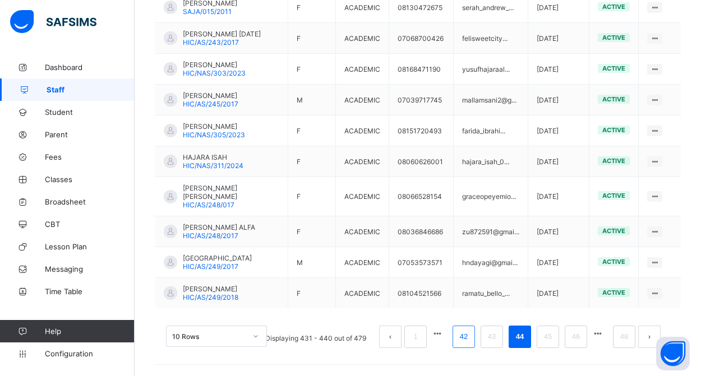
click at [462, 341] on link "42" at bounding box center [464, 337] width 15 height 15
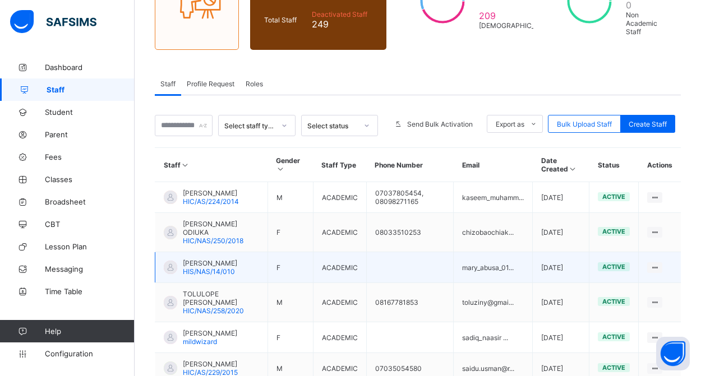
scroll to position [144, 0]
click at [231, 268] on span "[PERSON_NAME]" at bounding box center [210, 263] width 54 height 8
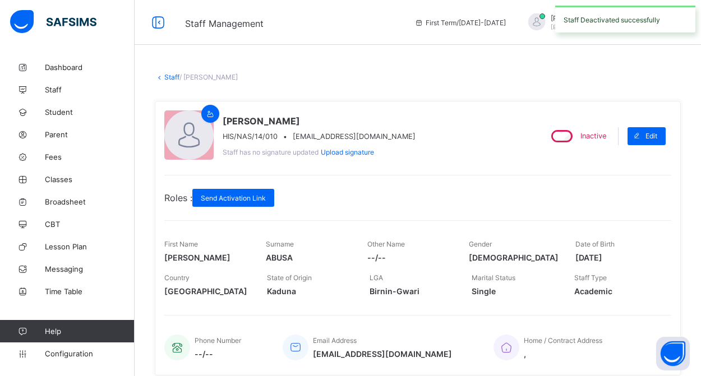
click at [171, 76] on link "Staff" at bounding box center [171, 77] width 15 height 8
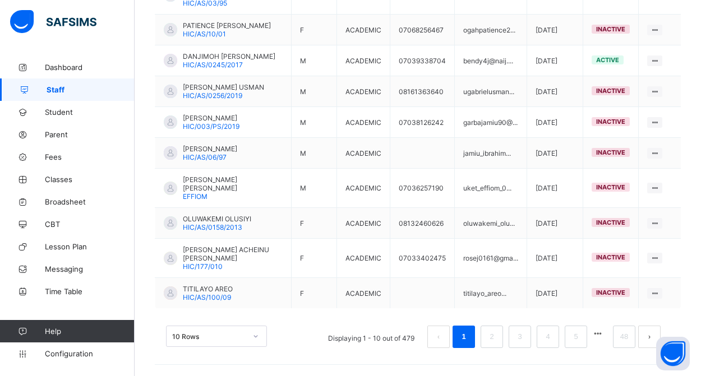
scroll to position [351, 0]
click at [619, 341] on link "48" at bounding box center [624, 337] width 15 height 15
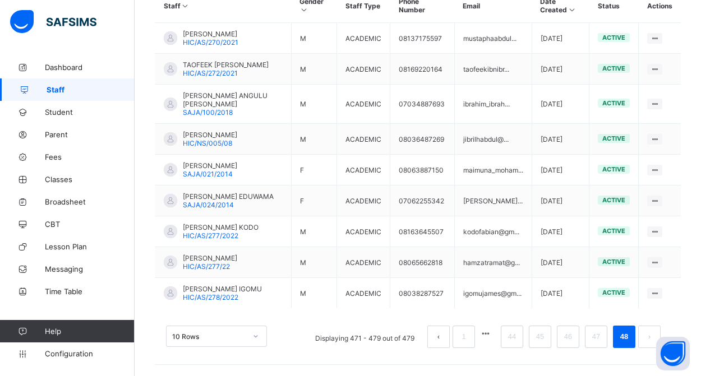
scroll to position [345, 0]
click at [509, 342] on link "44" at bounding box center [512, 337] width 15 height 15
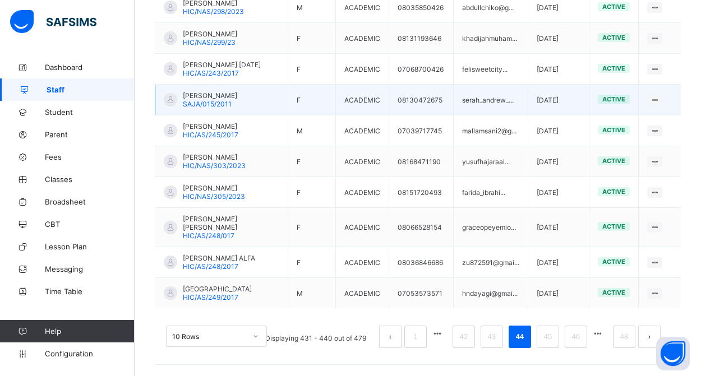
scroll to position [351, 0]
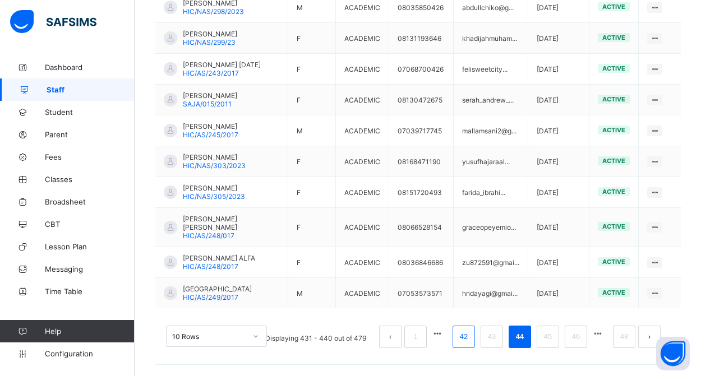
click at [467, 341] on link "42" at bounding box center [464, 337] width 15 height 15
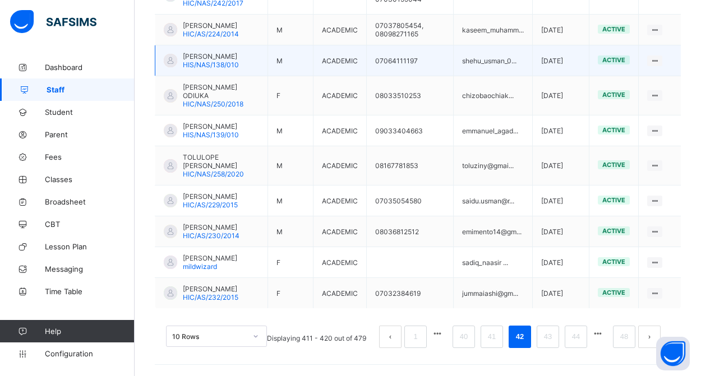
scroll to position [367, 0]
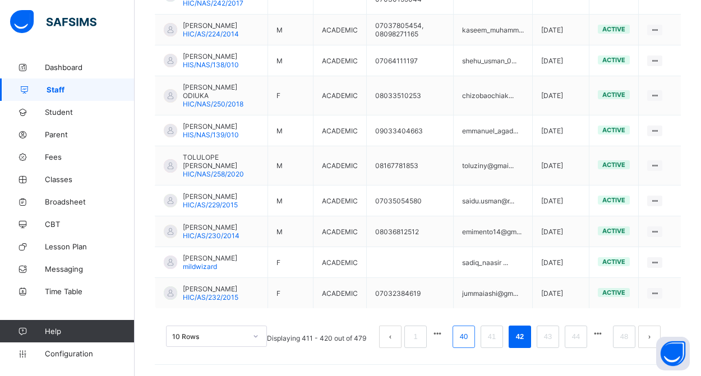
click at [462, 338] on link "40" at bounding box center [464, 337] width 15 height 15
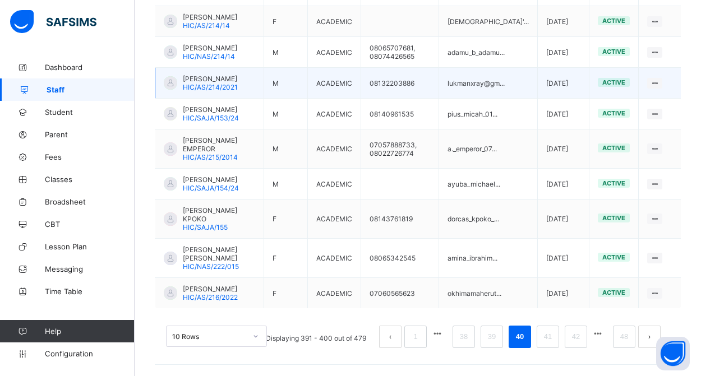
scroll to position [359, 0]
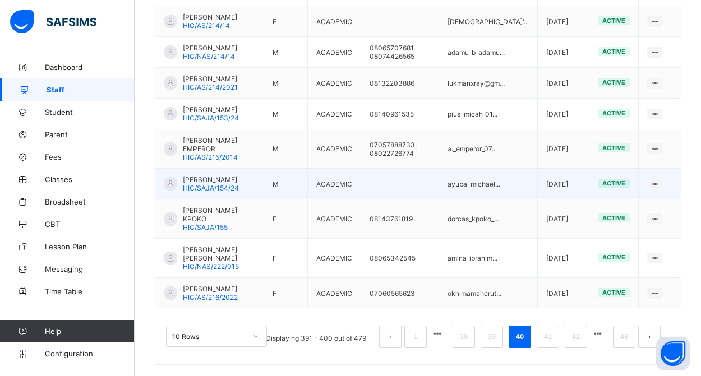
click at [228, 184] on span "AYUBA MICHAEL" at bounding box center [211, 180] width 56 height 8
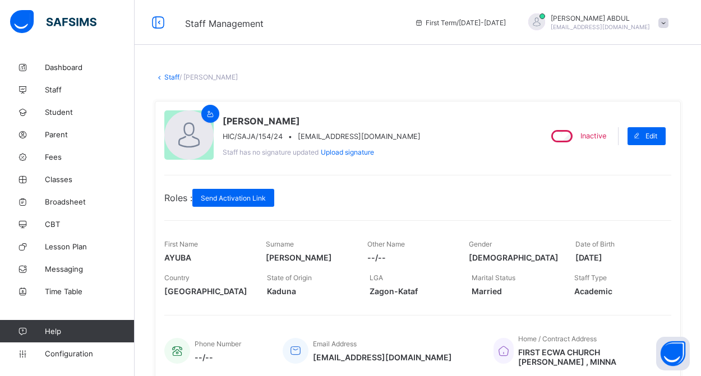
click at [169, 79] on link "Staff" at bounding box center [171, 77] width 15 height 8
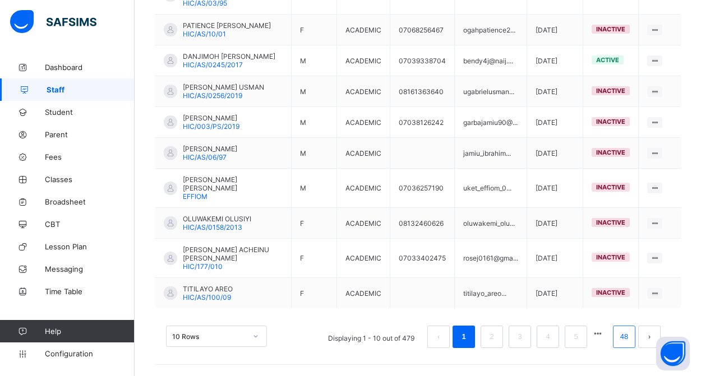
click at [617, 339] on link "48" at bounding box center [624, 337] width 15 height 15
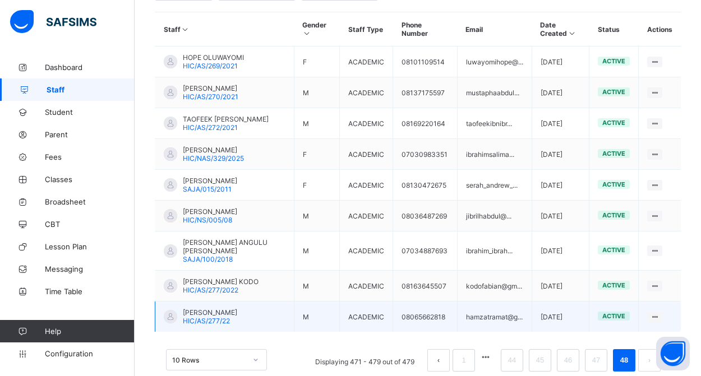
scroll to position [272, 0]
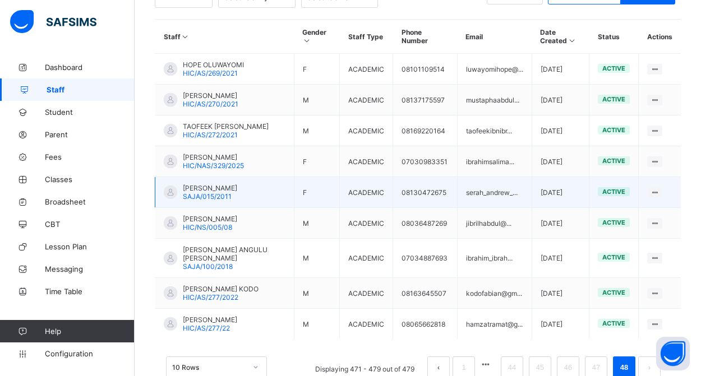
click at [222, 201] on span "SAJA/015/2011" at bounding box center [207, 196] width 49 height 8
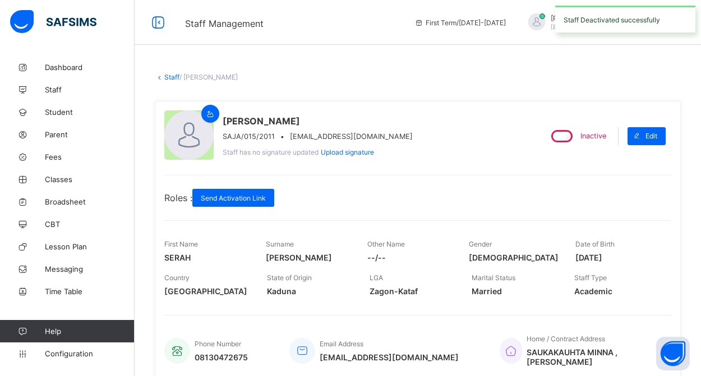
click at [169, 77] on link "Staff" at bounding box center [171, 77] width 15 height 8
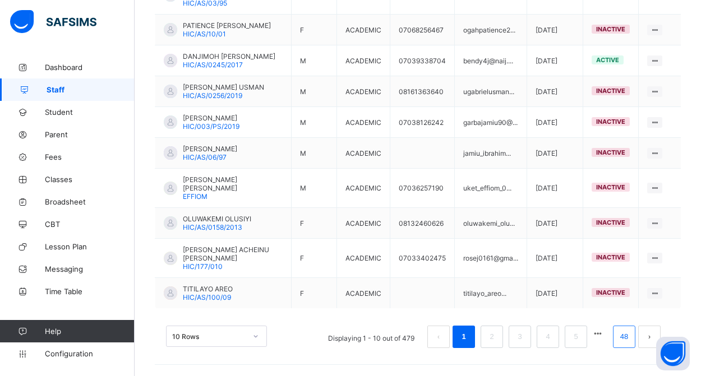
click at [629, 343] on link "48" at bounding box center [624, 337] width 15 height 15
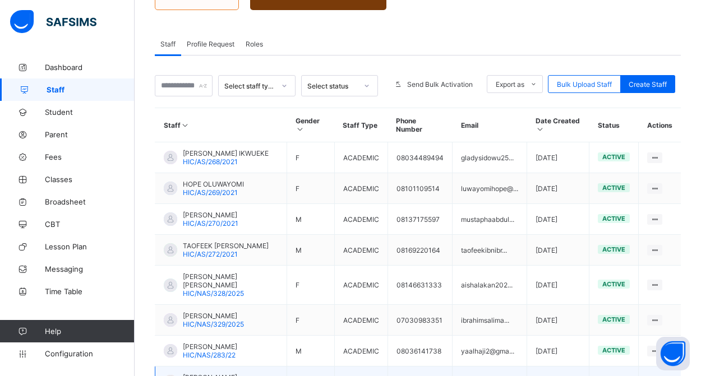
scroll to position [131, 0]
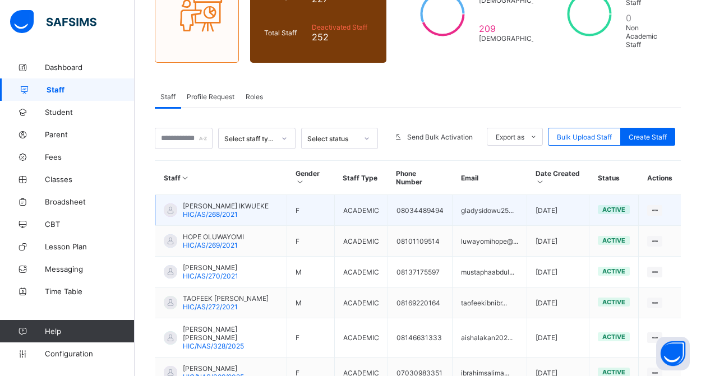
click at [226, 210] on span "[PERSON_NAME] IKWUEKE" at bounding box center [226, 206] width 86 height 8
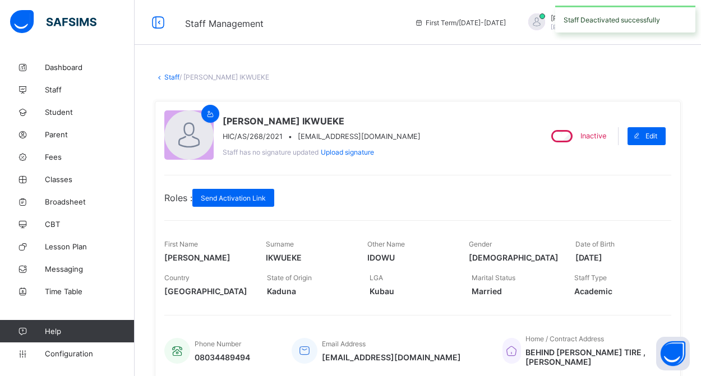
click at [172, 76] on link "Staff" at bounding box center [171, 77] width 15 height 8
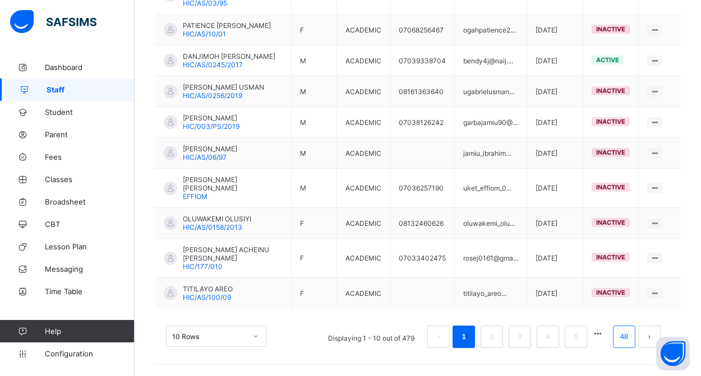
scroll to position [351, 0]
click at [624, 338] on link "48" at bounding box center [624, 337] width 15 height 15
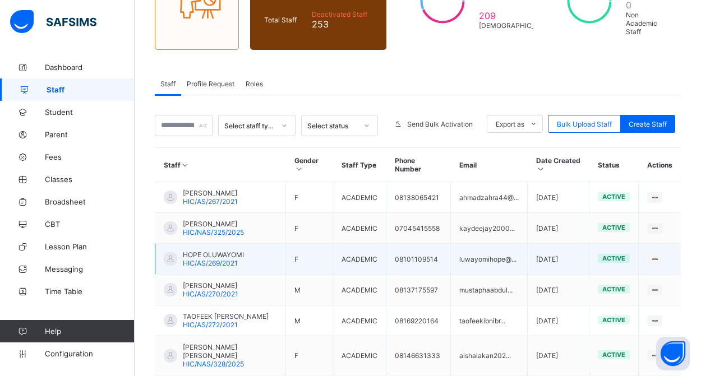
click at [251, 270] on td "HOPE OLUWAYOMI HIC/AS/269/2021" at bounding box center [220, 259] width 131 height 31
click at [231, 259] on span "HOPE OLUWAYOMI" at bounding box center [213, 255] width 61 height 8
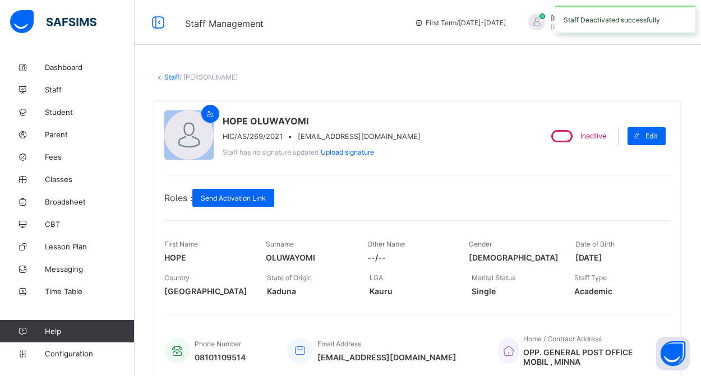
click at [172, 79] on link "Staff" at bounding box center [171, 77] width 15 height 8
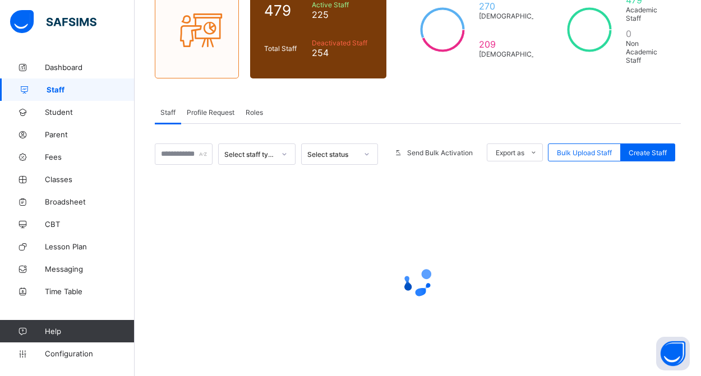
scroll to position [148, 0]
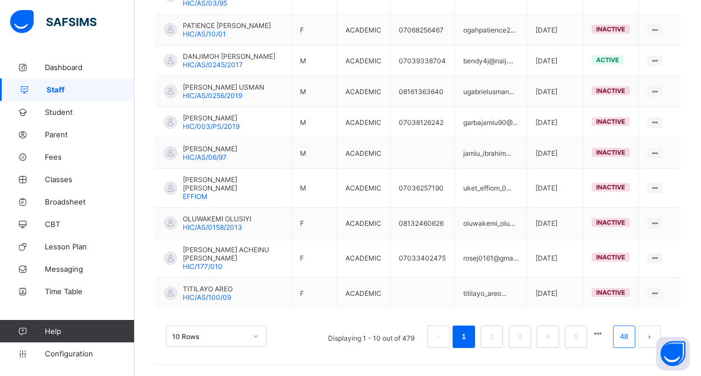
click at [626, 338] on link "48" at bounding box center [624, 337] width 15 height 15
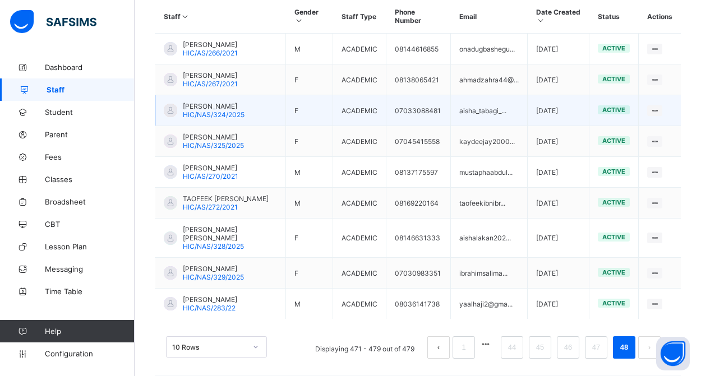
scroll to position [294, 0]
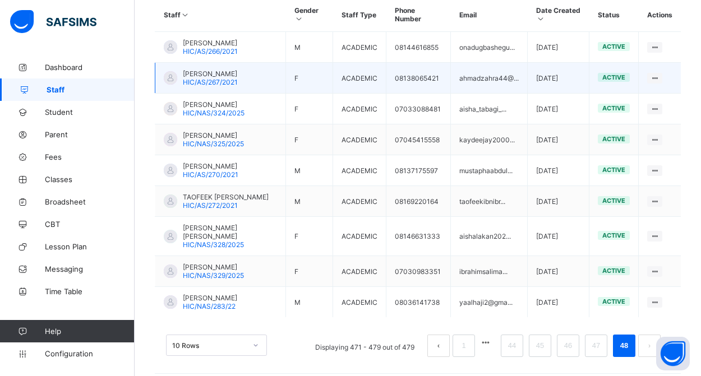
click at [223, 78] on span "[PERSON_NAME]" at bounding box center [210, 74] width 55 height 8
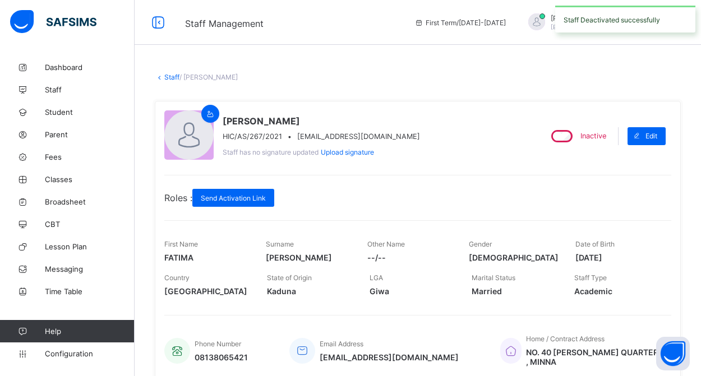
click at [171, 79] on link "Staff" at bounding box center [171, 77] width 15 height 8
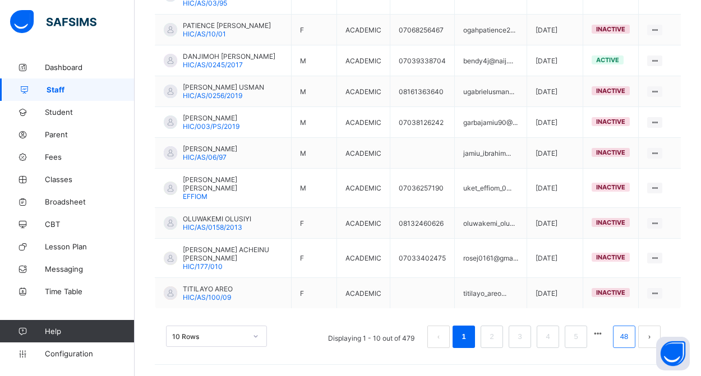
click at [624, 341] on link "48" at bounding box center [624, 337] width 15 height 15
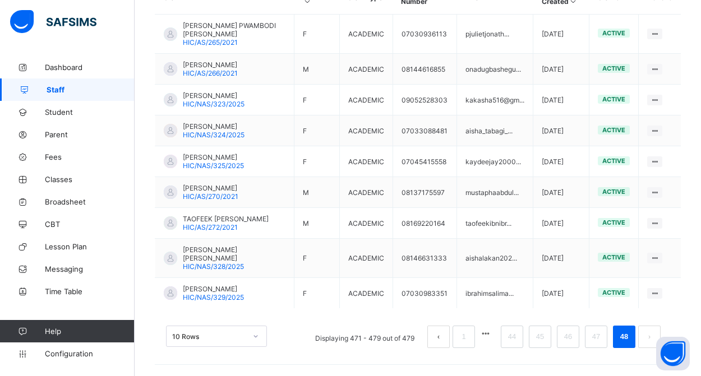
scroll to position [337, 0]
click at [511, 336] on link "44" at bounding box center [512, 337] width 15 height 15
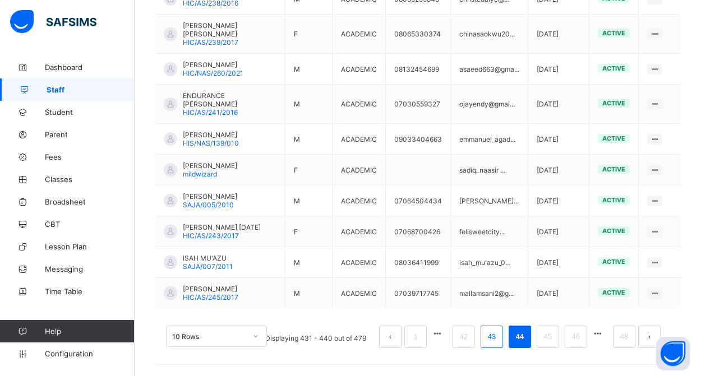
scroll to position [359, 0]
click at [468, 339] on link "42" at bounding box center [464, 337] width 15 height 15
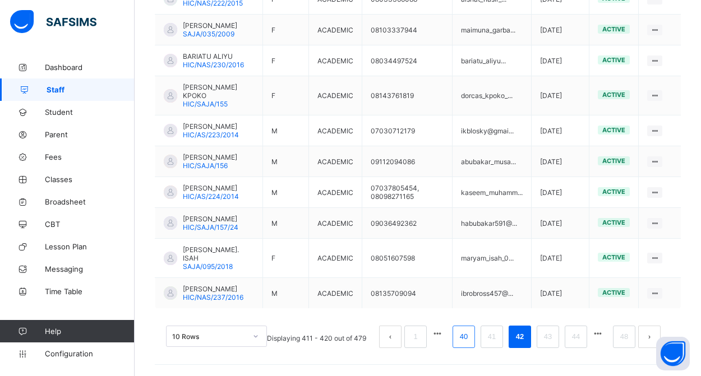
scroll to position [351, 0]
click at [463, 344] on link "40" at bounding box center [464, 337] width 15 height 15
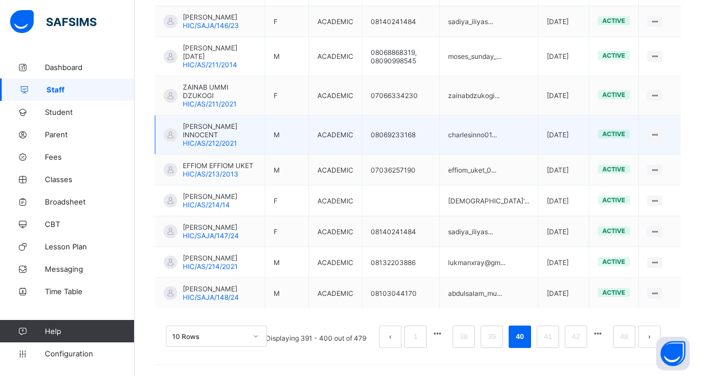
scroll to position [376, 0]
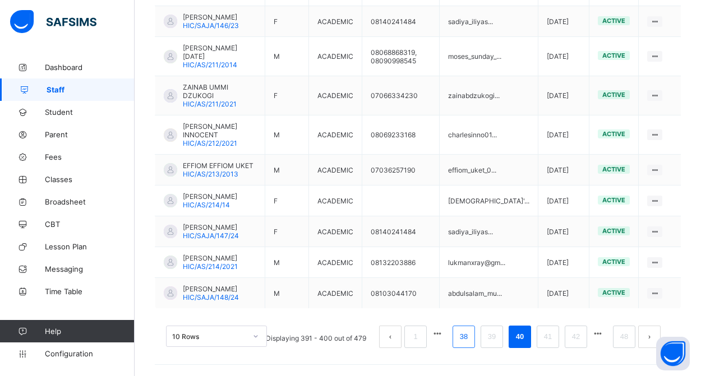
click at [465, 338] on link "38" at bounding box center [464, 337] width 15 height 15
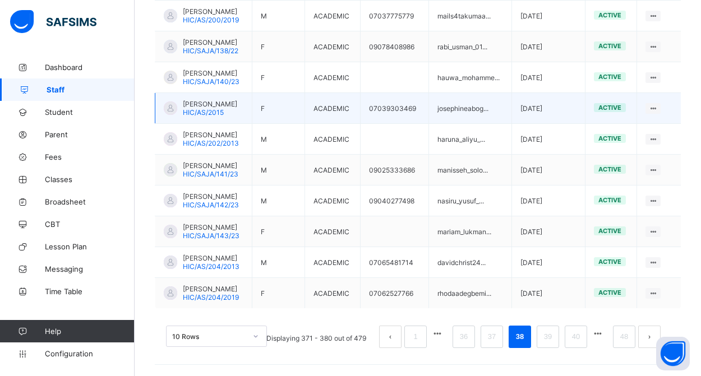
scroll to position [351, 0]
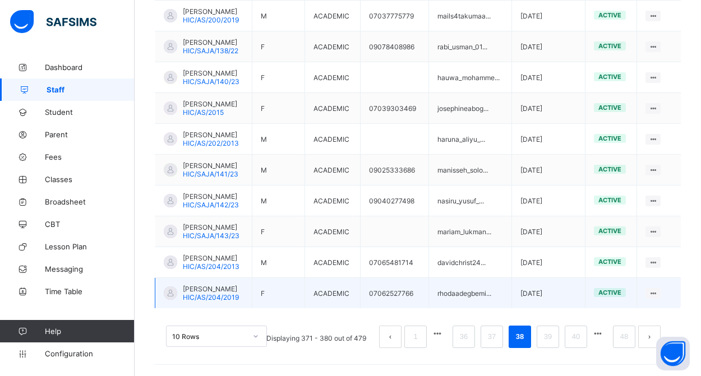
click at [228, 285] on span "[PERSON_NAME]" at bounding box center [211, 289] width 56 height 8
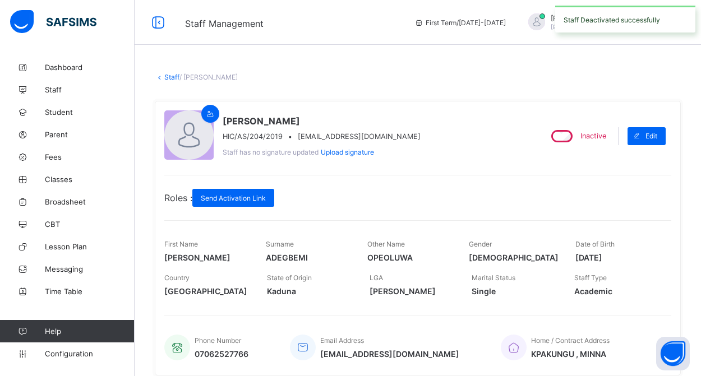
click at [170, 80] on link "Staff" at bounding box center [171, 77] width 15 height 8
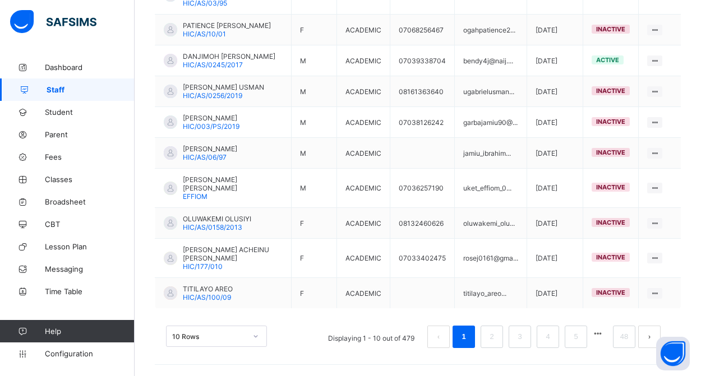
scroll to position [351, 0]
click at [617, 338] on link "48" at bounding box center [624, 337] width 15 height 15
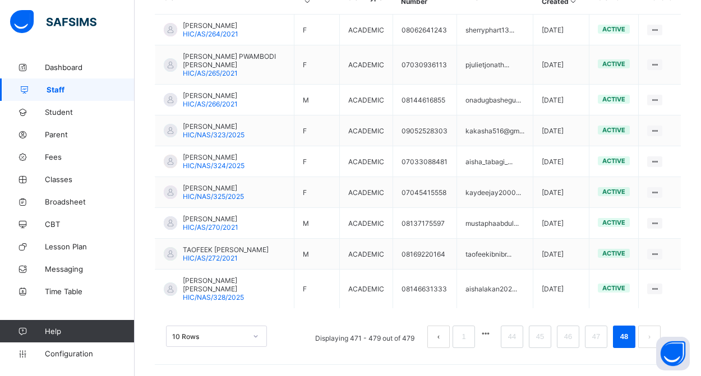
scroll to position [345, 0]
click at [508, 338] on link "44" at bounding box center [512, 337] width 15 height 15
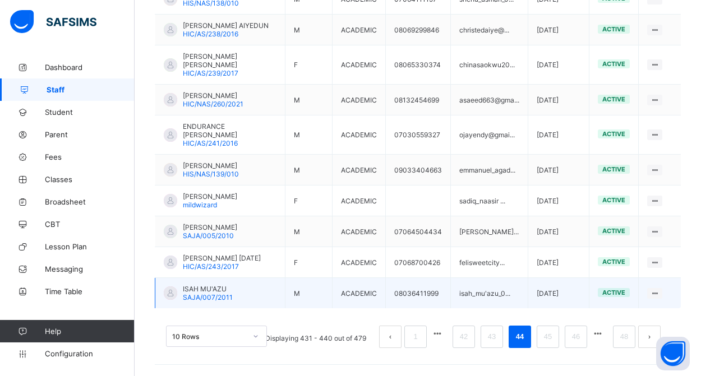
scroll to position [360, 0]
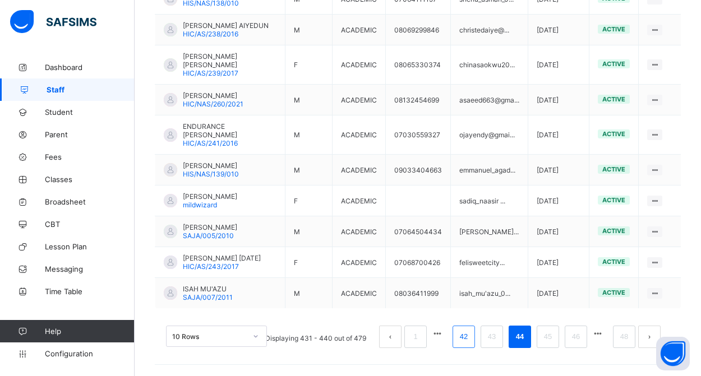
click at [463, 339] on link "42" at bounding box center [464, 337] width 15 height 15
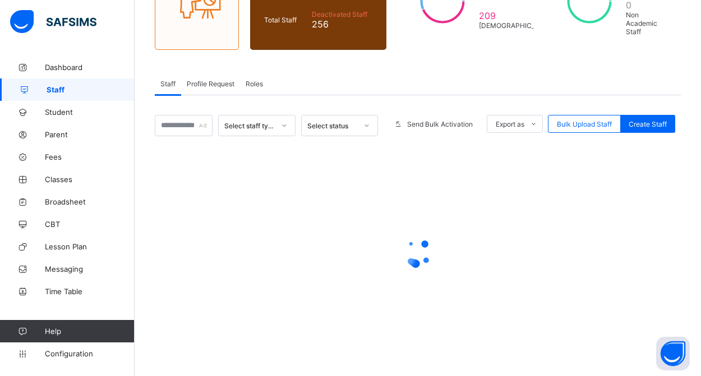
click at [463, 339] on div at bounding box center [418, 252] width 526 height 213
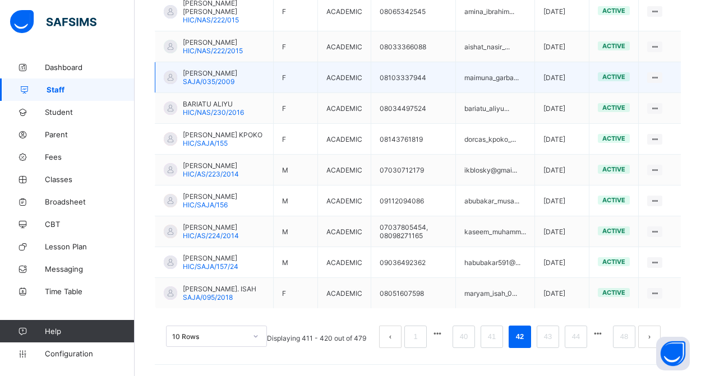
scroll to position [310, 0]
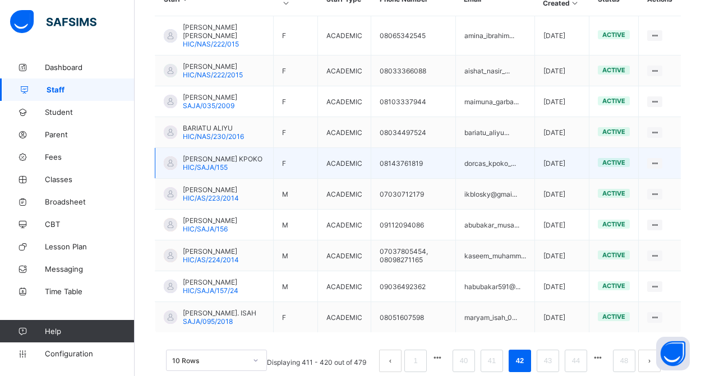
click at [222, 160] on span "[PERSON_NAME] KPOKO" at bounding box center [223, 159] width 80 height 8
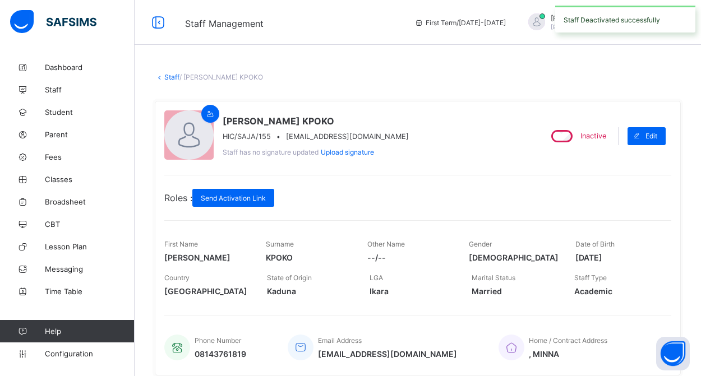
click at [172, 77] on link "Staff" at bounding box center [171, 77] width 15 height 8
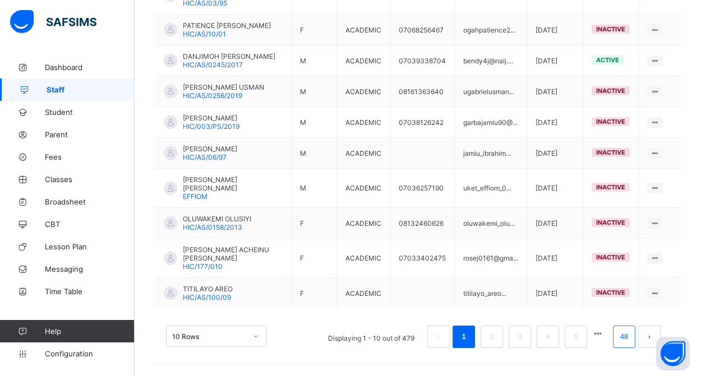
click at [627, 338] on link "48" at bounding box center [624, 337] width 15 height 15
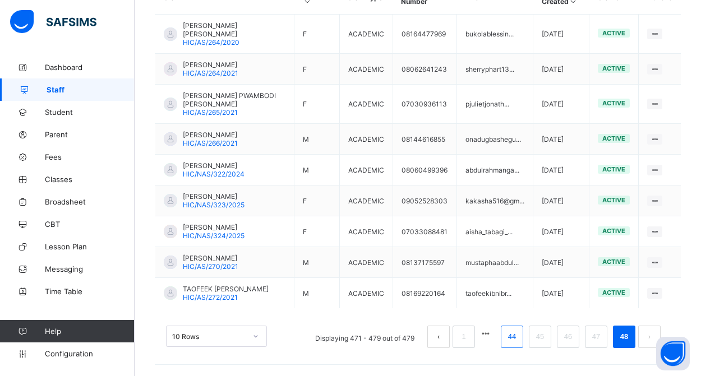
click at [511, 341] on link "44" at bounding box center [512, 337] width 15 height 15
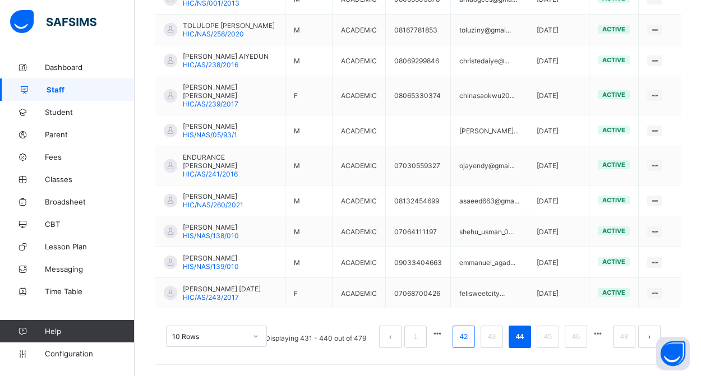
click at [461, 344] on li "42" at bounding box center [464, 337] width 22 height 22
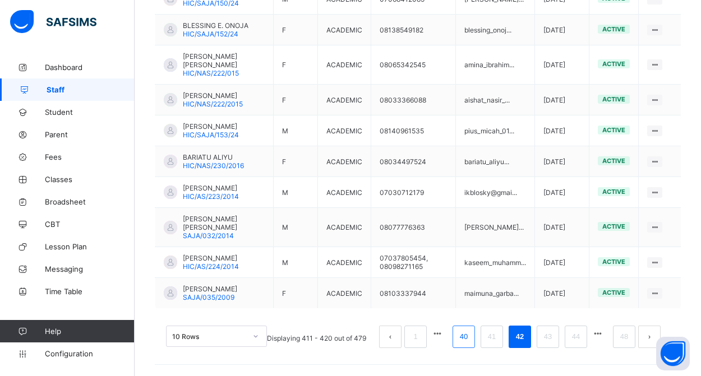
click at [465, 341] on link "40" at bounding box center [464, 337] width 15 height 15
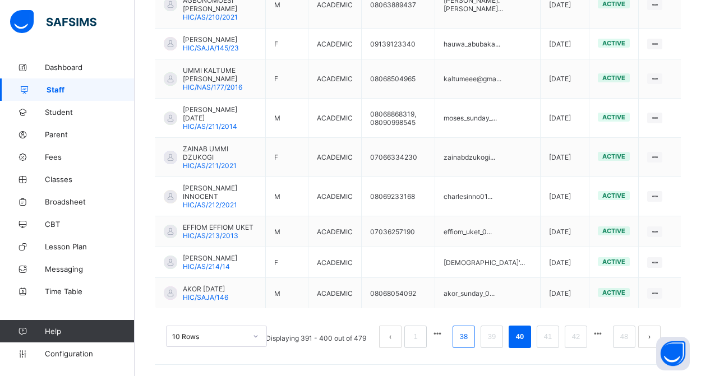
scroll to position [384, 0]
click at [463, 338] on link "38" at bounding box center [464, 337] width 15 height 15
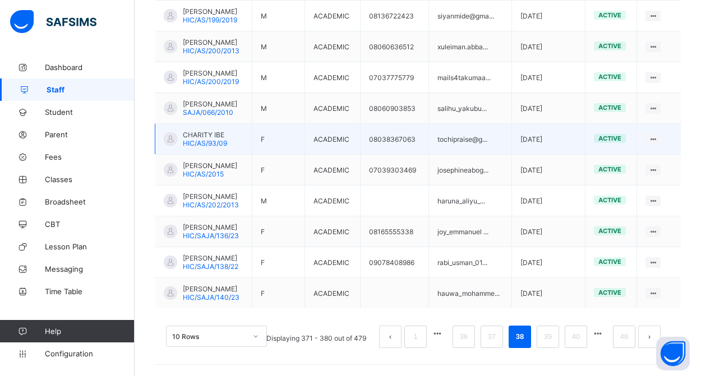
scroll to position [342, 0]
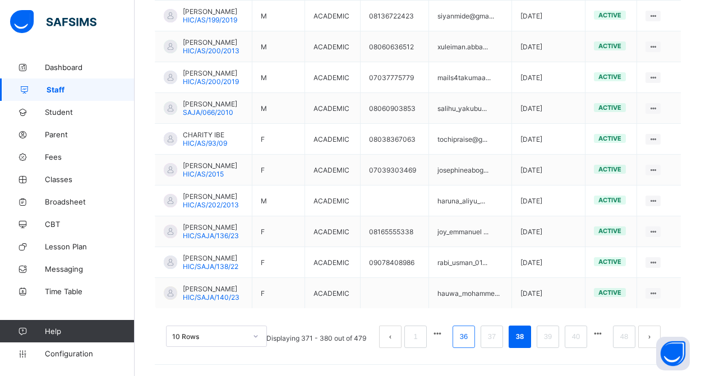
click at [463, 338] on link "36" at bounding box center [464, 337] width 15 height 15
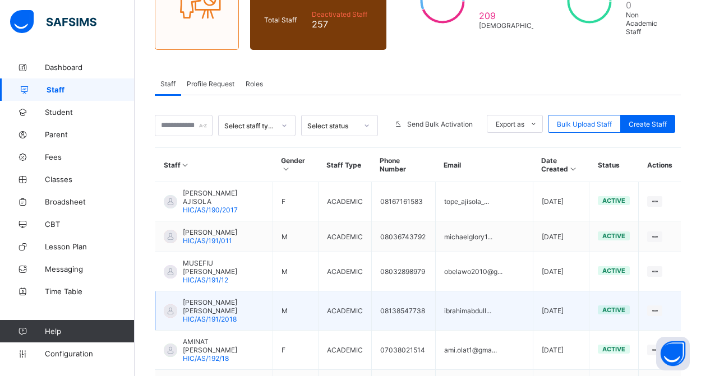
scroll to position [160, 0]
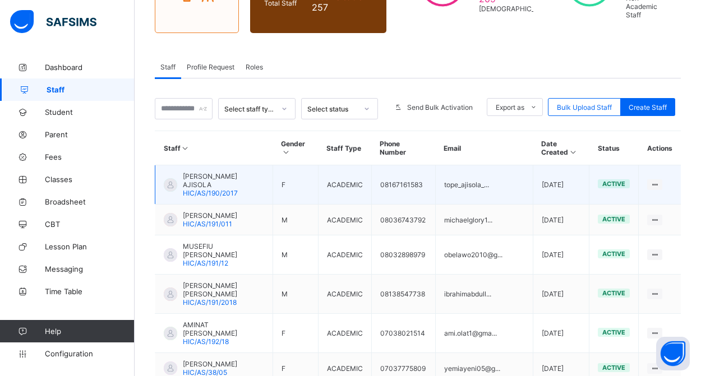
click at [234, 189] on span "HIC/AS/190/2017" at bounding box center [210, 193] width 55 height 8
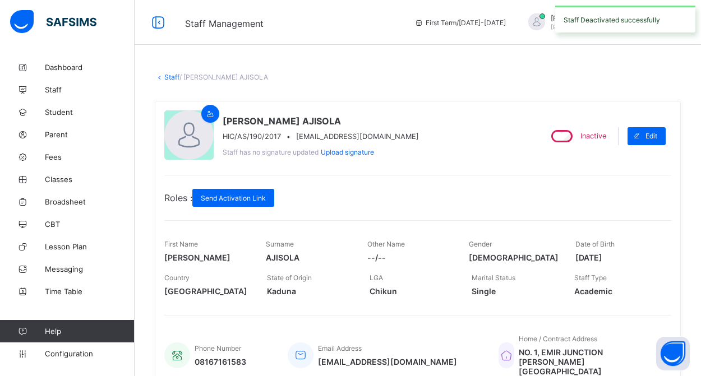
click at [172, 75] on link "Staff" at bounding box center [171, 77] width 15 height 8
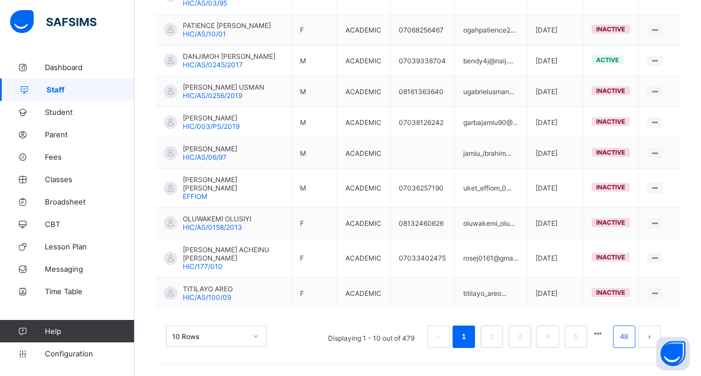
click at [623, 343] on link "48" at bounding box center [624, 337] width 15 height 15
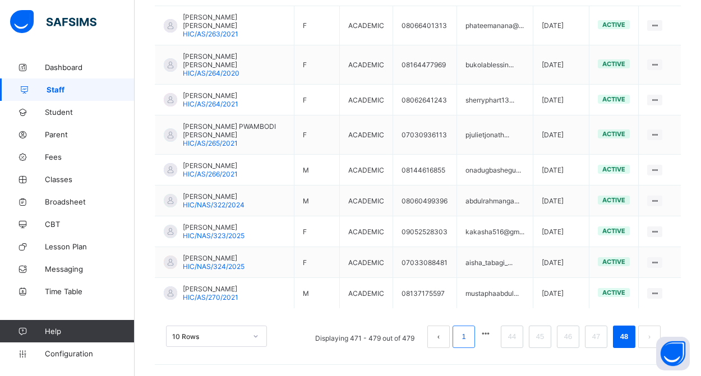
scroll to position [345, 0]
click at [510, 341] on link "44" at bounding box center [512, 337] width 15 height 15
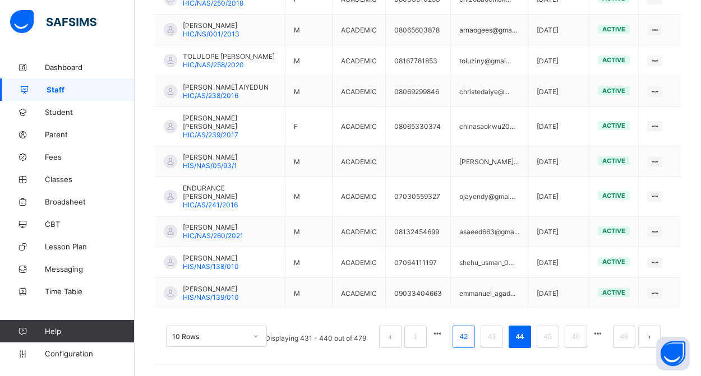
click at [462, 334] on link "42" at bounding box center [464, 337] width 15 height 15
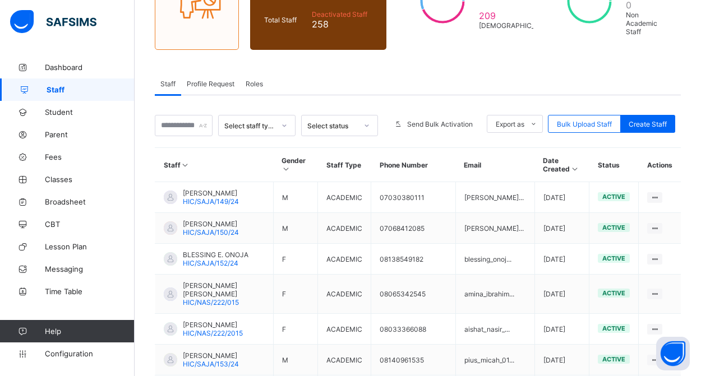
scroll to position [359, 0]
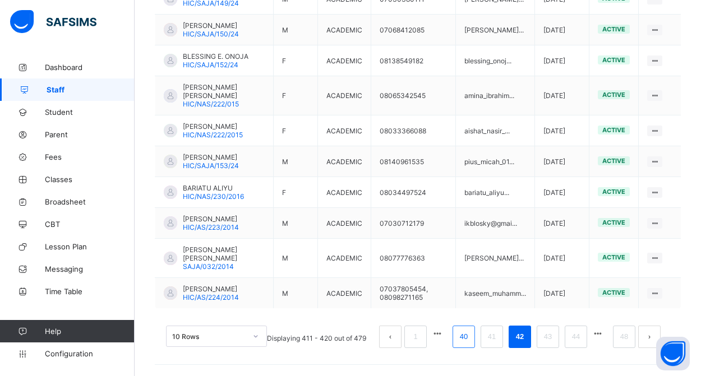
click at [463, 336] on link "40" at bounding box center [464, 337] width 15 height 15
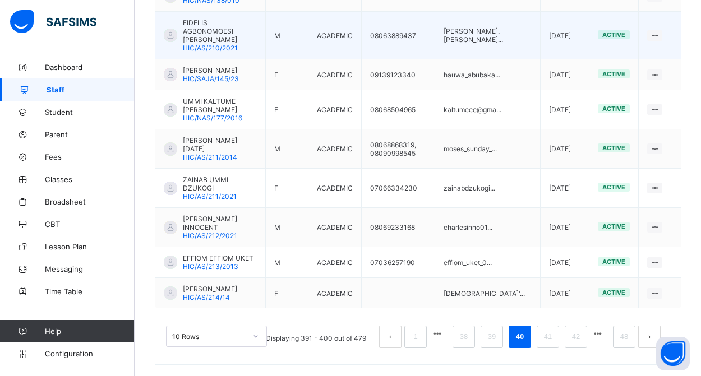
scroll to position [384, 0]
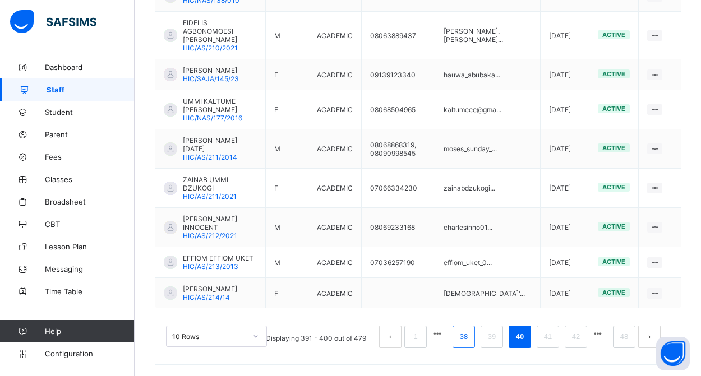
click at [467, 338] on link "38" at bounding box center [464, 337] width 15 height 15
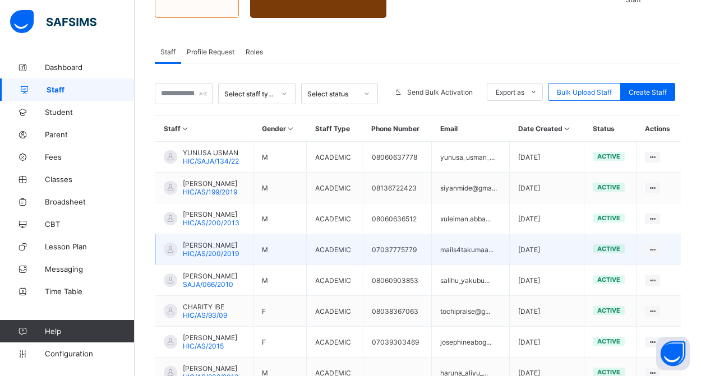
scroll to position [207, 0]
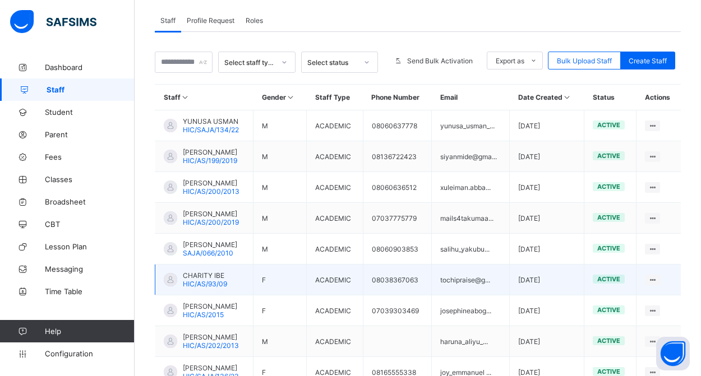
click at [232, 296] on td "CHARITY IBE HIC/AS/93/09" at bounding box center [204, 280] width 98 height 31
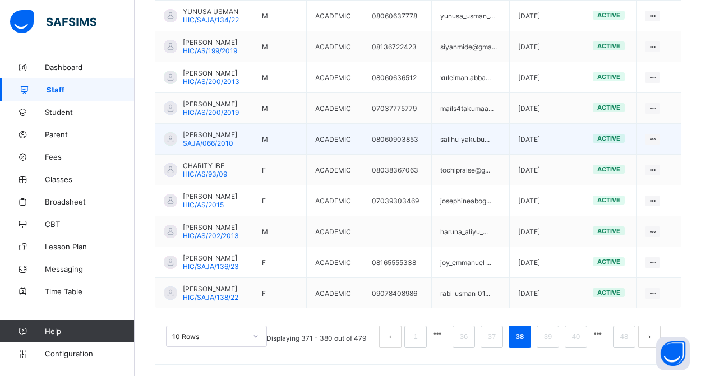
scroll to position [342, 0]
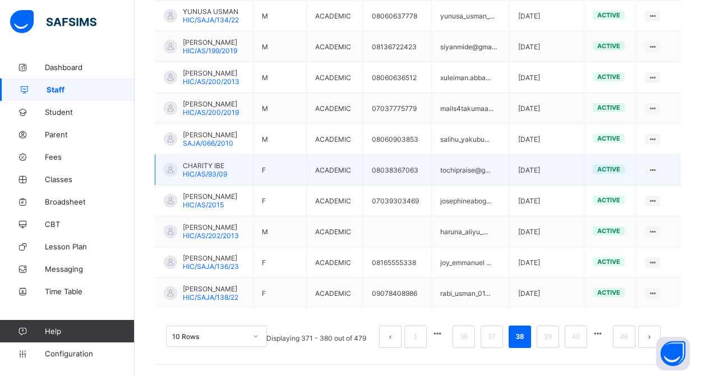
click at [213, 168] on span "CHARITY IBE" at bounding box center [205, 166] width 44 height 8
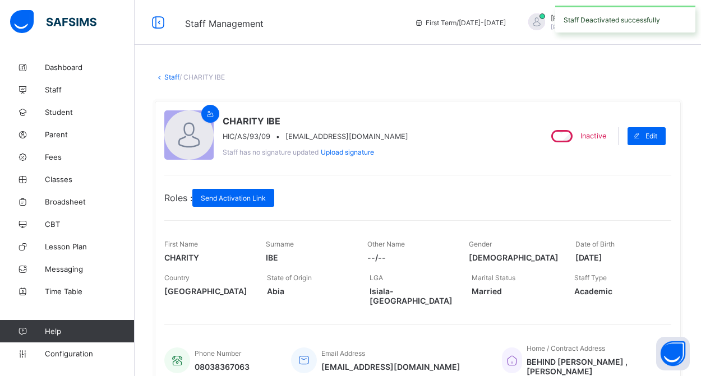
click at [172, 77] on link "Staff" at bounding box center [171, 77] width 15 height 8
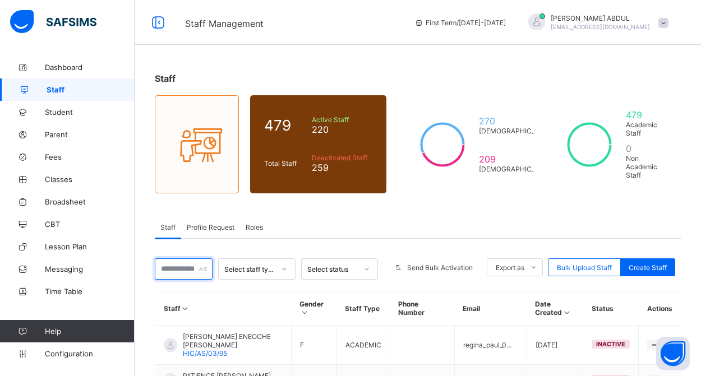
click at [197, 266] on input "text" at bounding box center [184, 269] width 58 height 21
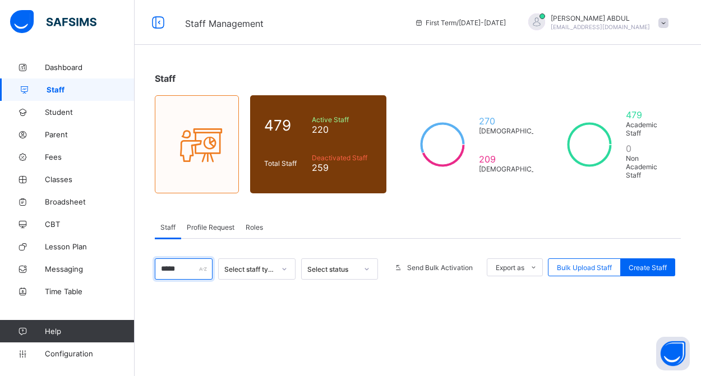
type input "******"
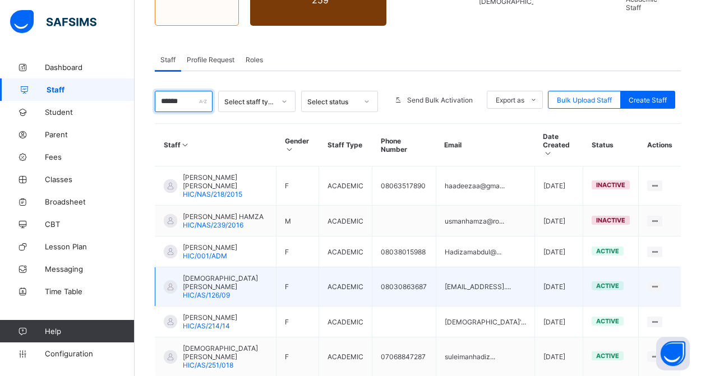
scroll to position [168, 0]
click at [226, 274] on span "[DEMOGRAPHIC_DATA][PERSON_NAME]" at bounding box center [225, 282] width 85 height 17
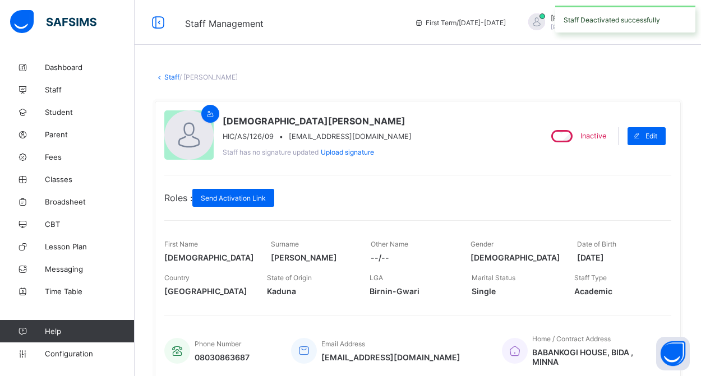
click at [170, 77] on link "Staff" at bounding box center [171, 77] width 15 height 8
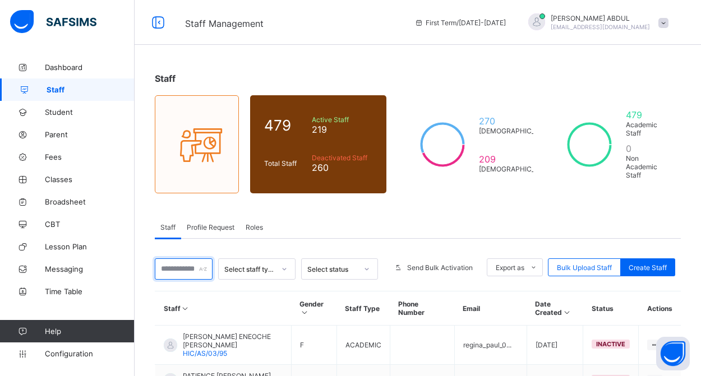
click at [181, 267] on input "text" at bounding box center [184, 269] width 58 height 21
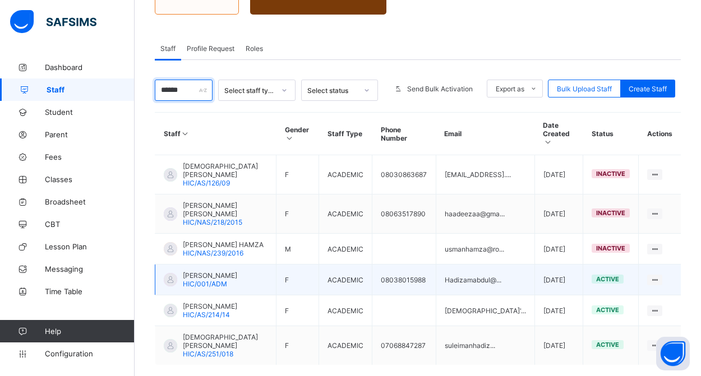
scroll to position [184, 0]
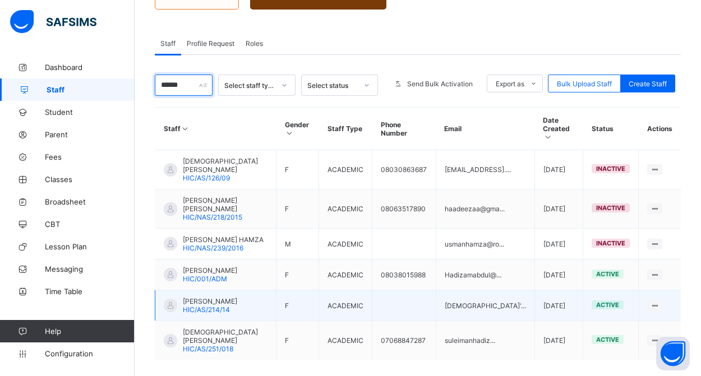
type input "******"
click at [223, 297] on span "[PERSON_NAME]" at bounding box center [210, 301] width 54 height 8
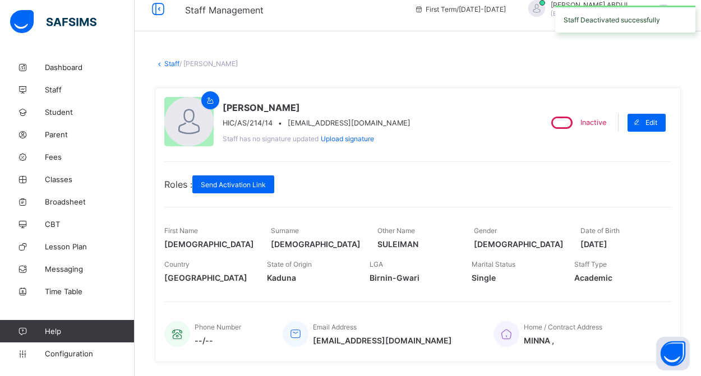
scroll to position [8, 0]
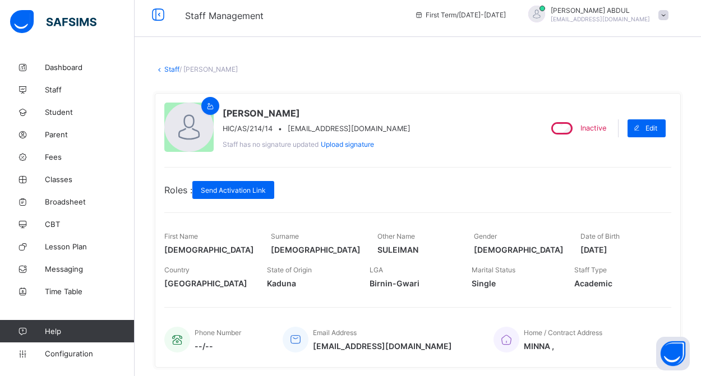
click at [168, 68] on link "Staff" at bounding box center [171, 69] width 15 height 8
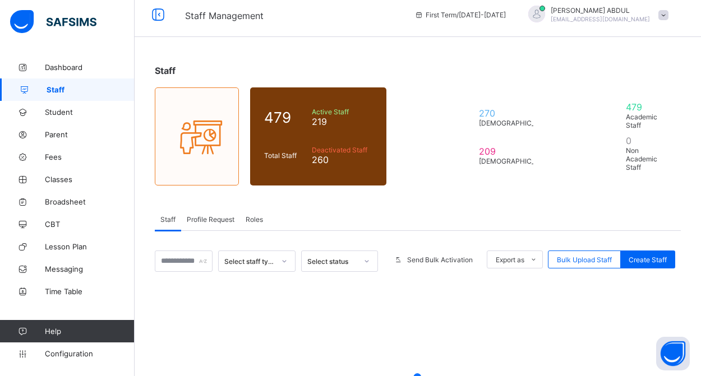
click at [170, 71] on div "Staff 479 Total Staff Active Staff 219 Deactivated Staff 260 270 Male 209 Femal…" at bounding box center [418, 280] width 567 height 464
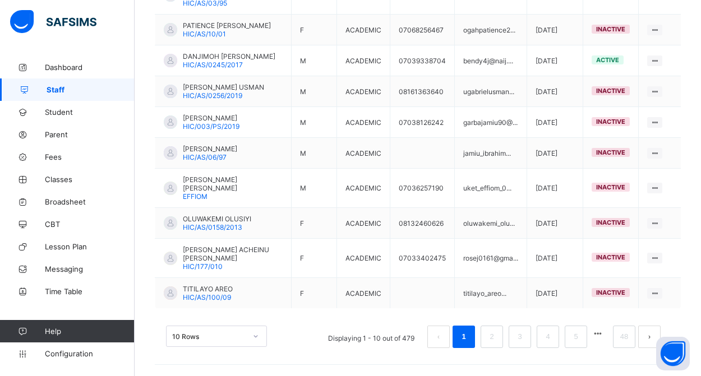
scroll to position [351, 0]
click at [626, 340] on link "48" at bounding box center [624, 337] width 15 height 15
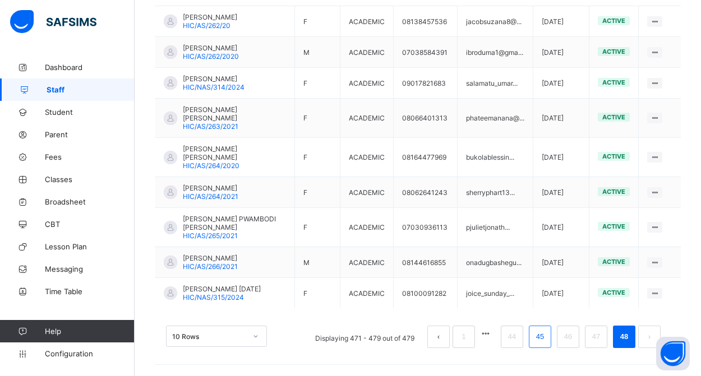
scroll to position [337, 0]
click at [512, 340] on link "44" at bounding box center [512, 337] width 15 height 15
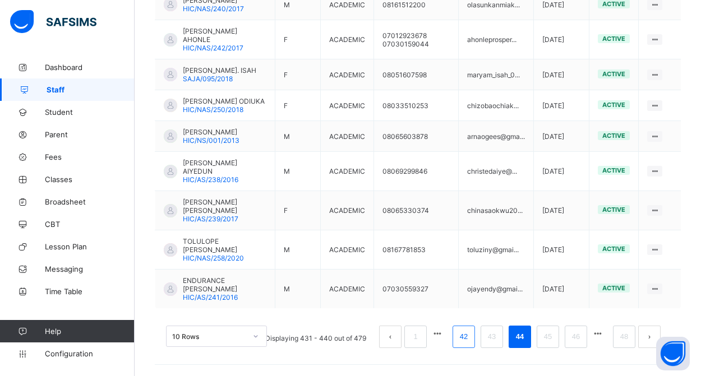
click at [465, 339] on link "42" at bounding box center [464, 337] width 15 height 15
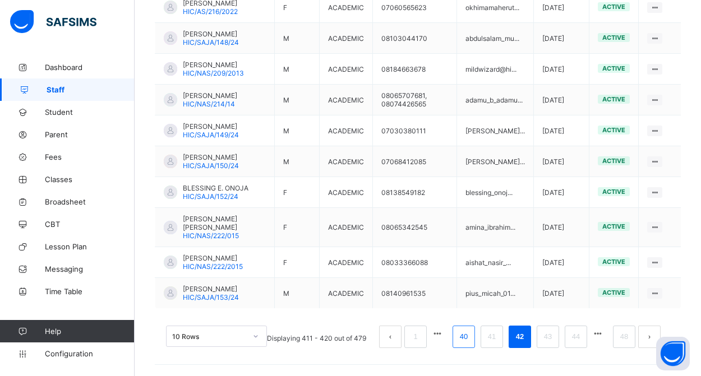
click at [465, 340] on link "40" at bounding box center [464, 337] width 15 height 15
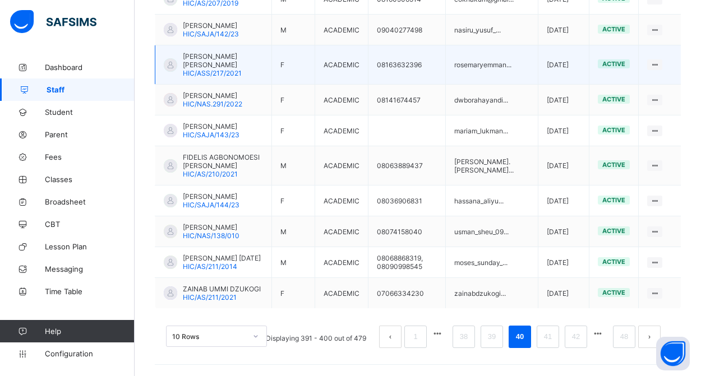
scroll to position [367, 0]
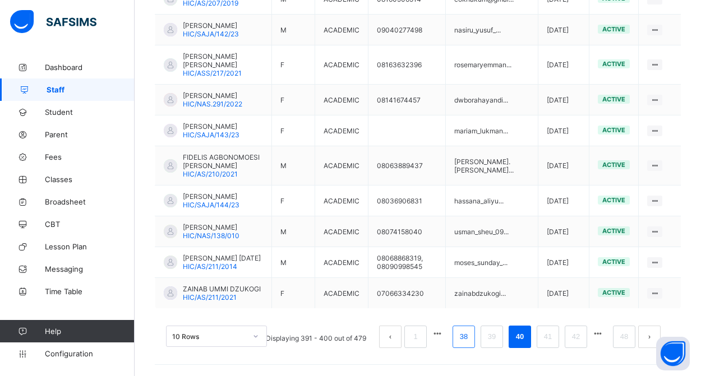
click at [461, 340] on link "38" at bounding box center [464, 337] width 15 height 15
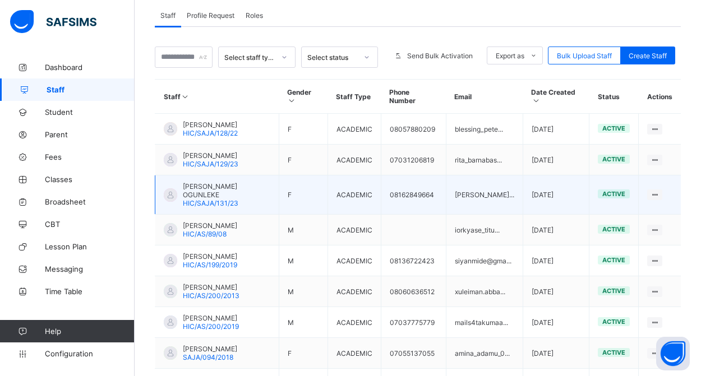
scroll to position [219, 0]
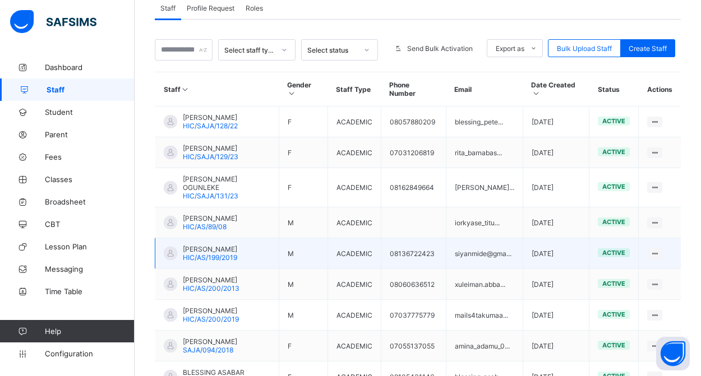
click at [231, 254] on span "[PERSON_NAME]" at bounding box center [210, 249] width 54 height 8
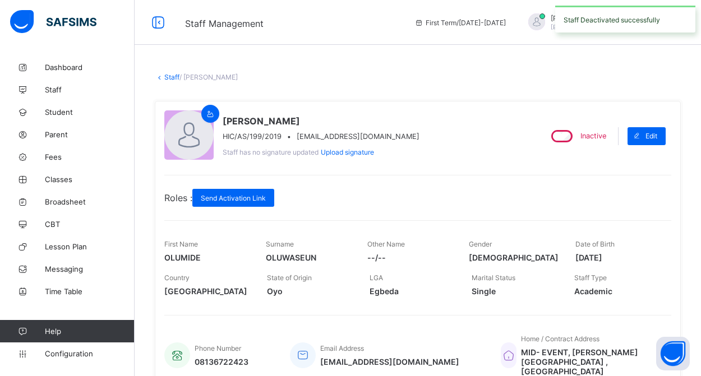
click at [176, 79] on link "Staff" at bounding box center [171, 77] width 15 height 8
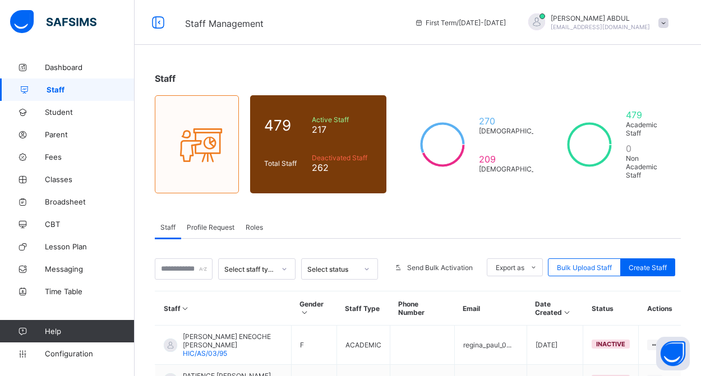
click at [199, 270] on div at bounding box center [184, 269] width 58 height 21
click at [195, 268] on input "text" at bounding box center [184, 269] width 58 height 21
type input "**"
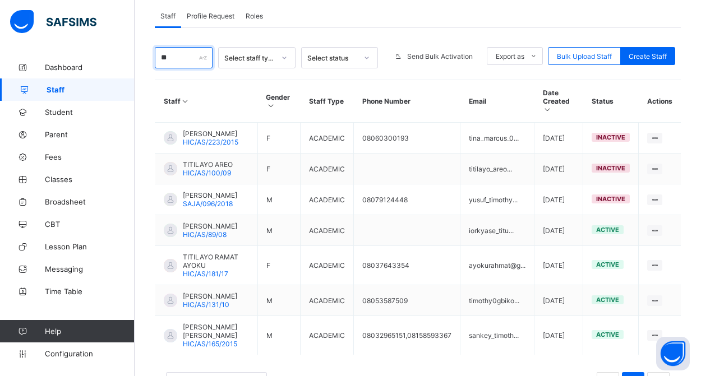
scroll to position [215, 0]
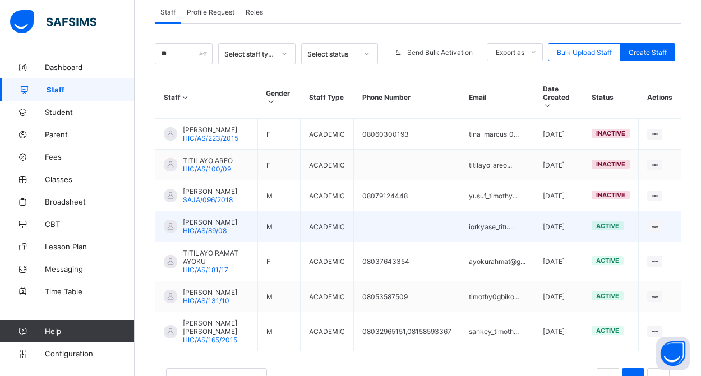
click at [219, 233] on span "HIC/AS/89/08" at bounding box center [205, 231] width 44 height 8
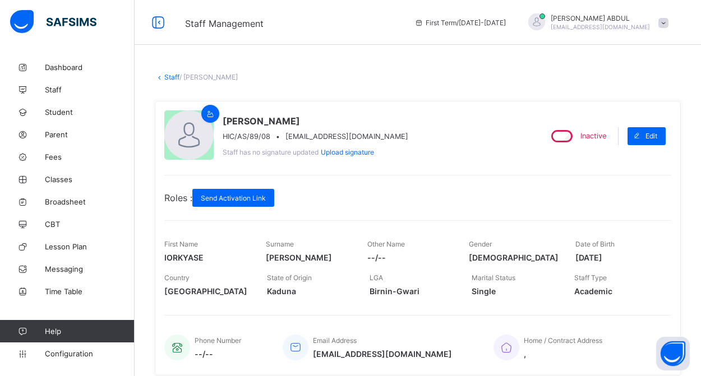
click at [172, 80] on link "Staff" at bounding box center [171, 77] width 15 height 8
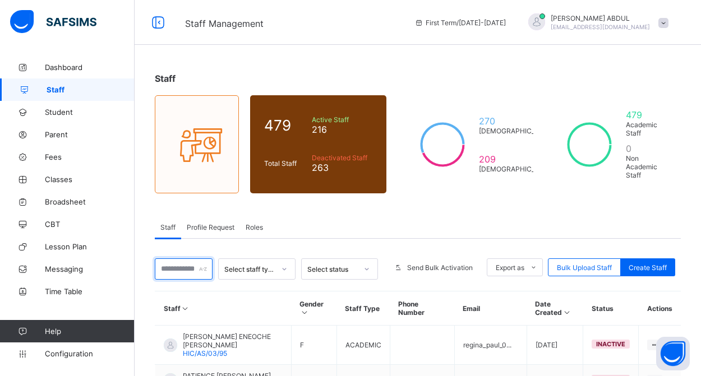
click at [197, 269] on input "text" at bounding box center [184, 269] width 58 height 21
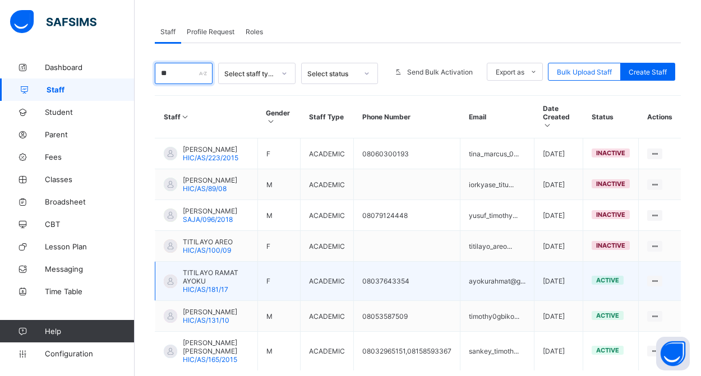
scroll to position [244, 0]
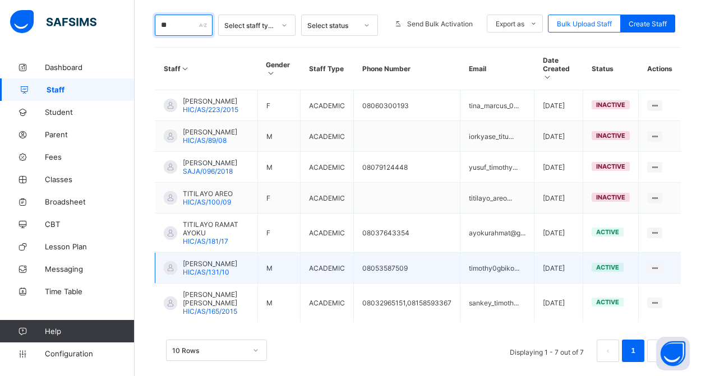
type input "**"
click at [198, 268] on span "[PERSON_NAME]" at bounding box center [210, 264] width 54 height 8
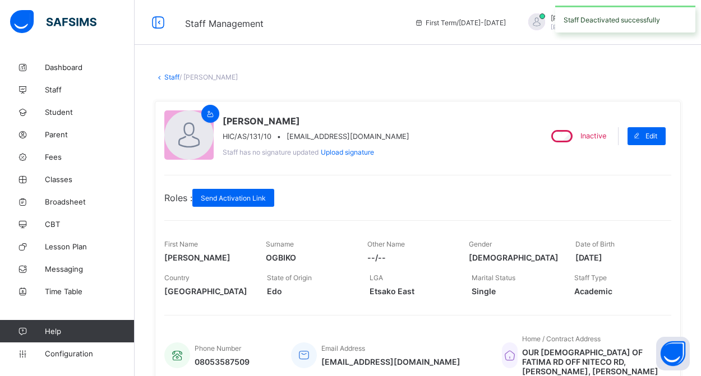
click at [175, 77] on link "Staff" at bounding box center [171, 77] width 15 height 8
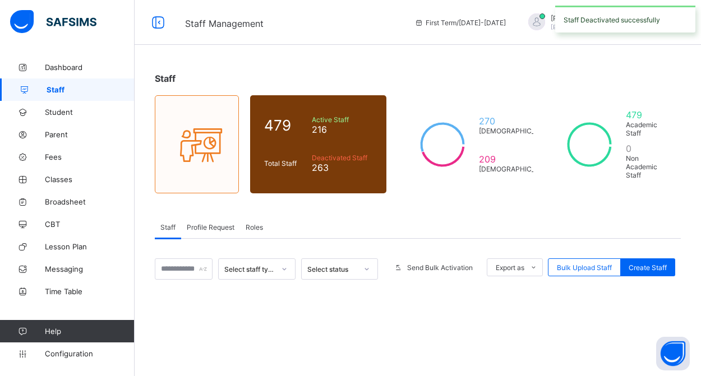
click at [200, 268] on div at bounding box center [184, 269] width 58 height 21
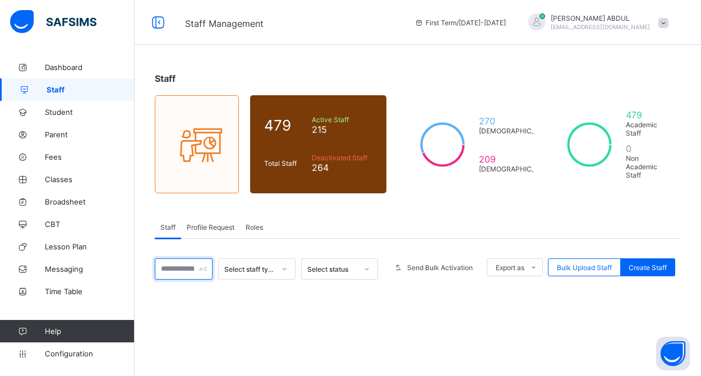
click at [187, 269] on input "text" at bounding box center [184, 269] width 58 height 21
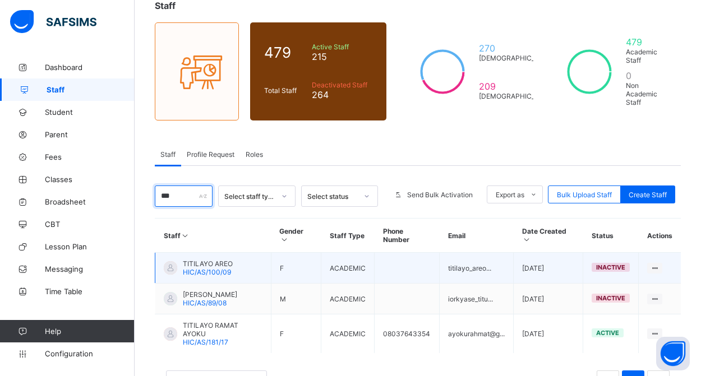
scroll to position [71, 0]
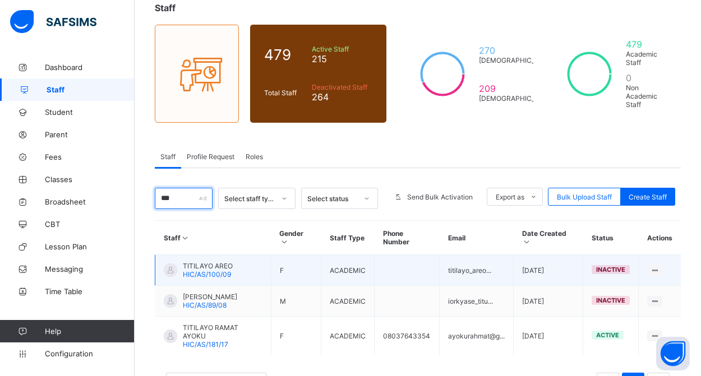
type input "**"
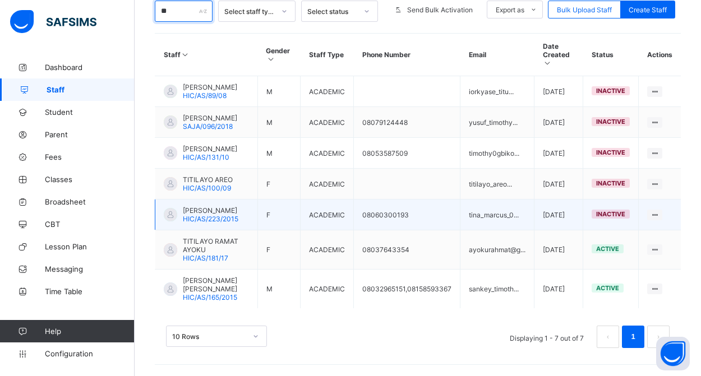
scroll to position [266, 0]
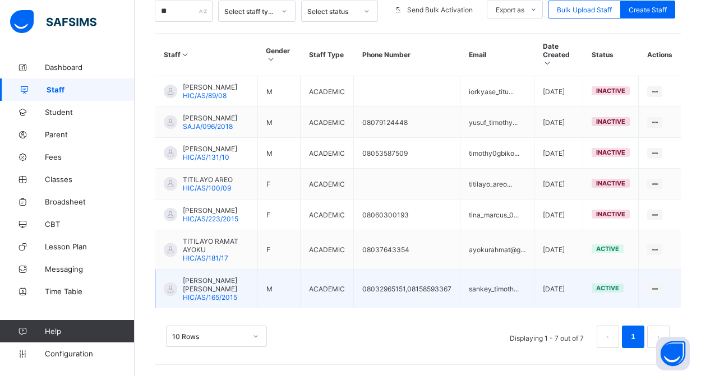
click at [205, 289] on span "SANKEY ISHAYA TIMOTHY" at bounding box center [216, 285] width 66 height 17
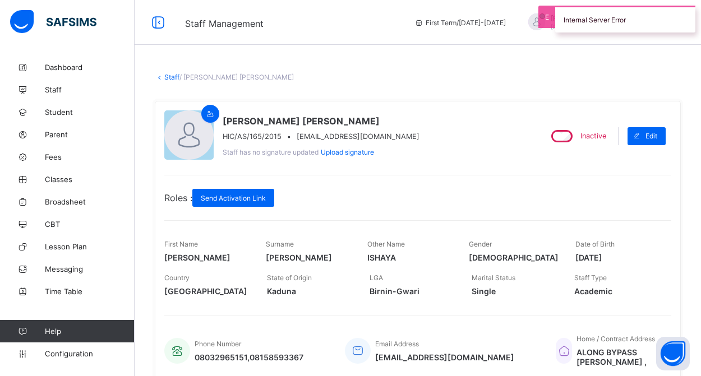
click at [169, 78] on link "Staff" at bounding box center [171, 77] width 15 height 8
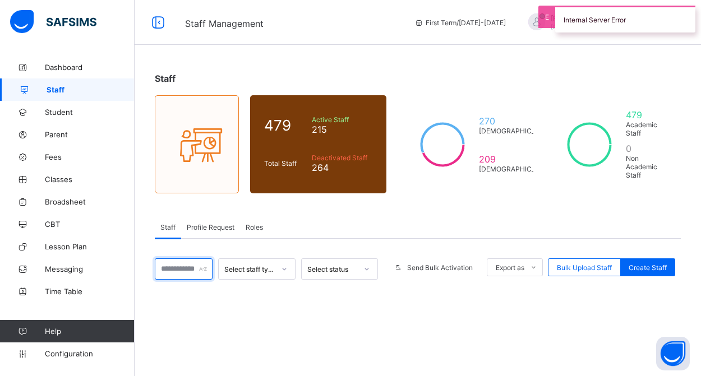
click at [185, 270] on input "text" at bounding box center [184, 269] width 58 height 21
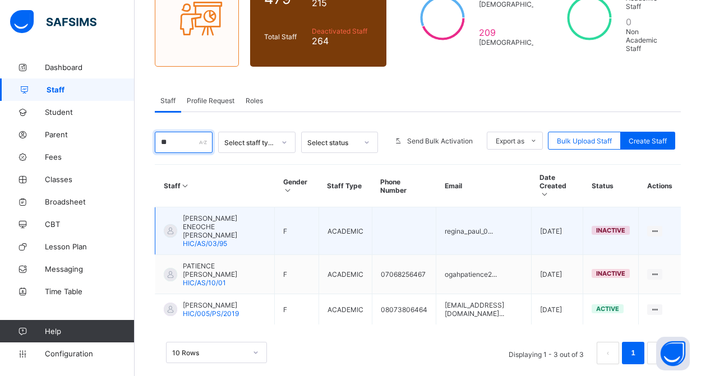
scroll to position [126, 0]
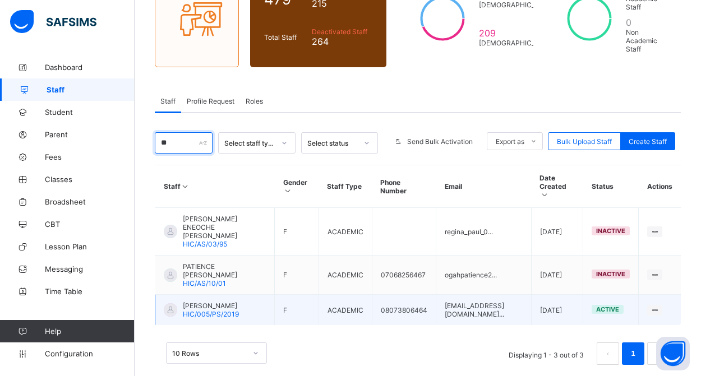
type input "**"
click at [229, 310] on span "HIC/005/PS/2019" at bounding box center [211, 314] width 56 height 8
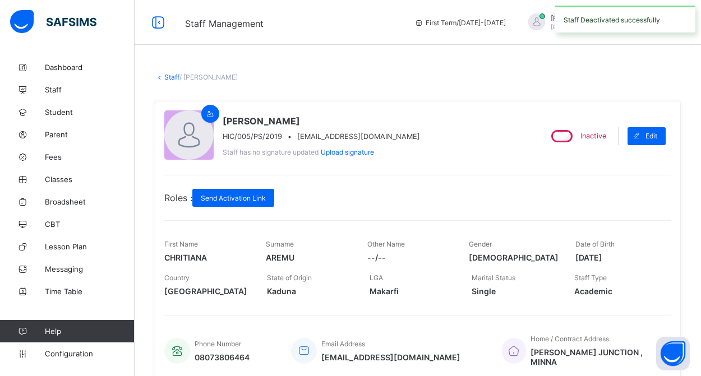
click at [174, 77] on link "Staff" at bounding box center [171, 77] width 15 height 8
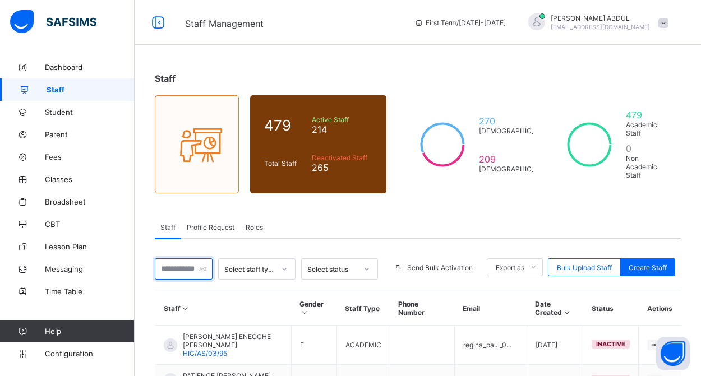
click at [192, 268] on input "text" at bounding box center [184, 269] width 58 height 21
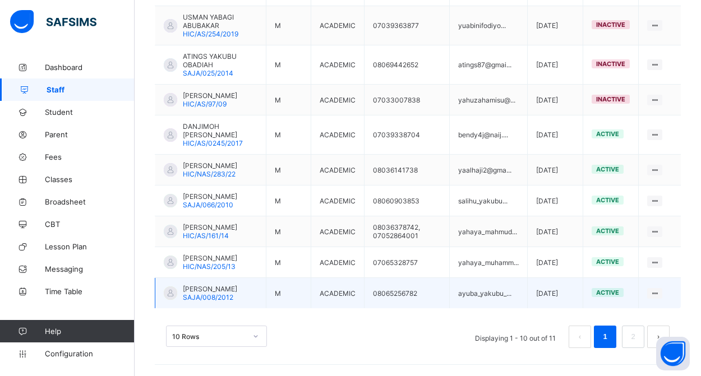
scroll to position [383, 0]
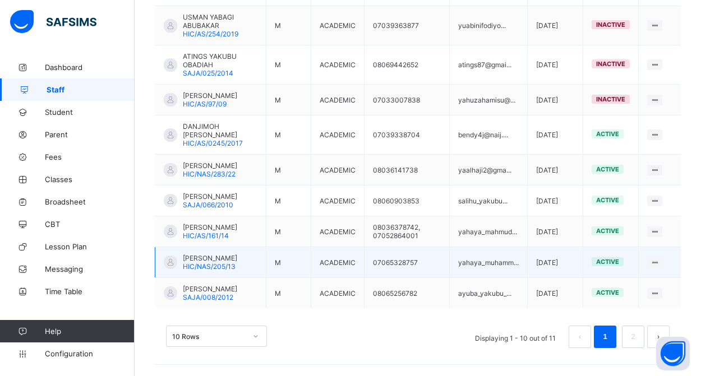
type input "**"
click at [236, 259] on span "[PERSON_NAME]" at bounding box center [210, 258] width 54 height 8
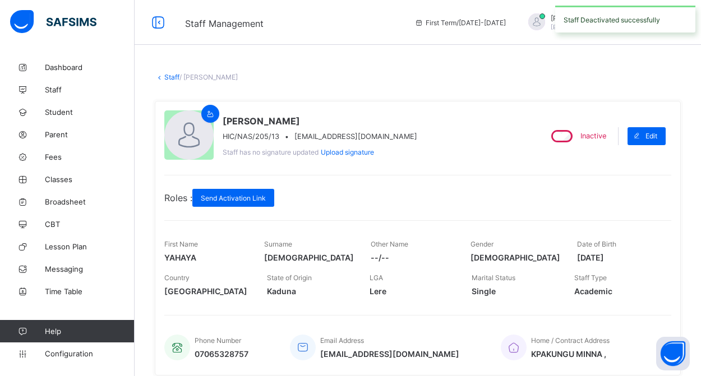
click at [169, 77] on link "Staff" at bounding box center [171, 77] width 15 height 8
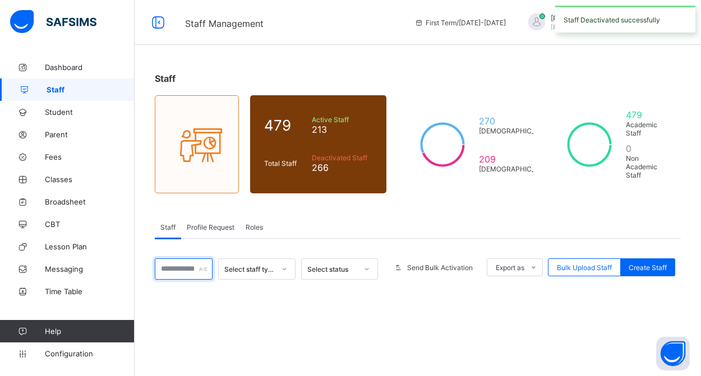
click at [192, 268] on input "text" at bounding box center [184, 269] width 58 height 21
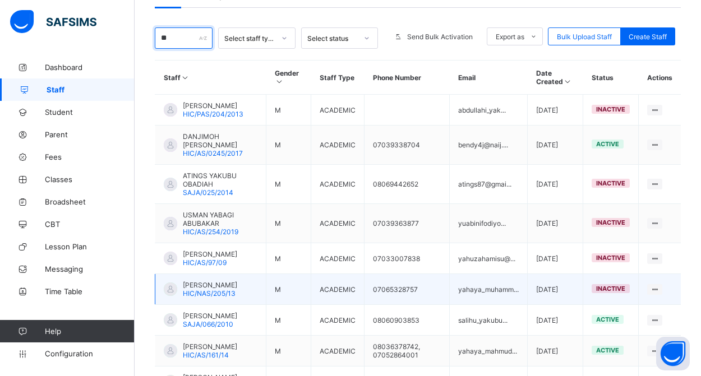
scroll to position [356, 0]
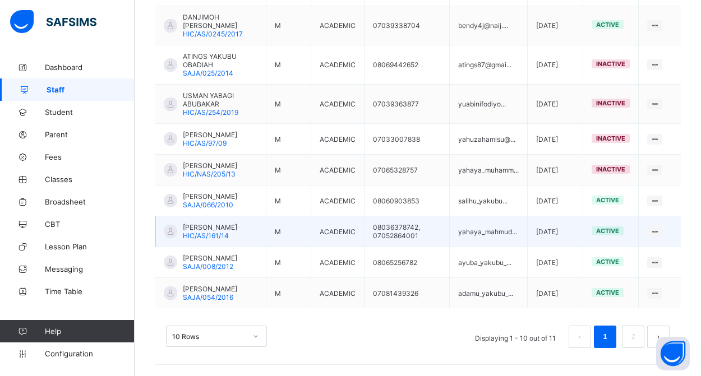
type input "**"
click at [232, 240] on div "YAHAYA MAHMUD HIC/AS/161/14" at bounding box center [210, 231] width 54 height 17
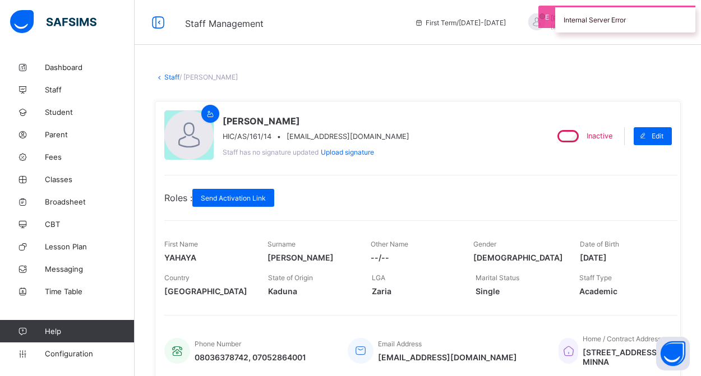
click at [168, 77] on link "Staff" at bounding box center [171, 77] width 15 height 8
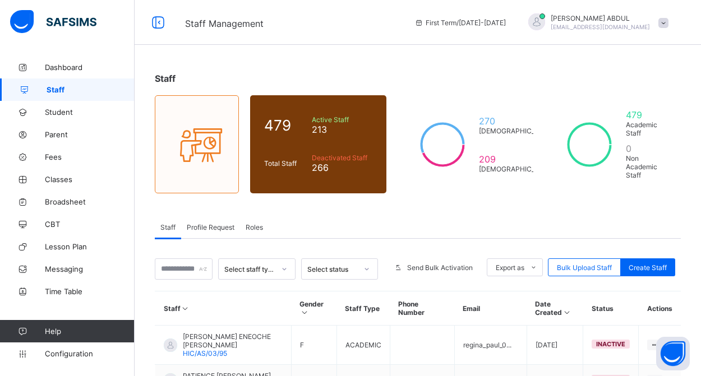
scroll to position [77, 0]
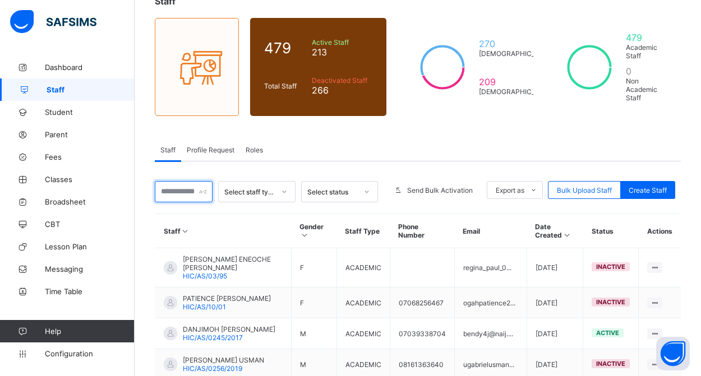
click at [194, 192] on input "text" at bounding box center [184, 191] width 58 height 21
type input "**"
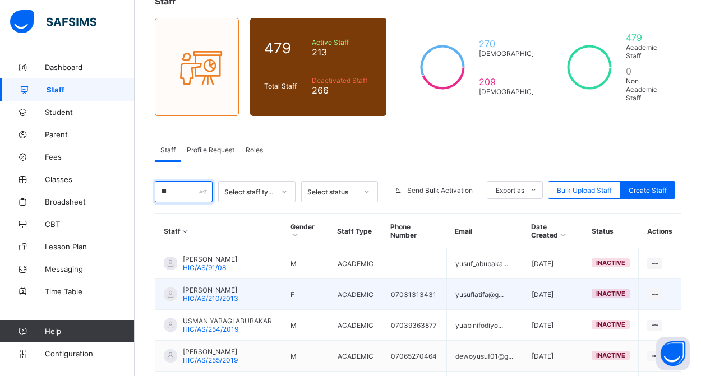
scroll to position [336, 0]
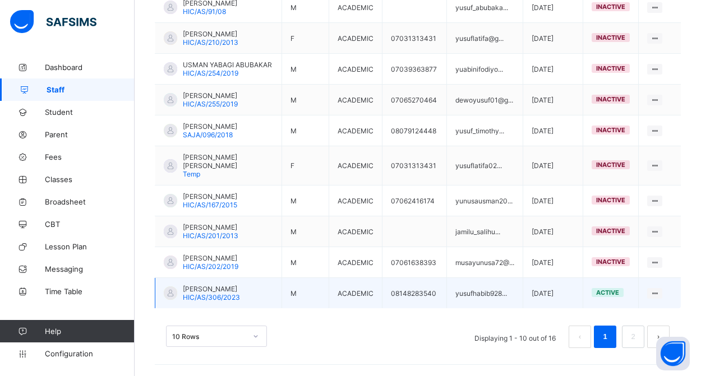
click at [214, 302] on span "HIC/AS/306/2023" at bounding box center [211, 297] width 57 height 8
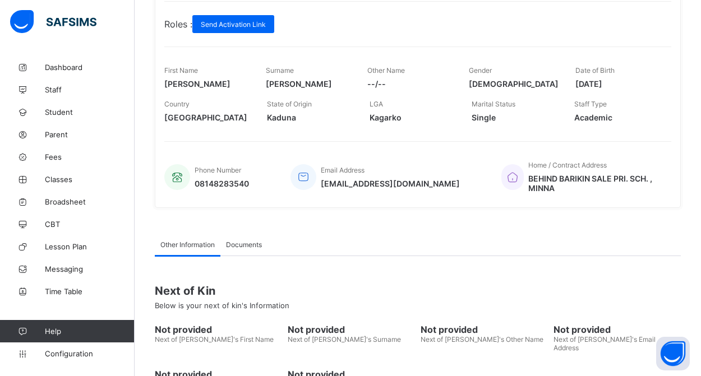
scroll to position [29, 0]
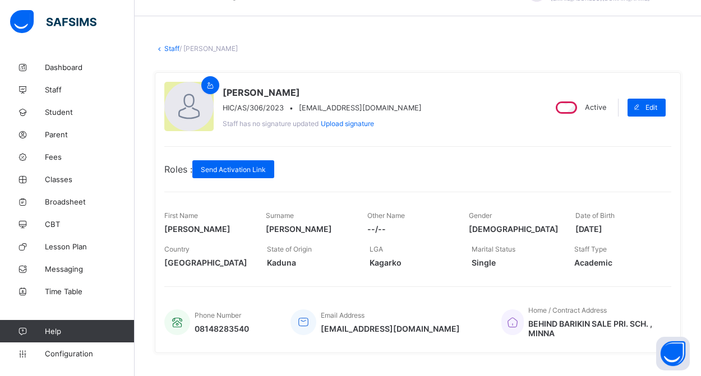
click at [169, 47] on link "Staff" at bounding box center [171, 48] width 15 height 8
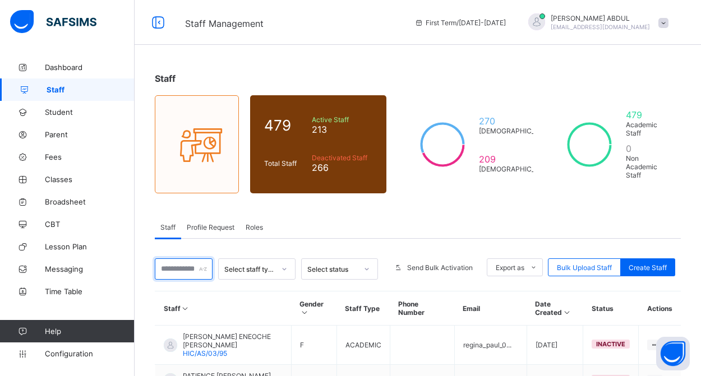
click at [192, 272] on input "text" at bounding box center [184, 269] width 58 height 21
type input "*"
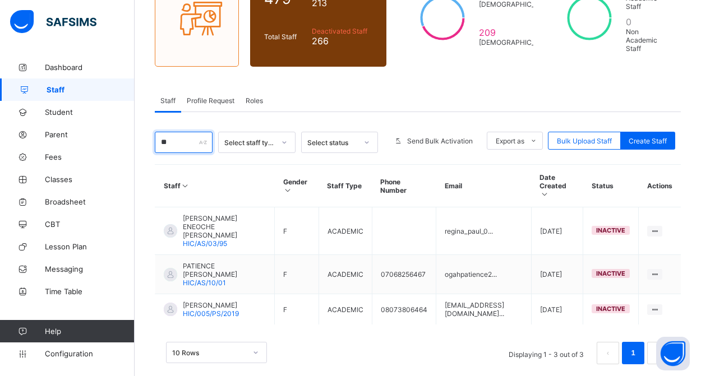
scroll to position [126, 0]
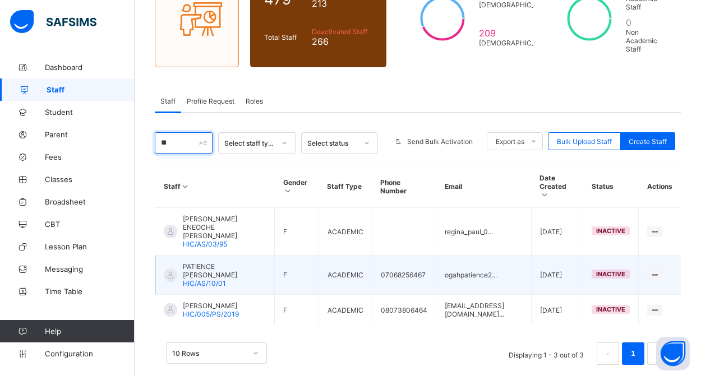
type input "*"
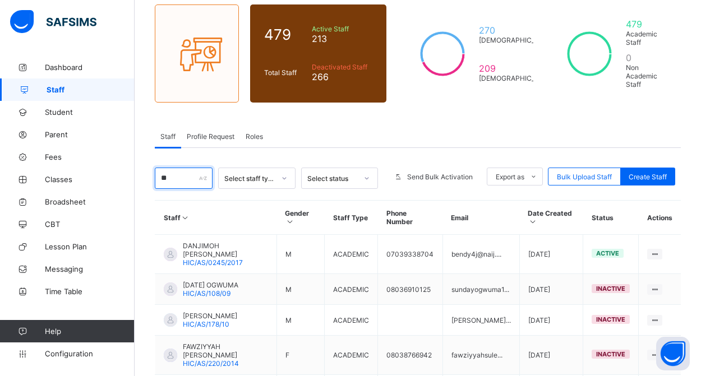
scroll to position [85, 0]
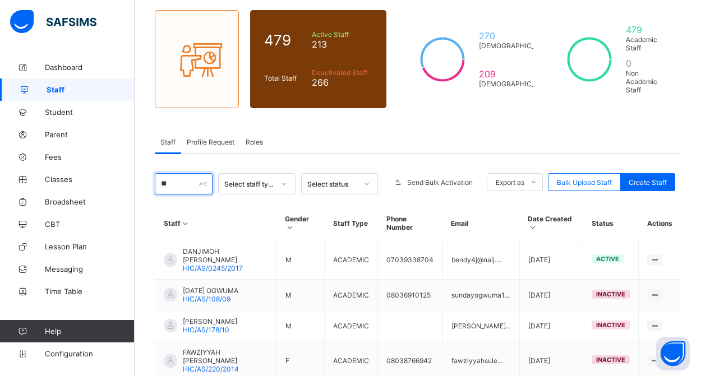
type input "*"
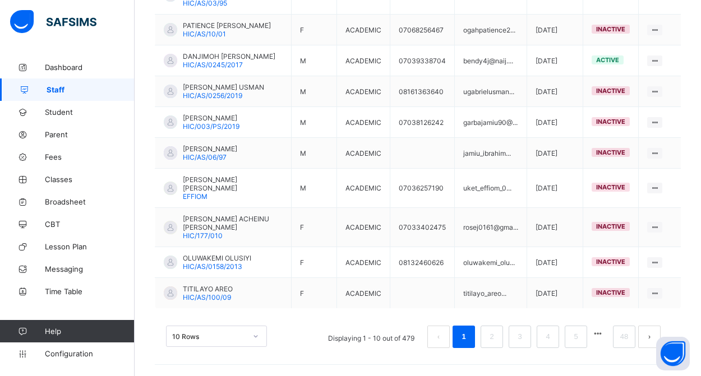
scroll to position [351, 0]
click at [629, 339] on link "48" at bounding box center [624, 337] width 15 height 15
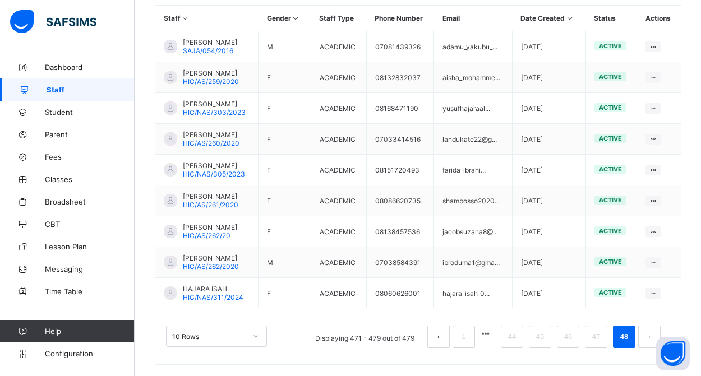
scroll to position [303, 0]
click at [517, 344] on link "44" at bounding box center [512, 337] width 15 height 15
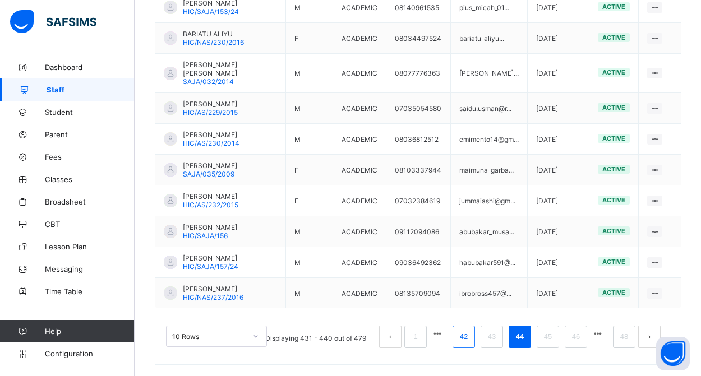
click at [461, 337] on link "42" at bounding box center [464, 337] width 15 height 15
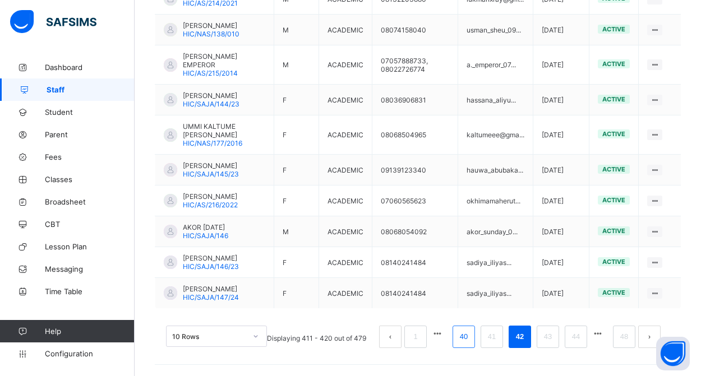
click at [463, 338] on link "40" at bounding box center [464, 337] width 15 height 15
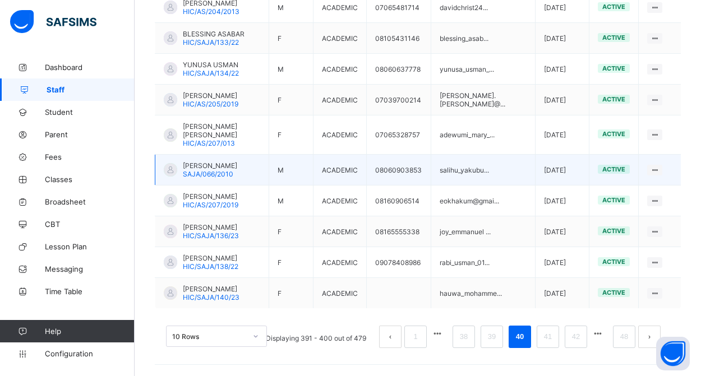
scroll to position [334, 0]
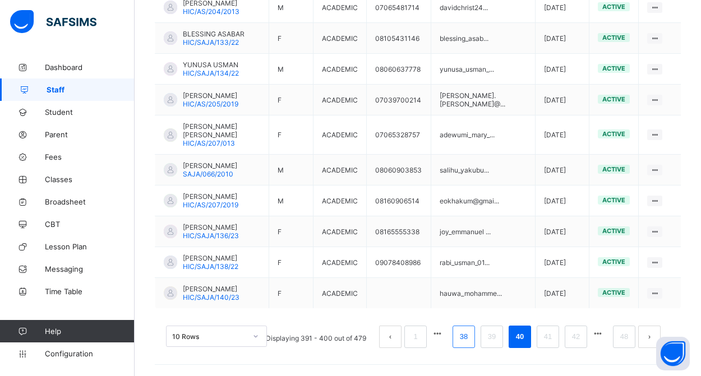
click at [470, 337] on link "38" at bounding box center [464, 337] width 15 height 15
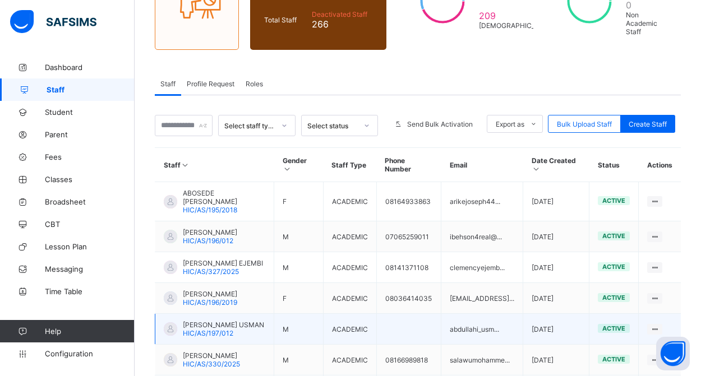
scroll to position [324, 0]
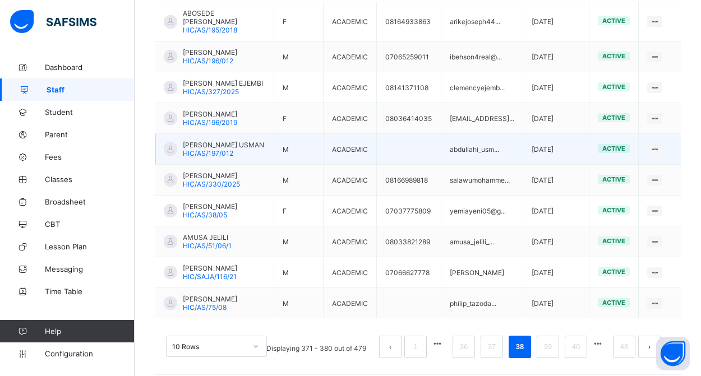
click at [204, 149] on span "[PERSON_NAME] USMAN" at bounding box center [223, 145] width 81 height 8
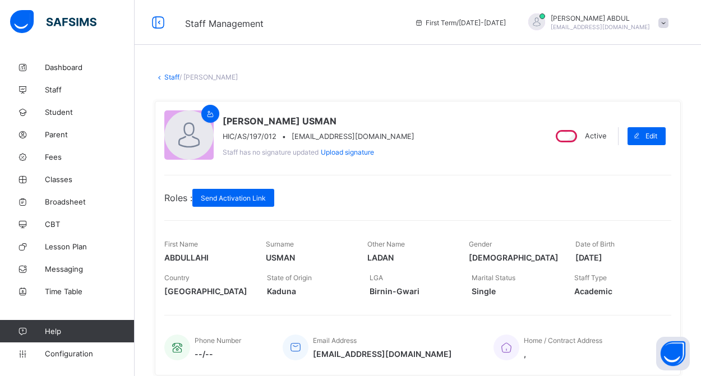
click at [173, 77] on link "Staff" at bounding box center [171, 77] width 15 height 8
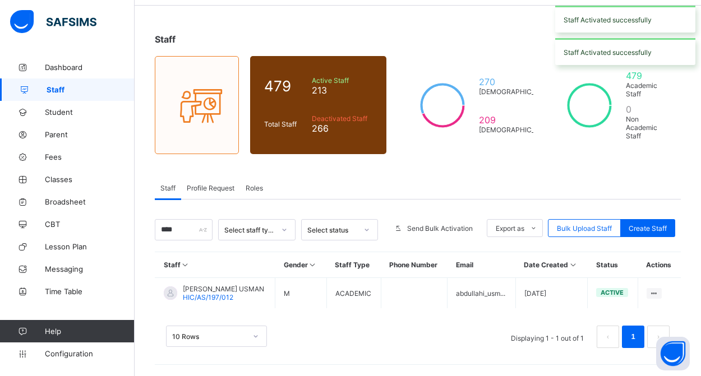
scroll to position [56, 0]
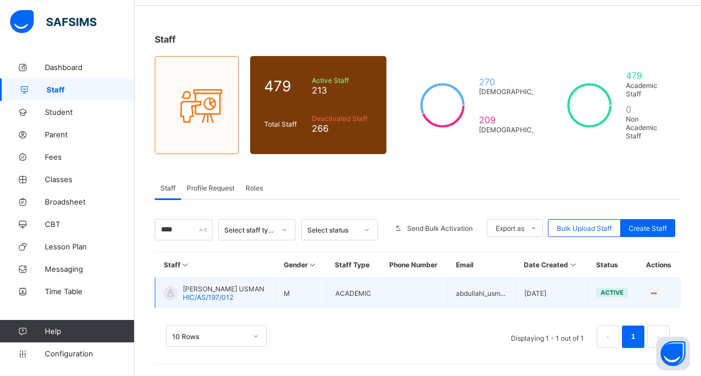
click at [219, 286] on span "[PERSON_NAME] USMAN" at bounding box center [223, 289] width 81 height 8
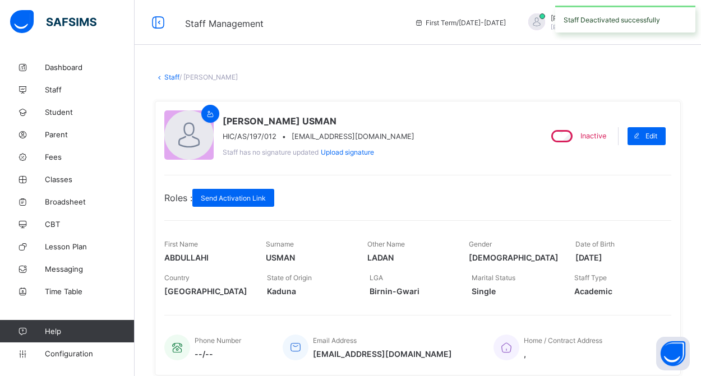
click at [171, 75] on link "Staff" at bounding box center [171, 77] width 15 height 8
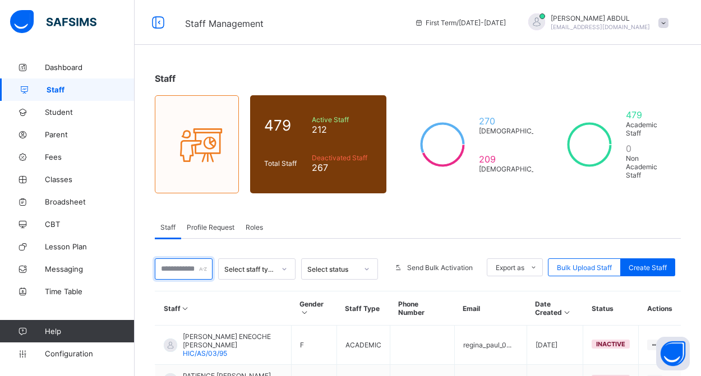
click at [173, 265] on input "text" at bounding box center [184, 269] width 58 height 21
type input "**"
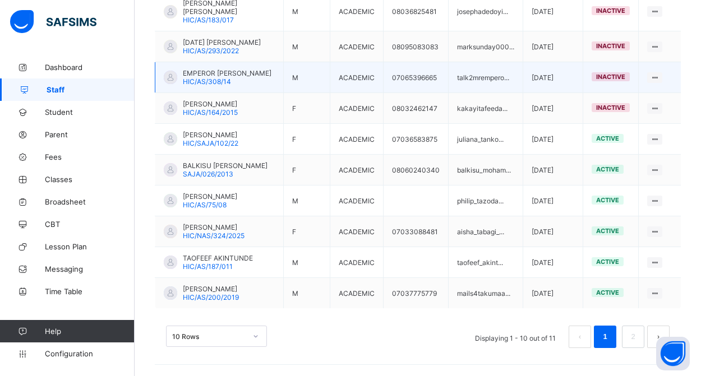
scroll to position [367, 0]
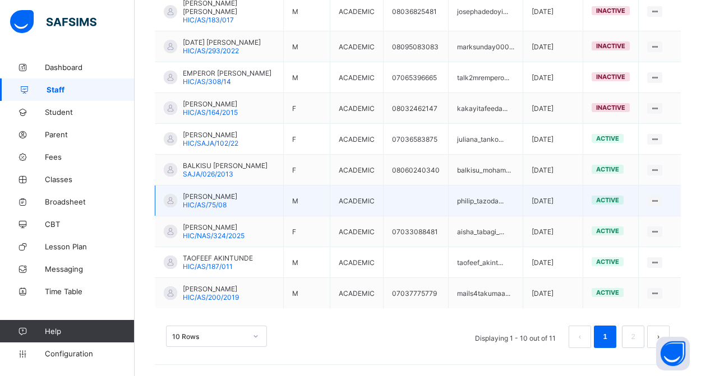
click at [220, 201] on span "HIC/AS/75/08" at bounding box center [205, 205] width 44 height 8
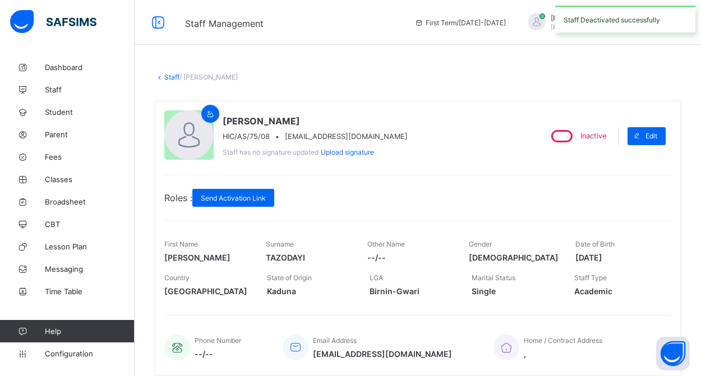
click at [171, 77] on link "Staff" at bounding box center [171, 77] width 15 height 8
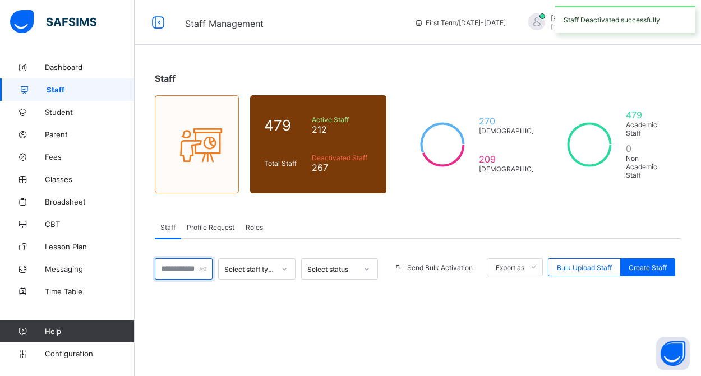
click at [194, 268] on input "text" at bounding box center [184, 269] width 58 height 21
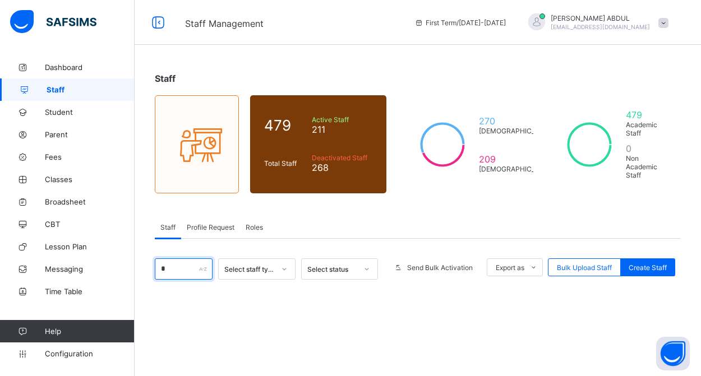
type input "**"
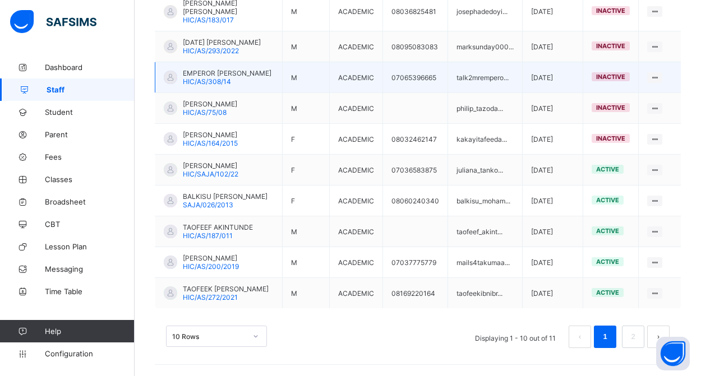
scroll to position [376, 0]
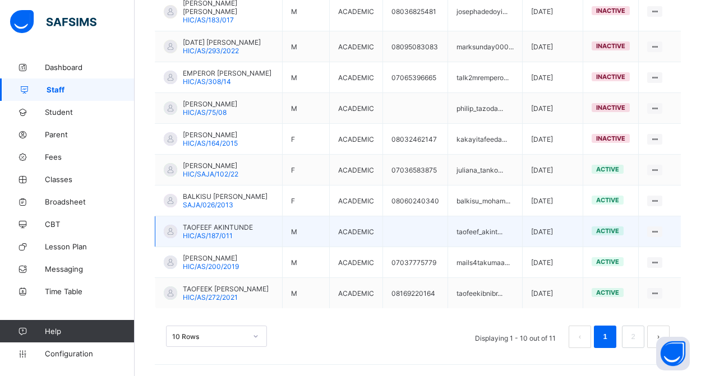
click at [222, 223] on span "TAOFEEF AKINTUNDE" at bounding box center [218, 227] width 70 height 8
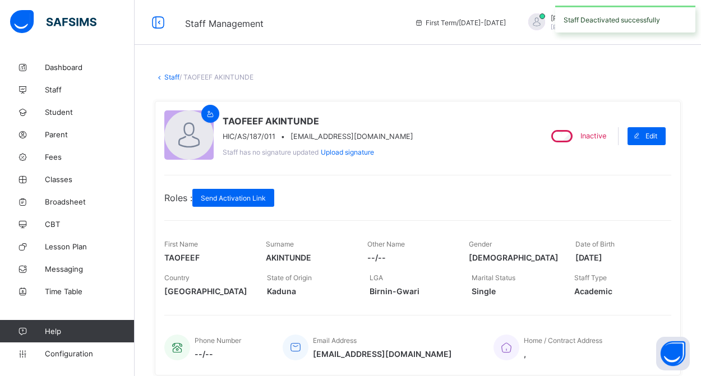
click at [173, 77] on link "Staff" at bounding box center [171, 77] width 15 height 8
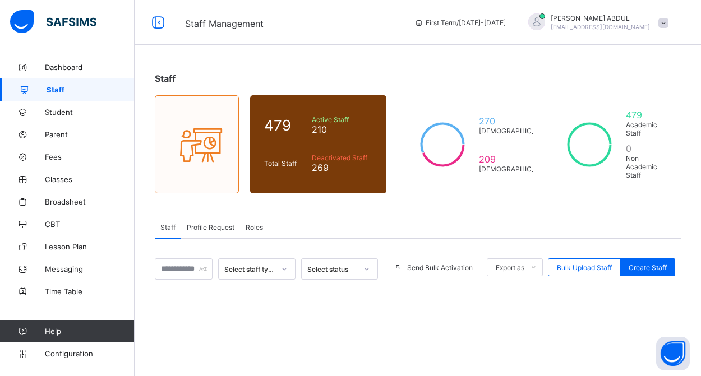
scroll to position [7, 1]
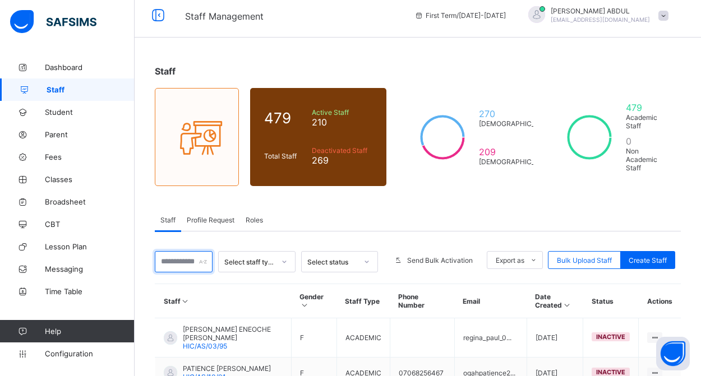
click at [194, 270] on input "text" at bounding box center [184, 261] width 58 height 21
type input "**"
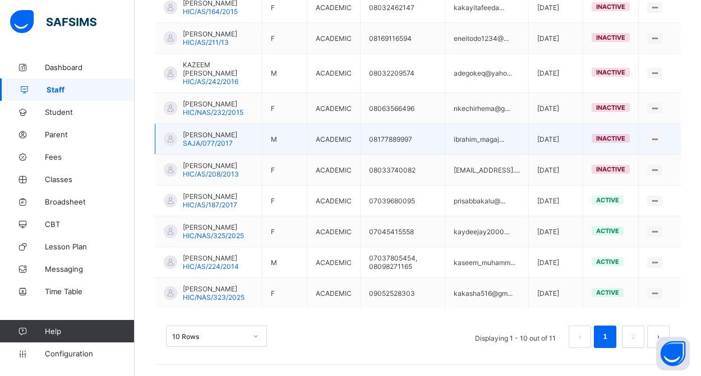
scroll to position [393, 0]
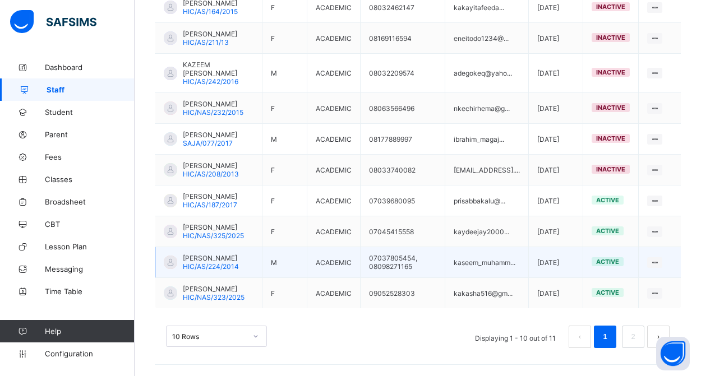
click at [231, 254] on span "[PERSON_NAME]" at bounding box center [211, 258] width 56 height 8
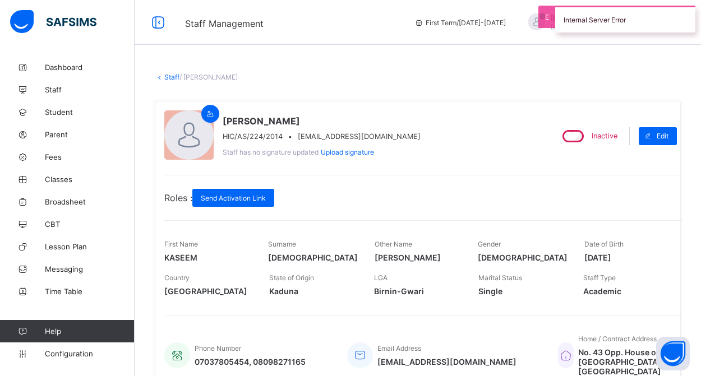
click at [171, 78] on link "Staff" at bounding box center [171, 77] width 15 height 8
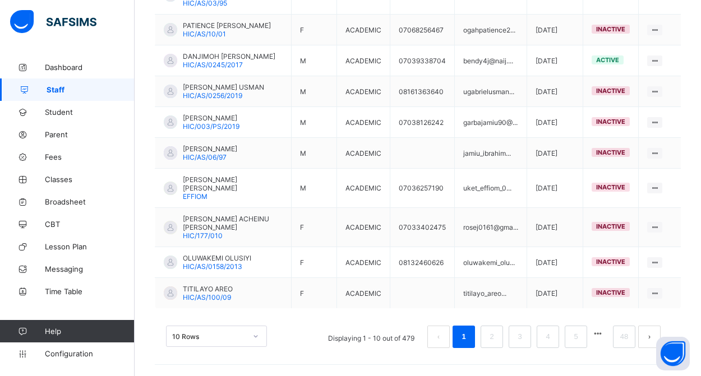
scroll to position [351, 0]
click at [621, 338] on link "48" at bounding box center [624, 337] width 15 height 15
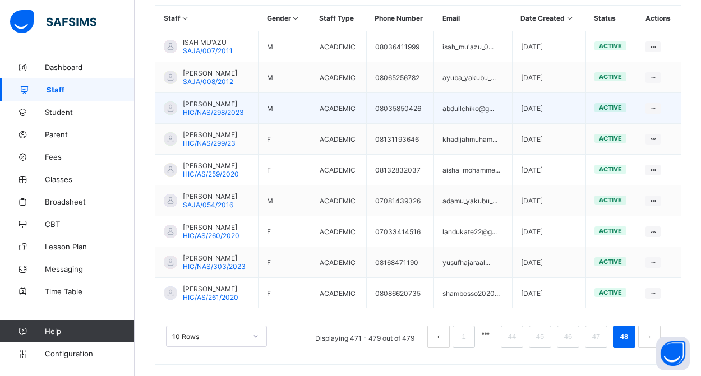
scroll to position [320, 0]
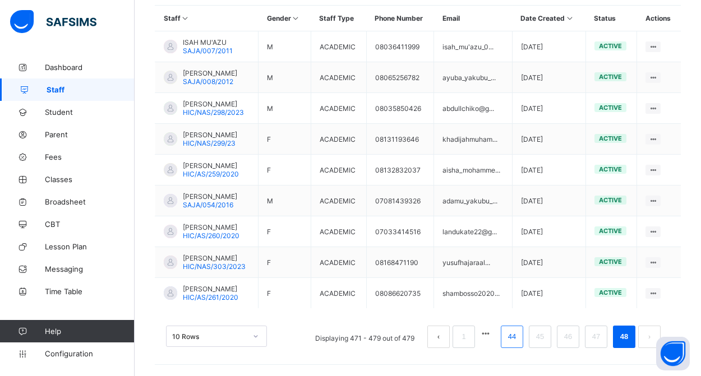
click at [516, 341] on link "44" at bounding box center [512, 337] width 15 height 15
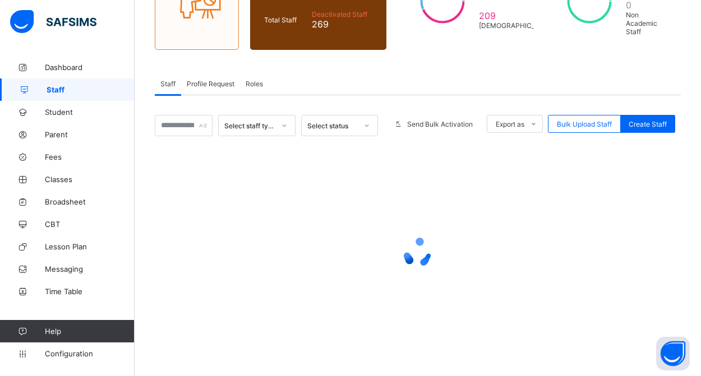
scroll to position [144, 0]
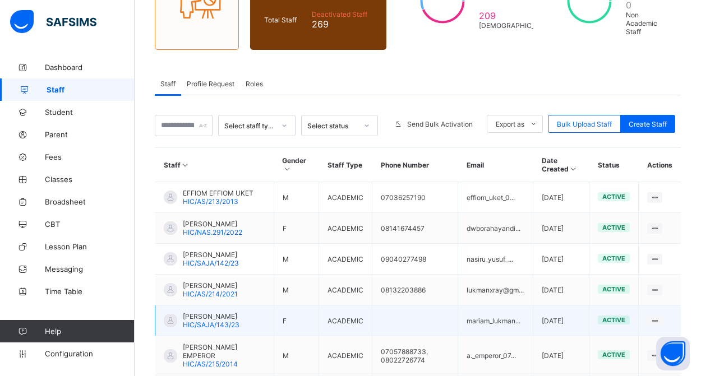
click at [234, 321] on span "[PERSON_NAME]" at bounding box center [211, 317] width 57 height 8
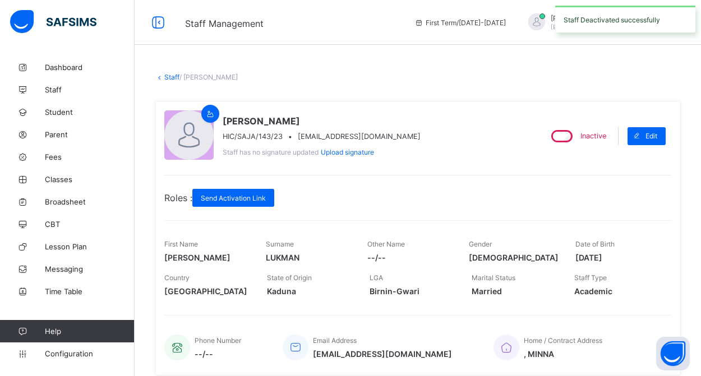
click at [174, 77] on link "Staff" at bounding box center [171, 77] width 15 height 8
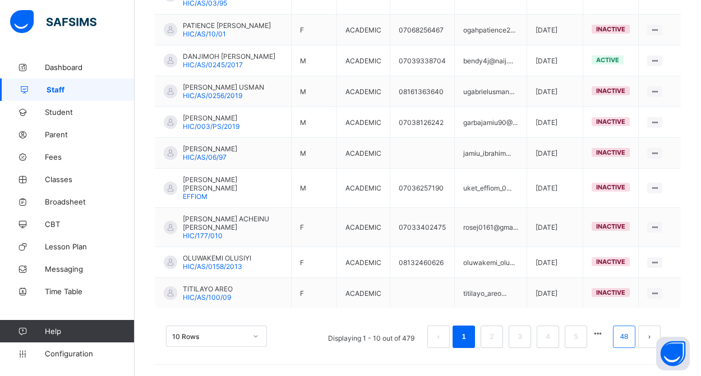
scroll to position [351, 0]
click at [629, 343] on link "48" at bounding box center [624, 337] width 15 height 15
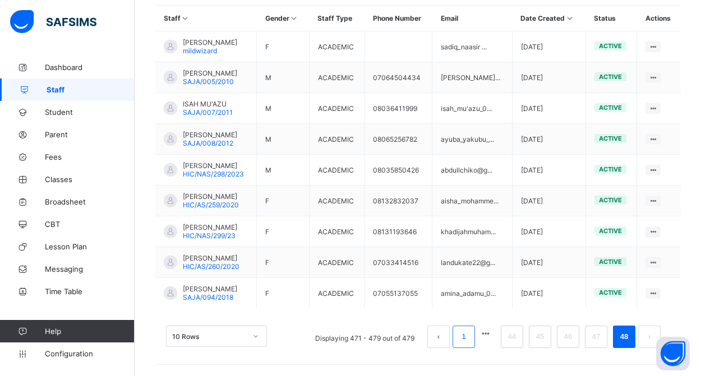
scroll to position [328, 0]
click at [516, 339] on link "44" at bounding box center [512, 337] width 15 height 15
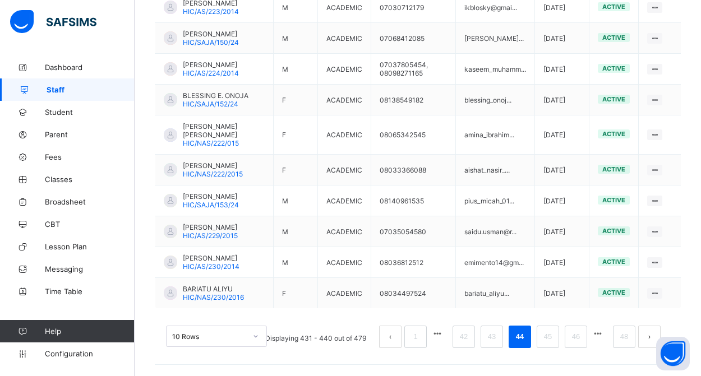
scroll to position [351, 0]
click at [466, 336] on link "42" at bounding box center [464, 337] width 15 height 15
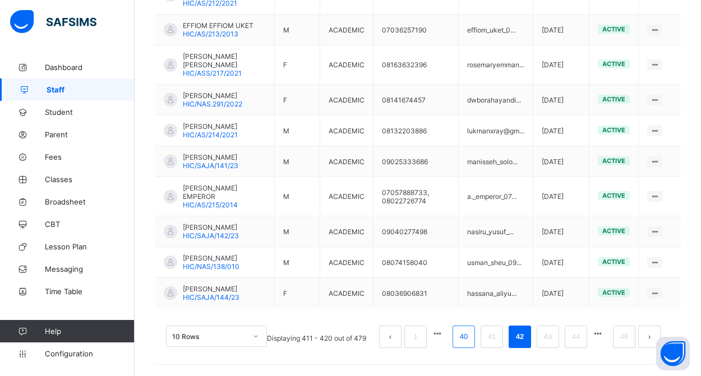
scroll to position [359, 0]
click at [463, 341] on link "40" at bounding box center [464, 337] width 15 height 15
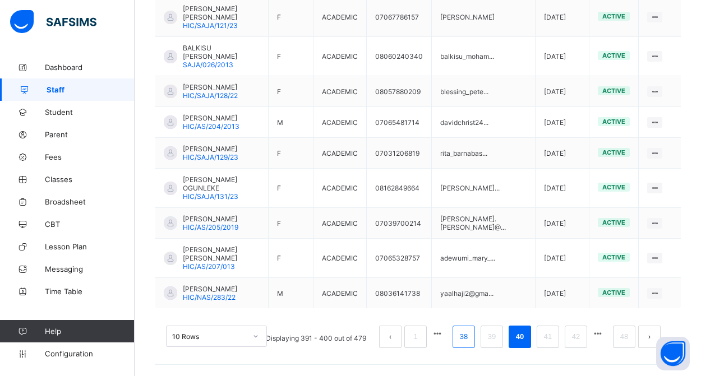
click at [466, 341] on link "38" at bounding box center [464, 337] width 15 height 15
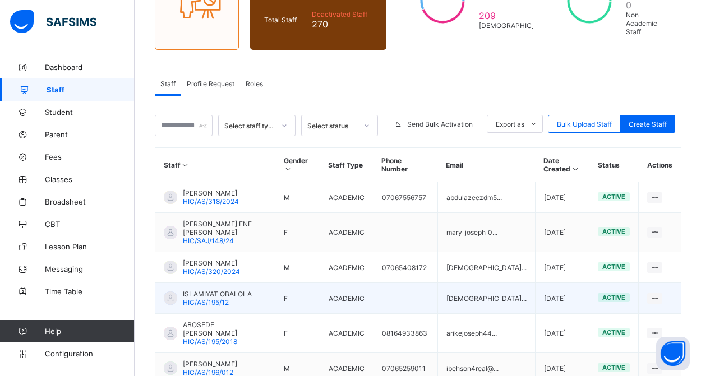
scroll to position [226, 0]
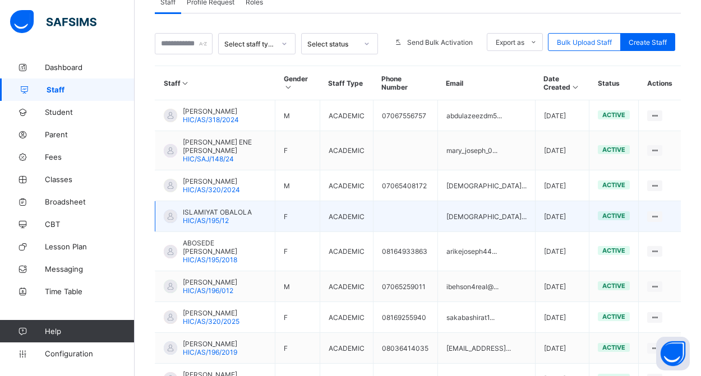
click at [214, 218] on span "HIC/AS/195/12" at bounding box center [206, 221] width 46 height 8
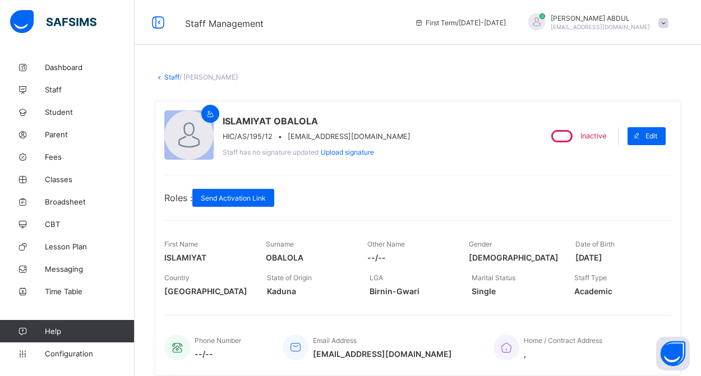
click at [173, 76] on link "Staff" at bounding box center [171, 77] width 15 height 8
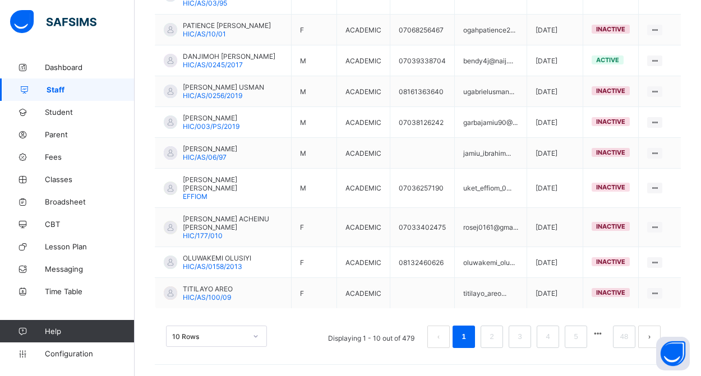
scroll to position [351, 0]
click at [621, 341] on link "48" at bounding box center [624, 337] width 15 height 15
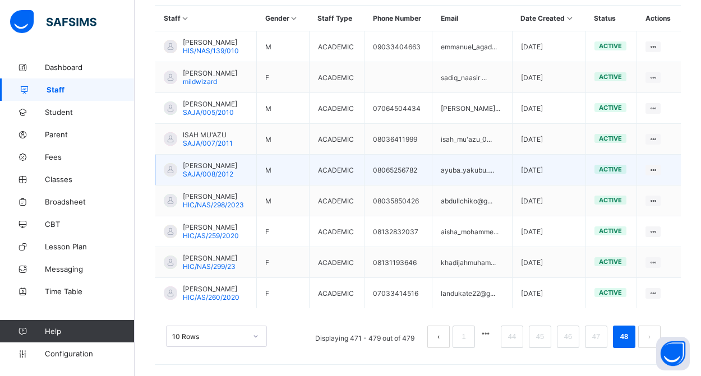
scroll to position [328, 0]
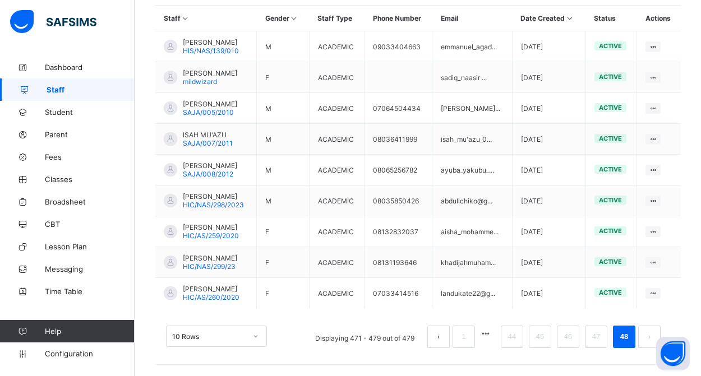
click at [437, 337] on button "prev page" at bounding box center [439, 337] width 22 height 22
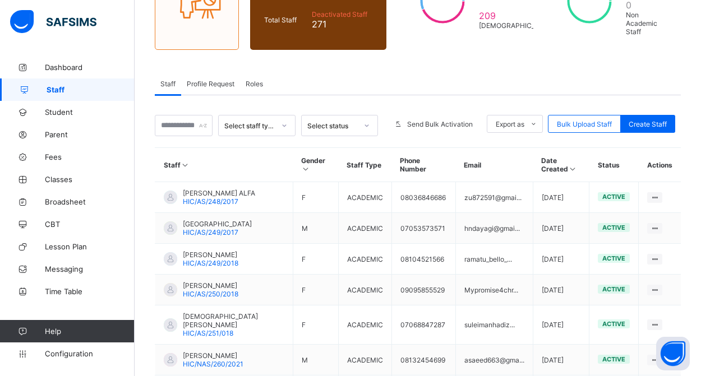
scroll to position [367, 0]
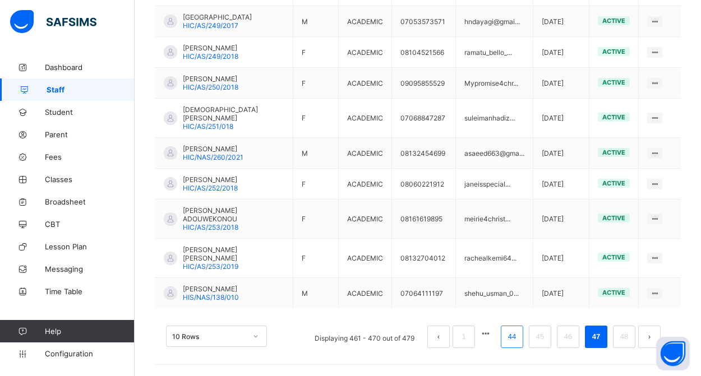
click at [514, 344] on li "44" at bounding box center [512, 337] width 22 height 22
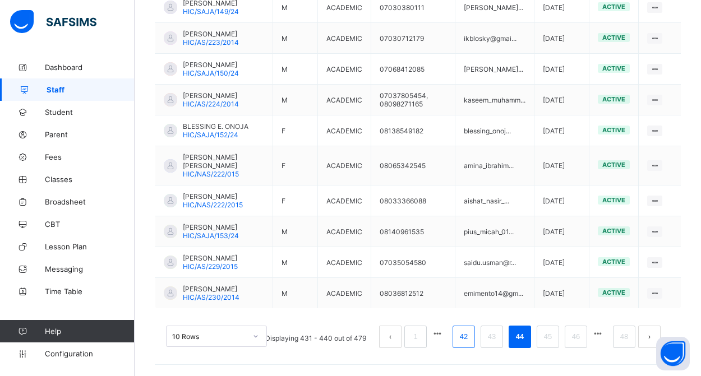
click at [466, 339] on link "42" at bounding box center [464, 337] width 15 height 15
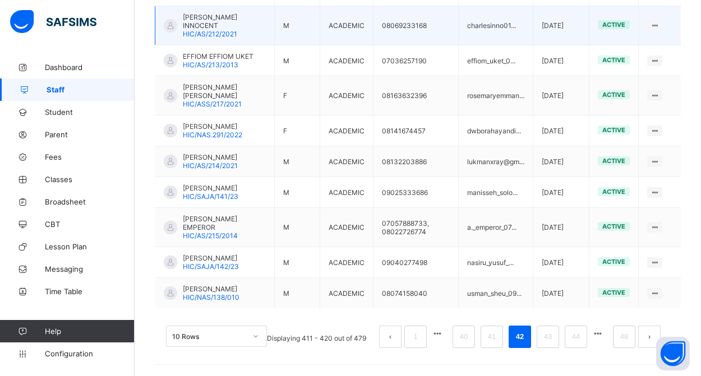
scroll to position [359, 0]
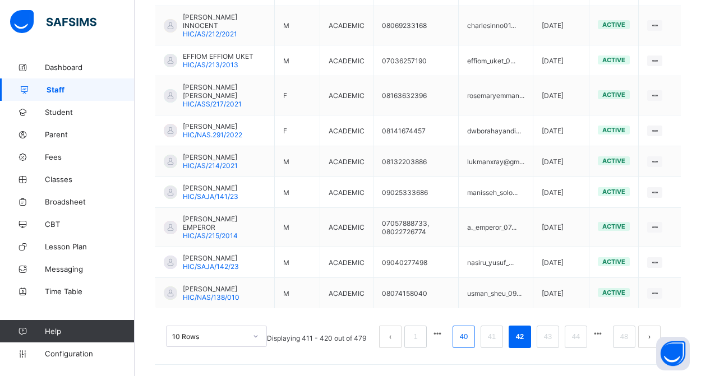
click at [468, 342] on link "40" at bounding box center [464, 337] width 15 height 15
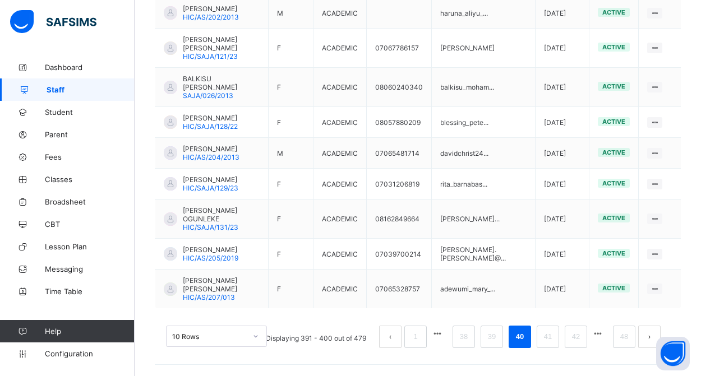
scroll to position [188, 0]
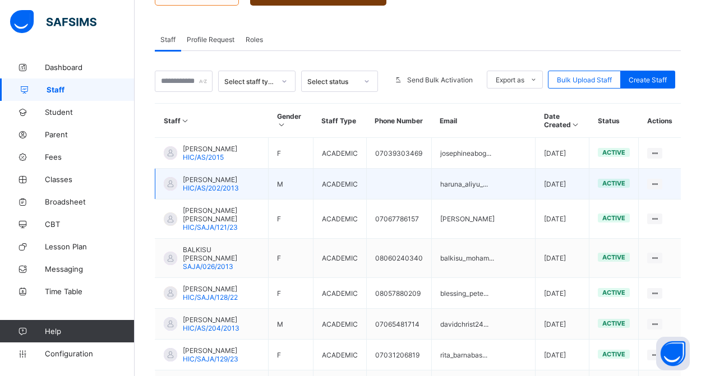
click at [222, 183] on span "[PERSON_NAME]" at bounding box center [211, 180] width 56 height 8
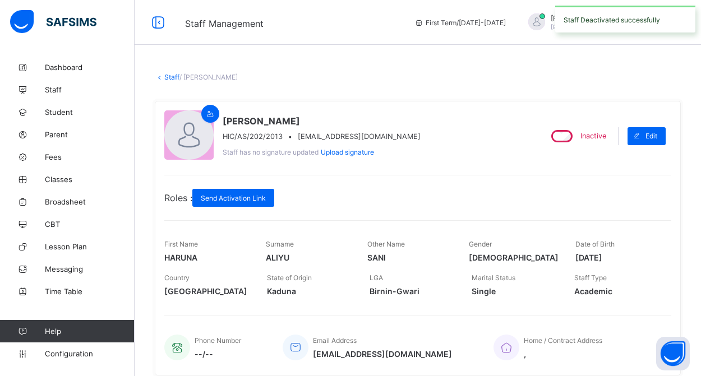
click at [174, 79] on link "Staff" at bounding box center [171, 77] width 15 height 8
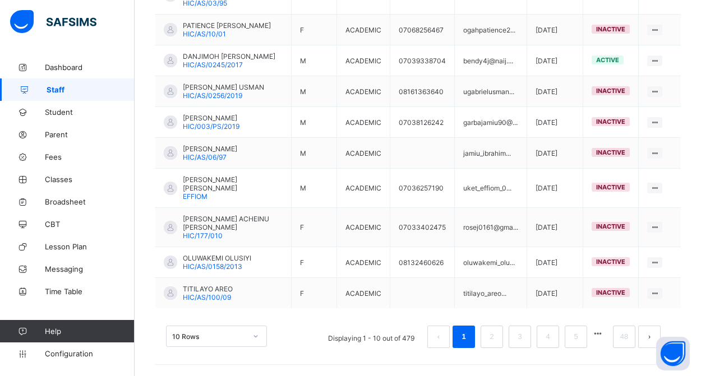
scroll to position [351, 0]
click at [621, 342] on link "48" at bounding box center [624, 337] width 15 height 15
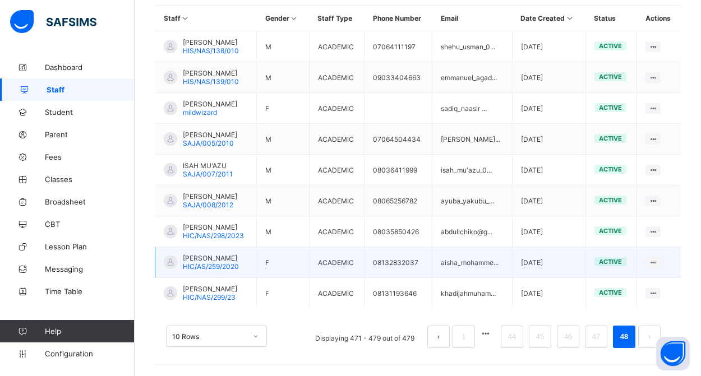
scroll to position [334, 0]
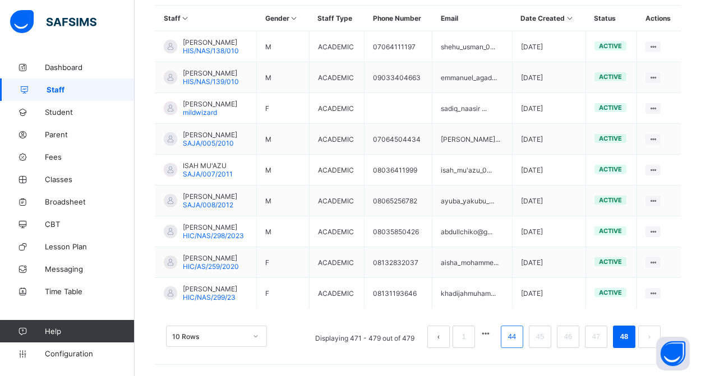
click at [511, 337] on link "44" at bounding box center [512, 337] width 15 height 15
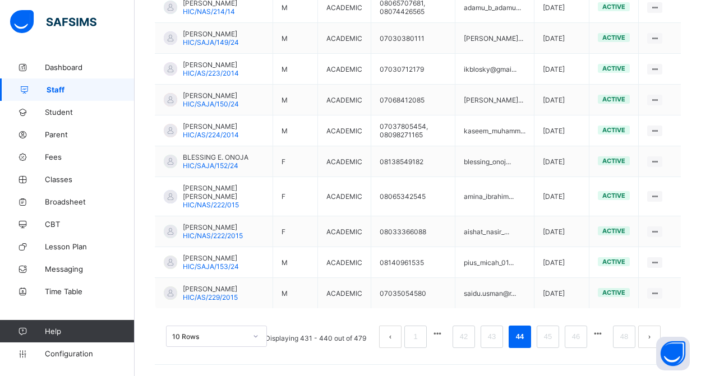
scroll to position [351, 0]
click at [462, 340] on link "42" at bounding box center [464, 337] width 15 height 15
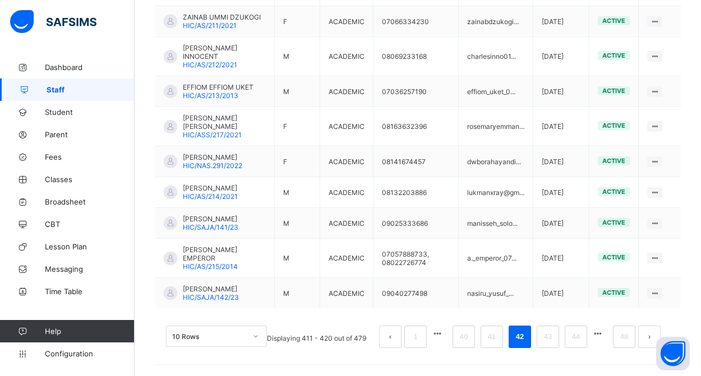
scroll to position [367, 0]
click at [467, 341] on link "40" at bounding box center [464, 337] width 15 height 15
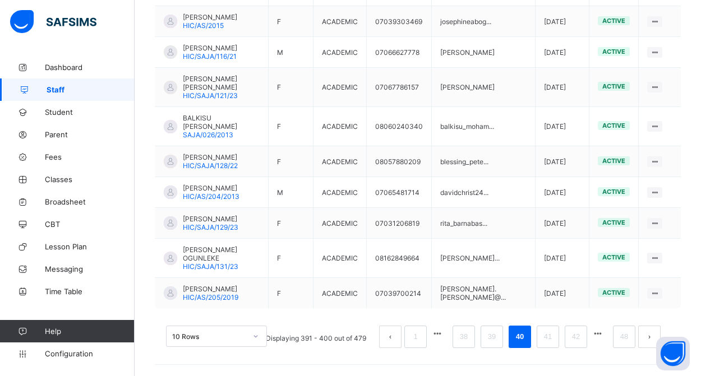
scroll to position [351, 0]
click at [462, 342] on link "38" at bounding box center [464, 337] width 15 height 15
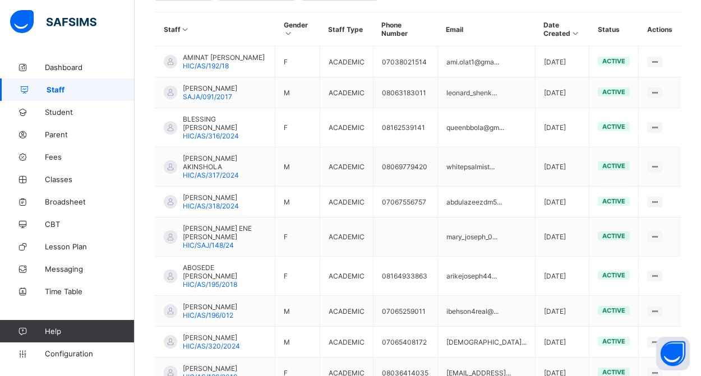
scroll to position [290, 0]
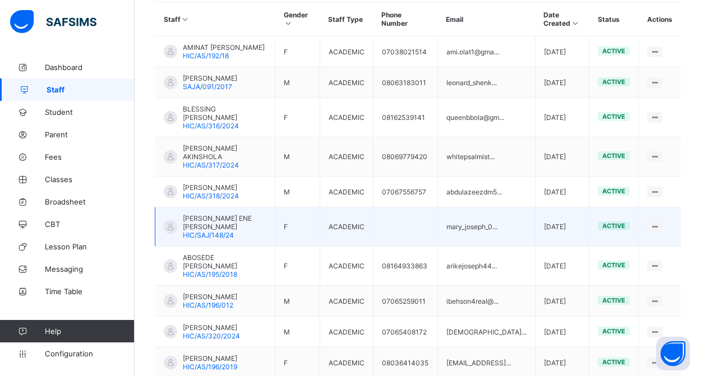
click at [228, 233] on span "HIC/SAJ/148/24" at bounding box center [208, 235] width 51 height 8
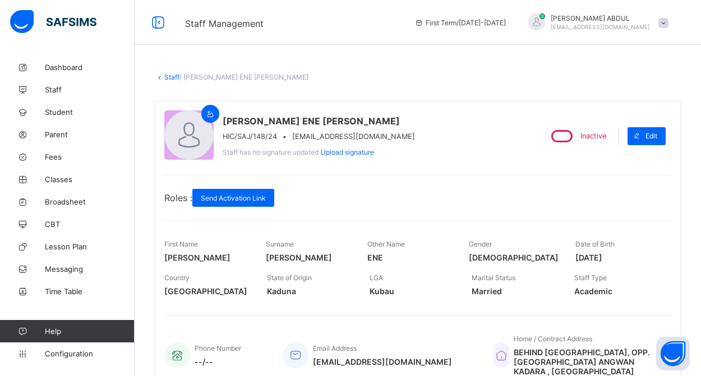
click at [173, 78] on link "Staff" at bounding box center [171, 77] width 15 height 8
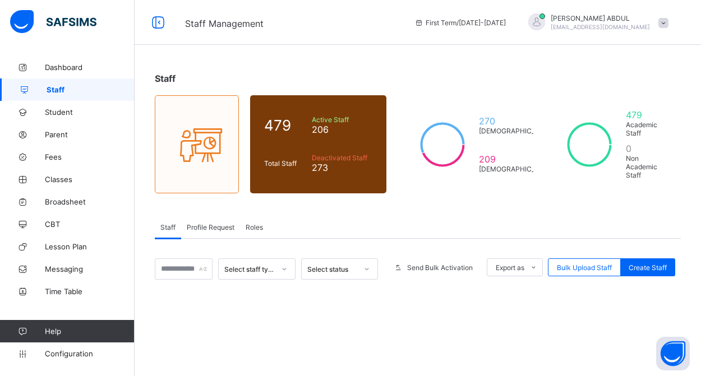
scroll to position [144, 0]
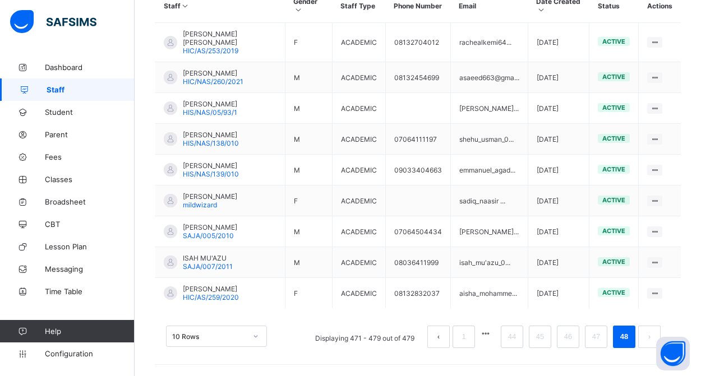
scroll to position [311, 0]
click at [513, 343] on link "44" at bounding box center [512, 337] width 15 height 15
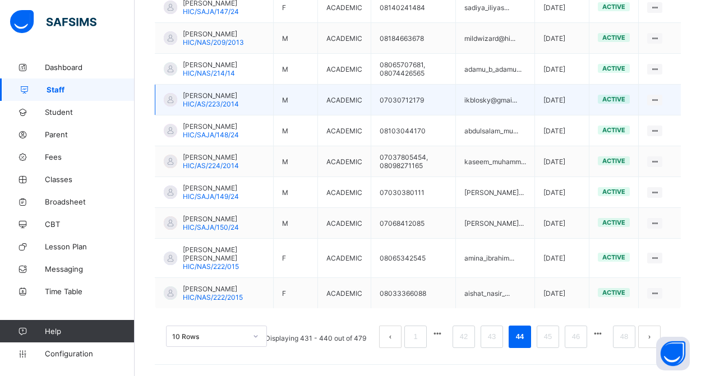
scroll to position [359, 0]
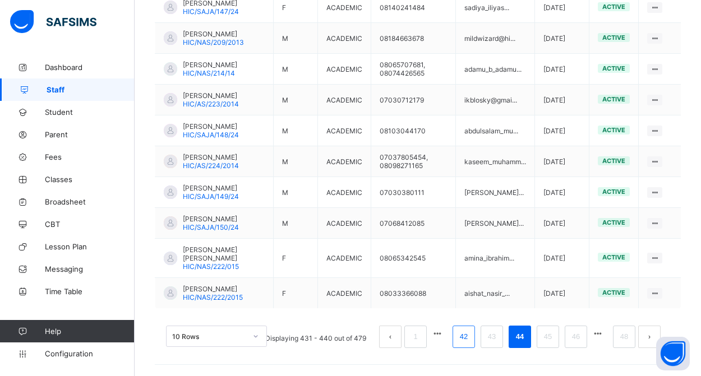
click at [466, 337] on link "42" at bounding box center [464, 337] width 15 height 15
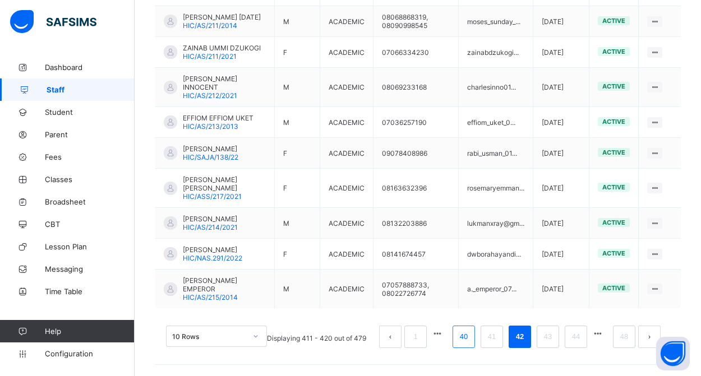
click at [463, 337] on link "40" at bounding box center [464, 337] width 15 height 15
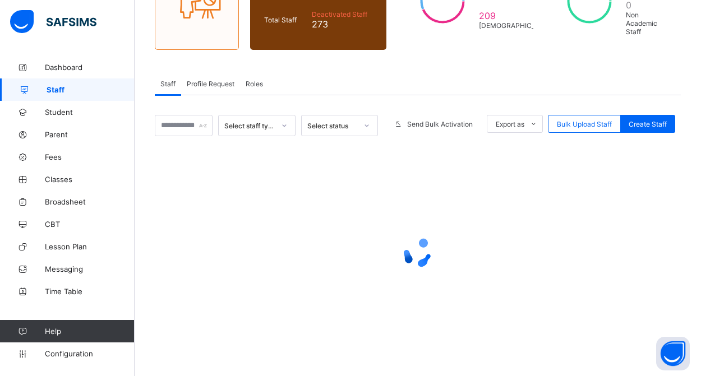
scroll to position [144, 0]
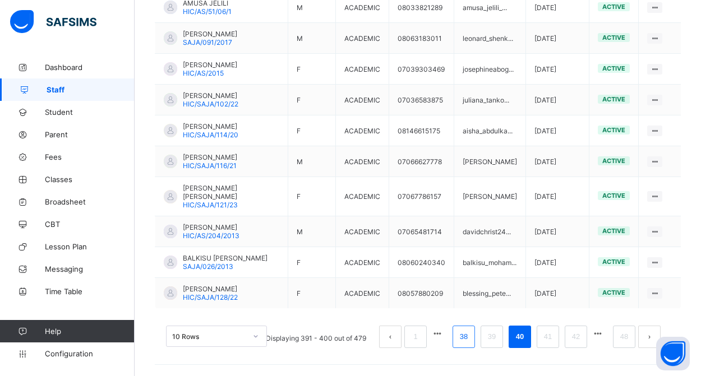
click at [462, 344] on link "38" at bounding box center [464, 337] width 15 height 15
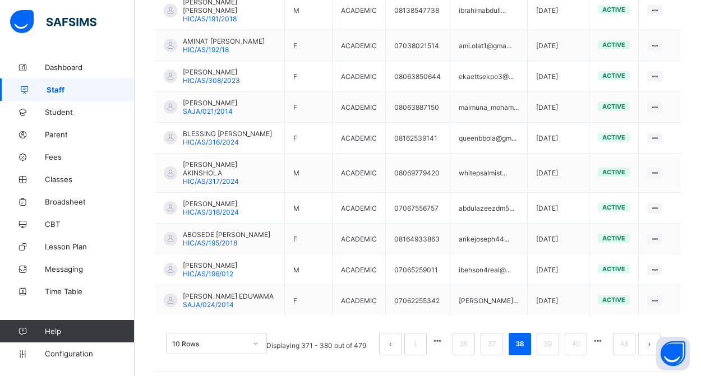
scroll to position [361, 0]
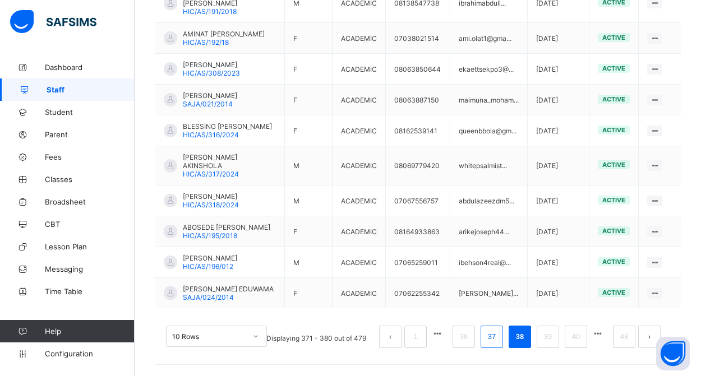
click at [494, 342] on link "37" at bounding box center [492, 337] width 15 height 15
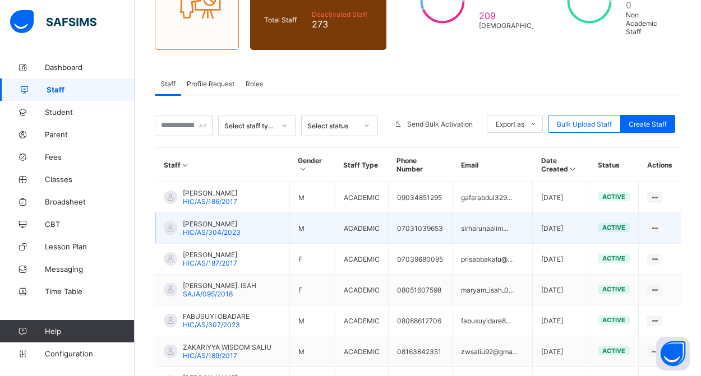
click at [218, 237] on span "HIC/AS/304/2023" at bounding box center [212, 232] width 58 height 8
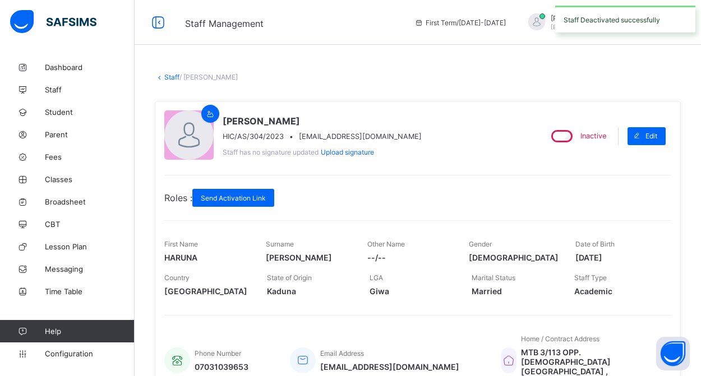
click at [171, 78] on link "Staff" at bounding box center [171, 77] width 15 height 8
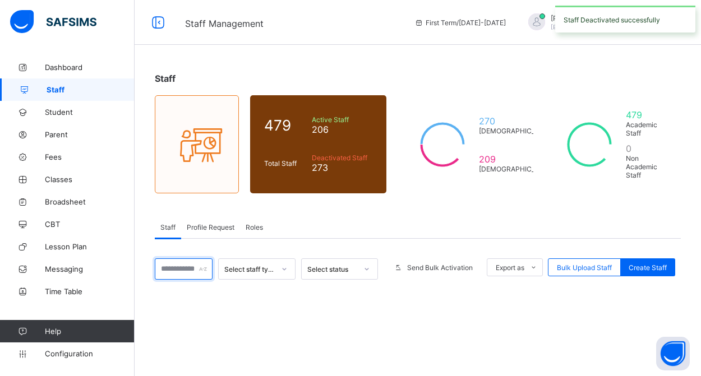
click at [192, 269] on input "text" at bounding box center [184, 269] width 58 height 21
click at [183, 270] on input "**" at bounding box center [184, 269] width 58 height 21
type input "*"
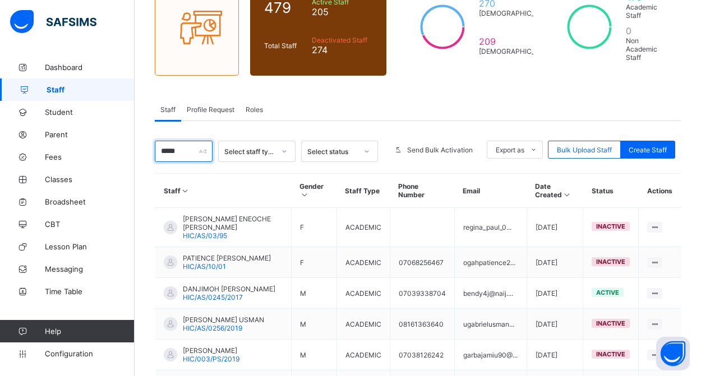
scroll to position [102, 0]
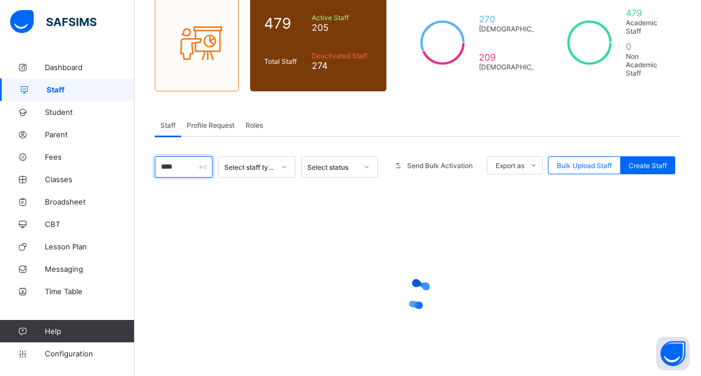
click at [181, 178] on input "****" at bounding box center [184, 167] width 58 height 21
type input "*"
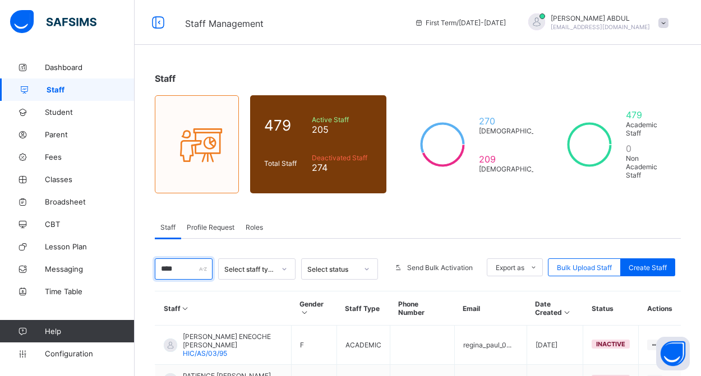
type input "*****"
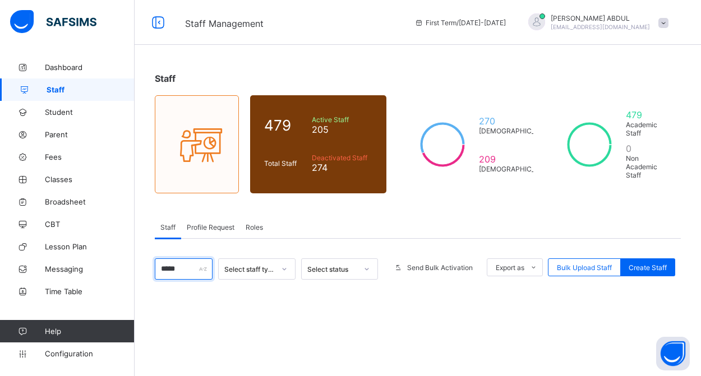
scroll to position [144, 0]
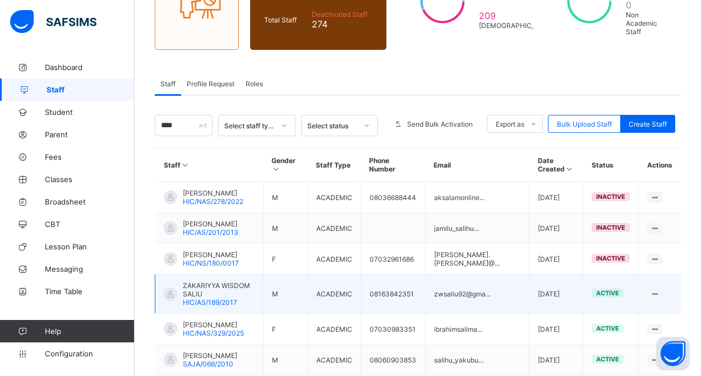
click at [227, 282] on span "ZAKARIYYA WISDOM SALIU" at bounding box center [219, 290] width 72 height 17
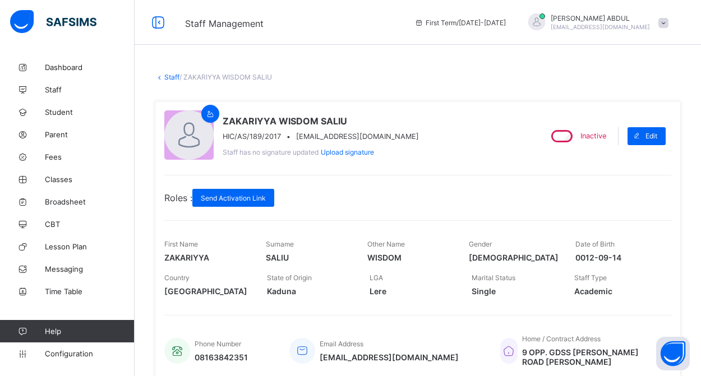
click at [172, 79] on link "Staff" at bounding box center [171, 77] width 15 height 8
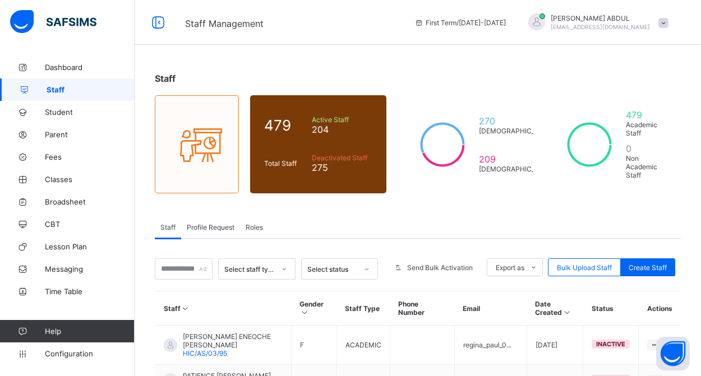
scroll to position [351, 0]
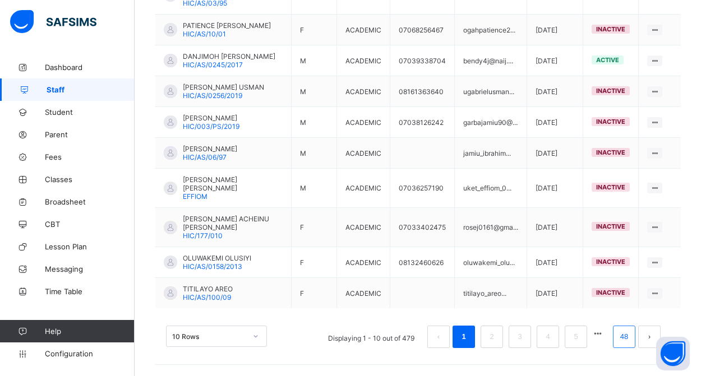
click at [623, 336] on link "48" at bounding box center [624, 337] width 15 height 15
click at [624, 337] on link "48" at bounding box center [624, 337] width 15 height 15
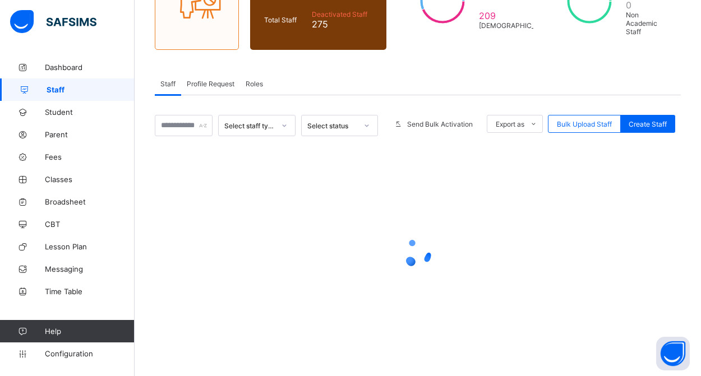
scroll to position [144, 0]
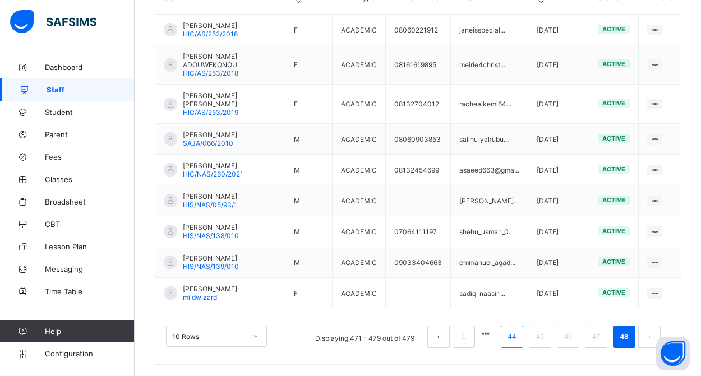
click at [516, 341] on link "44" at bounding box center [512, 337] width 15 height 15
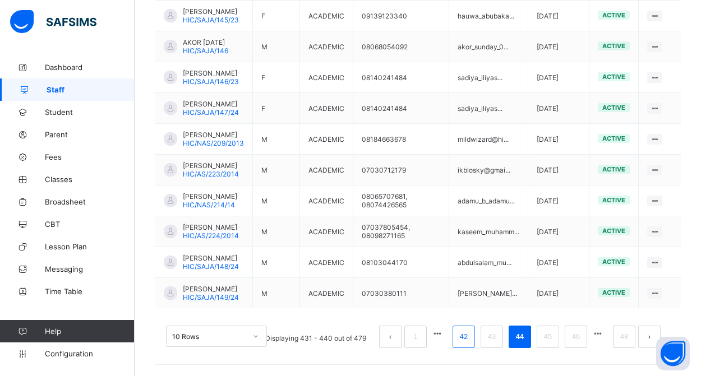
click at [463, 341] on link "42" at bounding box center [464, 337] width 15 height 15
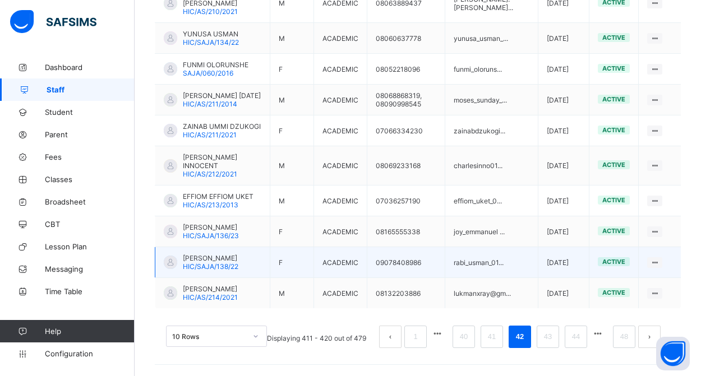
scroll to position [367, 0]
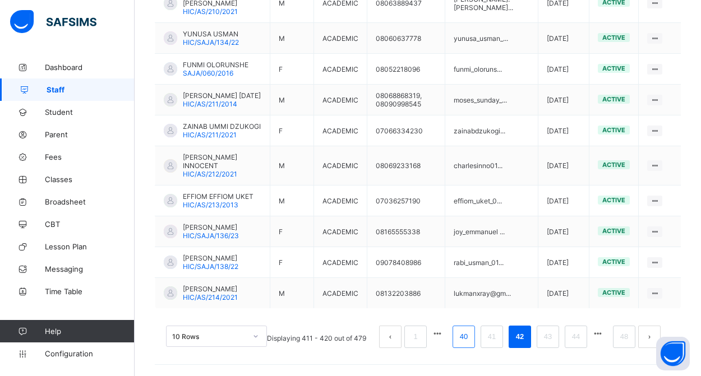
click at [463, 338] on link "40" at bounding box center [464, 337] width 15 height 15
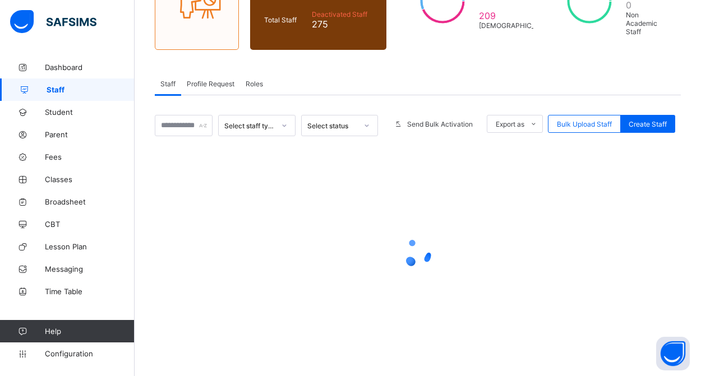
scroll to position [144, 0]
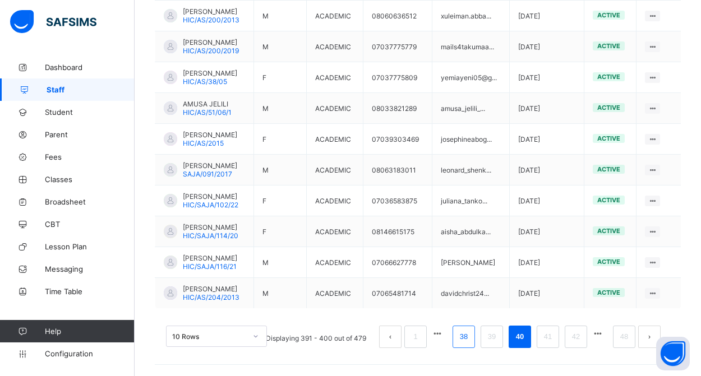
click at [463, 338] on link "38" at bounding box center [464, 337] width 15 height 15
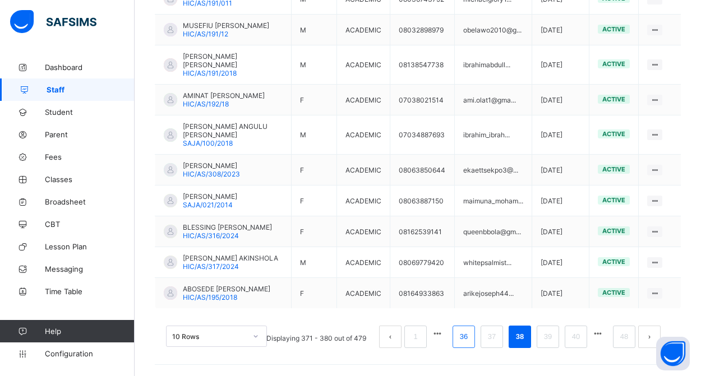
scroll to position [376, 0]
click at [463, 336] on link "36" at bounding box center [464, 337] width 15 height 15
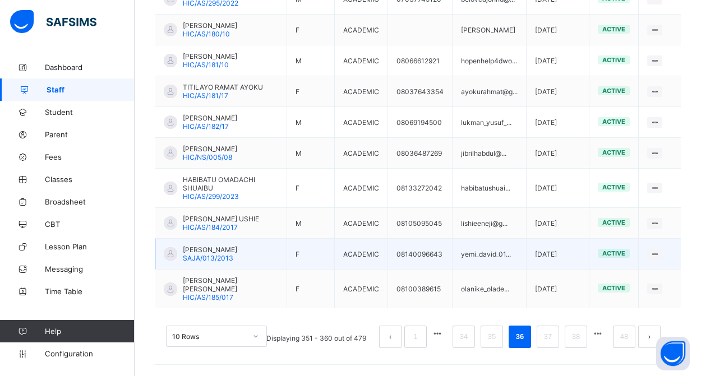
scroll to position [359, 0]
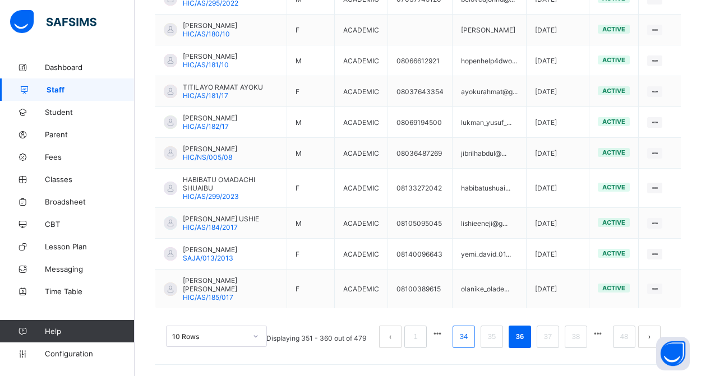
click at [464, 337] on link "34" at bounding box center [464, 337] width 15 height 15
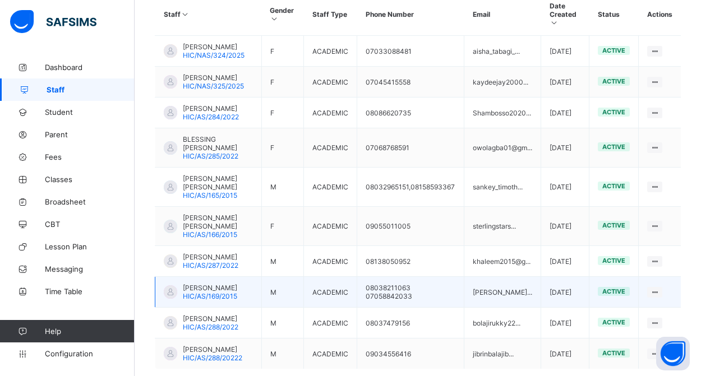
scroll to position [300, 0]
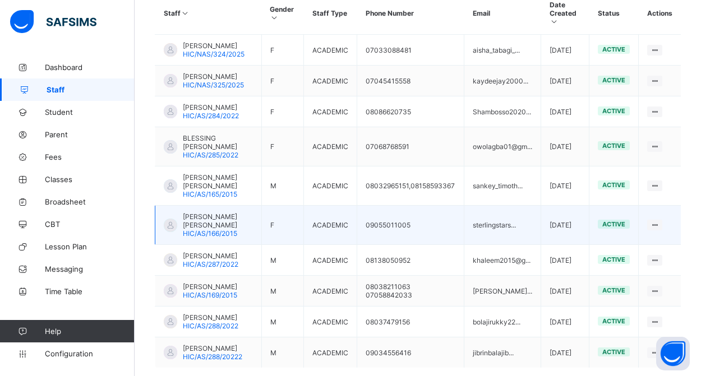
click at [226, 229] on span "JOY CHINYERE HARRISON IKPO" at bounding box center [218, 221] width 70 height 17
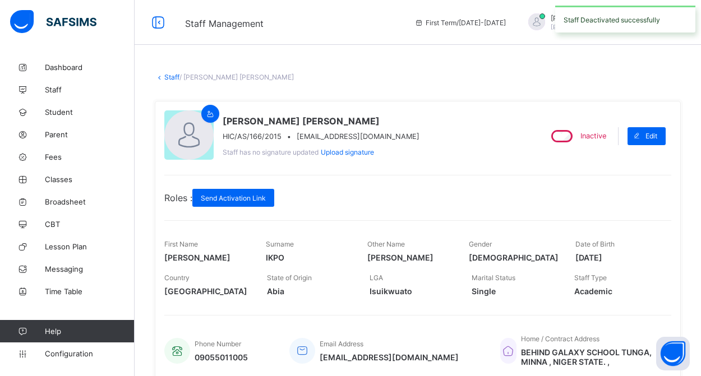
click at [173, 77] on link "Staff" at bounding box center [171, 77] width 15 height 8
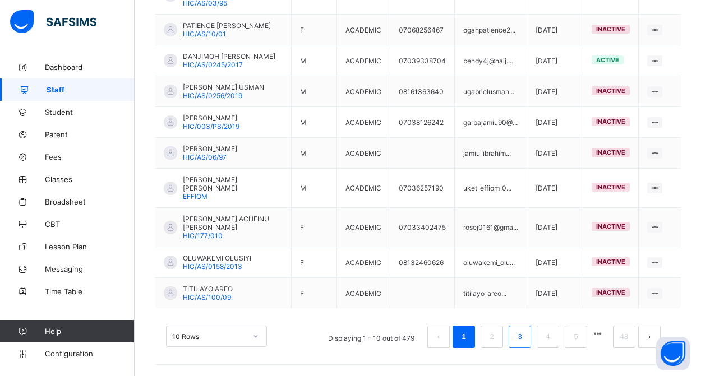
scroll to position [351, 0]
click at [619, 341] on link "48" at bounding box center [624, 337] width 15 height 15
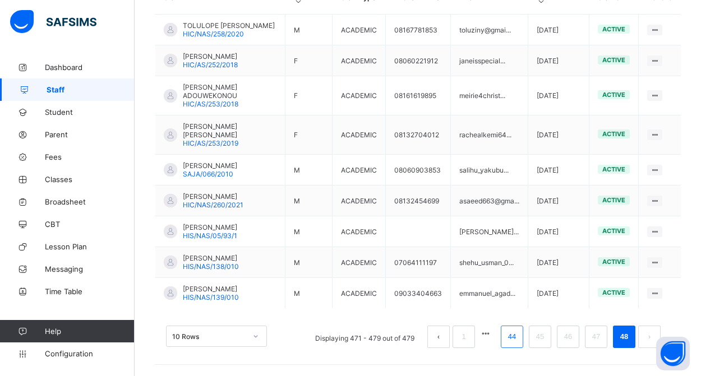
click at [512, 336] on link "44" at bounding box center [512, 337] width 15 height 15
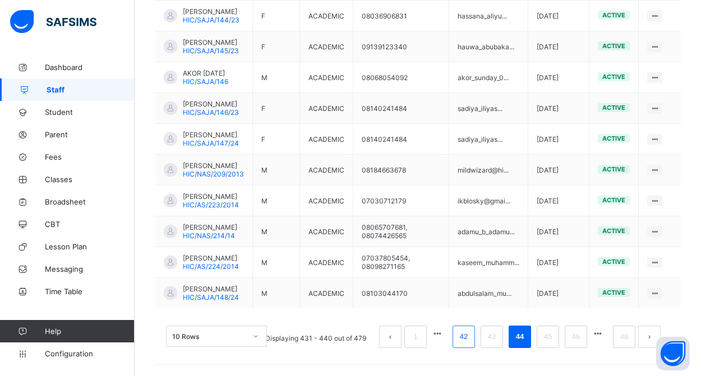
click at [462, 338] on link "42" at bounding box center [464, 337] width 15 height 15
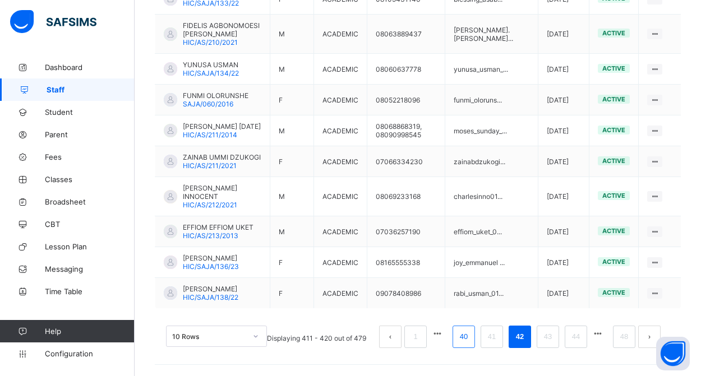
click at [462, 338] on link "40" at bounding box center [464, 337] width 15 height 15
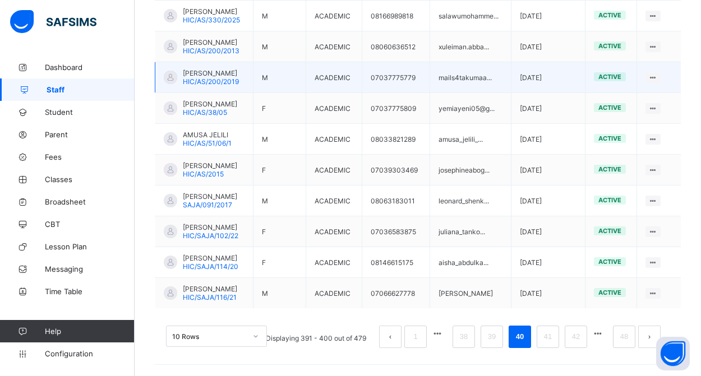
scroll to position [342, 0]
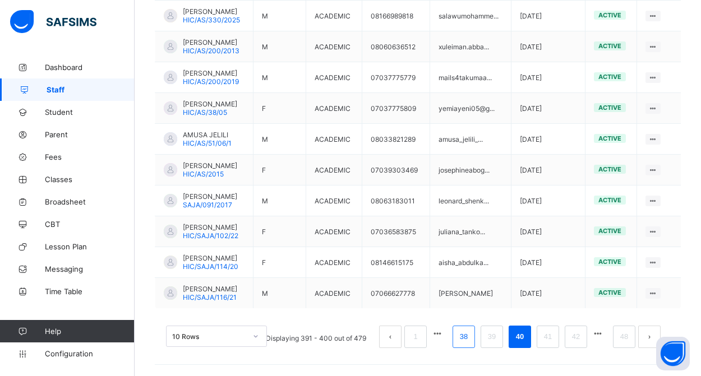
click at [465, 342] on link "38" at bounding box center [464, 337] width 15 height 15
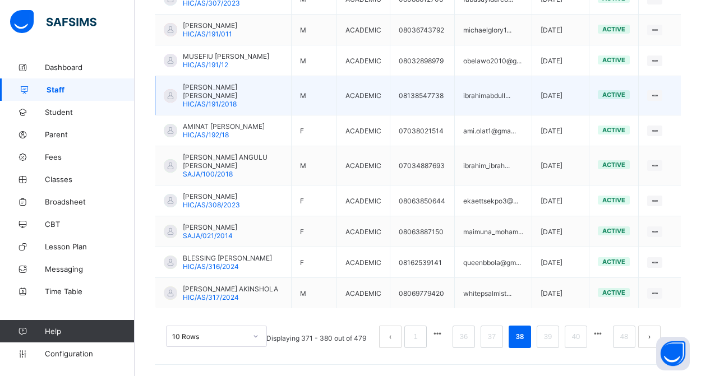
scroll to position [367, 0]
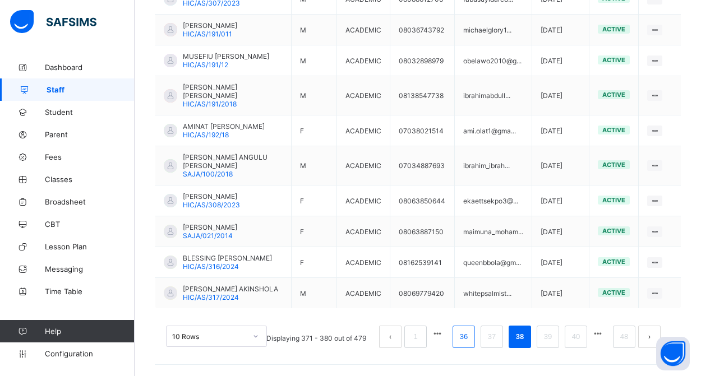
click at [465, 337] on link "36" at bounding box center [464, 337] width 15 height 15
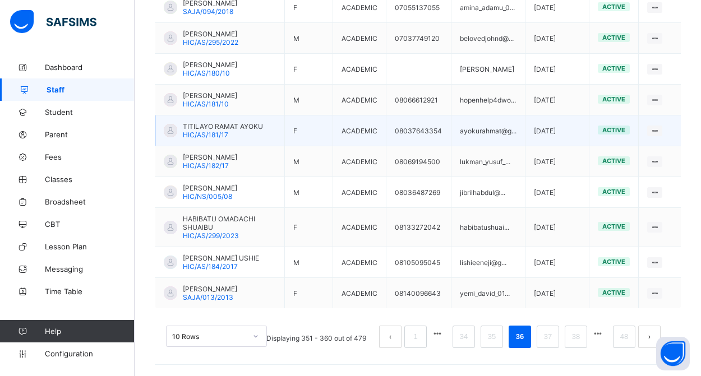
scroll to position [351, 0]
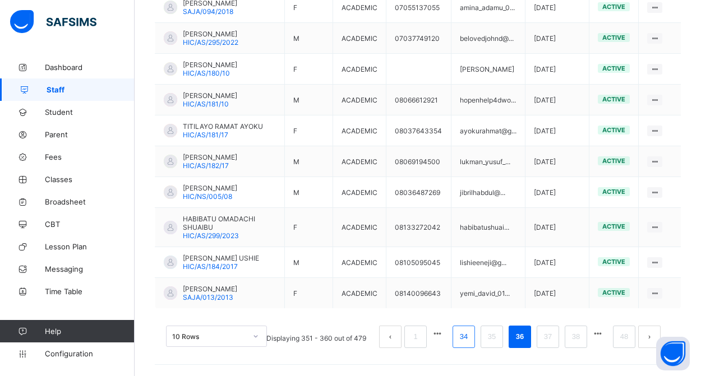
click at [461, 336] on link "34" at bounding box center [464, 337] width 15 height 15
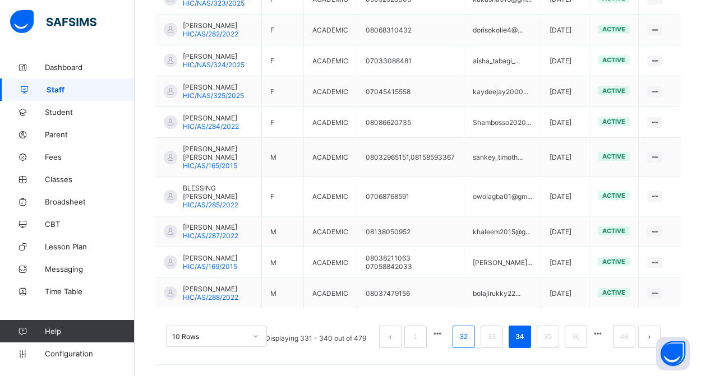
scroll to position [393, 0]
click at [466, 341] on link "32" at bounding box center [464, 337] width 15 height 15
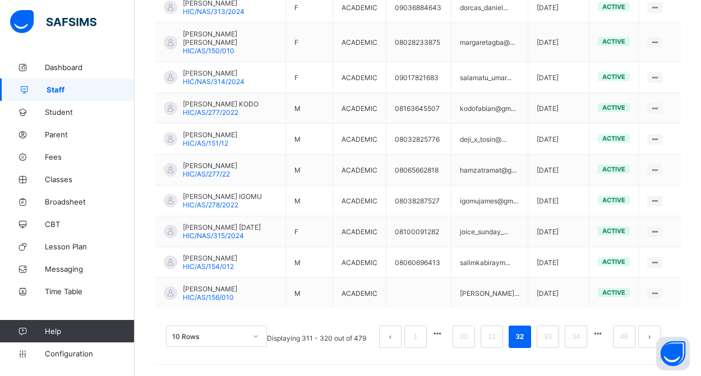
scroll to position [351, 0]
click at [462, 337] on link "30" at bounding box center [464, 337] width 15 height 15
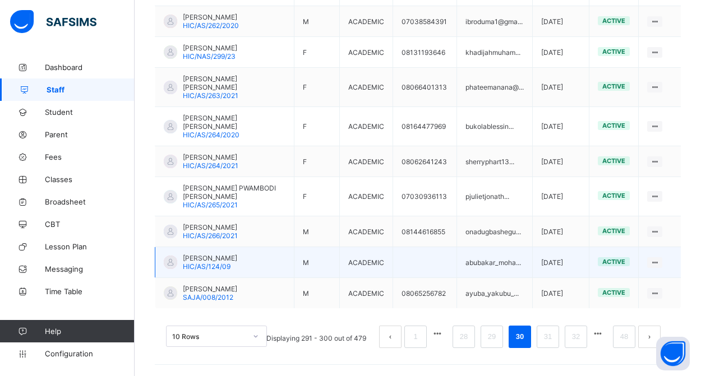
scroll to position [367, 0]
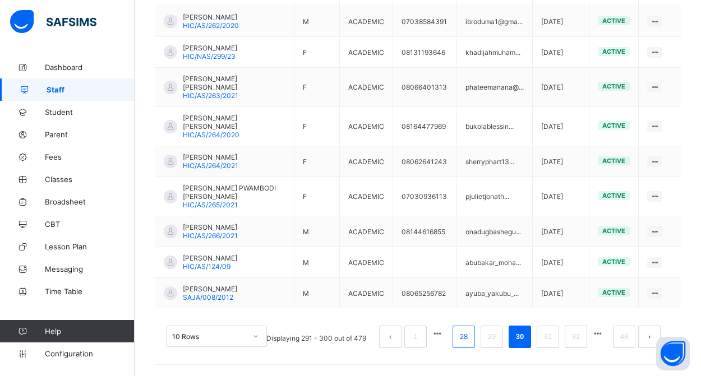
click at [465, 341] on link "28" at bounding box center [464, 337] width 15 height 15
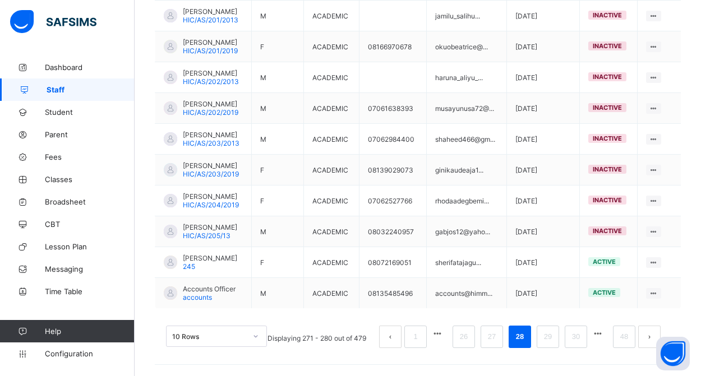
scroll to position [351, 0]
click at [546, 342] on link "29" at bounding box center [548, 337] width 15 height 15
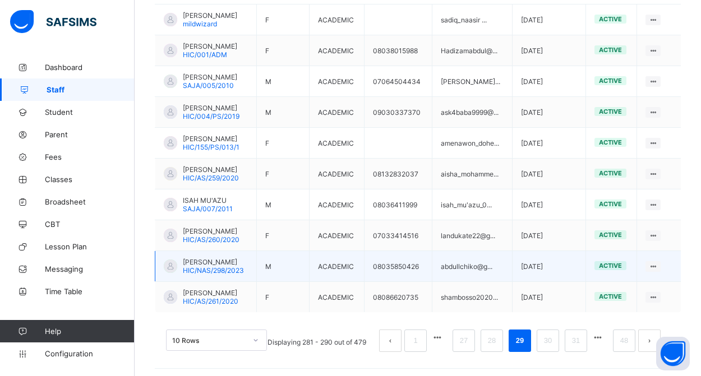
scroll to position [305, 0]
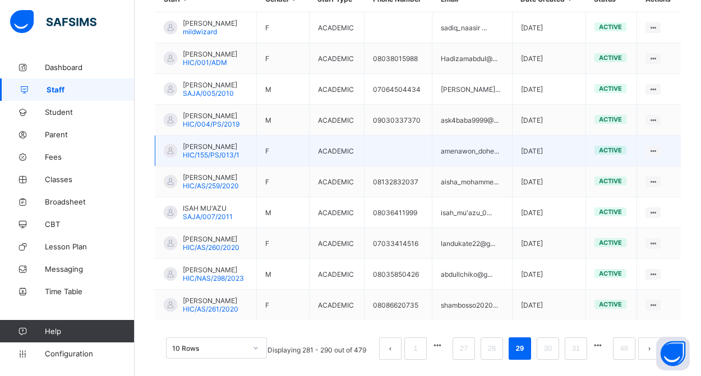
click at [236, 151] on span "[PERSON_NAME]" at bounding box center [211, 147] width 57 height 8
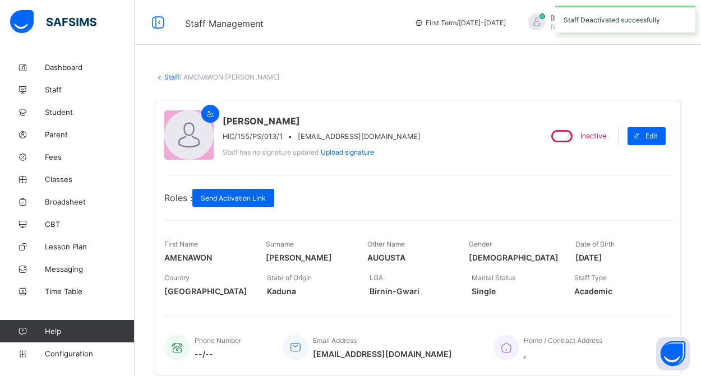
click at [169, 76] on link "Staff" at bounding box center [171, 77] width 15 height 8
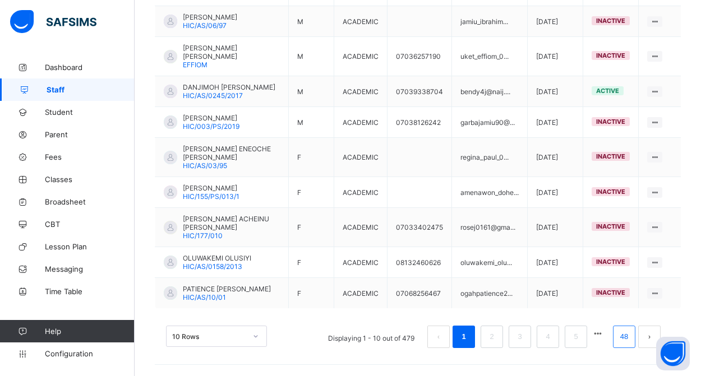
click at [622, 341] on link "48" at bounding box center [624, 337] width 15 height 15
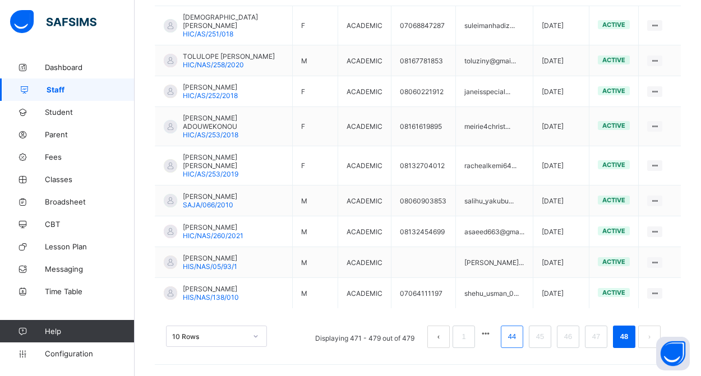
click at [514, 337] on link "44" at bounding box center [512, 337] width 15 height 15
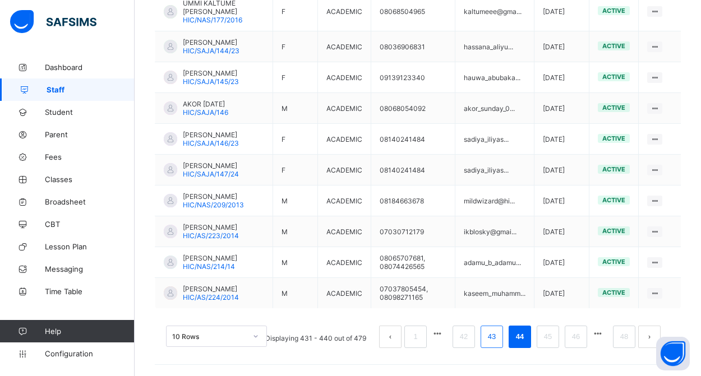
scroll to position [351, 0]
click at [467, 342] on link "42" at bounding box center [464, 337] width 15 height 15
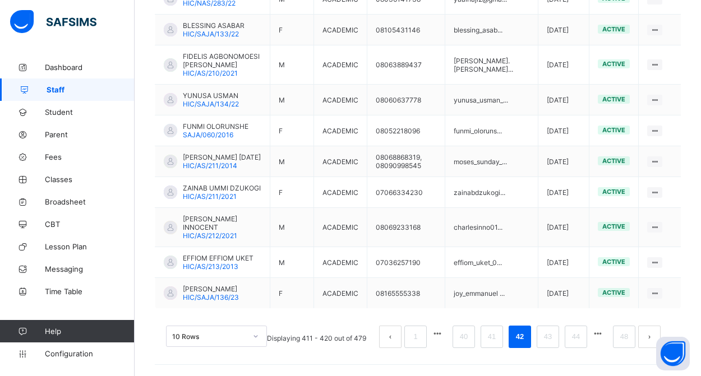
scroll to position [376, 0]
click at [463, 337] on link "40" at bounding box center [464, 337] width 15 height 15
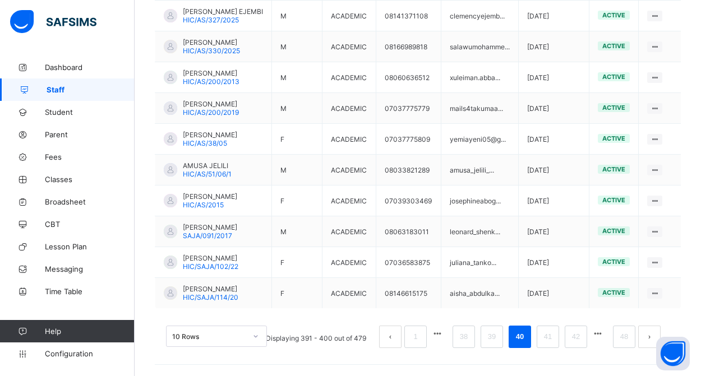
scroll to position [351, 0]
click at [462, 338] on link "38" at bounding box center [464, 337] width 15 height 15
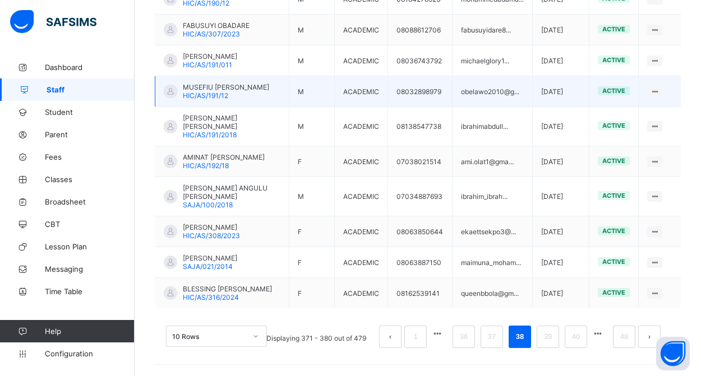
scroll to position [367, 0]
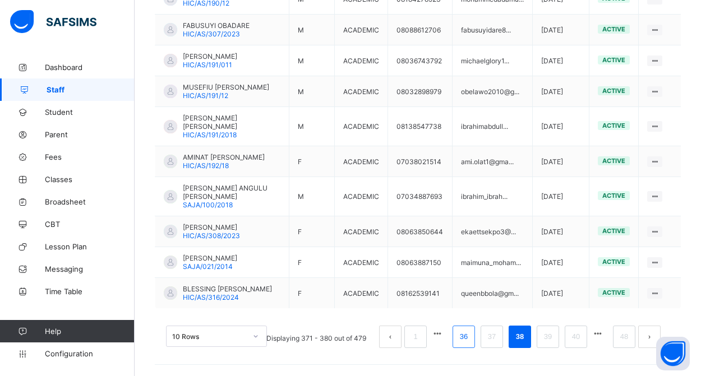
click at [465, 339] on link "36" at bounding box center [464, 337] width 15 height 15
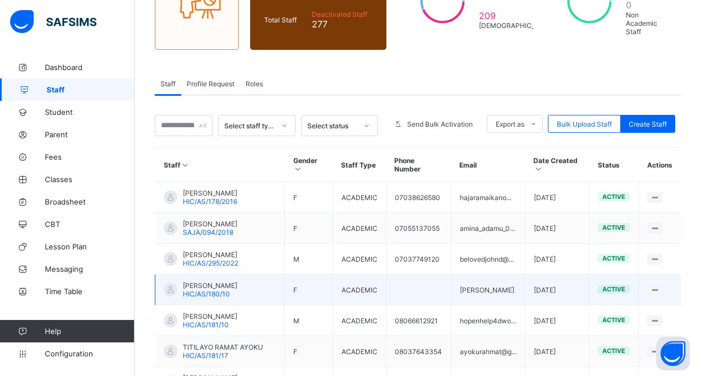
click at [237, 298] on div "ELIZABETH AKINOLA HIC/AS/180/10" at bounding box center [210, 290] width 54 height 17
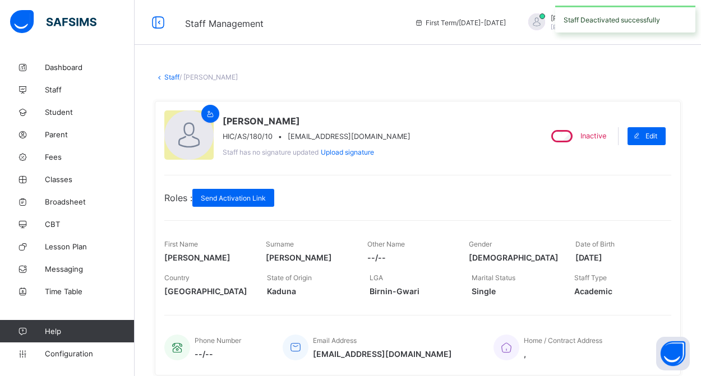
click at [171, 77] on link "Staff" at bounding box center [171, 77] width 15 height 8
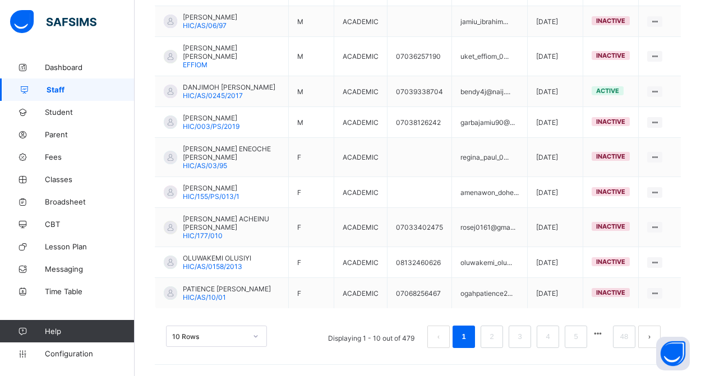
scroll to position [367, 0]
click at [552, 341] on link "4" at bounding box center [548, 337] width 11 height 15
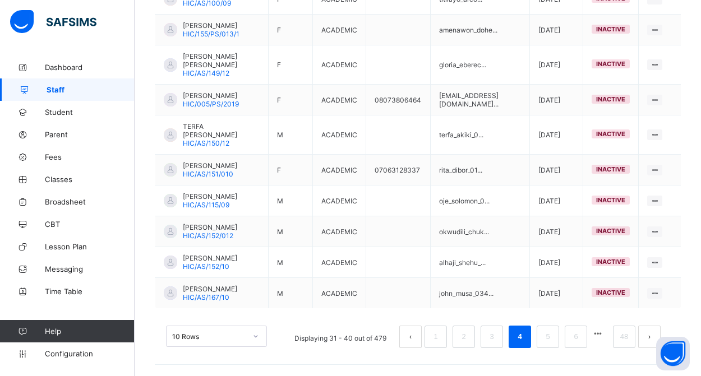
scroll to position [359, 0]
click at [623, 340] on link "48" at bounding box center [624, 337] width 15 height 15
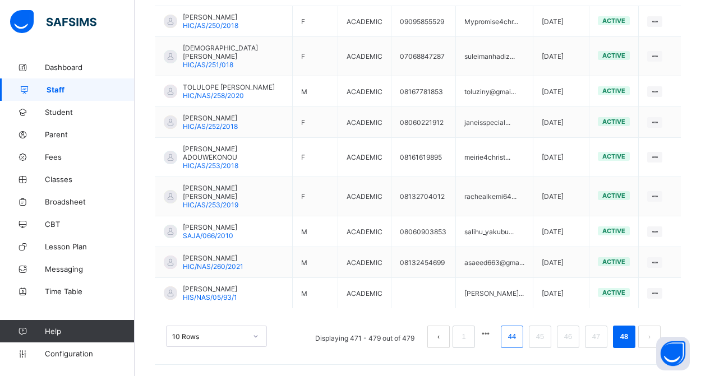
scroll to position [337, 0]
click at [511, 342] on link "44" at bounding box center [512, 337] width 15 height 15
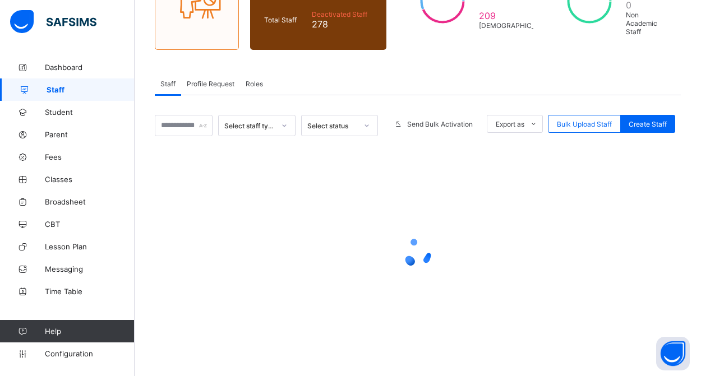
scroll to position [144, 0]
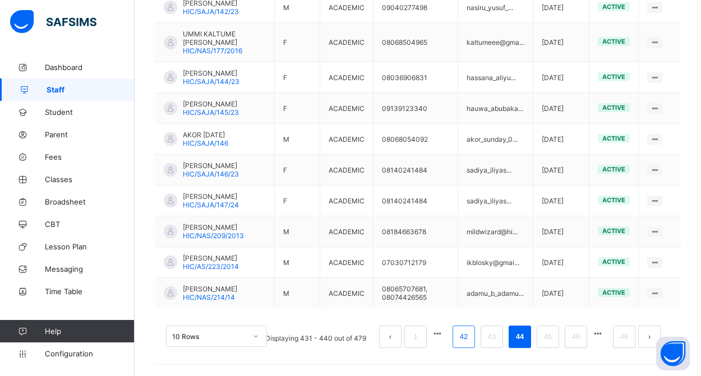
click at [465, 339] on link "42" at bounding box center [464, 337] width 15 height 15
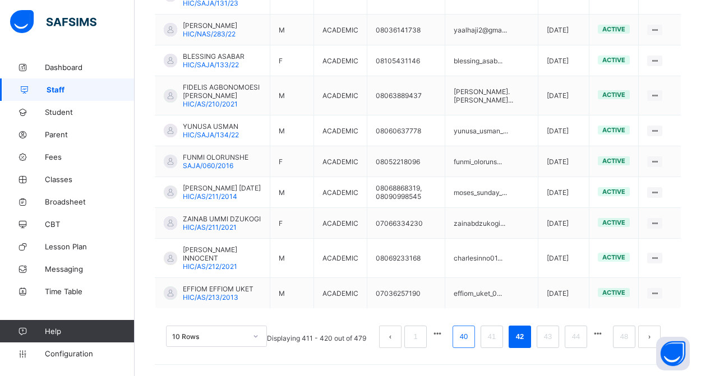
click at [466, 336] on link "40" at bounding box center [464, 337] width 15 height 15
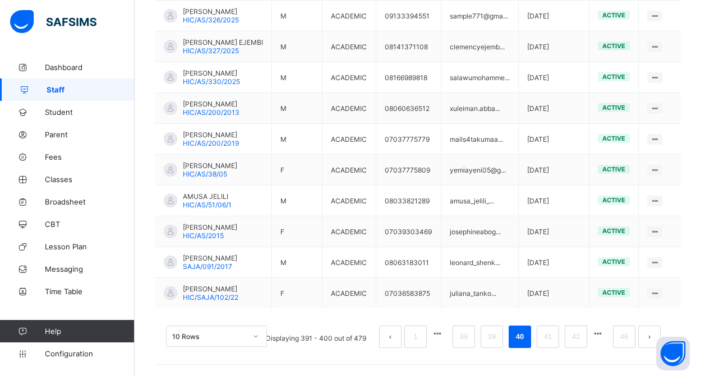
scroll to position [351, 0]
click at [465, 336] on link "38" at bounding box center [464, 337] width 15 height 15
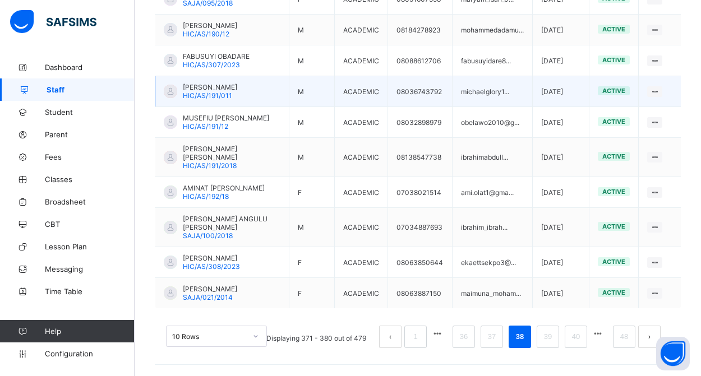
scroll to position [367, 0]
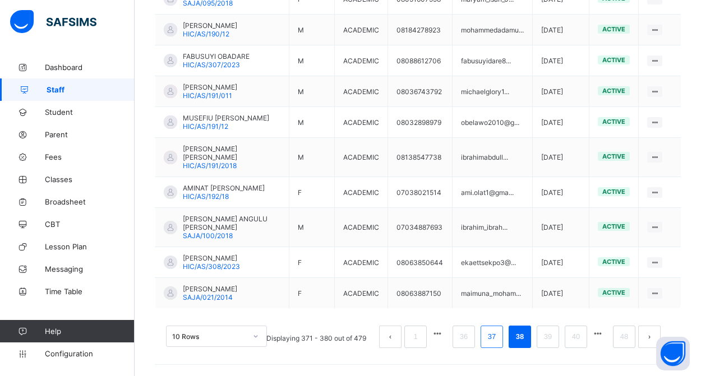
click at [493, 339] on link "37" at bounding box center [492, 337] width 15 height 15
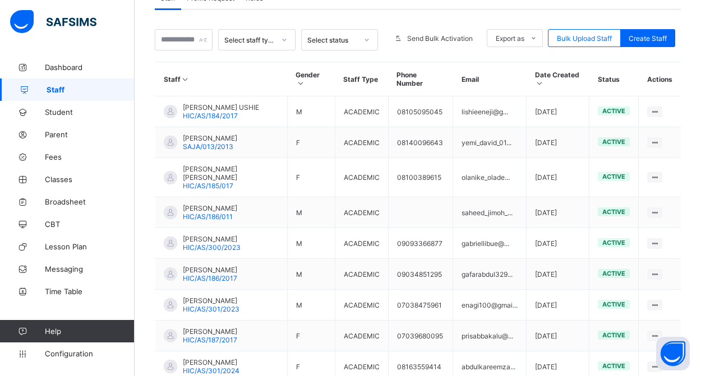
scroll to position [254, 0]
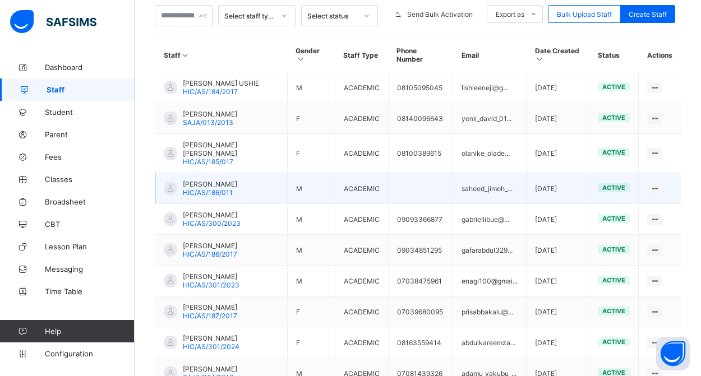
click at [229, 185] on span "SAHEED JIMOH" at bounding box center [210, 184] width 54 height 8
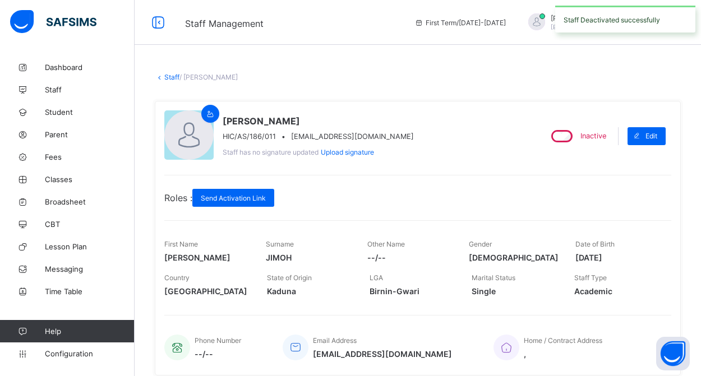
click at [172, 76] on link "Staff" at bounding box center [171, 77] width 15 height 8
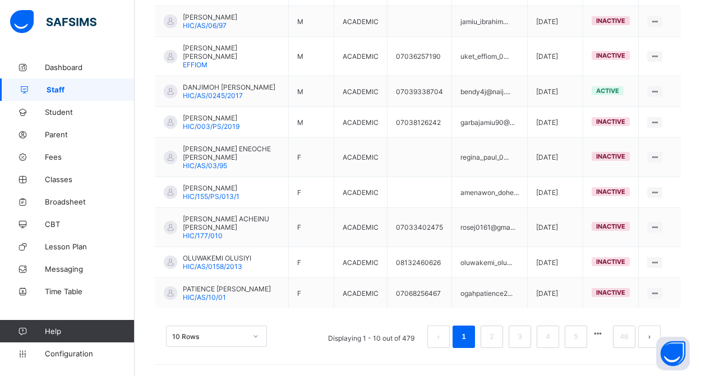
scroll to position [367, 0]
click at [623, 343] on link "48" at bounding box center [624, 337] width 15 height 15
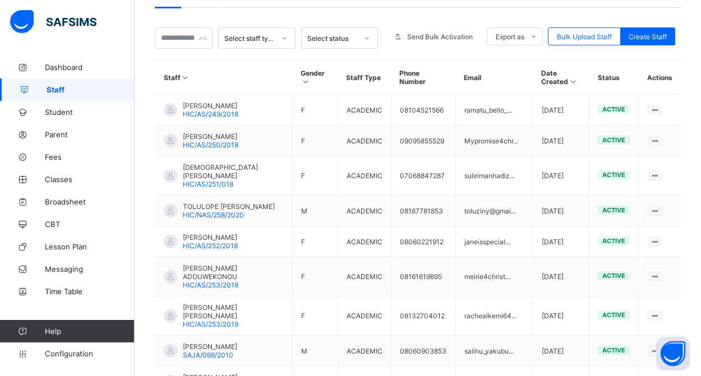
scroll to position [227, 0]
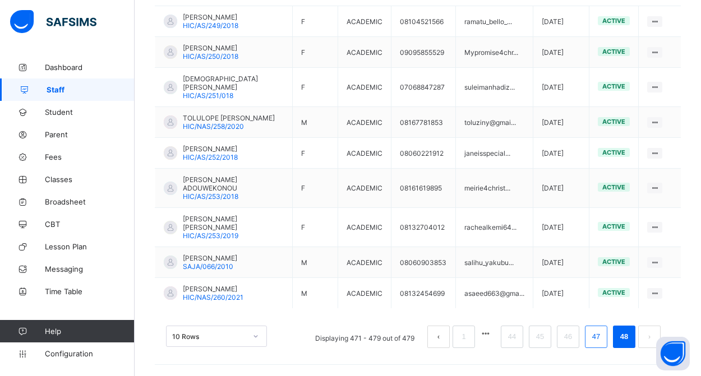
click at [597, 338] on link "47" at bounding box center [596, 337] width 15 height 15
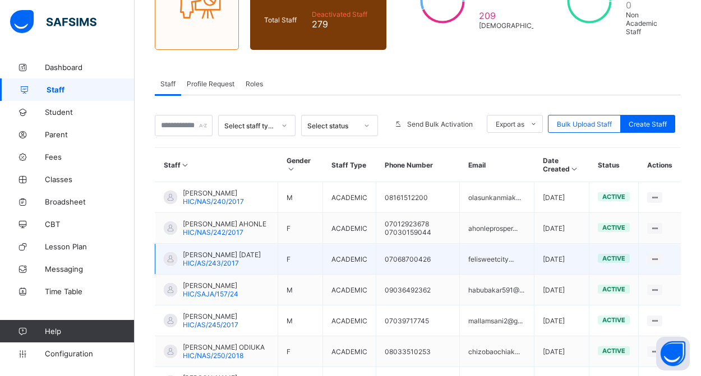
scroll to position [154, 0]
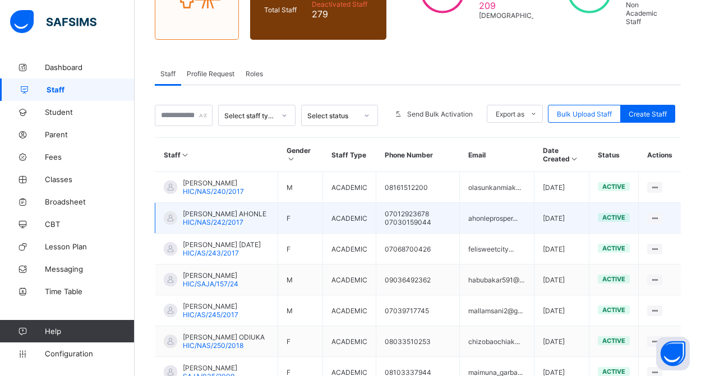
click at [230, 218] on span "[PERSON_NAME] AHONLE" at bounding box center [225, 214] width 84 height 8
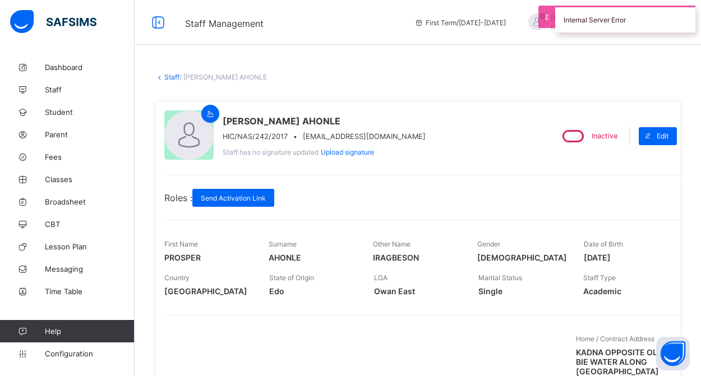
click at [170, 75] on link "Staff" at bounding box center [171, 77] width 15 height 8
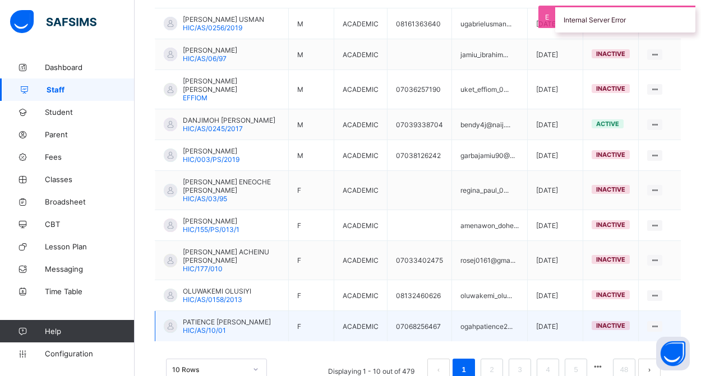
scroll to position [332, 0]
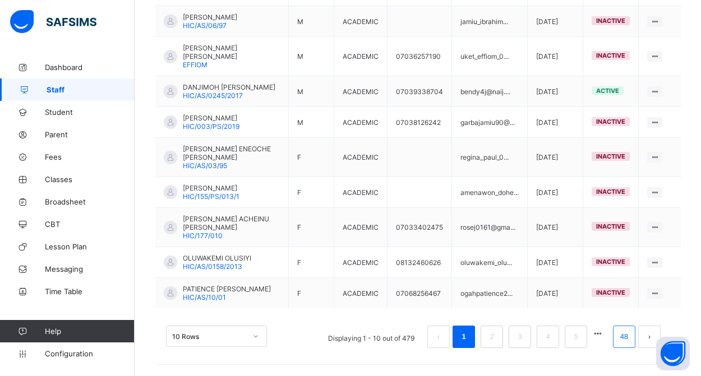
click at [622, 342] on link "48" at bounding box center [624, 337] width 15 height 15
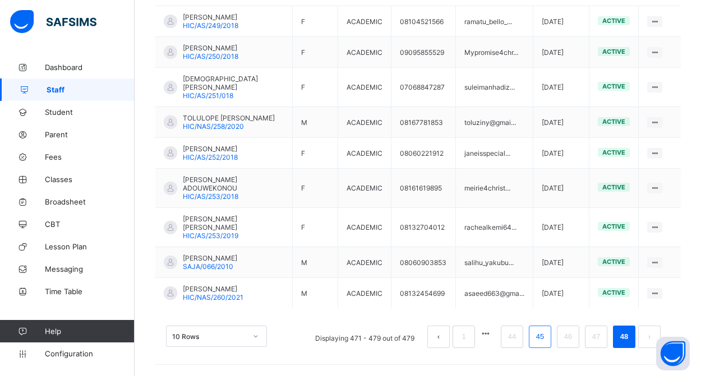
scroll to position [345, 0]
click at [590, 338] on link "47" at bounding box center [596, 337] width 15 height 15
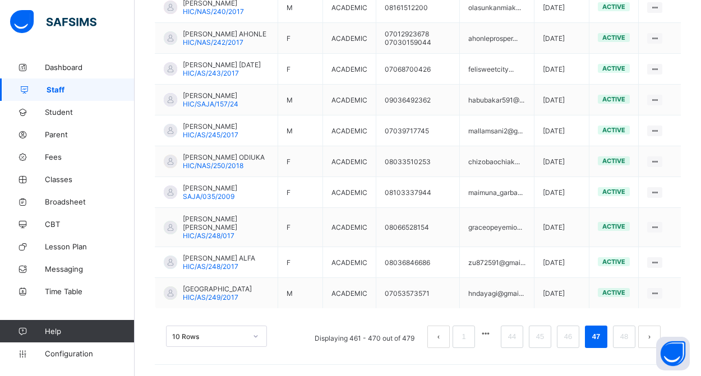
scroll to position [373, 0]
click at [567, 342] on link "46" at bounding box center [568, 337] width 15 height 15
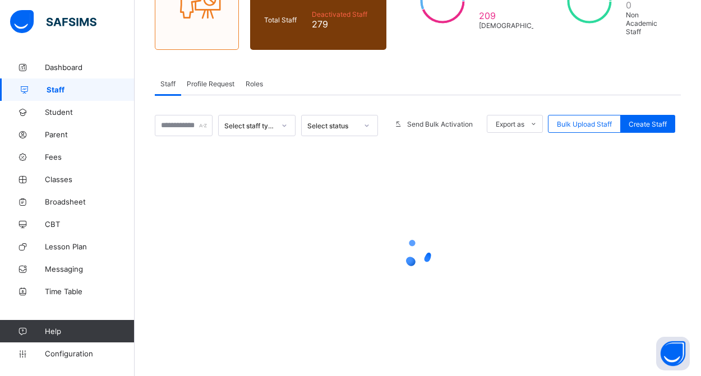
scroll to position [144, 0]
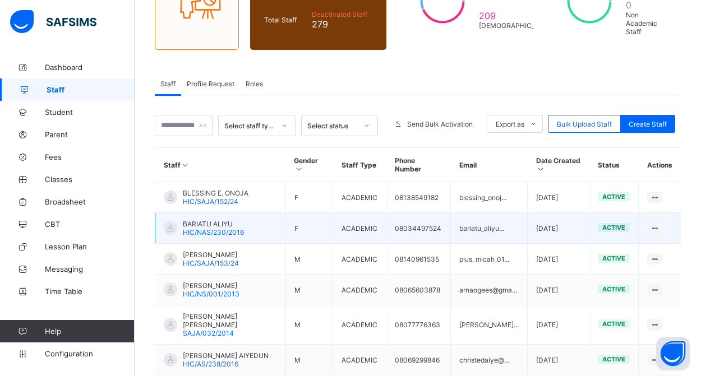
click at [231, 224] on span "BARIATU ALIYU" at bounding box center [213, 224] width 61 height 8
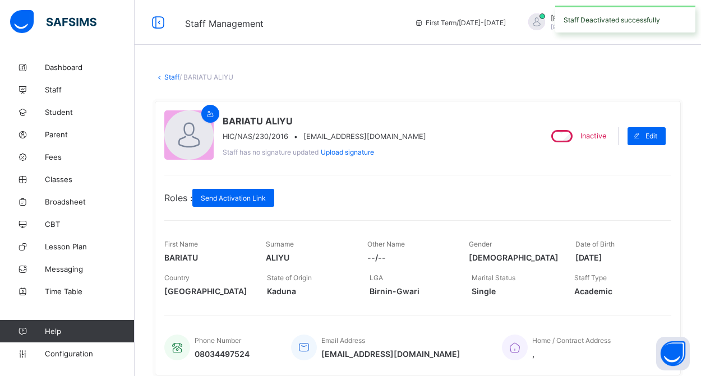
click at [172, 78] on link "Staff" at bounding box center [171, 77] width 15 height 8
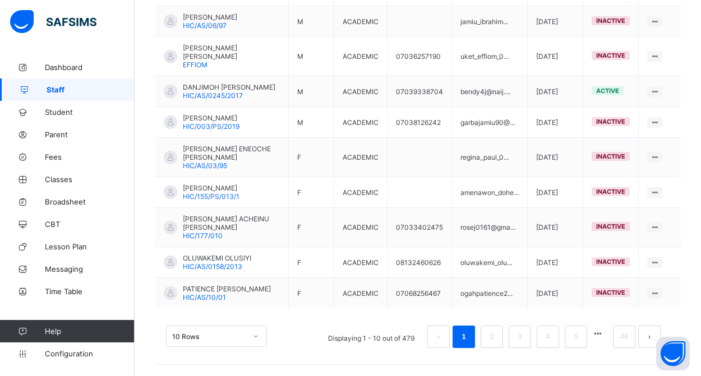
scroll to position [367, 0]
click at [624, 344] on li "48" at bounding box center [624, 337] width 22 height 22
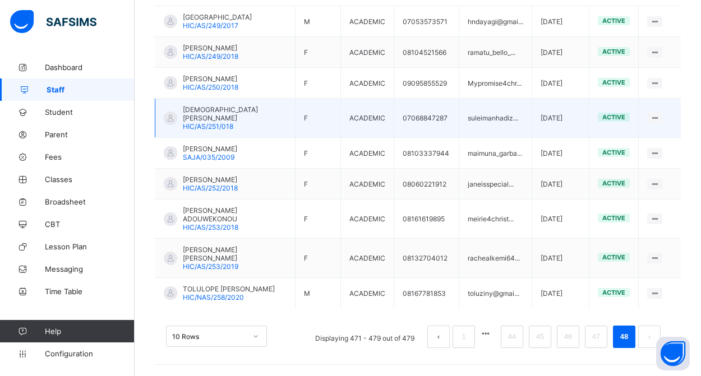
scroll to position [320, 0]
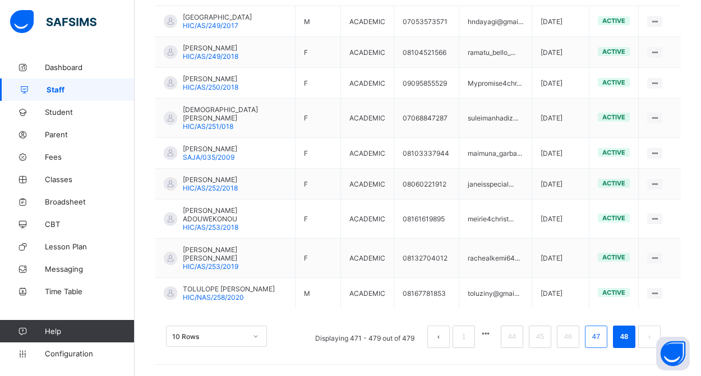
click at [598, 342] on link "47" at bounding box center [596, 337] width 15 height 15
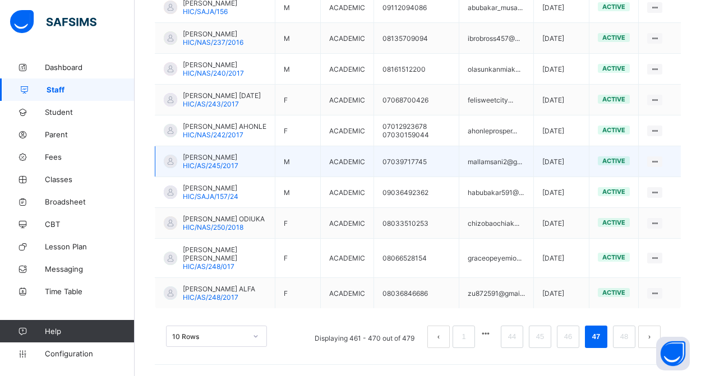
scroll to position [367, 0]
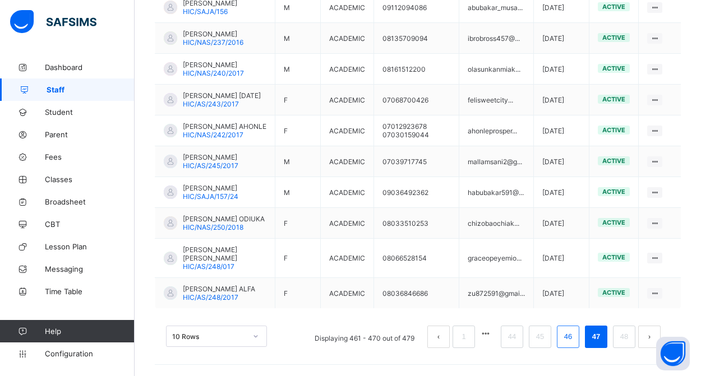
click at [569, 338] on link "46" at bounding box center [568, 337] width 15 height 15
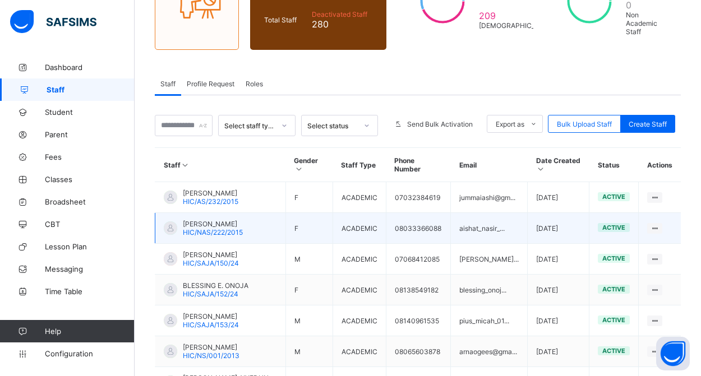
click at [233, 225] on span "[PERSON_NAME]" at bounding box center [213, 224] width 60 height 8
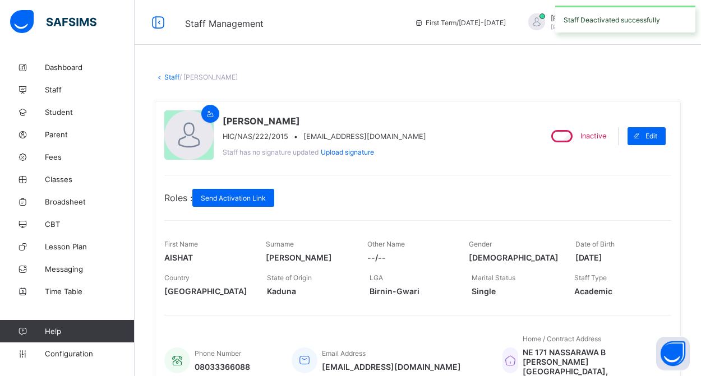
click at [173, 76] on link "Staff" at bounding box center [171, 77] width 15 height 8
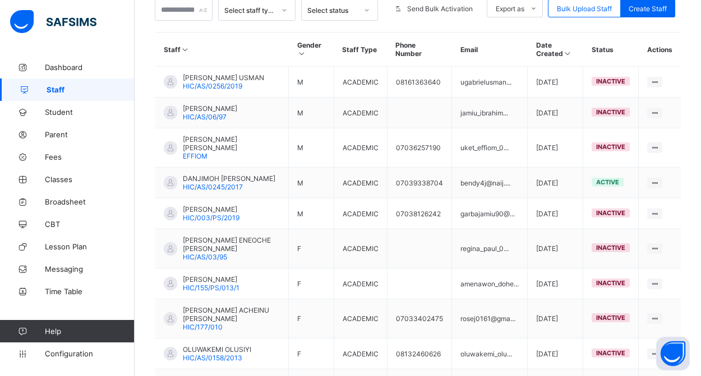
scroll to position [364, 0]
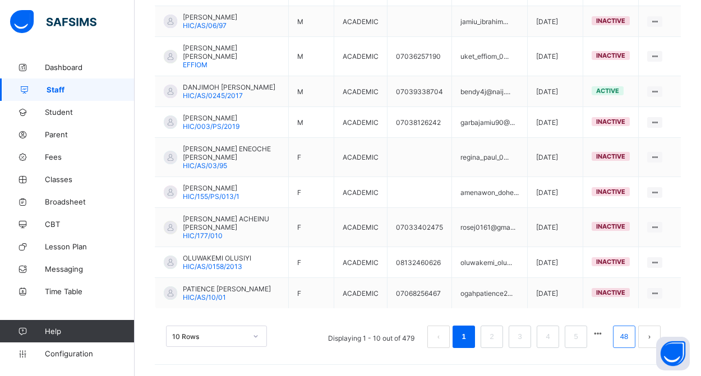
click at [624, 344] on link "48" at bounding box center [624, 337] width 15 height 15
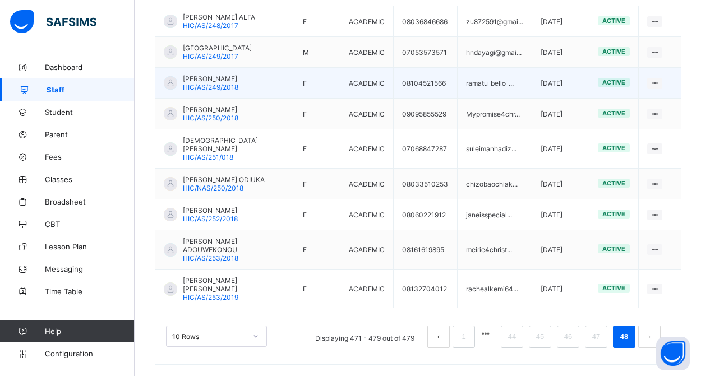
scroll to position [320, 0]
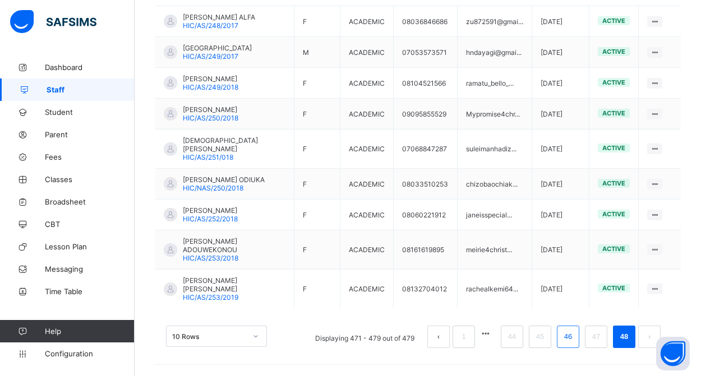
click at [566, 336] on link "46" at bounding box center [568, 337] width 15 height 15
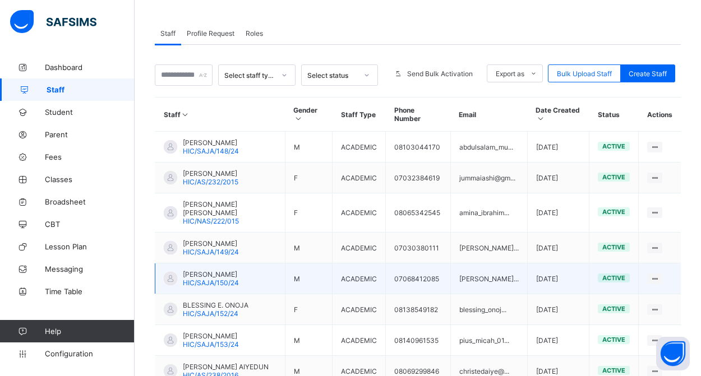
scroll to position [194, 0]
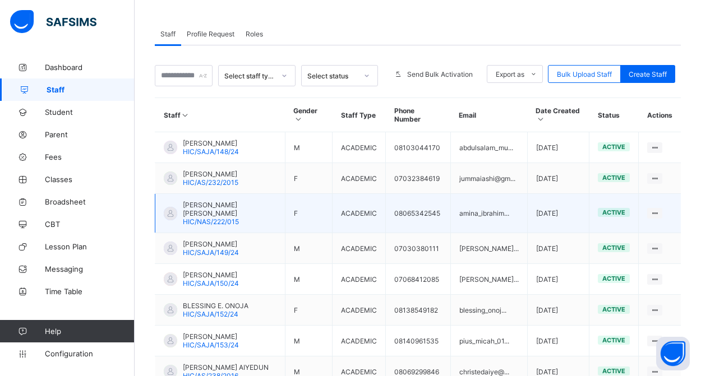
click at [243, 212] on span "[PERSON_NAME] [PERSON_NAME]" at bounding box center [230, 209] width 94 height 17
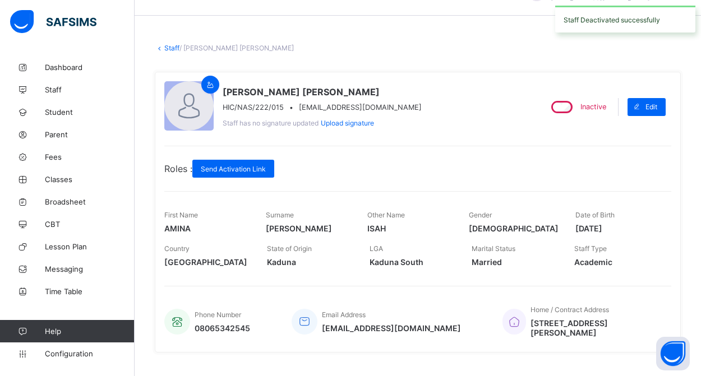
scroll to position [31, 0]
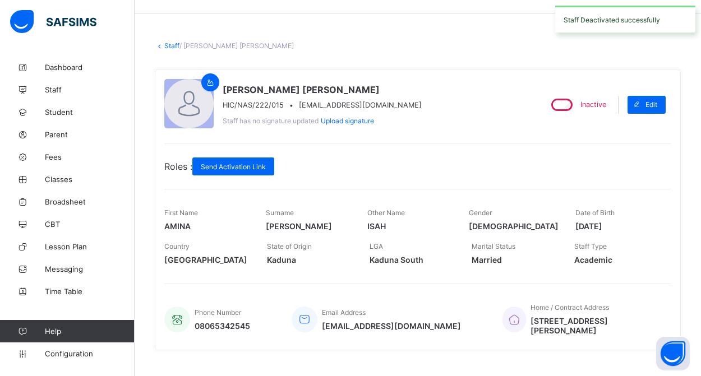
click at [171, 47] on link "Staff" at bounding box center [171, 46] width 15 height 8
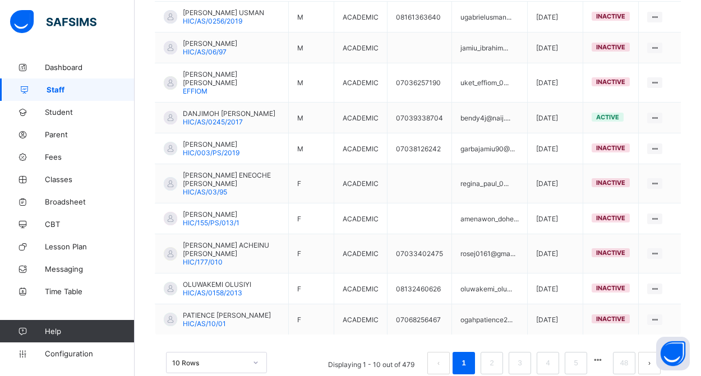
scroll to position [365, 0]
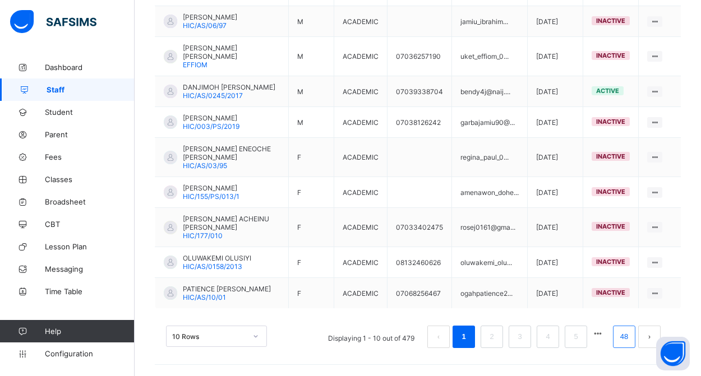
click at [621, 343] on link "48" at bounding box center [624, 337] width 15 height 15
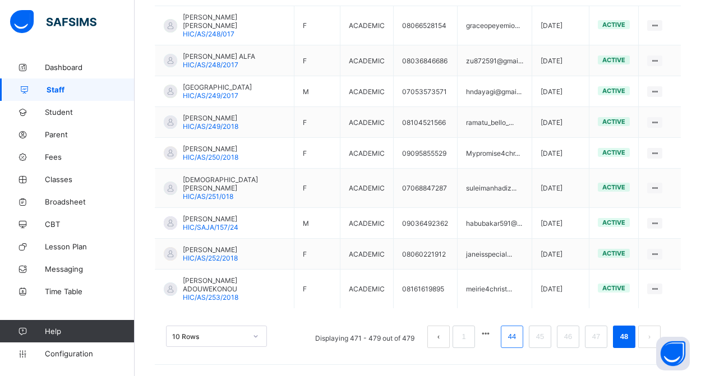
scroll to position [337, 0]
click at [543, 337] on link "45" at bounding box center [540, 337] width 15 height 15
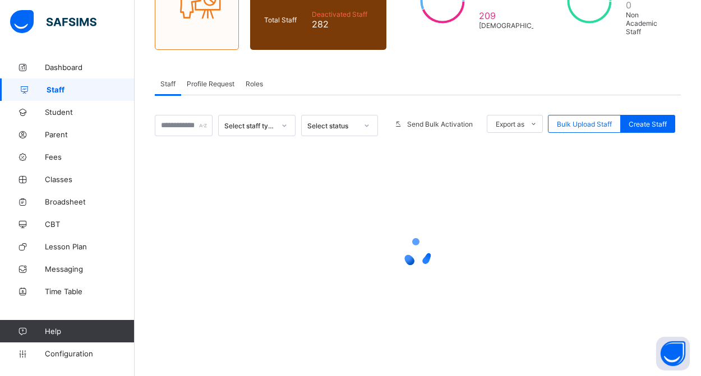
scroll to position [144, 0]
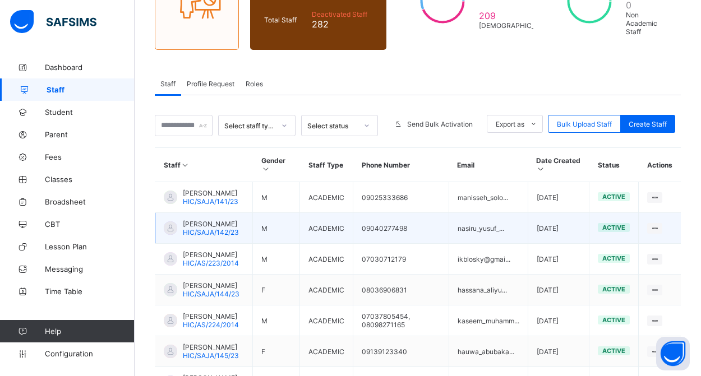
click at [214, 228] on span "[PERSON_NAME]" at bounding box center [211, 224] width 56 height 8
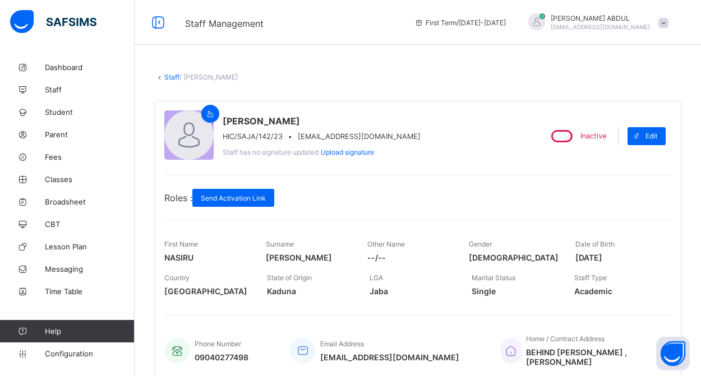
click at [169, 79] on link "Staff" at bounding box center [171, 77] width 15 height 8
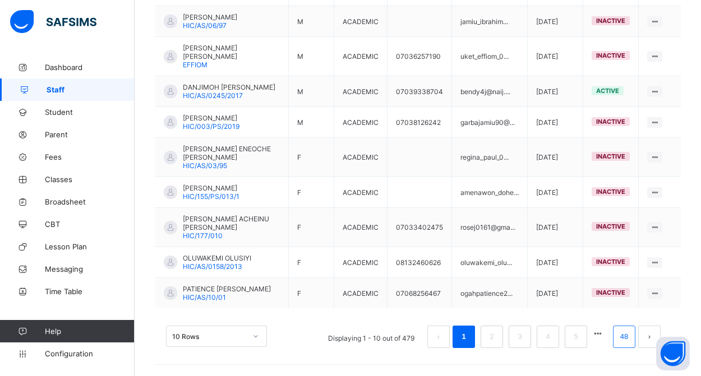
click at [626, 337] on link "48" at bounding box center [624, 337] width 15 height 15
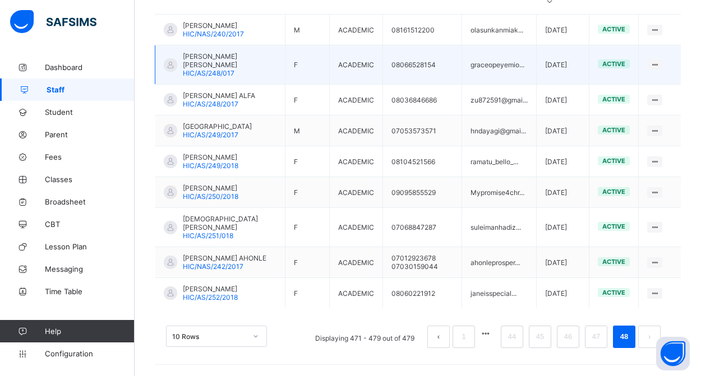
scroll to position [353, 0]
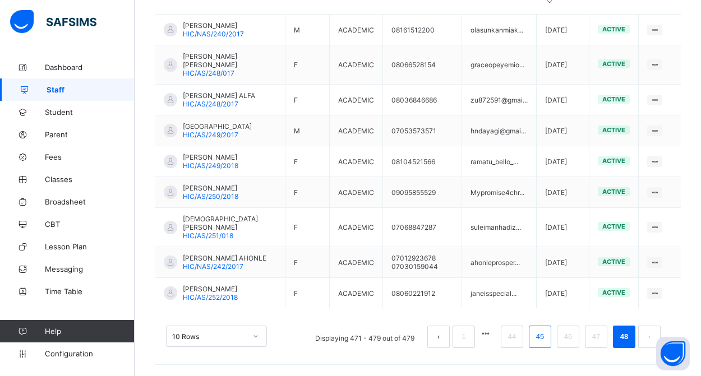
click at [544, 341] on link "45" at bounding box center [540, 337] width 15 height 15
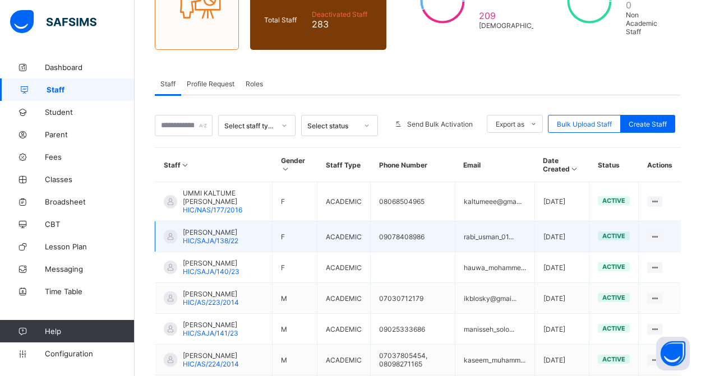
click at [207, 245] on span "HIC/SAJA/138/22" at bounding box center [211, 241] width 56 height 8
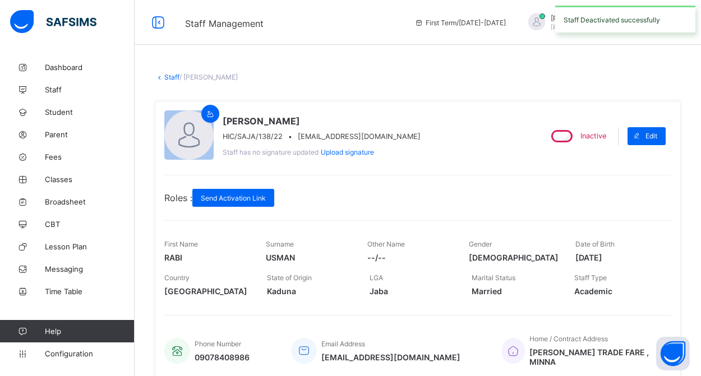
click at [172, 79] on link "Staff" at bounding box center [171, 77] width 15 height 8
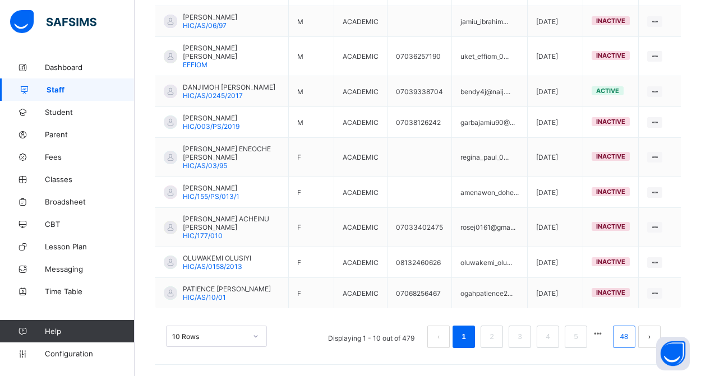
click at [623, 342] on link "48" at bounding box center [624, 337] width 15 height 15
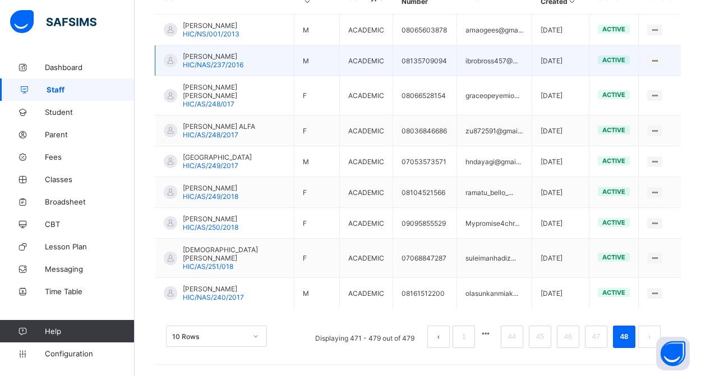
scroll to position [328, 0]
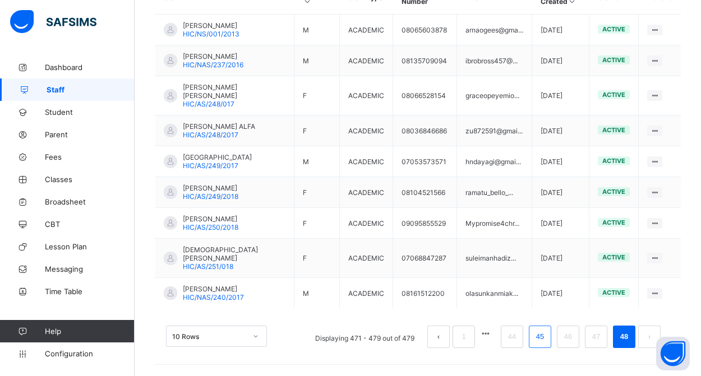
click at [535, 341] on link "45" at bounding box center [540, 337] width 15 height 15
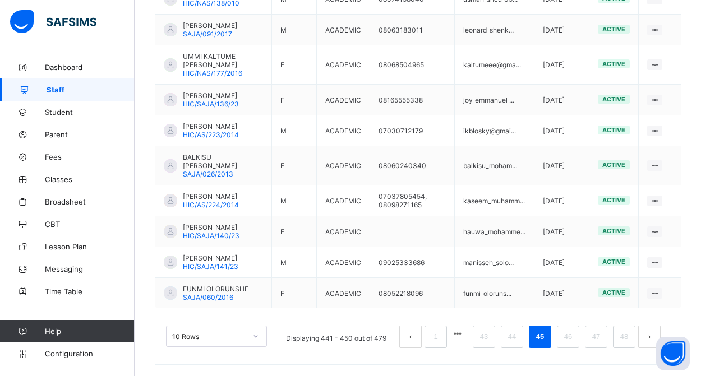
scroll to position [367, 0]
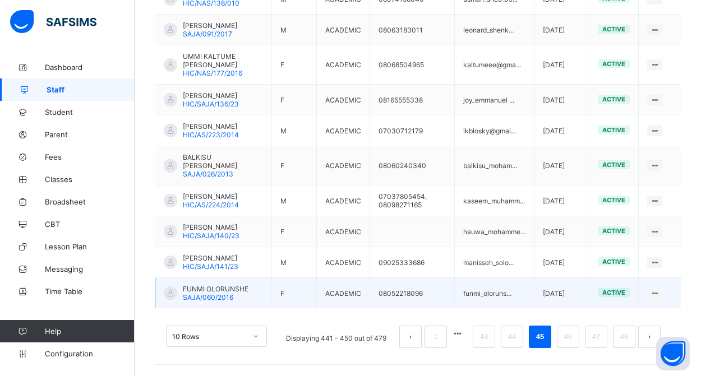
click at [238, 290] on span "FUNMI OLORUNSHE" at bounding box center [216, 289] width 66 height 8
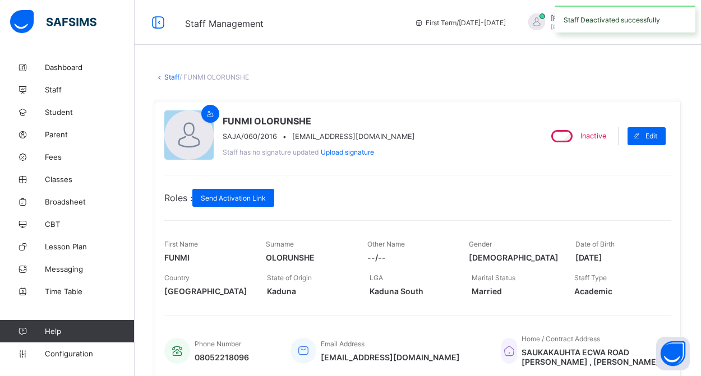
click at [167, 78] on link "Staff" at bounding box center [171, 77] width 15 height 8
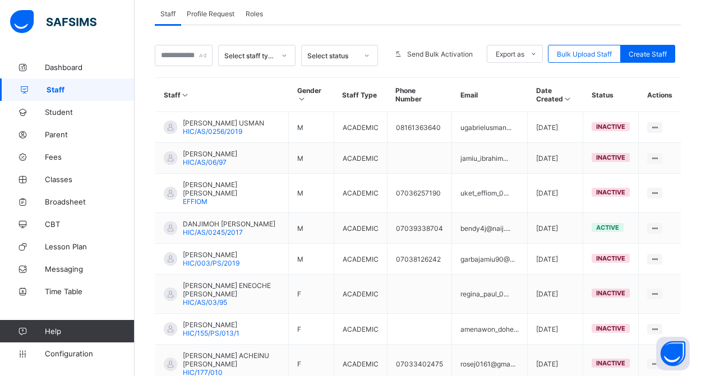
scroll to position [335, 0]
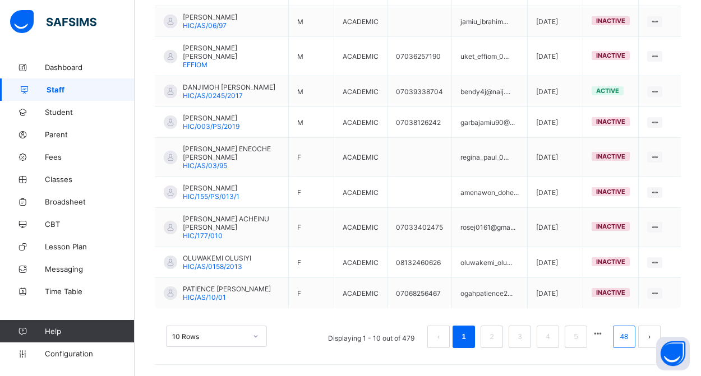
click at [623, 339] on link "48" at bounding box center [624, 337] width 15 height 15
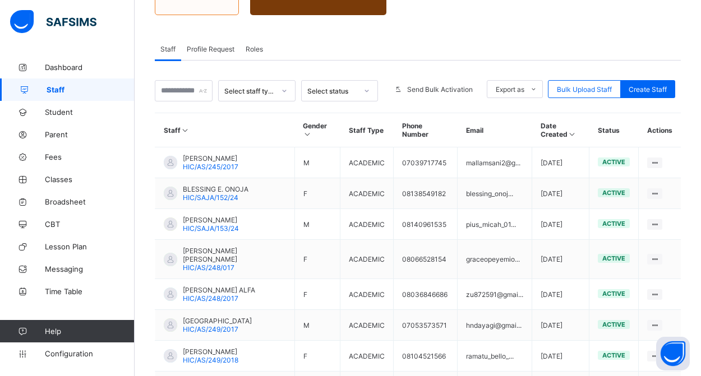
scroll to position [178, 0]
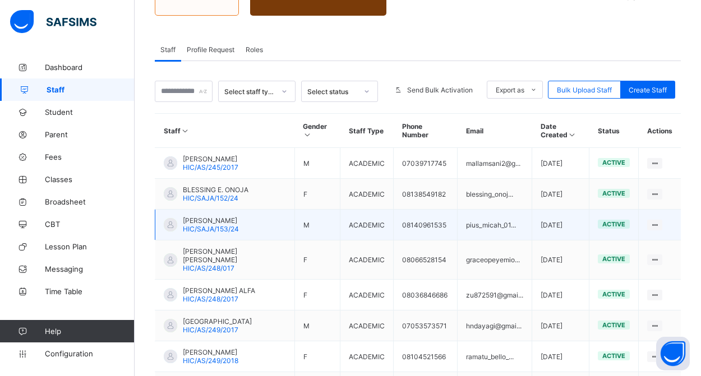
click at [214, 224] on span "[PERSON_NAME]" at bounding box center [211, 221] width 56 height 8
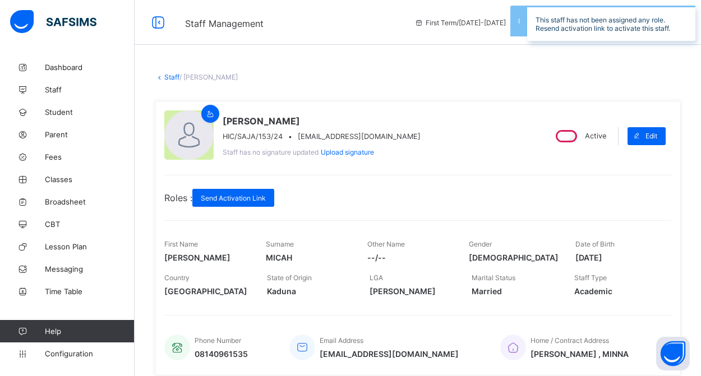
click at [171, 80] on link "Staff" at bounding box center [171, 77] width 15 height 8
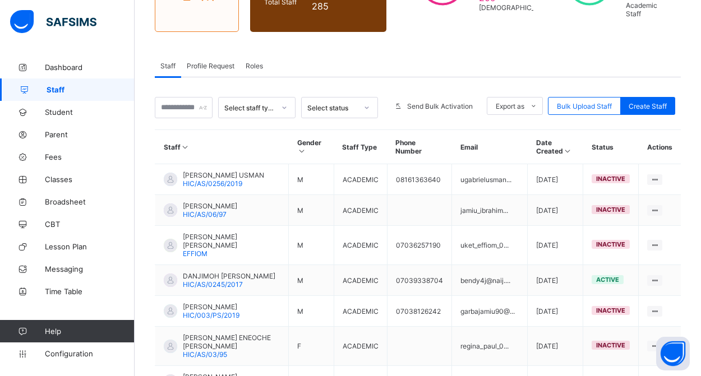
scroll to position [175, 0]
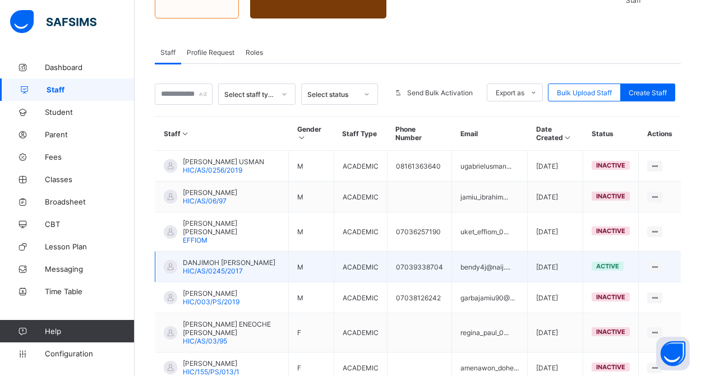
click at [243, 267] on span "DANJIMOH [PERSON_NAME]" at bounding box center [229, 263] width 93 height 8
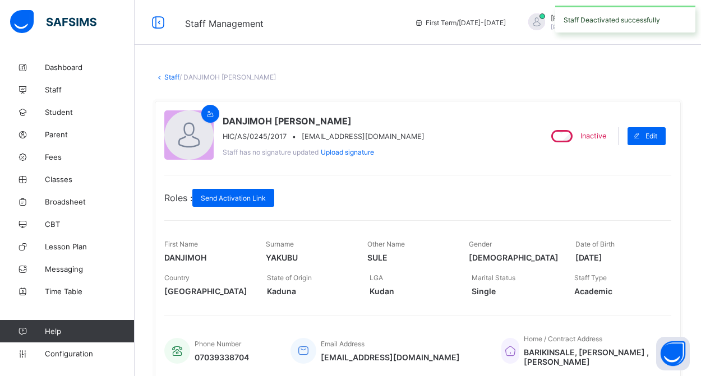
click at [176, 77] on link "Staff" at bounding box center [171, 77] width 15 height 8
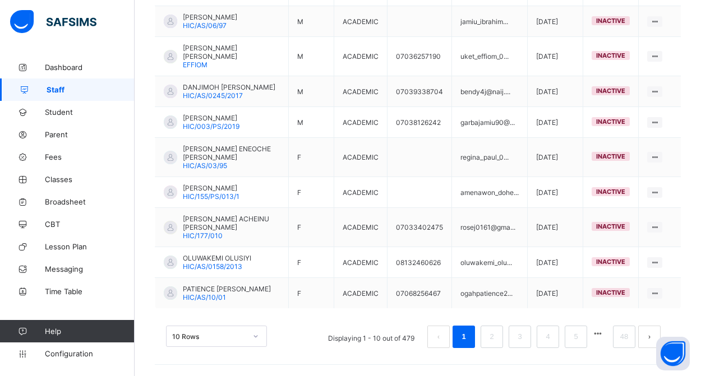
scroll to position [367, 0]
click at [625, 341] on link "48" at bounding box center [624, 337] width 15 height 15
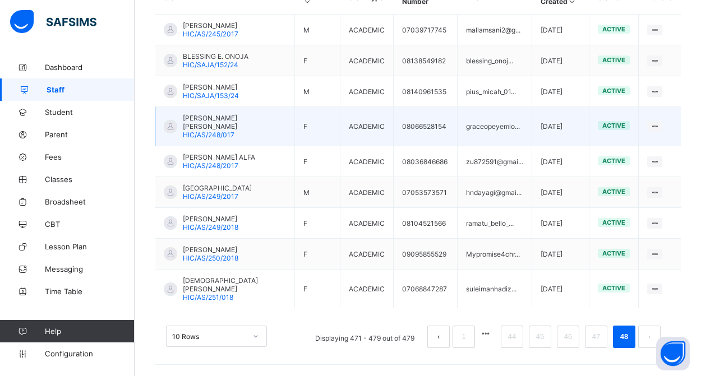
scroll to position [328, 0]
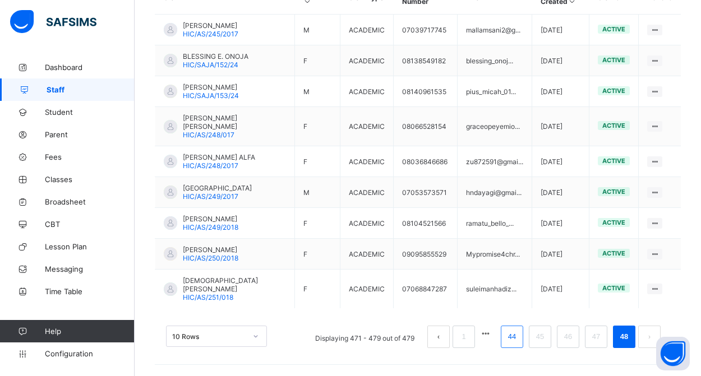
click at [513, 339] on link "44" at bounding box center [512, 337] width 15 height 15
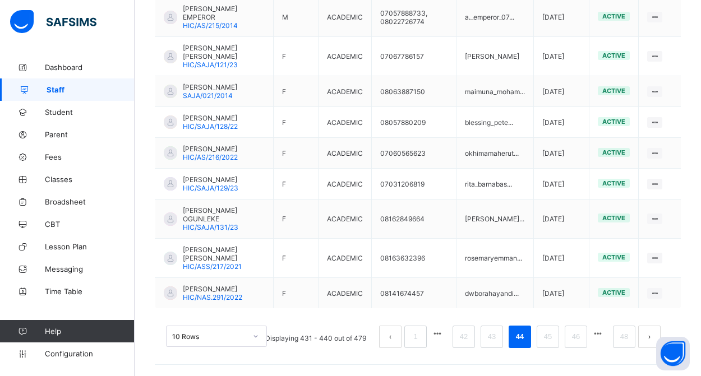
scroll to position [375, 0]
click at [490, 338] on link "43" at bounding box center [492, 337] width 15 height 15
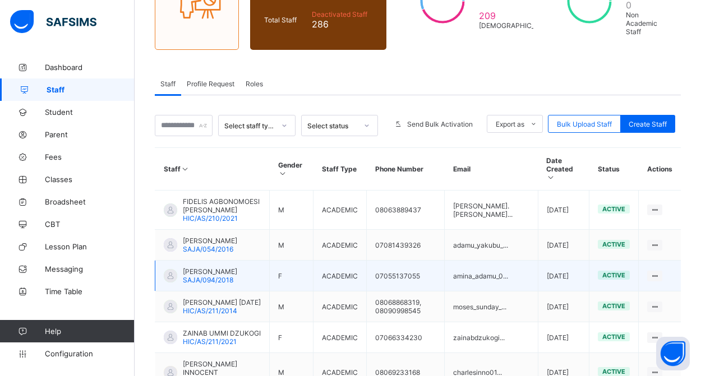
click at [222, 276] on span "[PERSON_NAME]" at bounding box center [210, 272] width 54 height 8
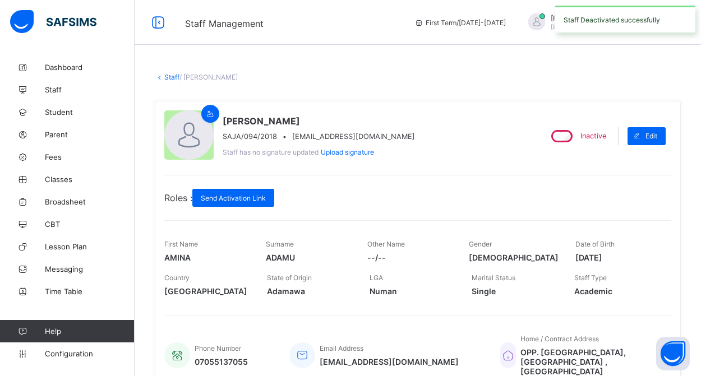
click at [171, 77] on link "Staff" at bounding box center [171, 77] width 15 height 8
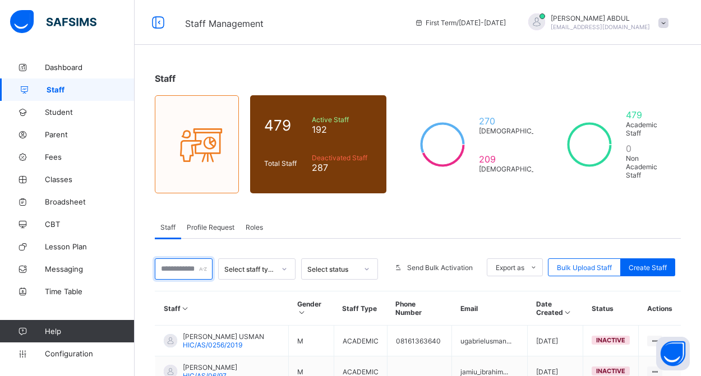
click at [175, 272] on input "text" at bounding box center [184, 269] width 58 height 21
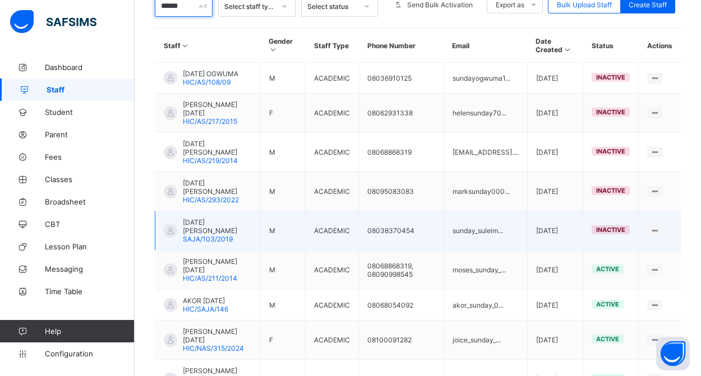
scroll to position [296, 0]
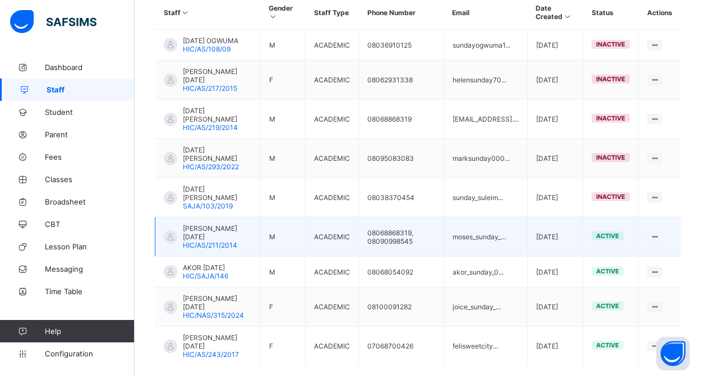
type input "******"
click at [218, 226] on span "[PERSON_NAME] [DATE]" at bounding box center [217, 232] width 69 height 17
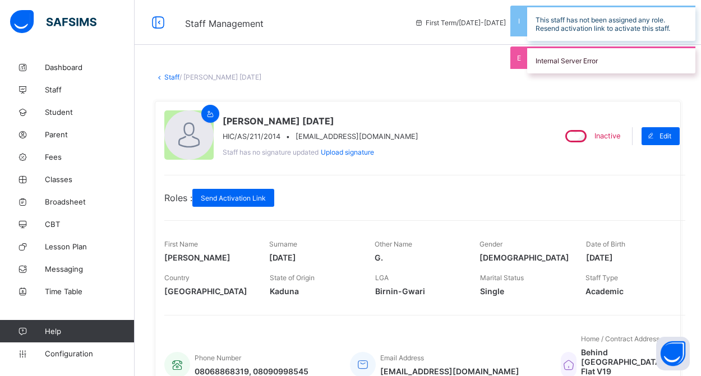
click at [172, 76] on link "Staff" at bounding box center [171, 77] width 15 height 8
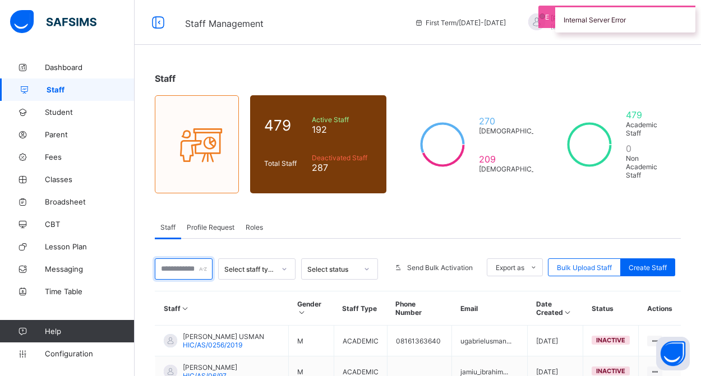
click at [171, 269] on input "text" at bounding box center [184, 269] width 58 height 21
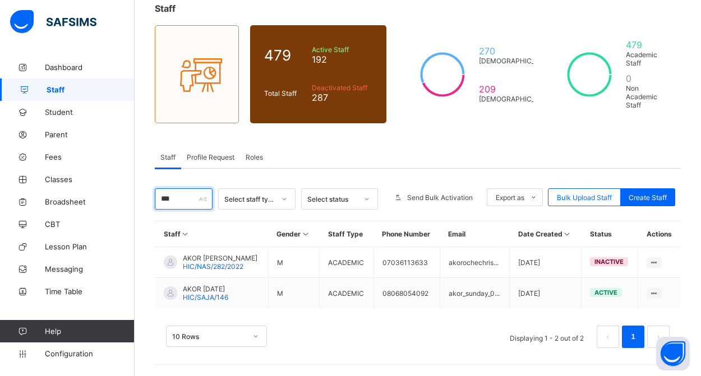
scroll to position [87, 0]
type input "*"
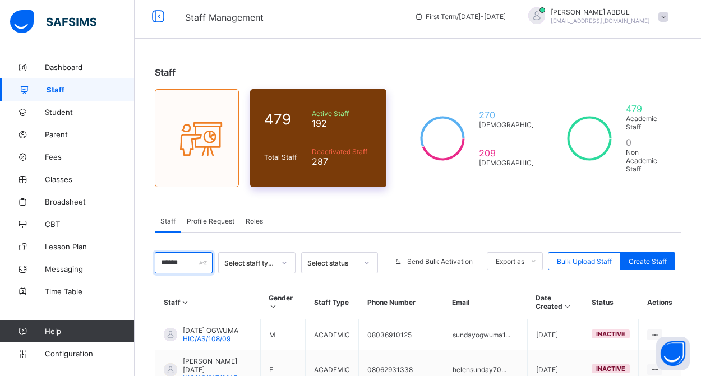
scroll to position [0, 0]
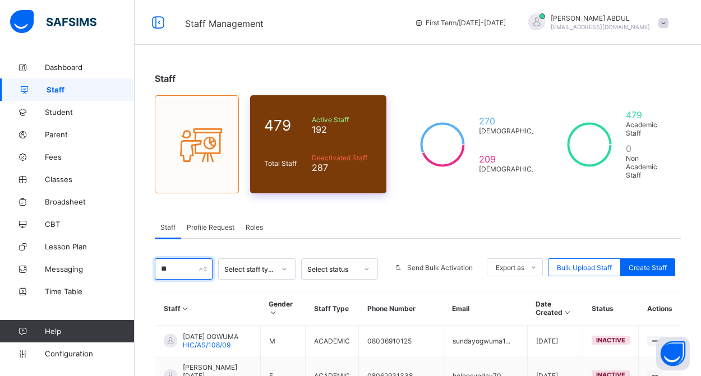
type input "*"
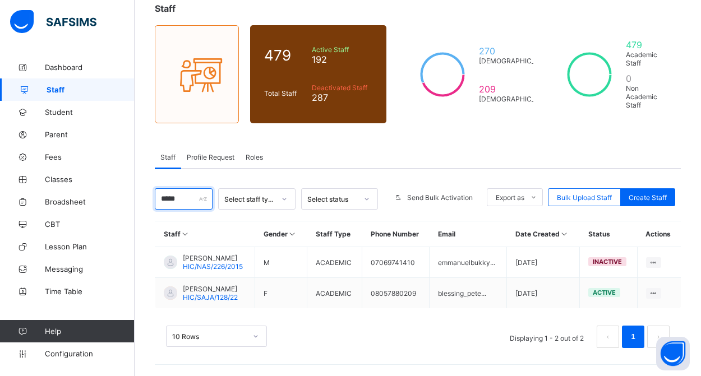
scroll to position [87, 0]
type input "*"
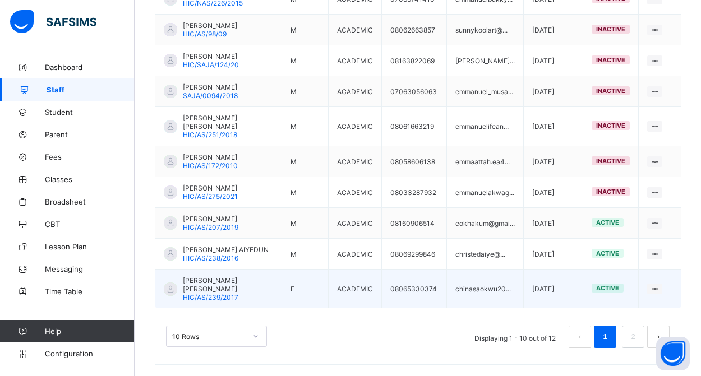
scroll to position [359, 0]
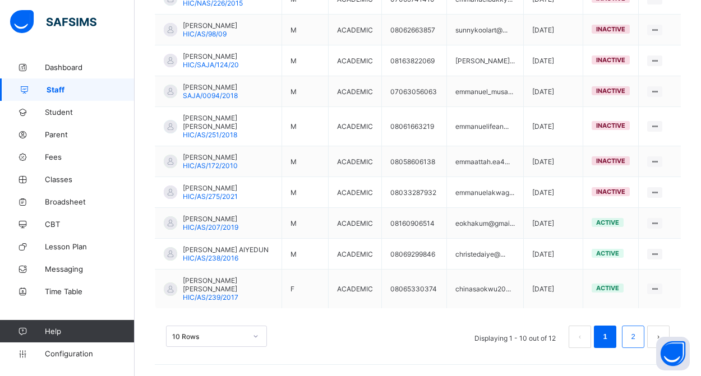
click at [631, 340] on link "2" at bounding box center [633, 337] width 11 height 15
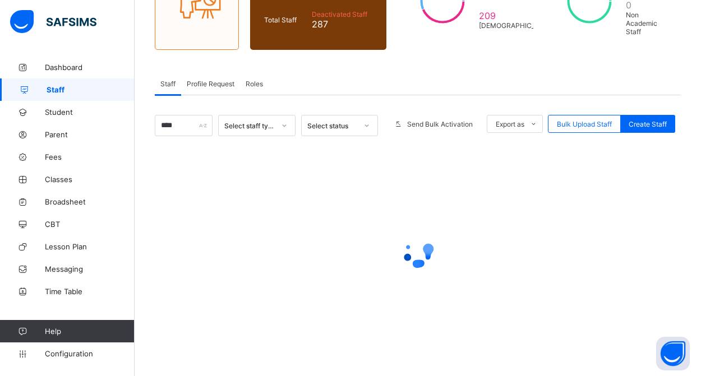
scroll to position [87, 0]
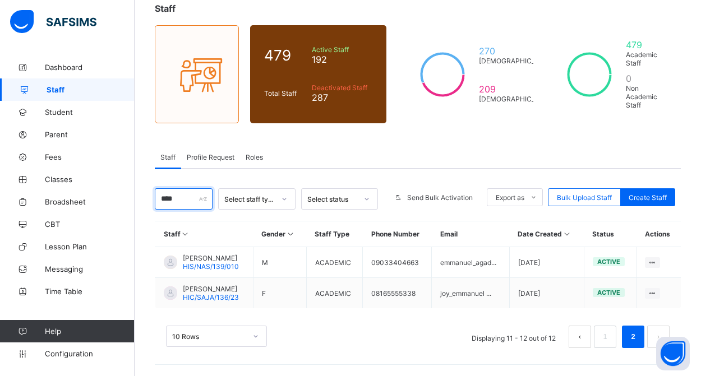
click at [187, 189] on input "****" at bounding box center [184, 199] width 58 height 21
type input "*"
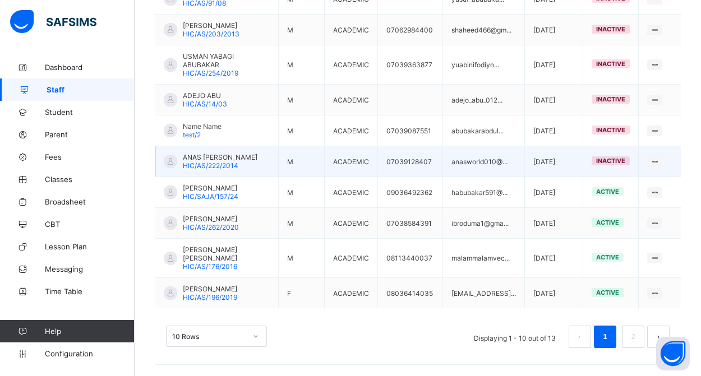
scroll to position [356, 0]
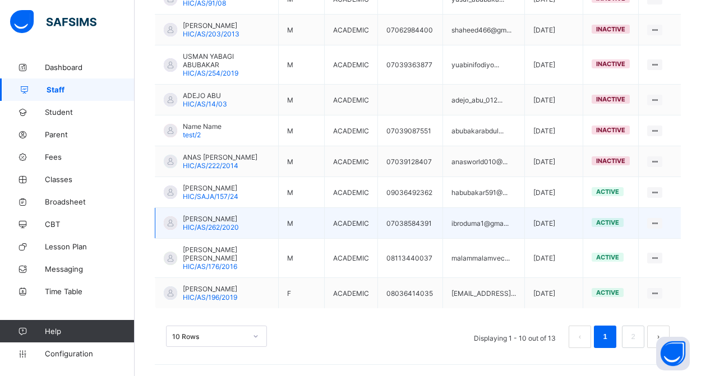
type input "********"
click at [239, 232] on div "IBRAHIM ABUBAKAR HIC/AS/262/2020" at bounding box center [211, 223] width 56 height 17
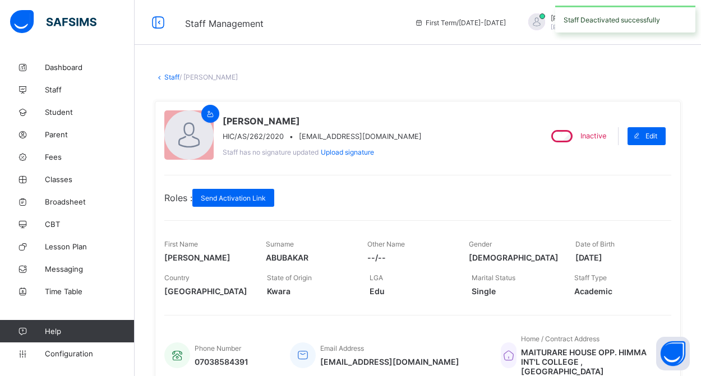
click at [172, 76] on link "Staff" at bounding box center [171, 77] width 15 height 8
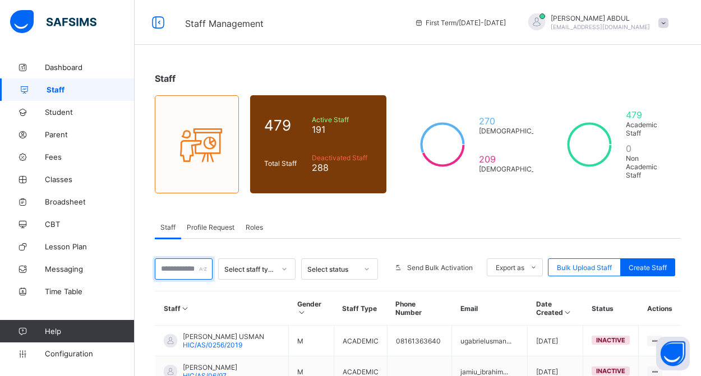
click at [195, 274] on input "text" at bounding box center [184, 269] width 58 height 21
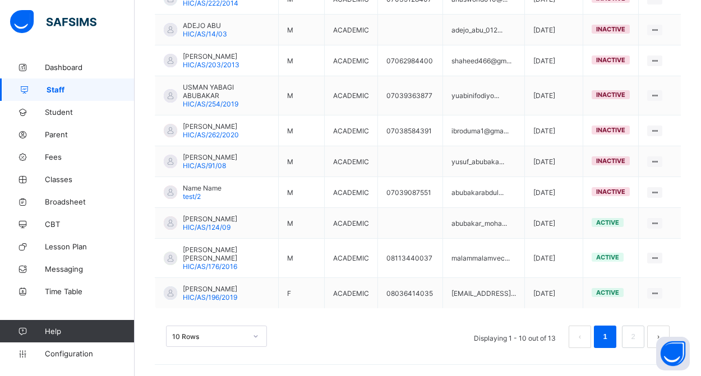
scroll to position [393, 0]
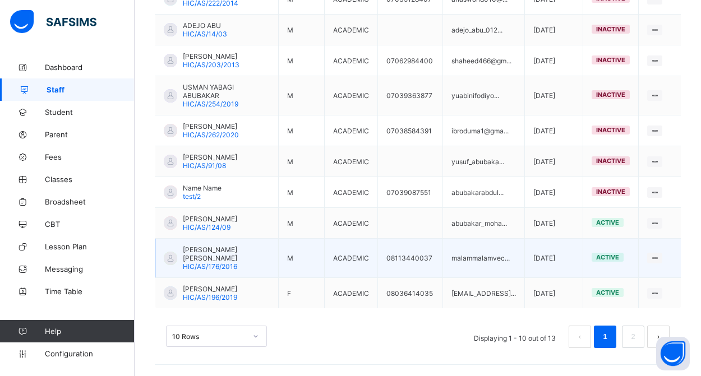
type input "********"
click at [229, 246] on span "ABUBAKAR SADIQ MUHAMMADU" at bounding box center [226, 254] width 87 height 17
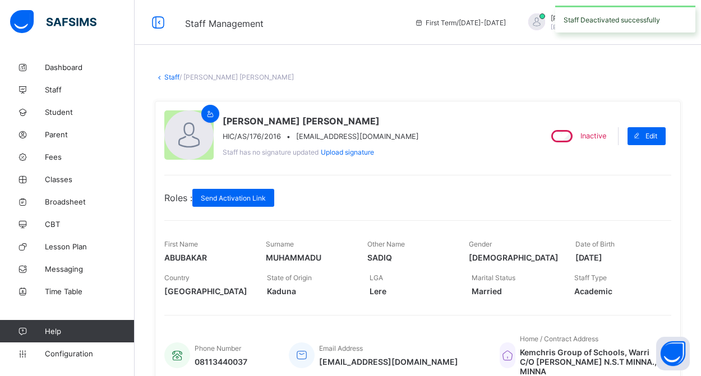
click at [173, 77] on link "Staff" at bounding box center [171, 77] width 15 height 8
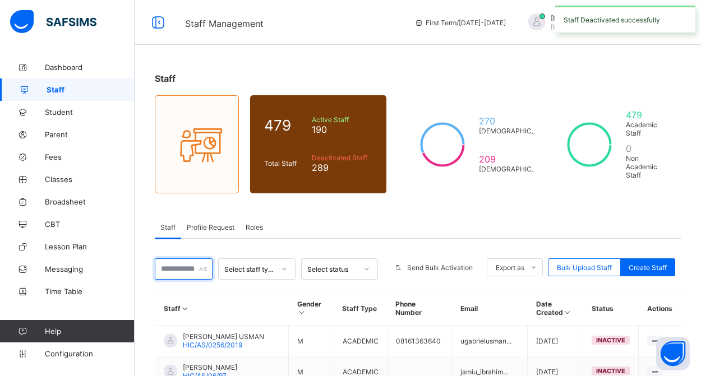
click at [195, 272] on input "text" at bounding box center [184, 269] width 58 height 21
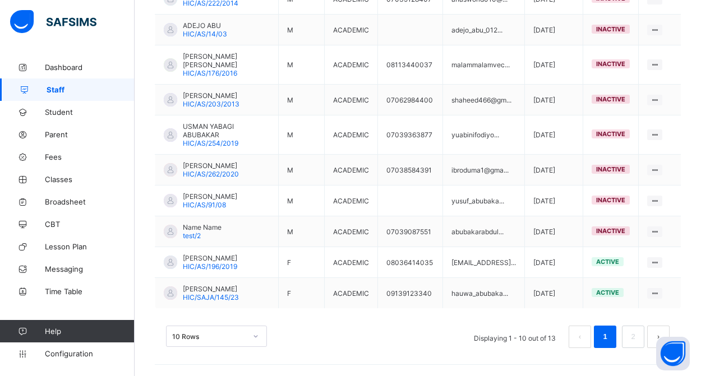
scroll to position [384, 0]
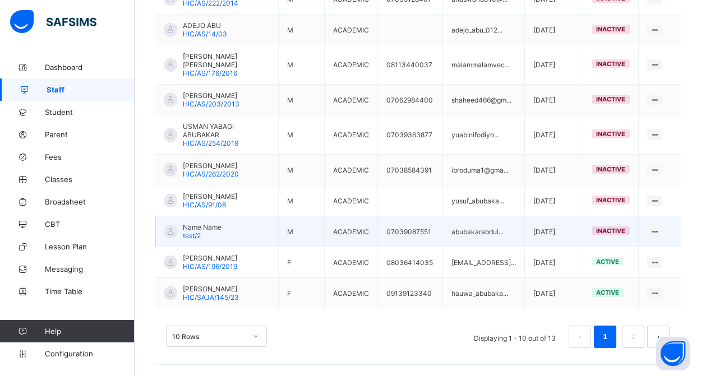
type input "********"
click at [231, 227] on td "Name Name test/2" at bounding box center [216, 232] width 123 height 31
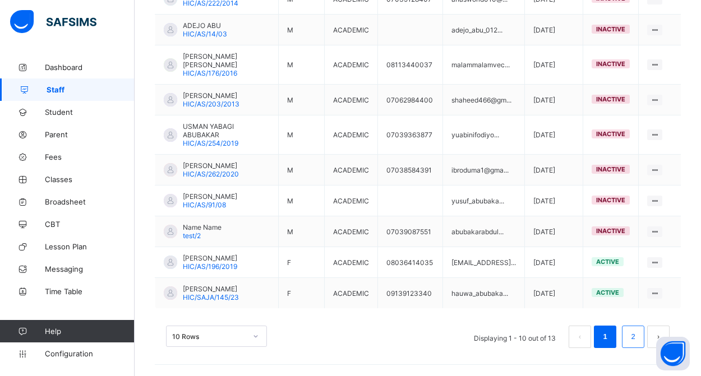
click at [636, 342] on link "2" at bounding box center [633, 337] width 11 height 15
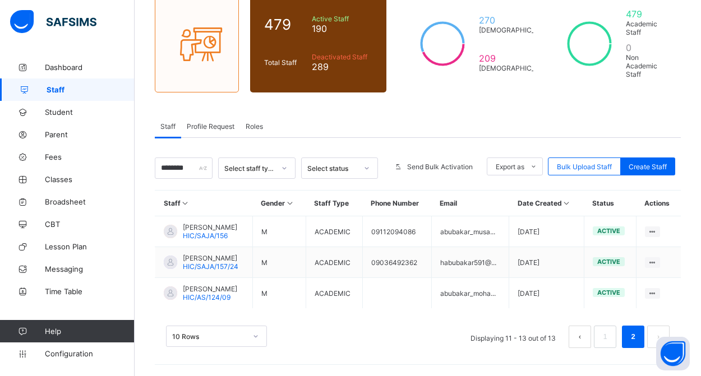
scroll to position [118, 0]
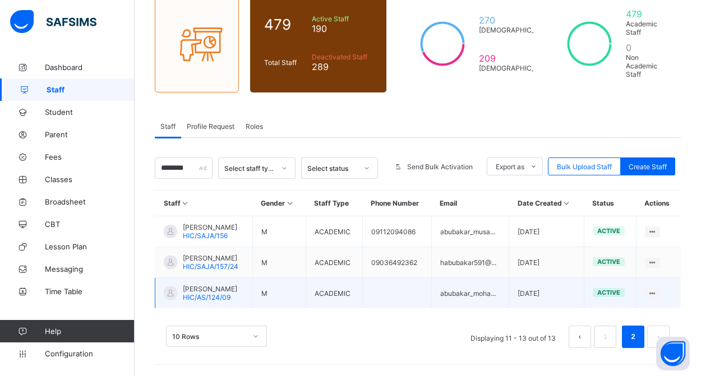
click at [218, 290] on span "[PERSON_NAME]" at bounding box center [210, 289] width 54 height 8
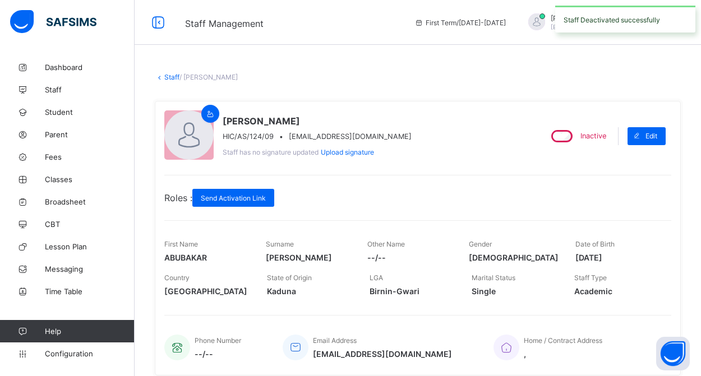
click at [173, 76] on link "Staff" at bounding box center [171, 77] width 15 height 8
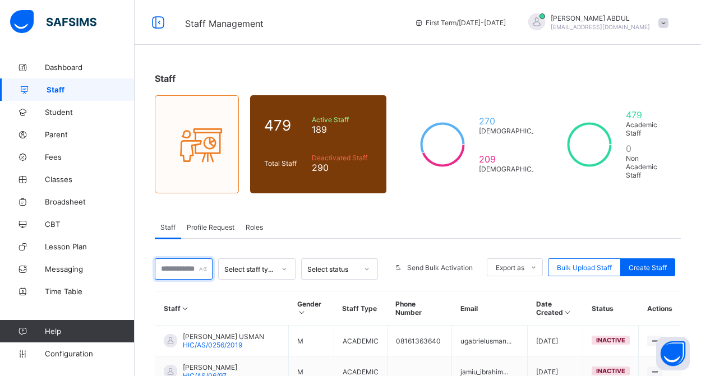
click at [195, 271] on input "text" at bounding box center [184, 269] width 58 height 21
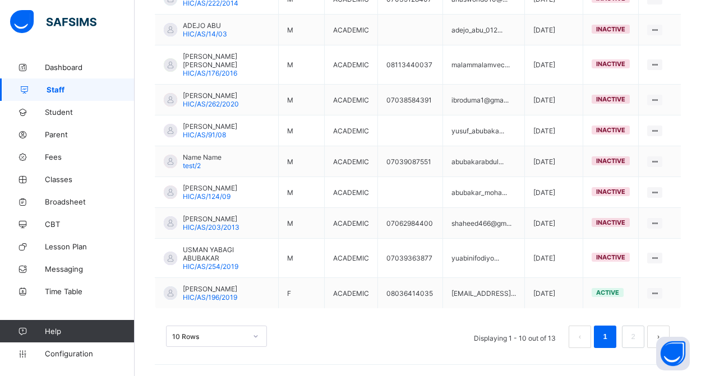
scroll to position [393, 0]
type input "********"
click at [630, 341] on link "2" at bounding box center [633, 337] width 11 height 15
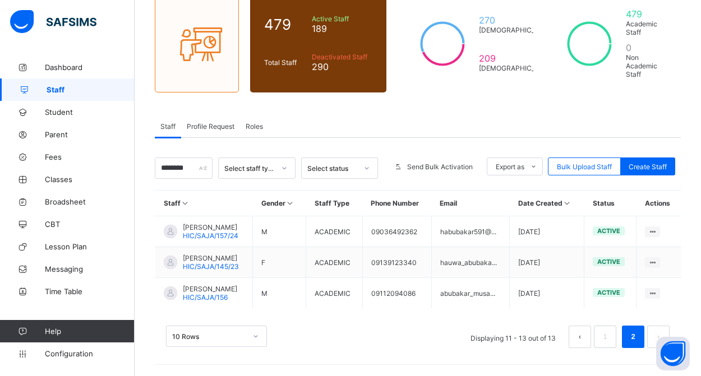
scroll to position [118, 0]
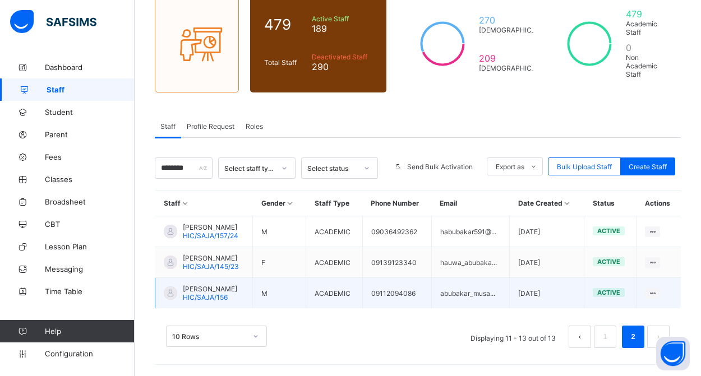
click at [222, 296] on span "HIC/SAJA/156" at bounding box center [205, 297] width 45 height 8
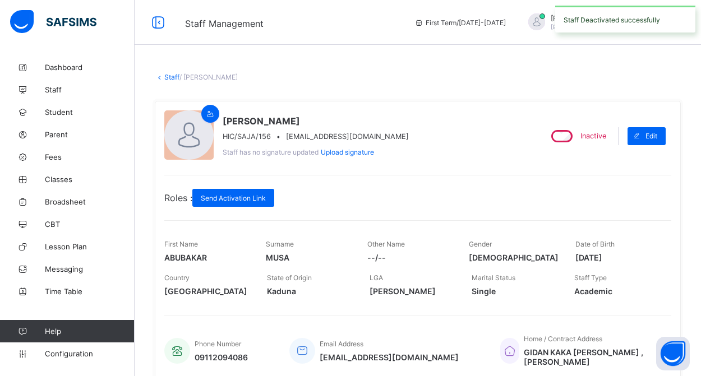
click at [173, 78] on link "Staff" at bounding box center [171, 77] width 15 height 8
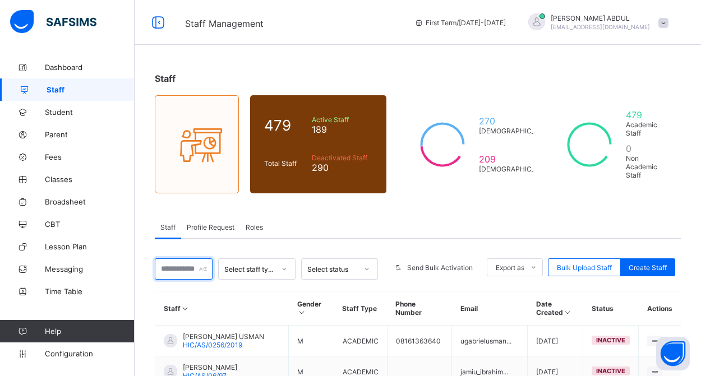
click at [195, 272] on input "text" at bounding box center [184, 269] width 58 height 21
type input "*"
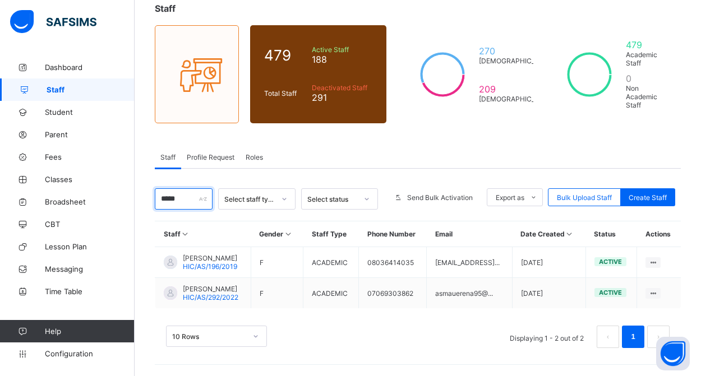
scroll to position [87, 0]
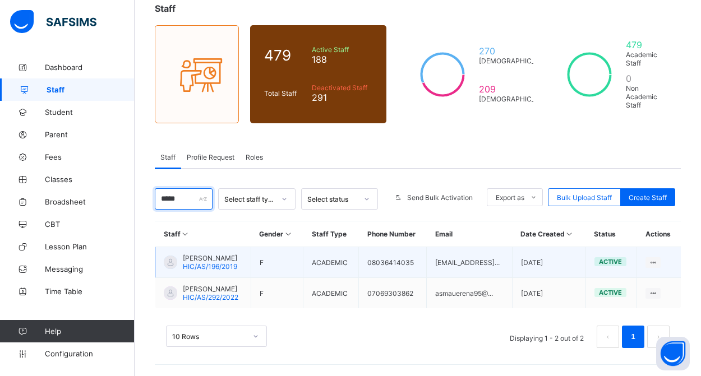
type input "*****"
click at [237, 258] on span "[PERSON_NAME]" at bounding box center [210, 258] width 54 height 8
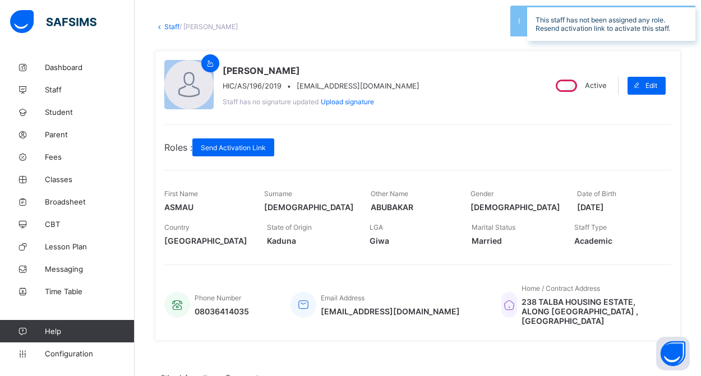
scroll to position [40, 0]
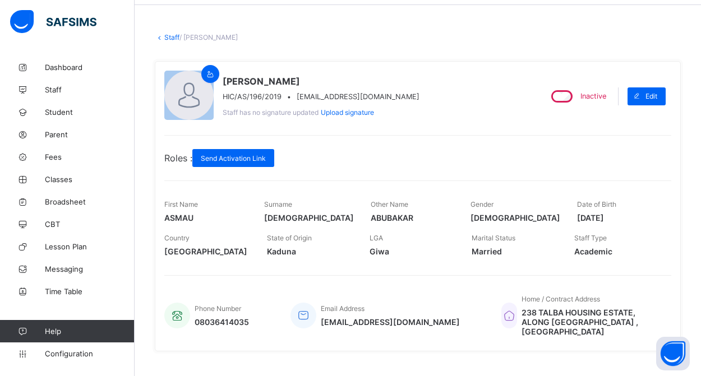
click at [175, 36] on link "Staff" at bounding box center [171, 37] width 15 height 8
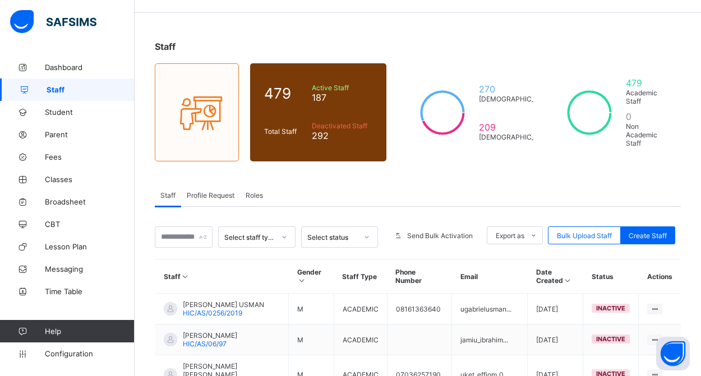
scroll to position [8, 0]
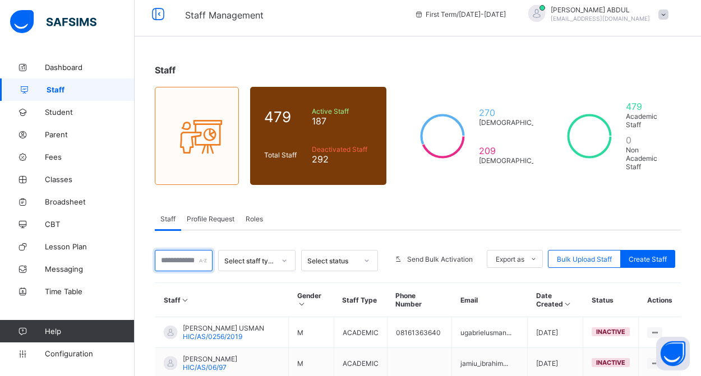
click at [195, 261] on input "text" at bounding box center [184, 260] width 58 height 21
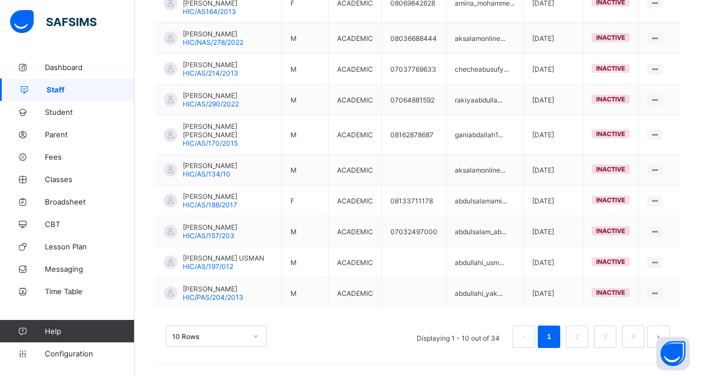
scroll to position [393, 0]
type input "*********"
click at [578, 339] on link "2" at bounding box center [577, 337] width 11 height 15
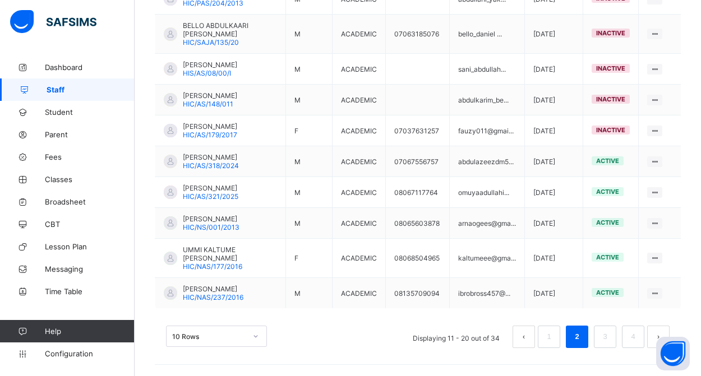
scroll to position [376, 0]
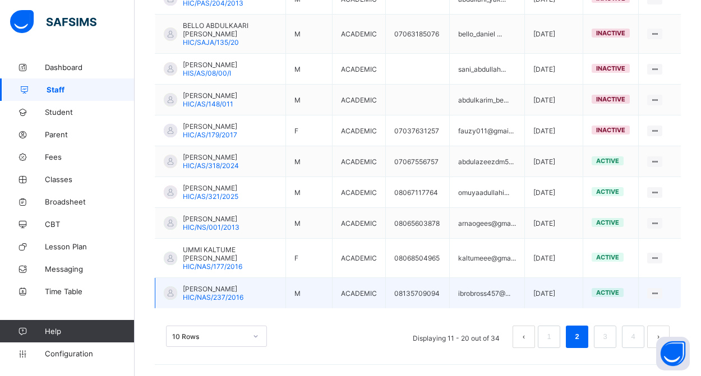
click at [204, 292] on span "[PERSON_NAME]" at bounding box center [213, 289] width 61 height 8
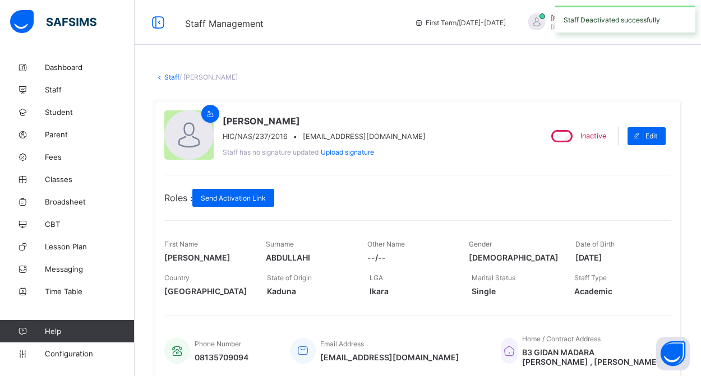
click at [173, 76] on link "Staff" at bounding box center [171, 77] width 15 height 8
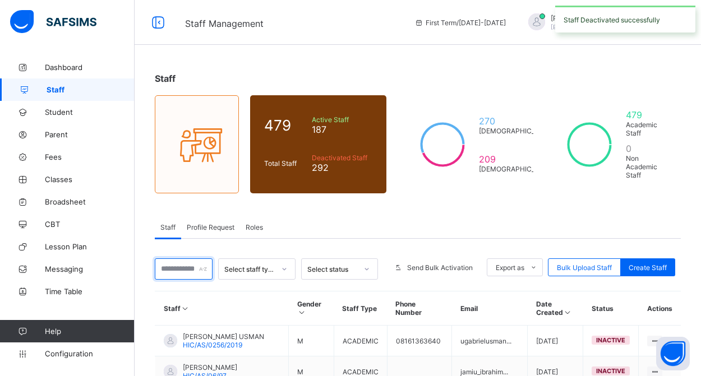
click at [188, 269] on input "text" at bounding box center [184, 269] width 58 height 21
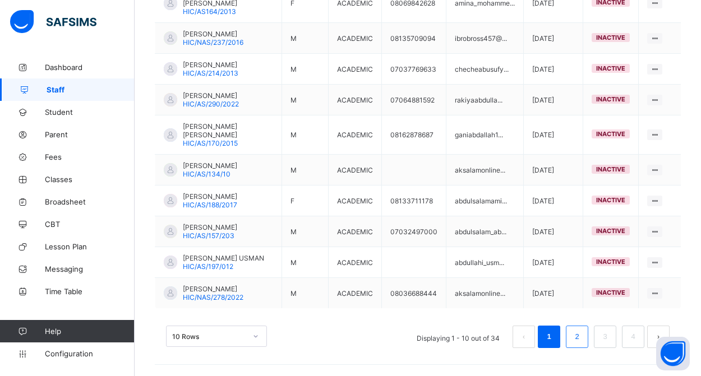
scroll to position [384, 0]
type input "*********"
click at [578, 337] on link "2" at bounding box center [577, 337] width 11 height 15
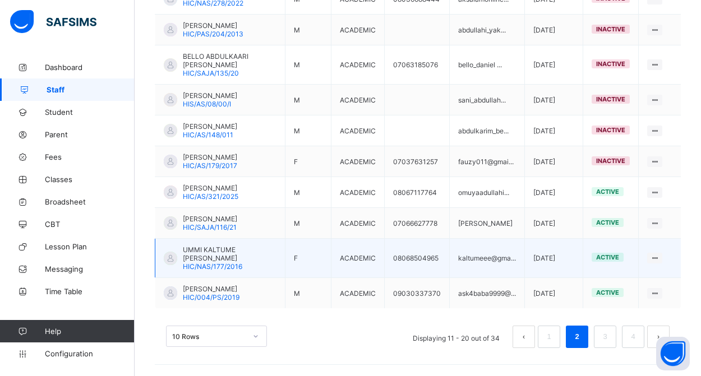
scroll to position [367, 0]
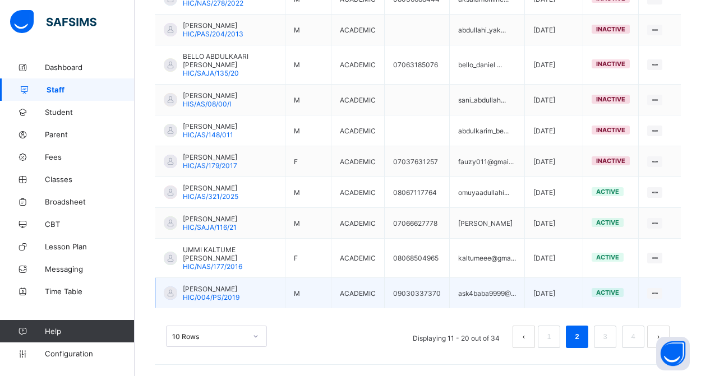
click at [224, 295] on span "HIC/004/PS/2019" at bounding box center [211, 297] width 57 height 8
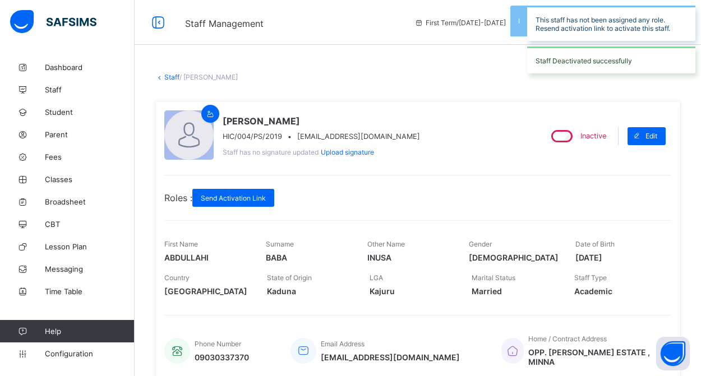
click at [169, 77] on link "Staff" at bounding box center [171, 77] width 15 height 8
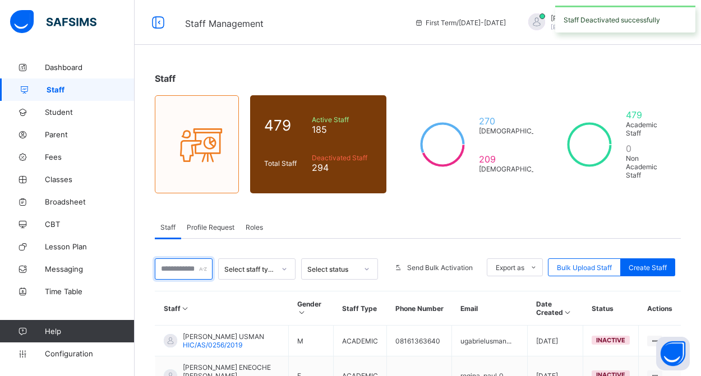
click at [189, 269] on input "text" at bounding box center [184, 269] width 58 height 21
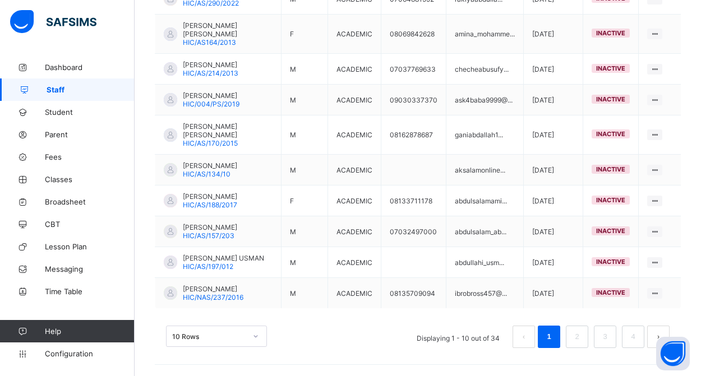
scroll to position [393, 0]
type input "*********"
click at [580, 340] on link "2" at bounding box center [577, 337] width 11 height 15
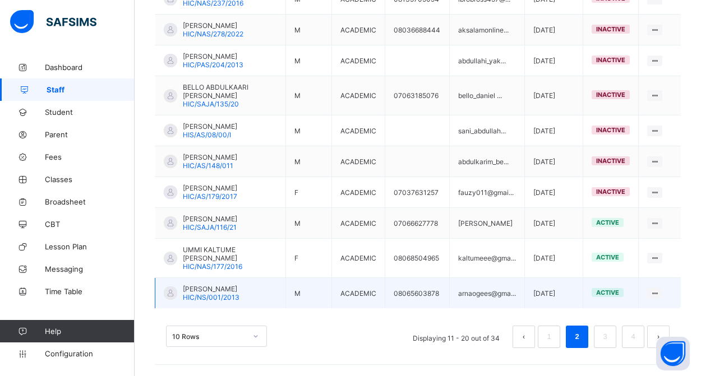
scroll to position [367, 0]
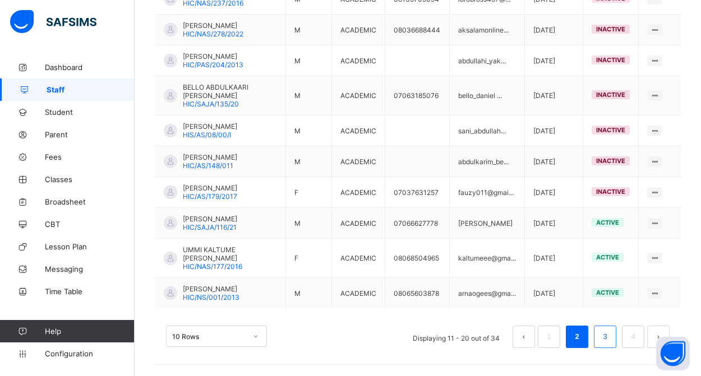
click at [601, 341] on link "3" at bounding box center [605, 337] width 11 height 15
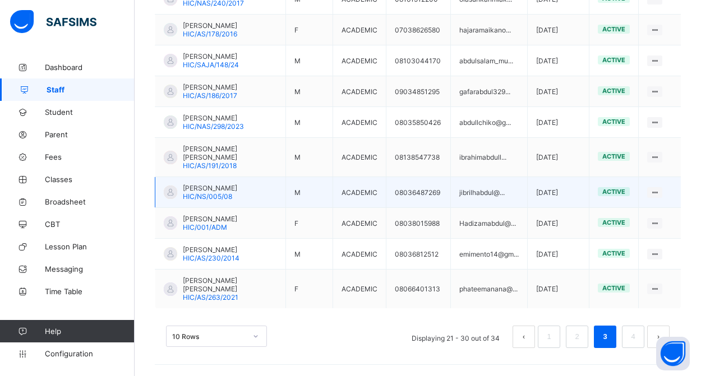
scroll to position [384, 0]
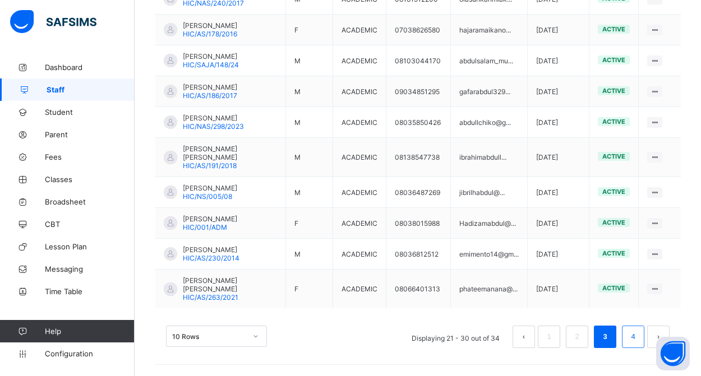
click at [629, 334] on link "4" at bounding box center [633, 337] width 11 height 15
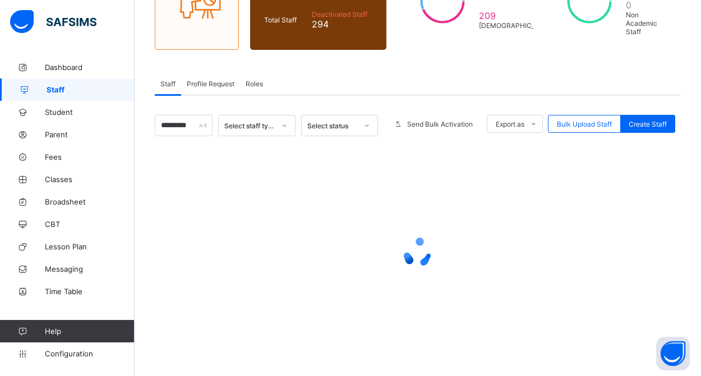
scroll to position [144, 0]
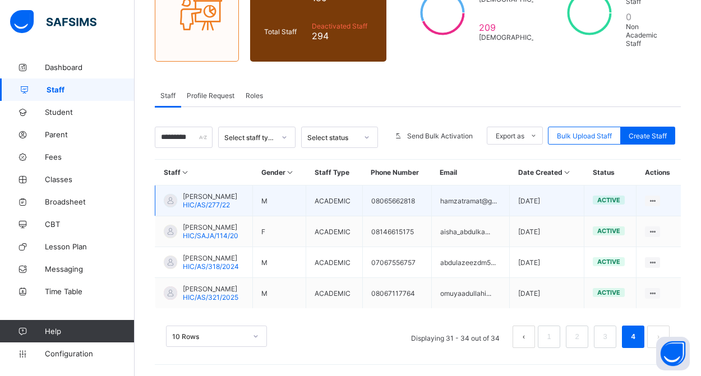
click at [233, 201] on span "[PERSON_NAME]" at bounding box center [210, 196] width 54 height 8
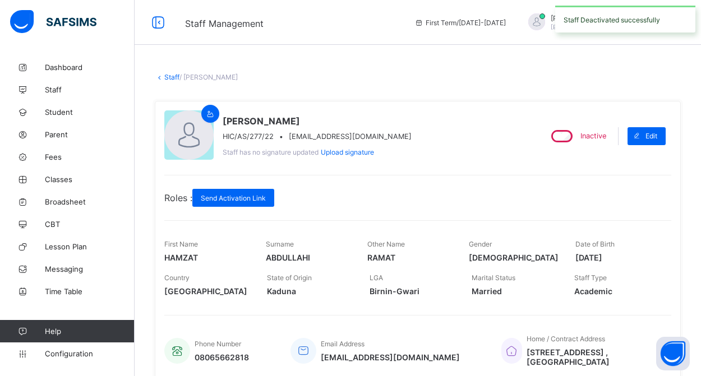
click at [168, 77] on link "Staff" at bounding box center [171, 77] width 15 height 8
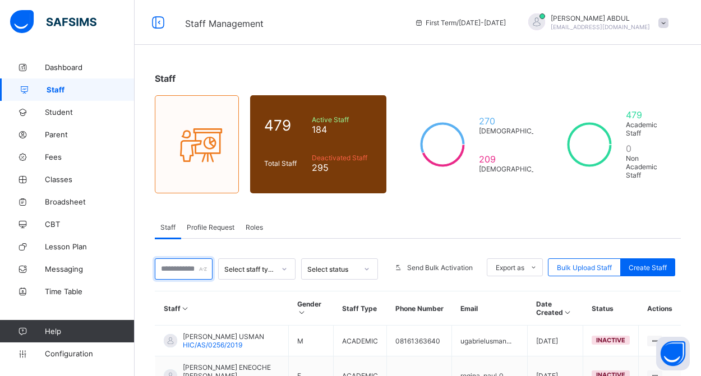
click at [192, 270] on input "text" at bounding box center [184, 269] width 58 height 21
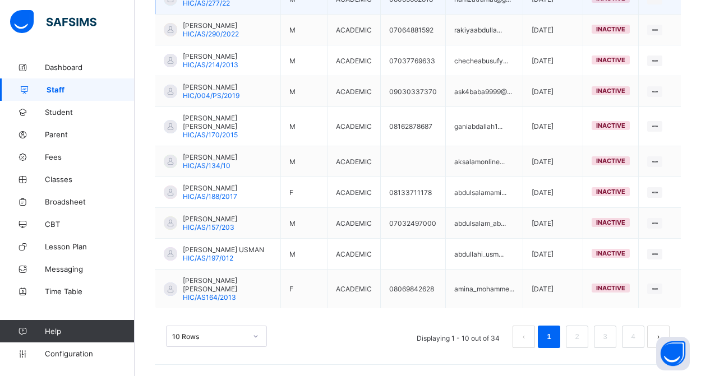
scroll to position [393, 0]
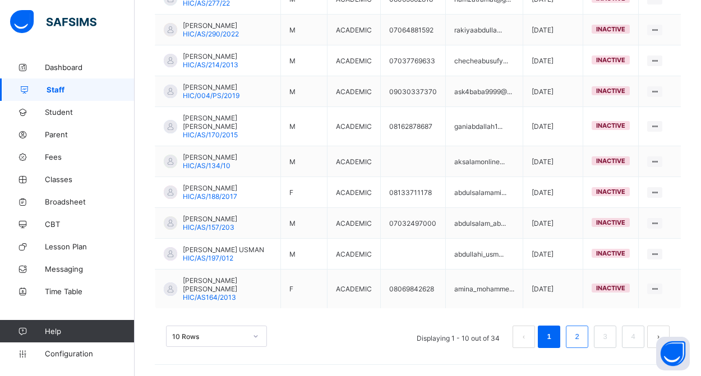
click at [577, 343] on link "2" at bounding box center [577, 337] width 11 height 15
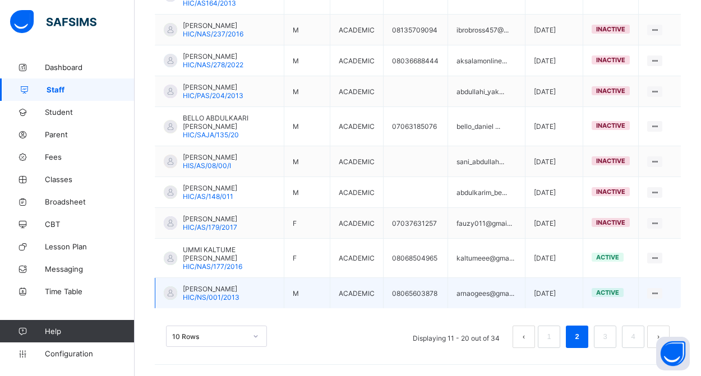
scroll to position [376, 0]
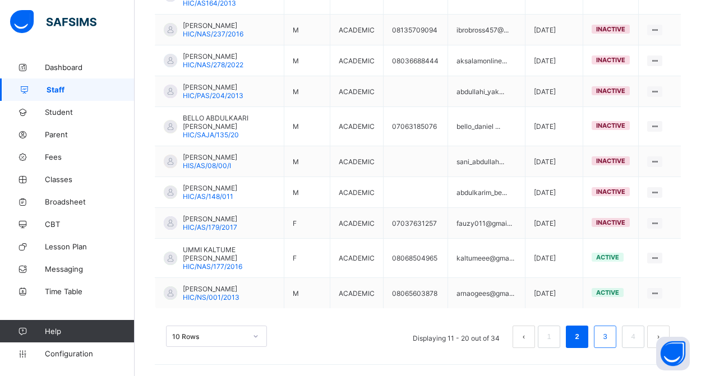
click at [600, 337] on link "3" at bounding box center [605, 337] width 11 height 15
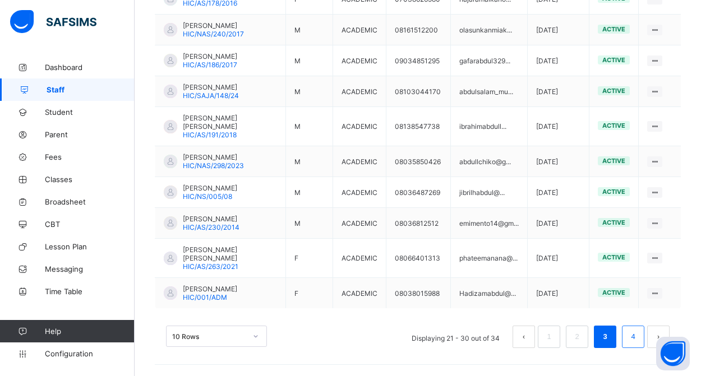
scroll to position [384, 0]
click at [631, 338] on link "4" at bounding box center [633, 337] width 11 height 15
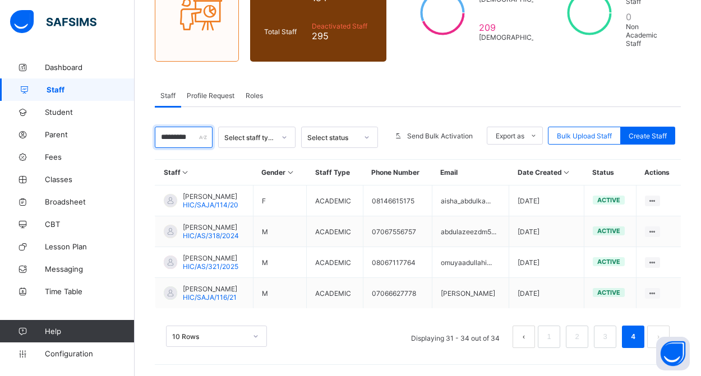
click at [191, 127] on input "*********" at bounding box center [184, 137] width 58 height 21
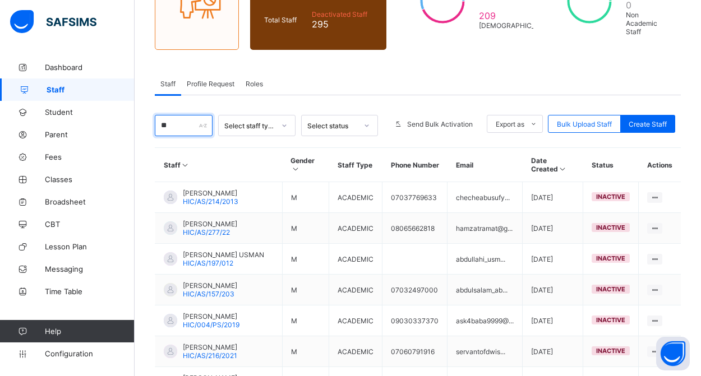
type input "*"
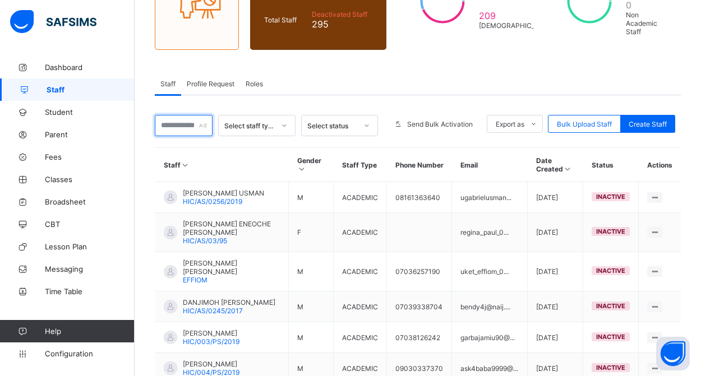
type input "*"
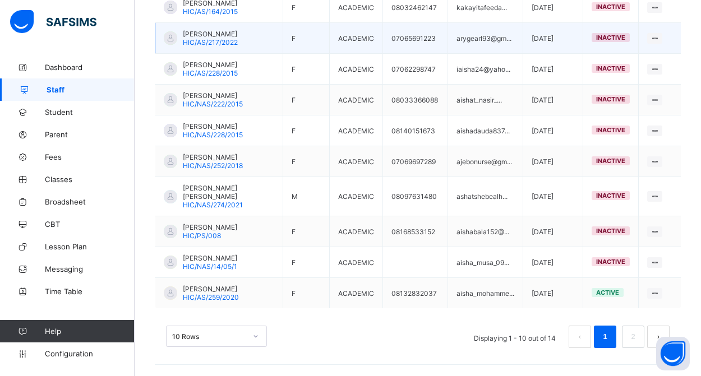
scroll to position [342, 0]
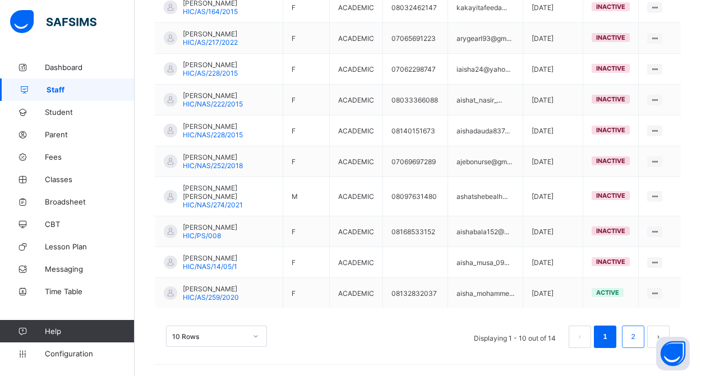
click at [631, 337] on link "2" at bounding box center [633, 337] width 11 height 15
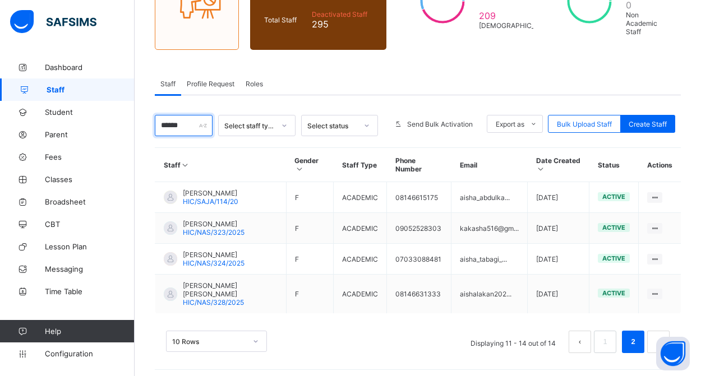
click at [188, 128] on input "*****" at bounding box center [184, 125] width 58 height 21
type input "*"
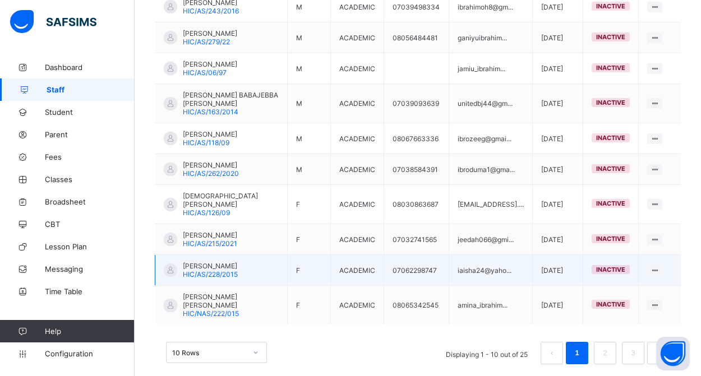
scroll to position [342, 0]
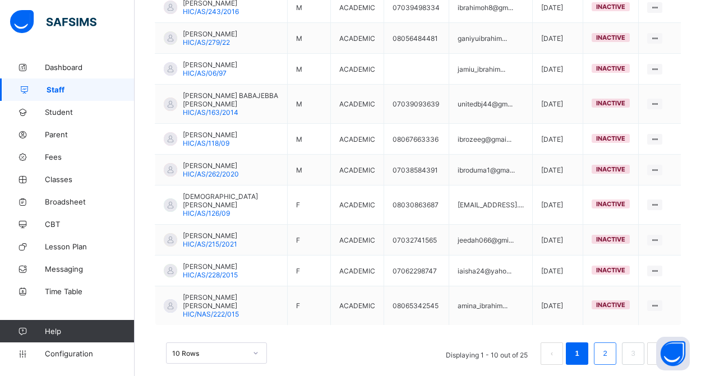
type input "*******"
click at [607, 347] on link "2" at bounding box center [605, 354] width 11 height 15
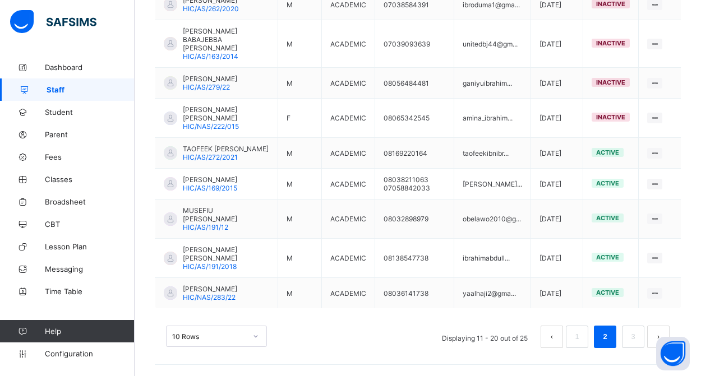
scroll to position [384, 0]
click at [629, 336] on link "3" at bounding box center [633, 337] width 11 height 15
